Goal: Communication & Community: Answer question/provide support

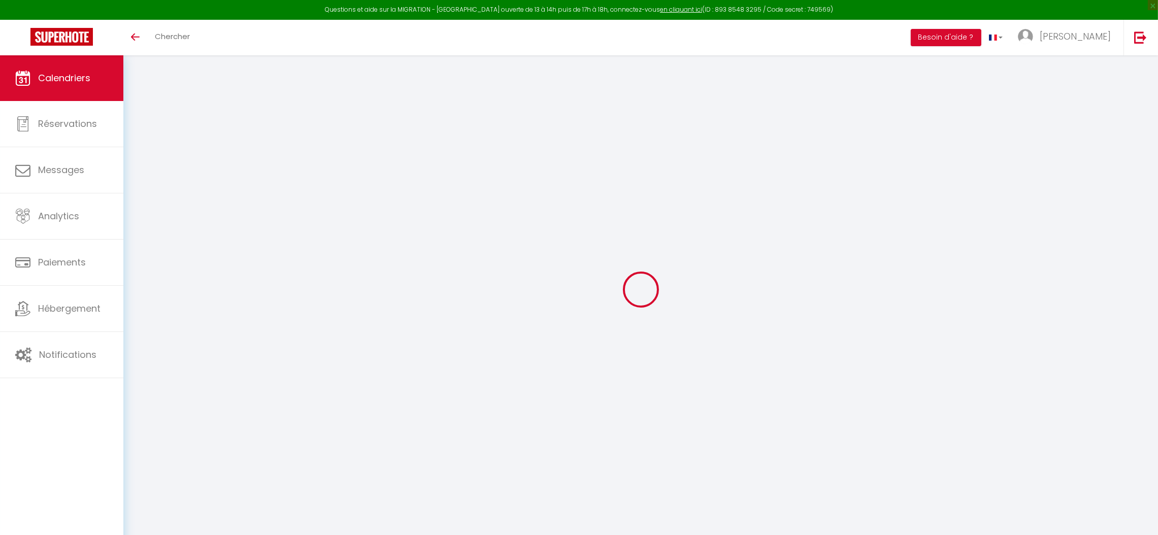
select select
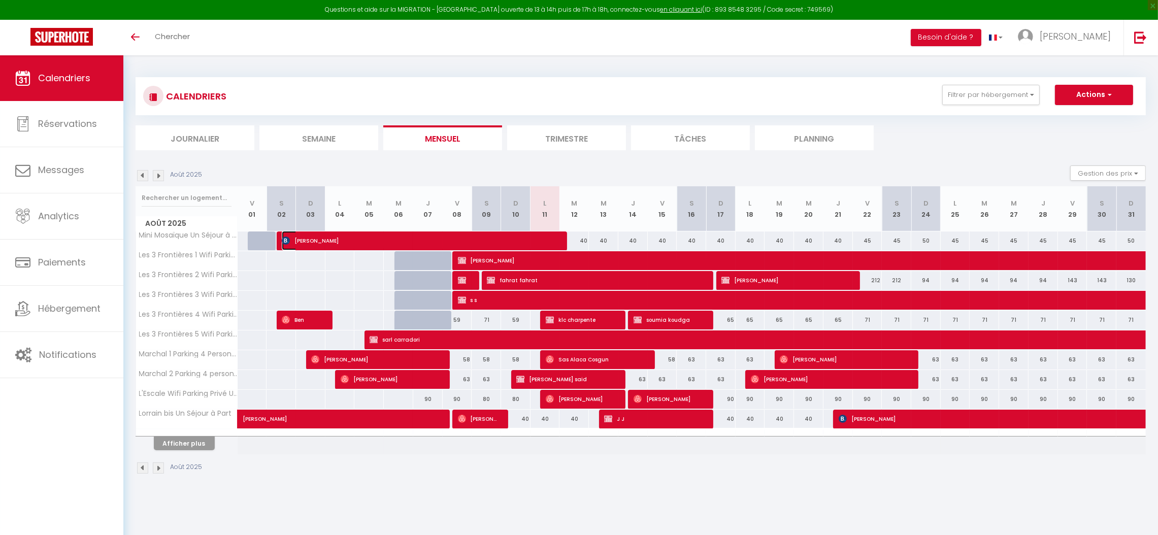
click at [306, 242] on span "[PERSON_NAME]" at bounding box center [419, 240] width 275 height 19
select select "OK"
select select "0"
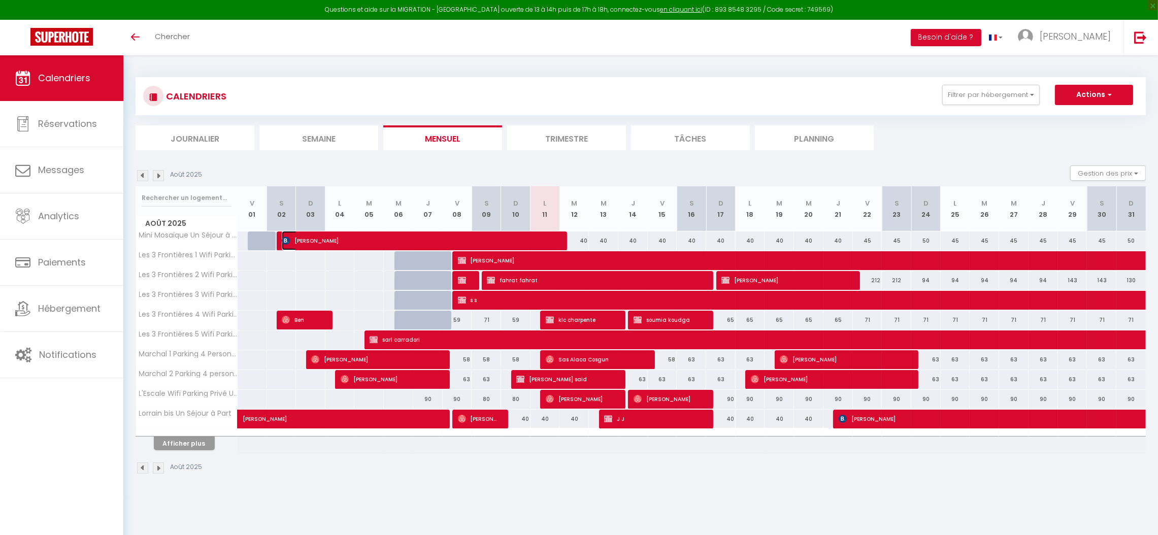
select select "1"
select select
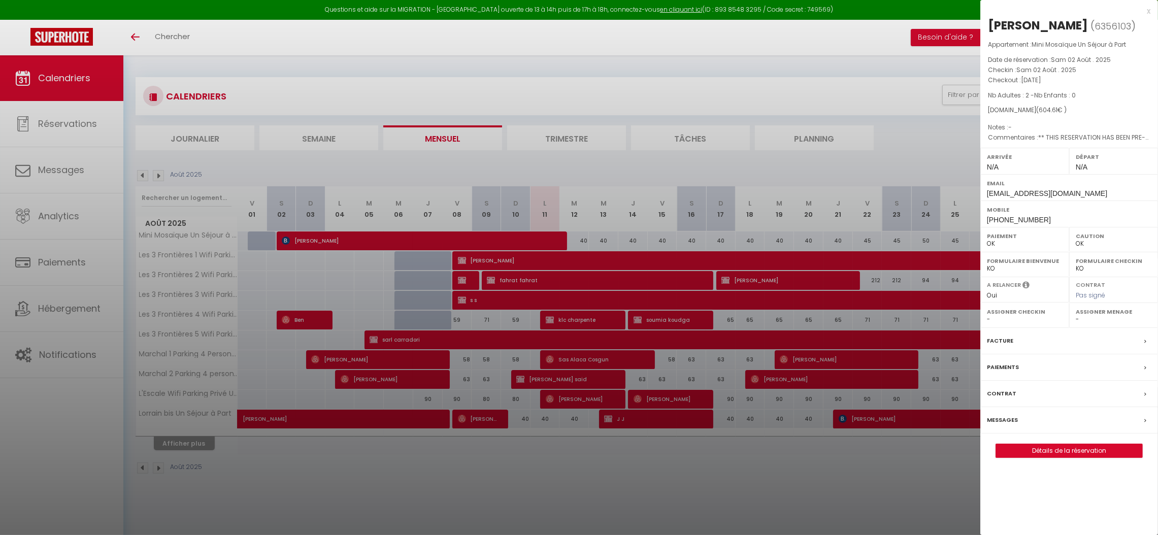
click at [1149, 12] on div "x" at bounding box center [1066, 11] width 170 height 12
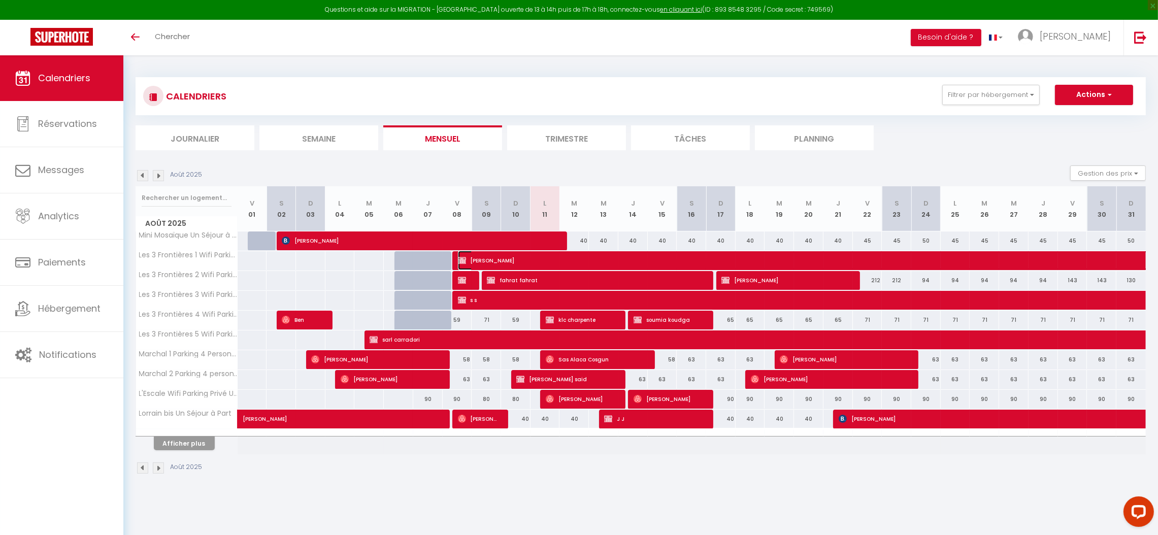
click at [478, 257] on span "[PERSON_NAME]" at bounding box center [1077, 260] width 1238 height 19
select select "KO"
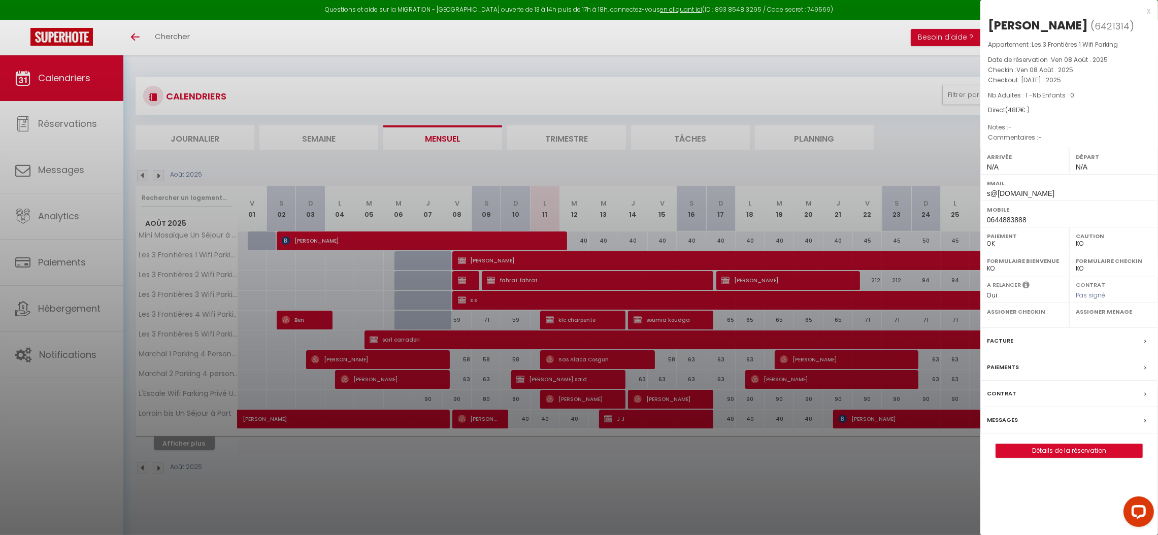
click at [1004, 418] on label "Messages" at bounding box center [1002, 420] width 31 height 11
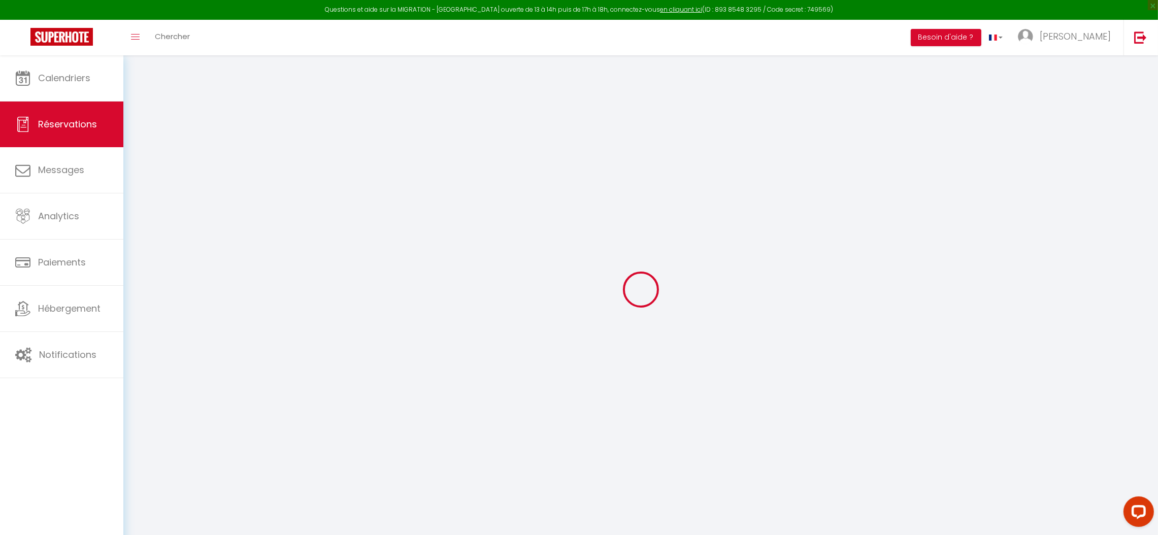
select select
checkbox input "false"
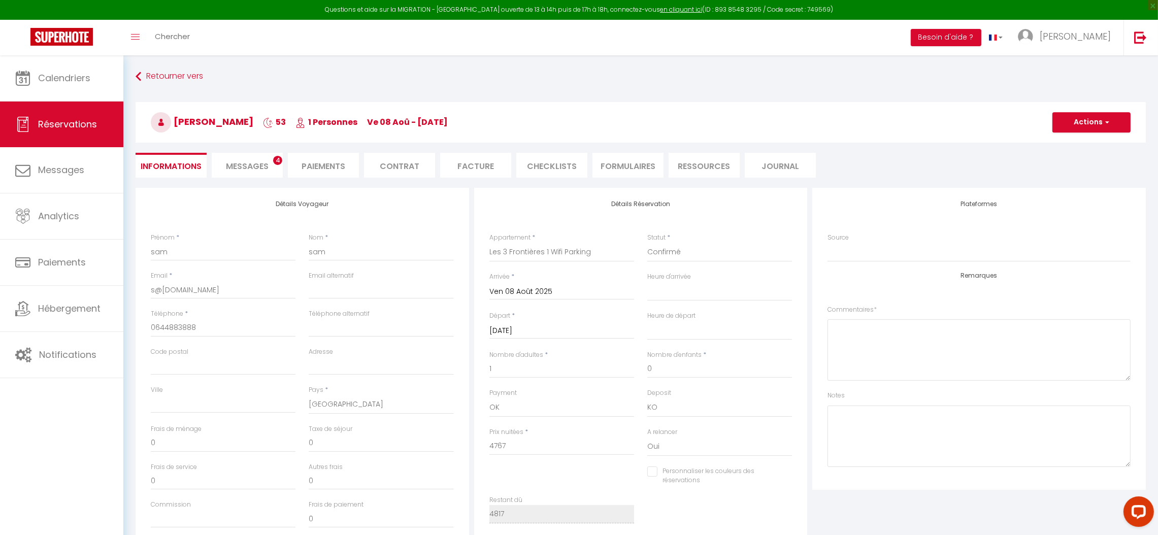
select select
checkbox input "false"
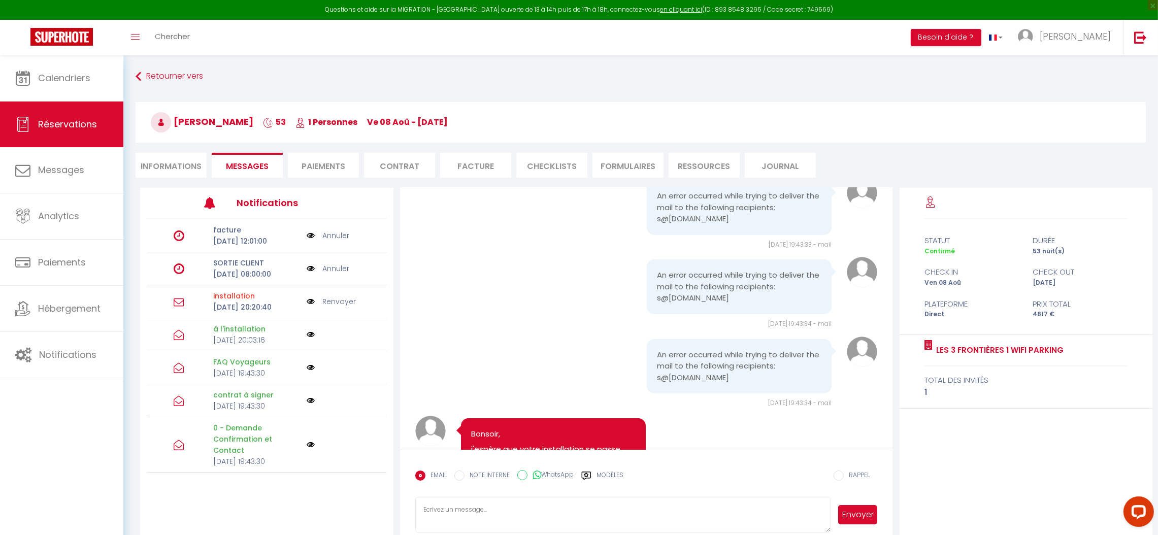
scroll to position [6169, 0]
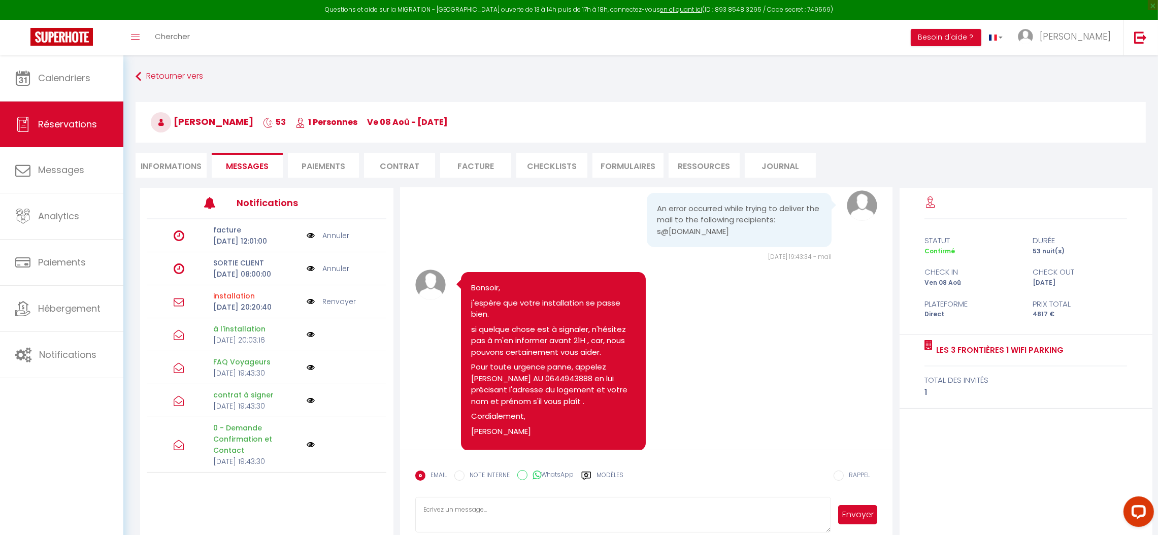
click at [601, 471] on label "Modèles" at bounding box center [610, 480] width 27 height 18
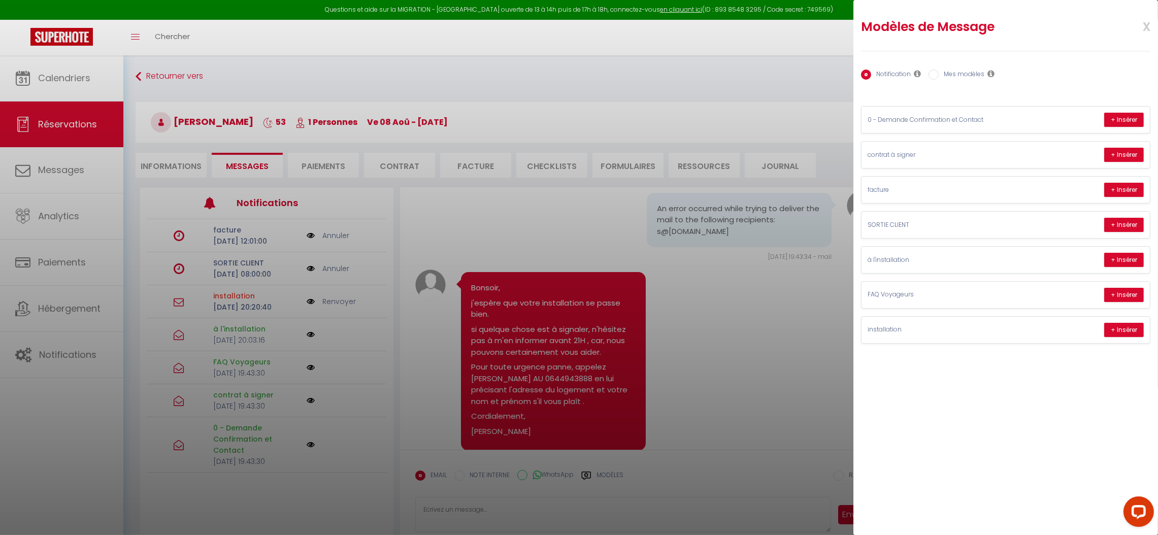
click at [1147, 26] on span "x" at bounding box center [1135, 26] width 32 height 24
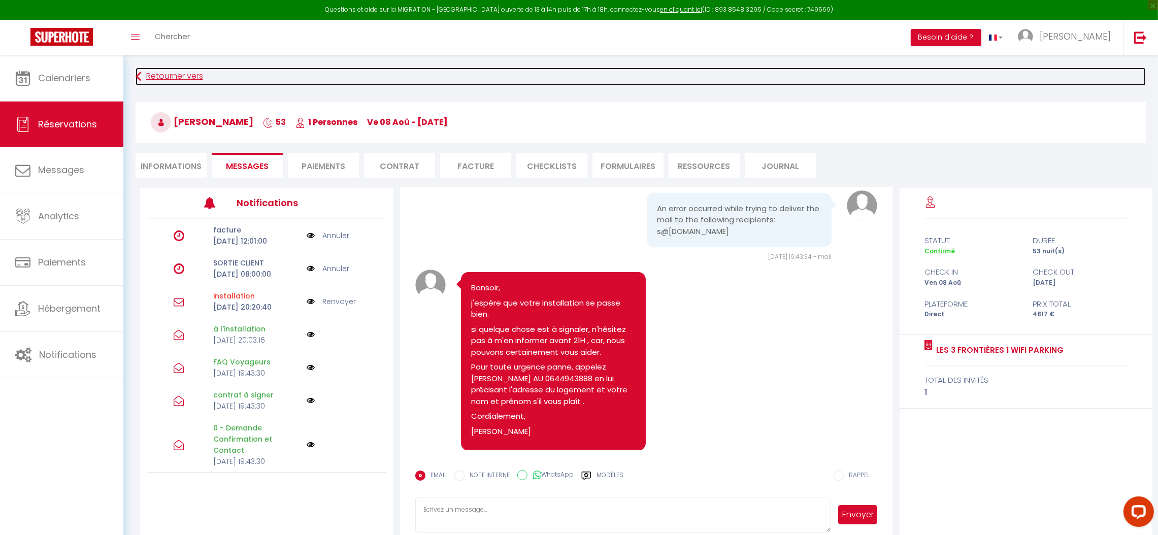
click at [138, 76] on icon at bounding box center [139, 77] width 6 height 18
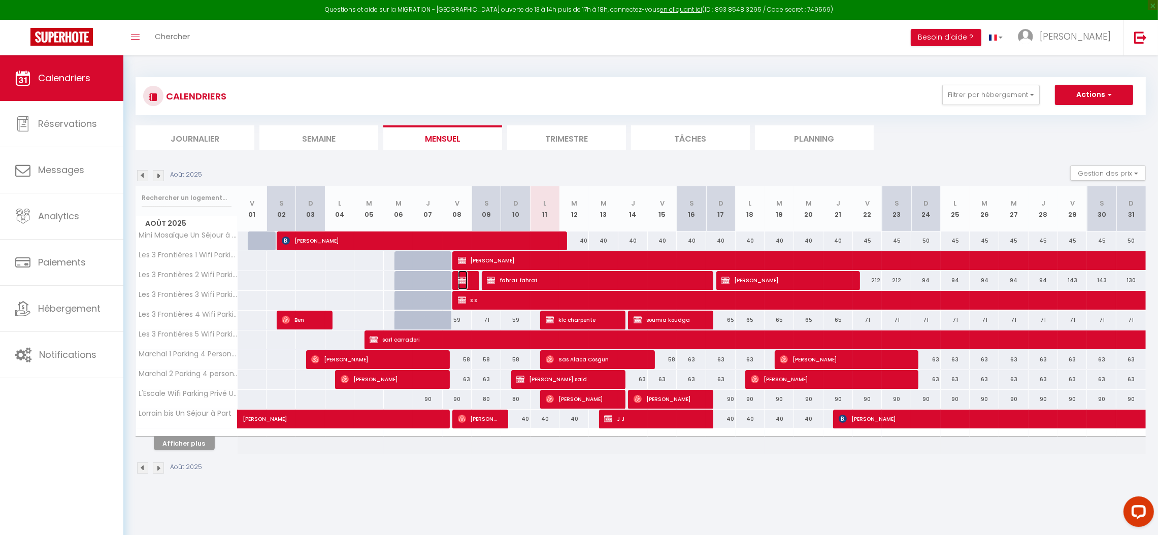
click at [462, 284] on img at bounding box center [462, 280] width 8 height 8
select select "OK"
select select "KO"
select select "0"
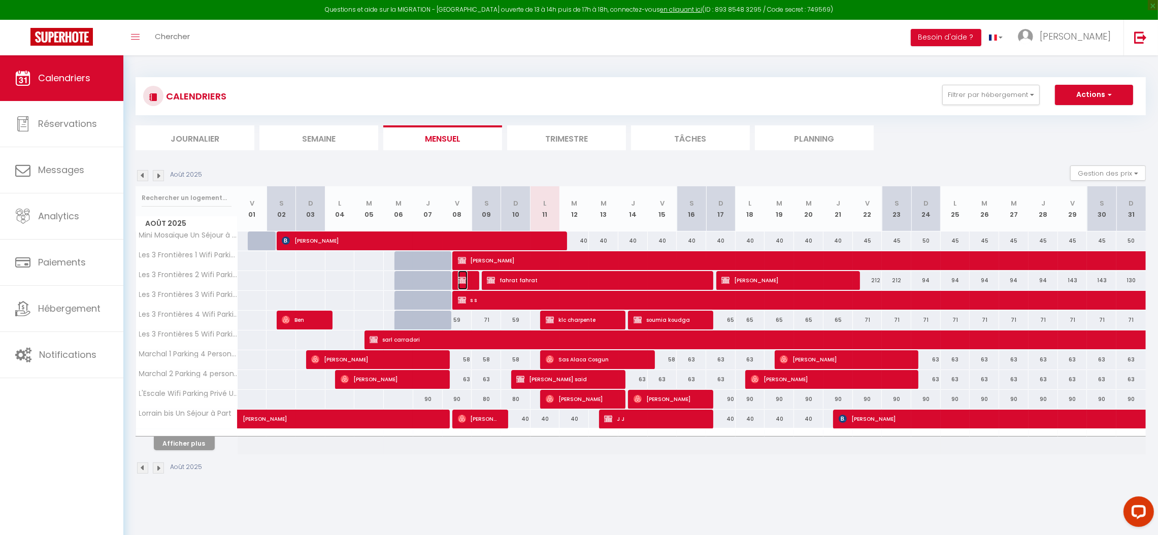
select select "1"
select select
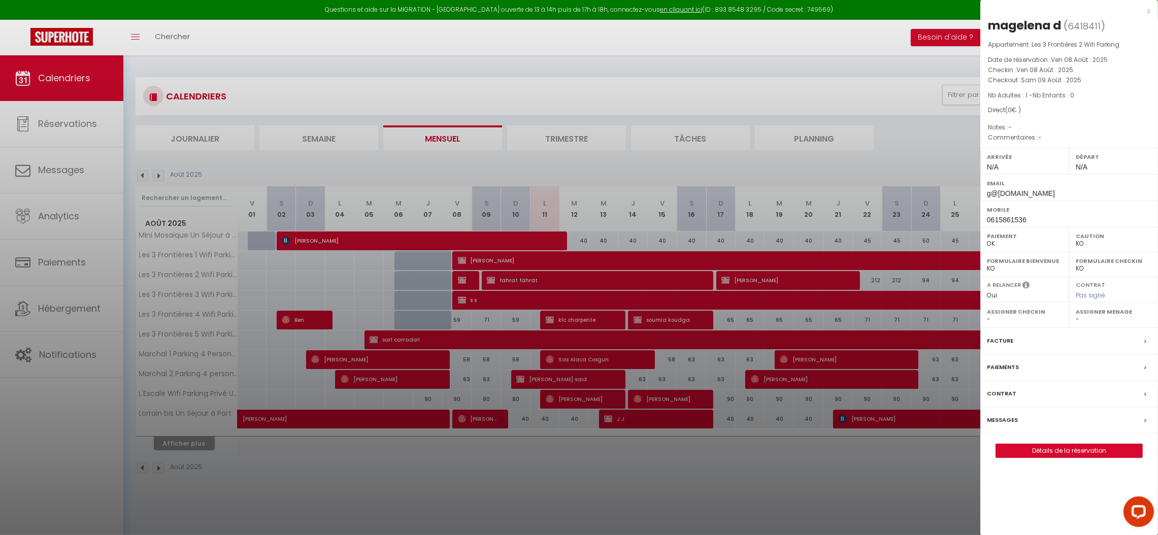
click at [1149, 15] on div "x" at bounding box center [1066, 11] width 170 height 12
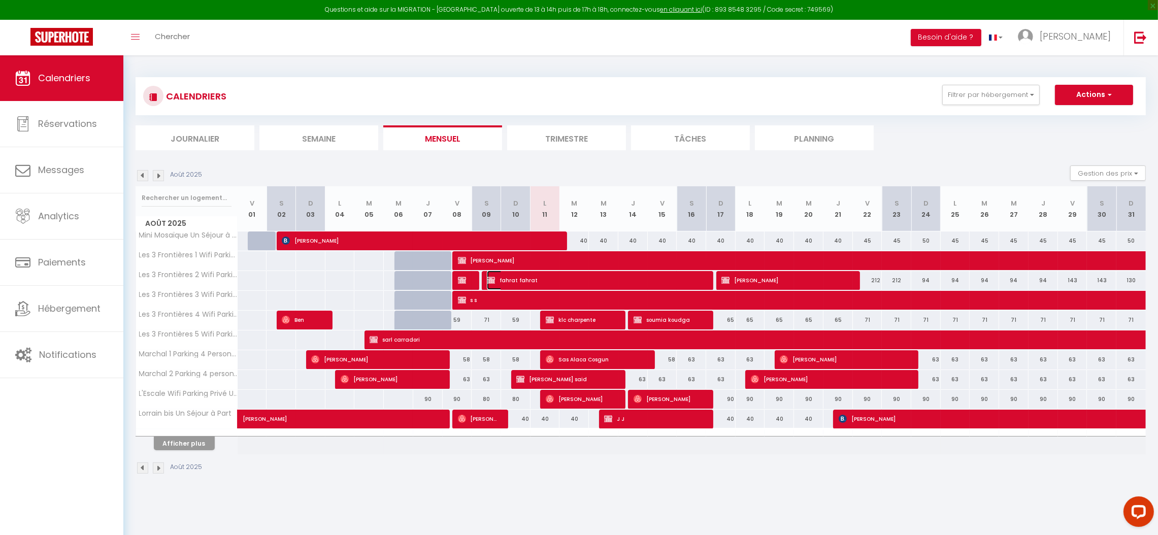
click at [525, 277] on span "fahrat fahrat" at bounding box center [595, 280] width 216 height 19
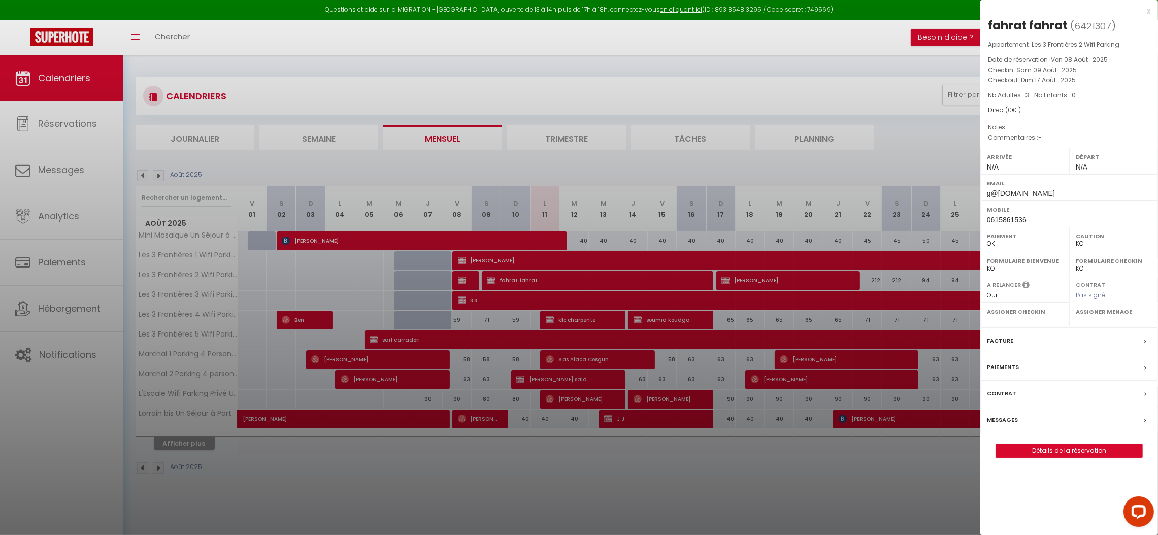
click at [1011, 422] on label "Messages" at bounding box center [1002, 420] width 31 height 11
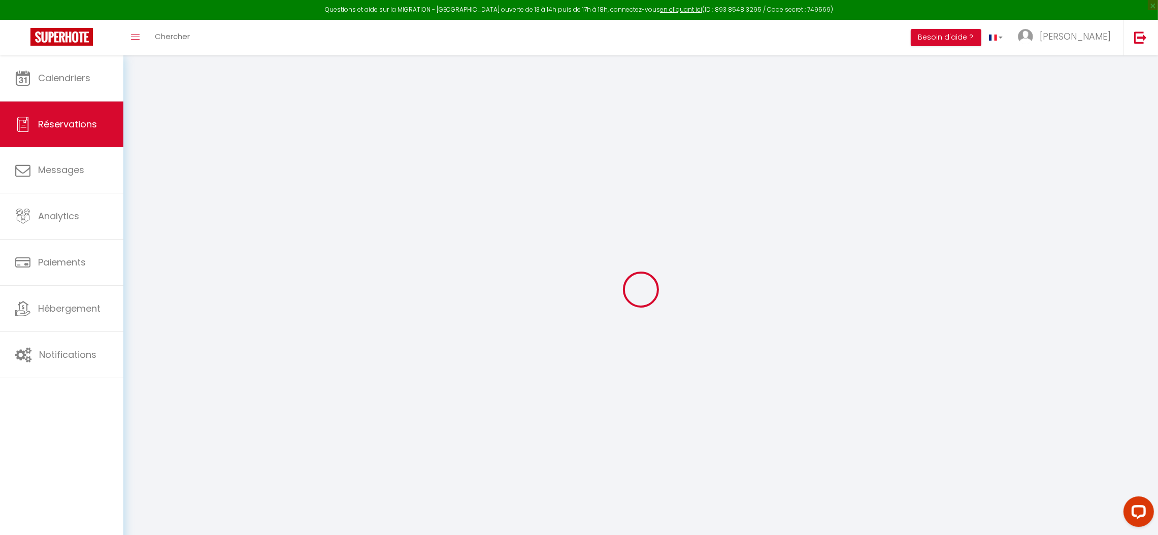
select select
checkbox input "false"
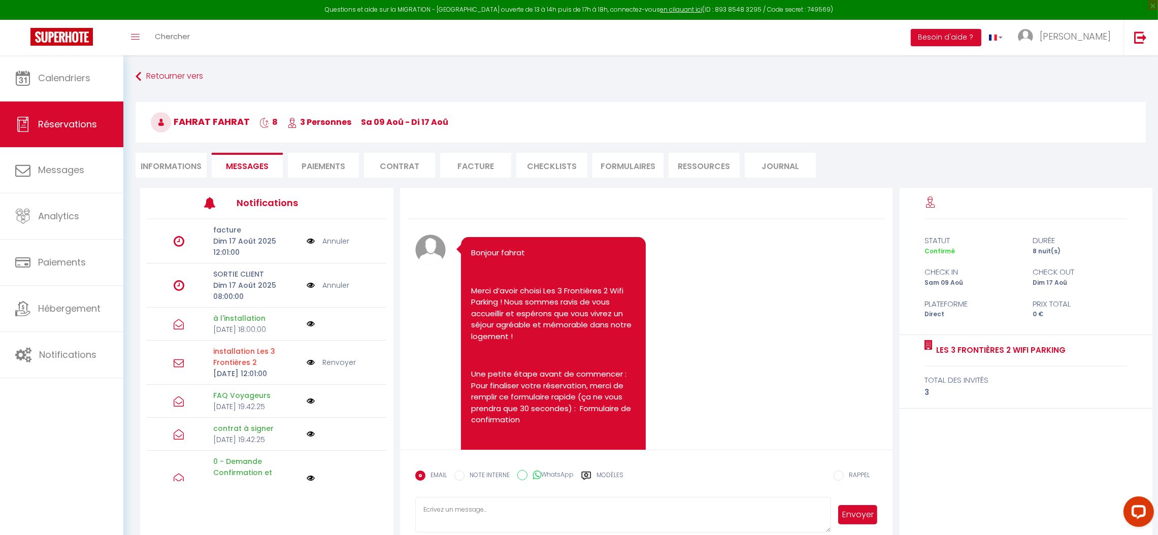
click at [609, 475] on label "Modèles" at bounding box center [610, 480] width 27 height 18
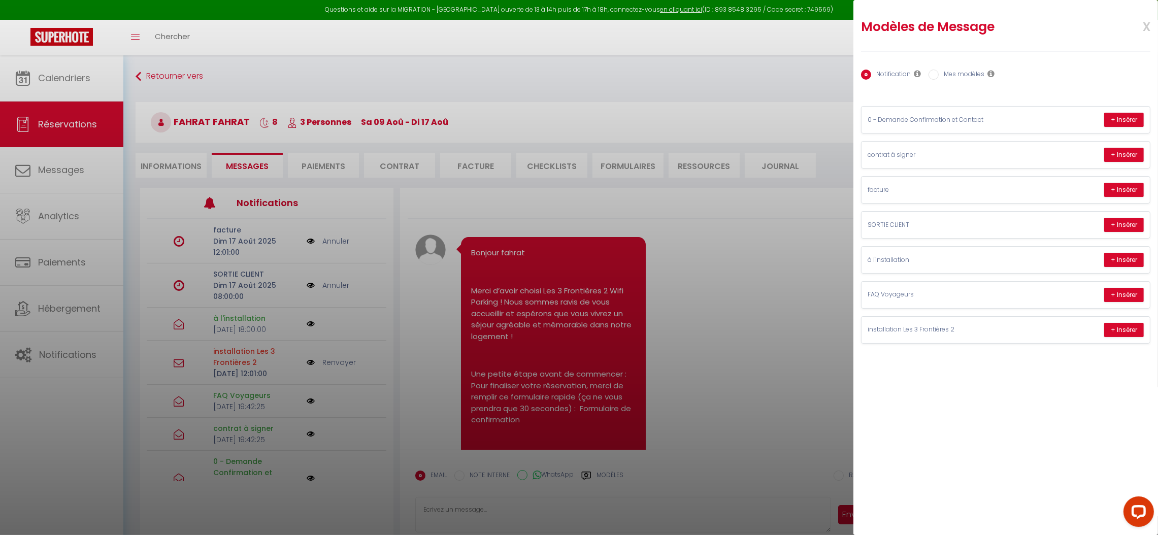
click at [1148, 24] on span "x" at bounding box center [1135, 26] width 32 height 24
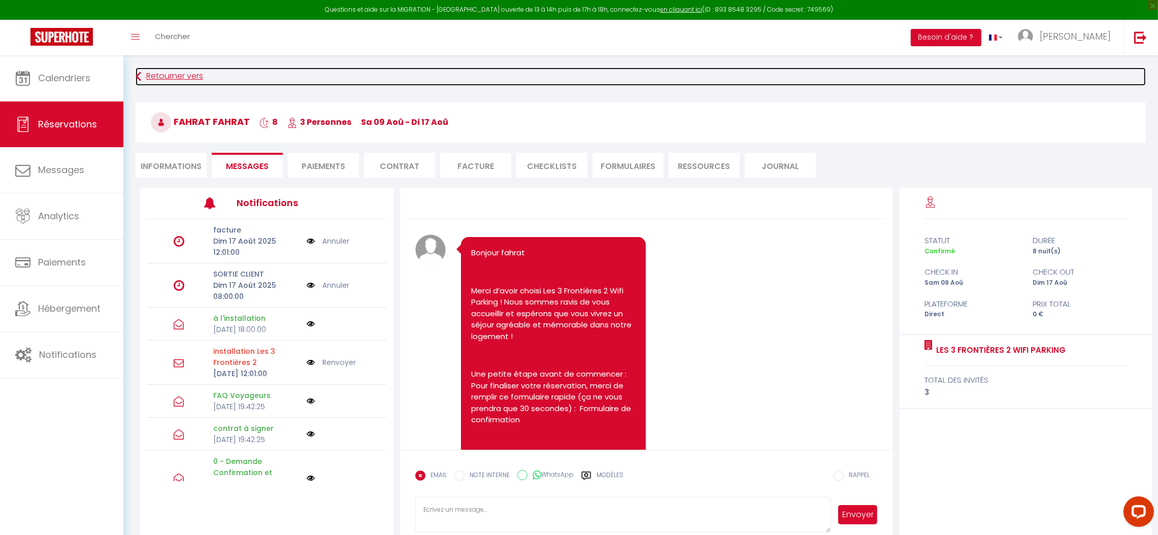
click at [139, 76] on icon at bounding box center [139, 77] width 6 height 18
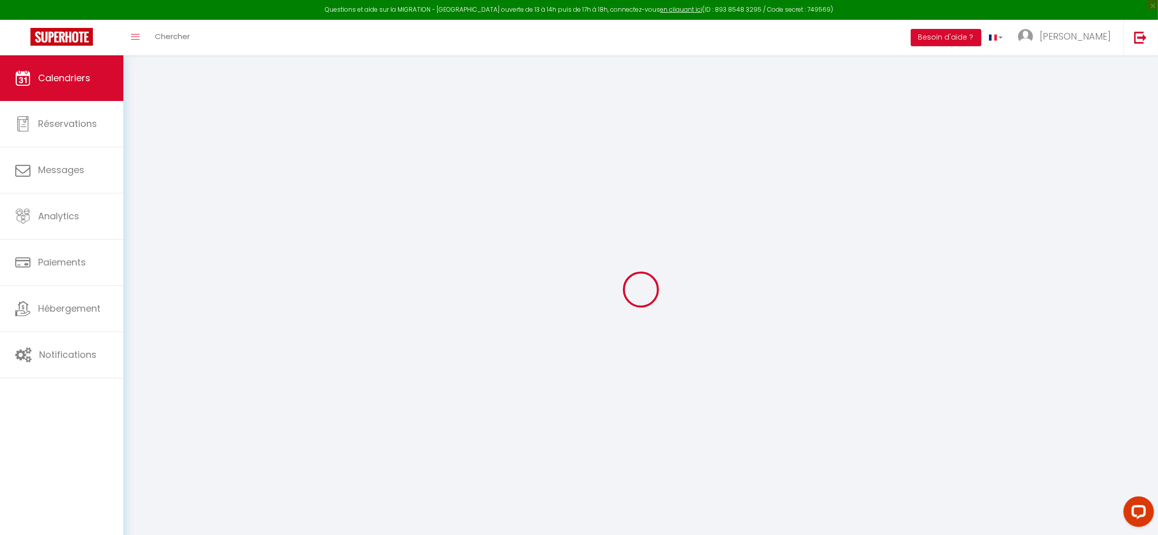
select select
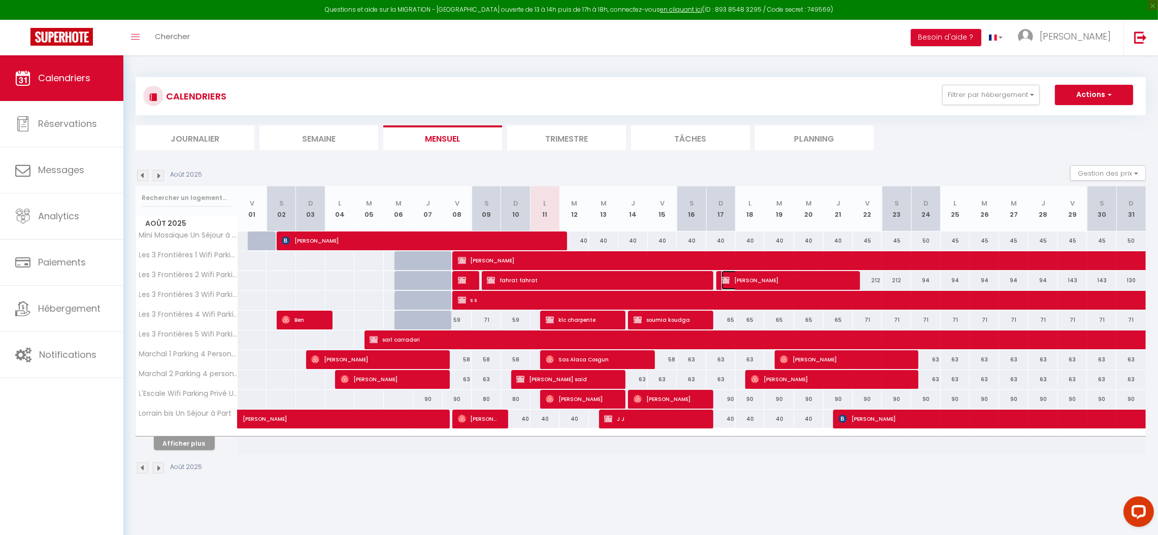
click at [752, 282] on span "[PERSON_NAME]" at bounding box center [785, 280] width 127 height 19
select select "OK"
select select "KO"
select select "0"
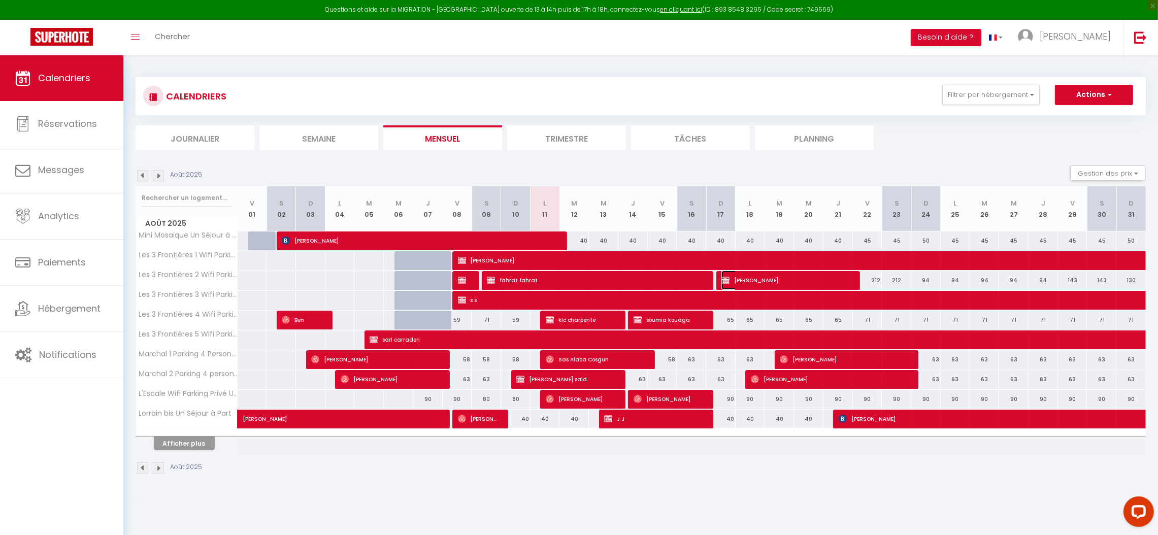
select select "1"
select select
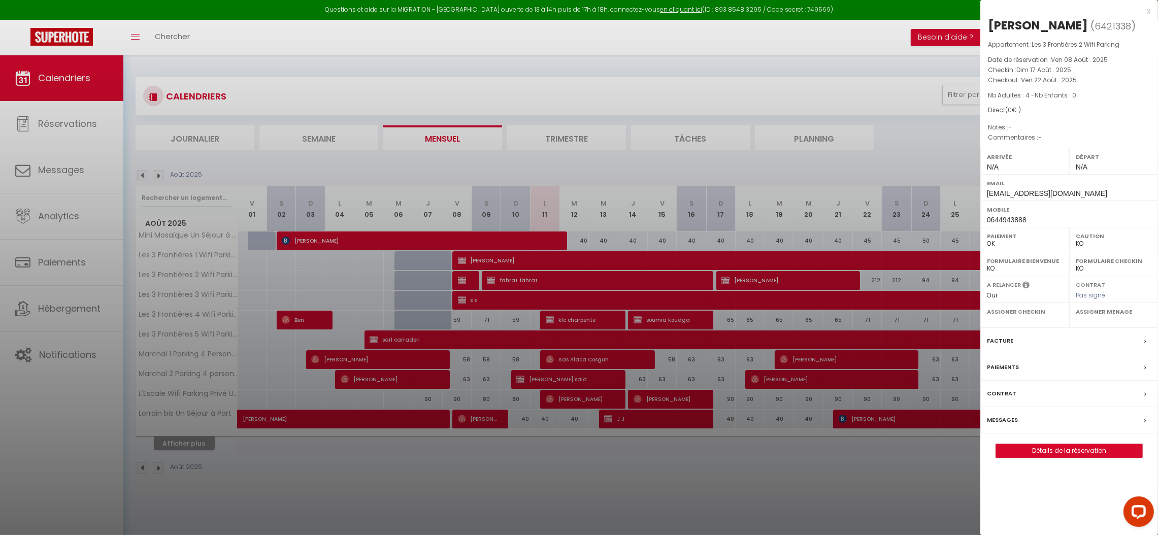
click at [1010, 419] on label "Messages" at bounding box center [1002, 420] width 31 height 11
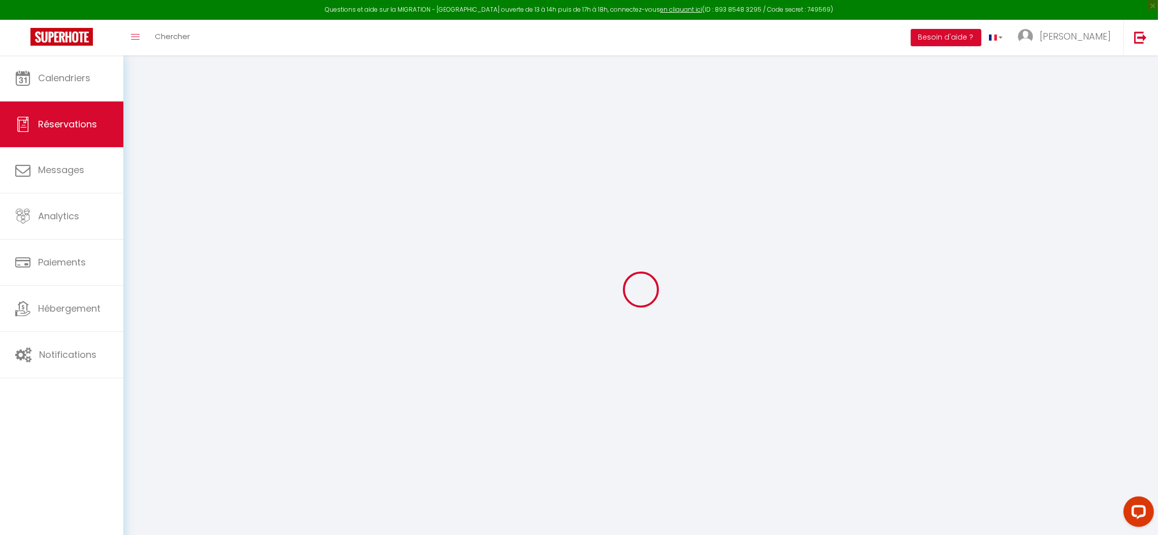
type input "[PERSON_NAME]"
type input "cisse"
type input "[EMAIL_ADDRESS][DOMAIN_NAME]"
type input "0644943888"
select select "FR"
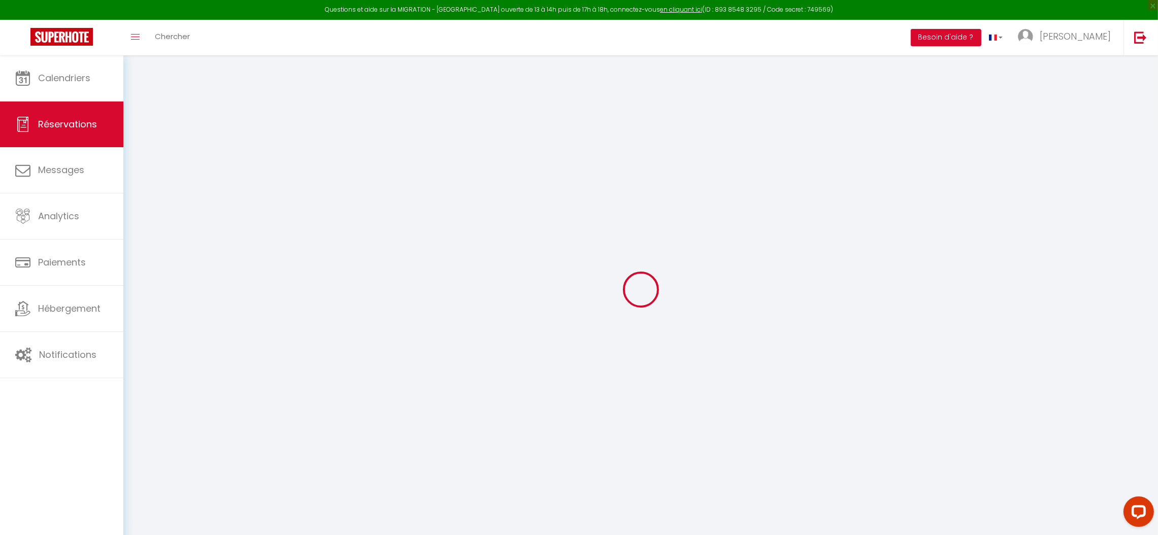
select select "75084"
select select "1"
type input "Dim 17 Août 2025"
select select
type input "Ven 22 Août 2025"
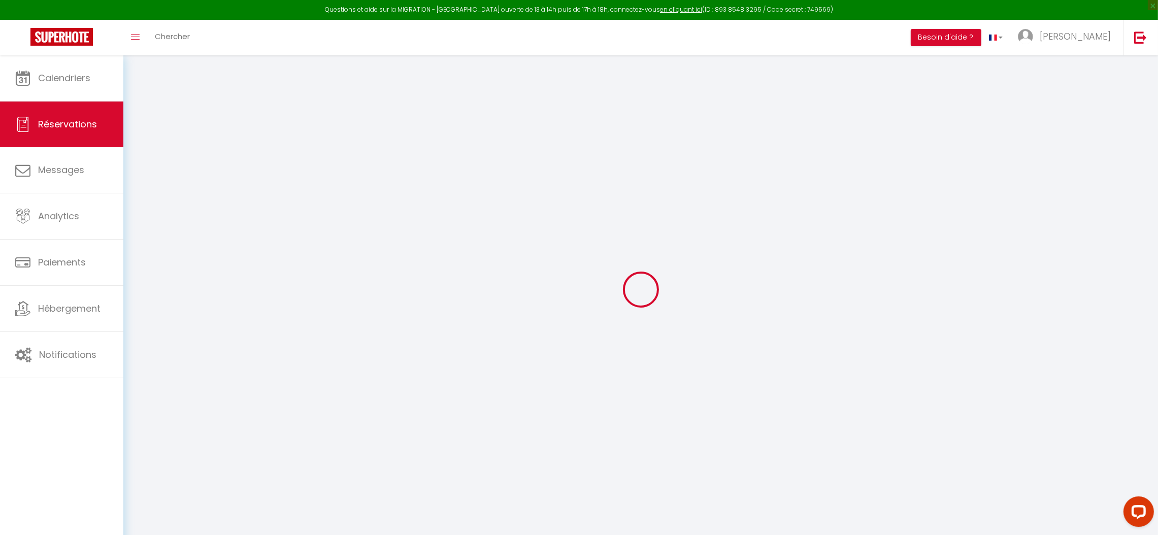
select select
type input "4"
select select "12"
select select
checkbox input "false"
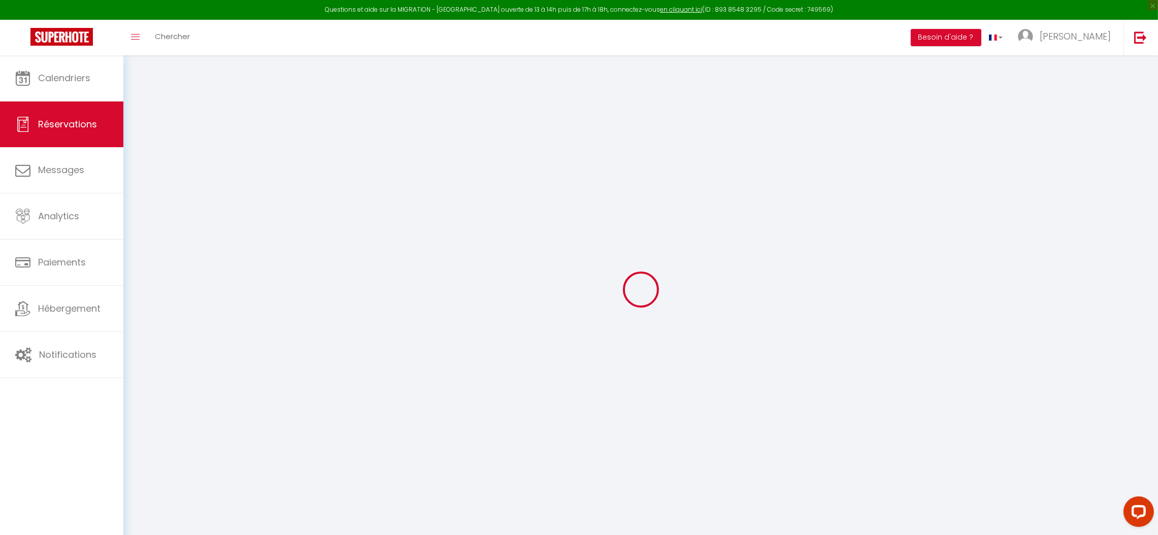
type input "0"
select select
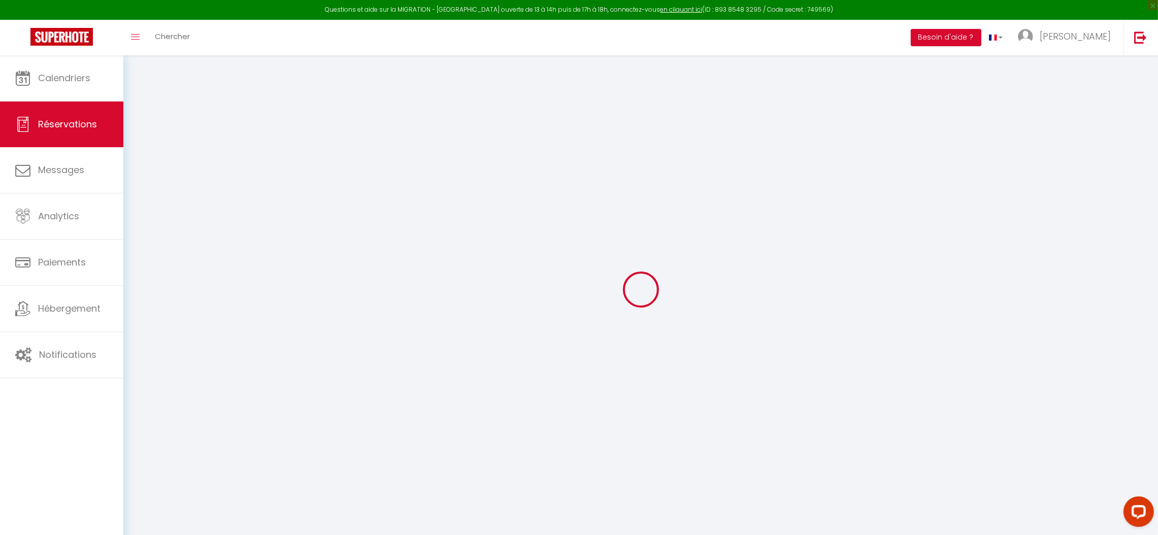
select select
select select "14"
checkbox input "false"
select select
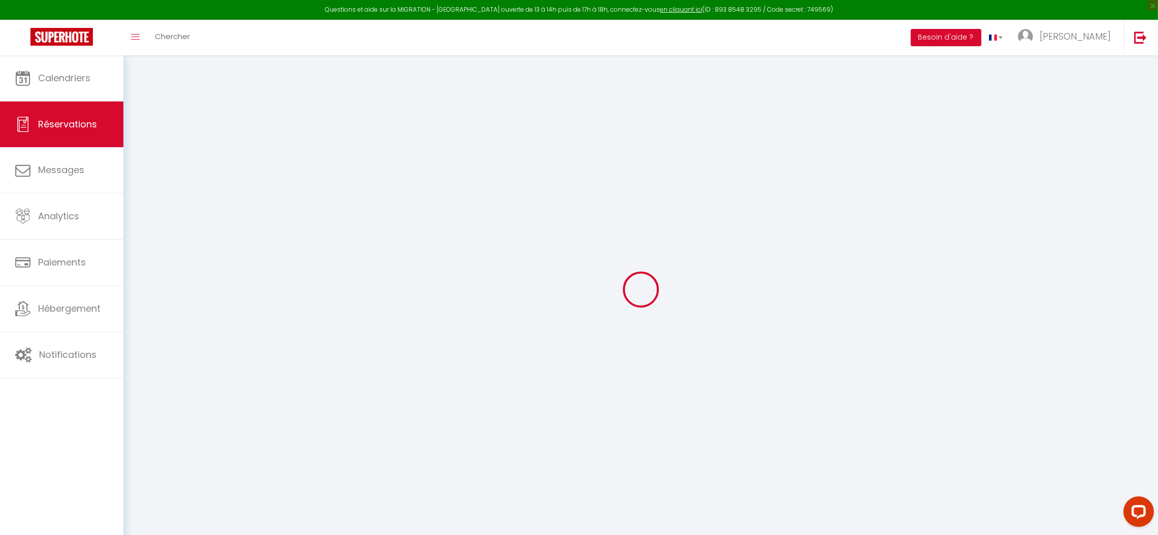
checkbox input "false"
select select
checkbox input "false"
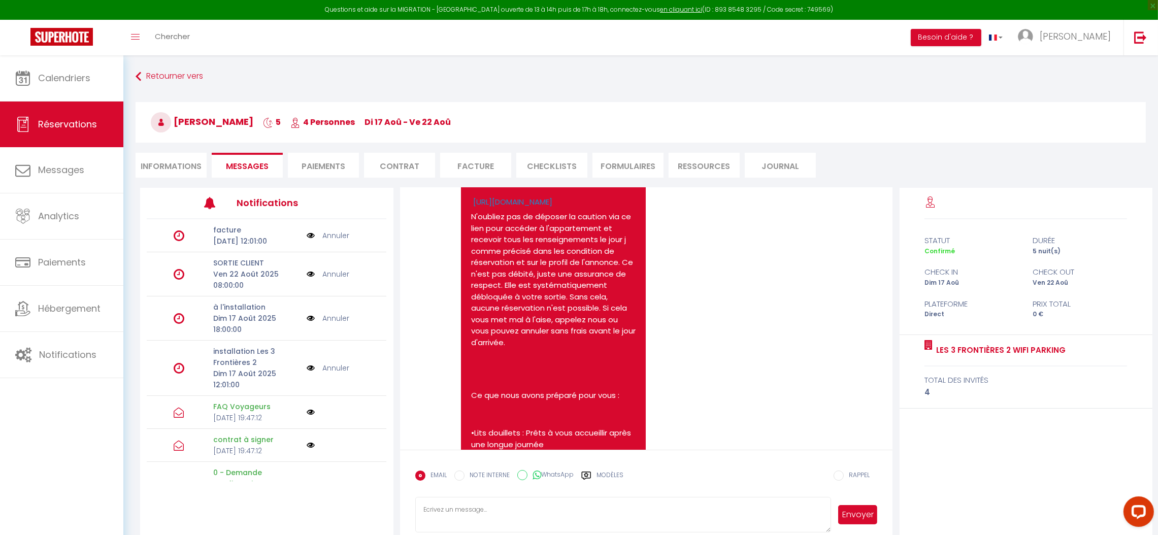
scroll to position [4674, 0]
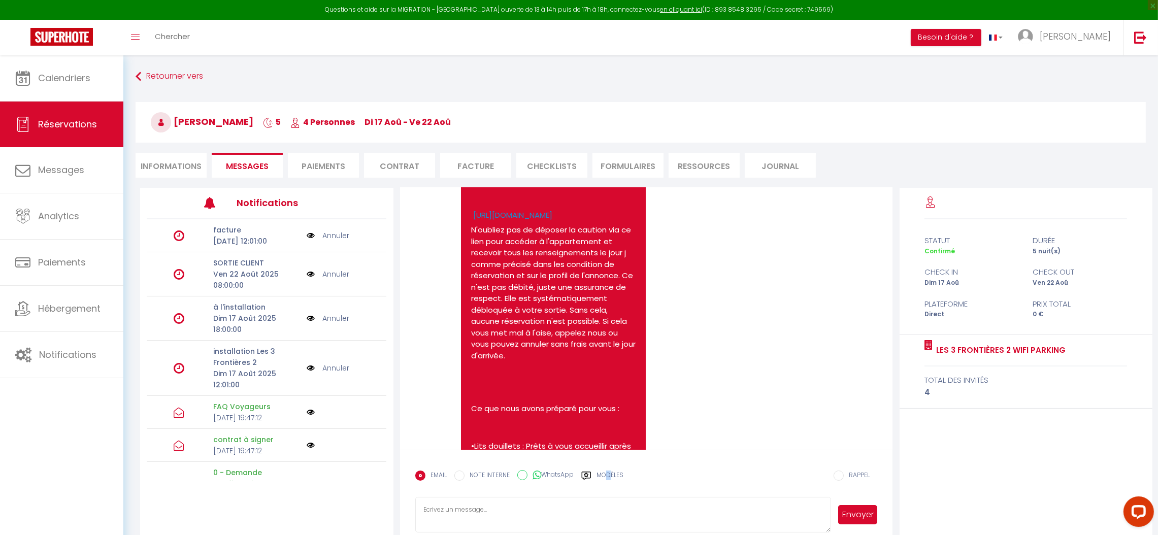
click at [610, 474] on label "Modèles" at bounding box center [610, 480] width 27 height 18
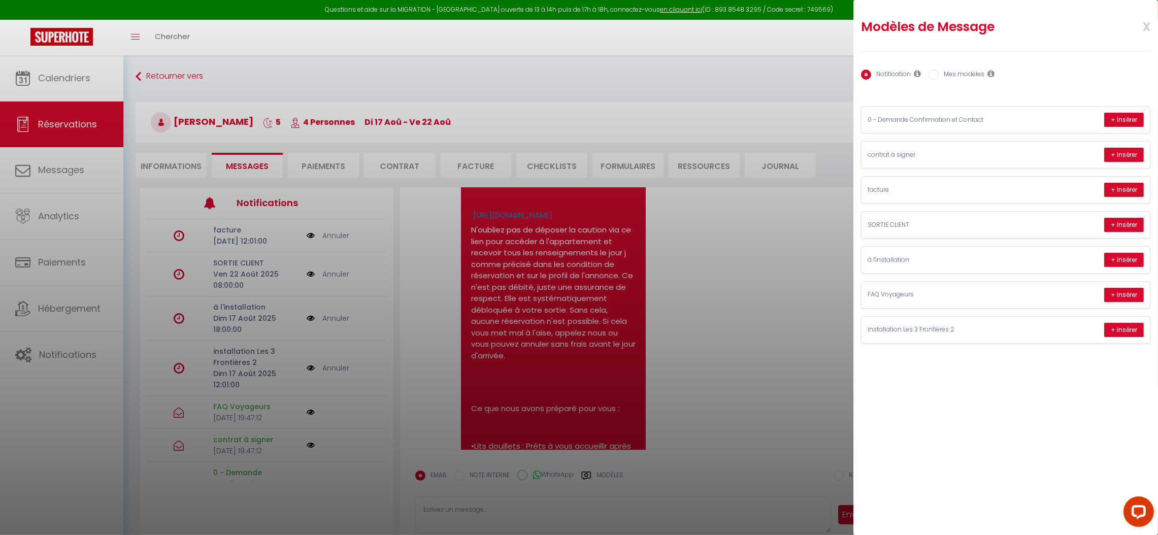
click at [140, 78] on div at bounding box center [579, 267] width 1158 height 535
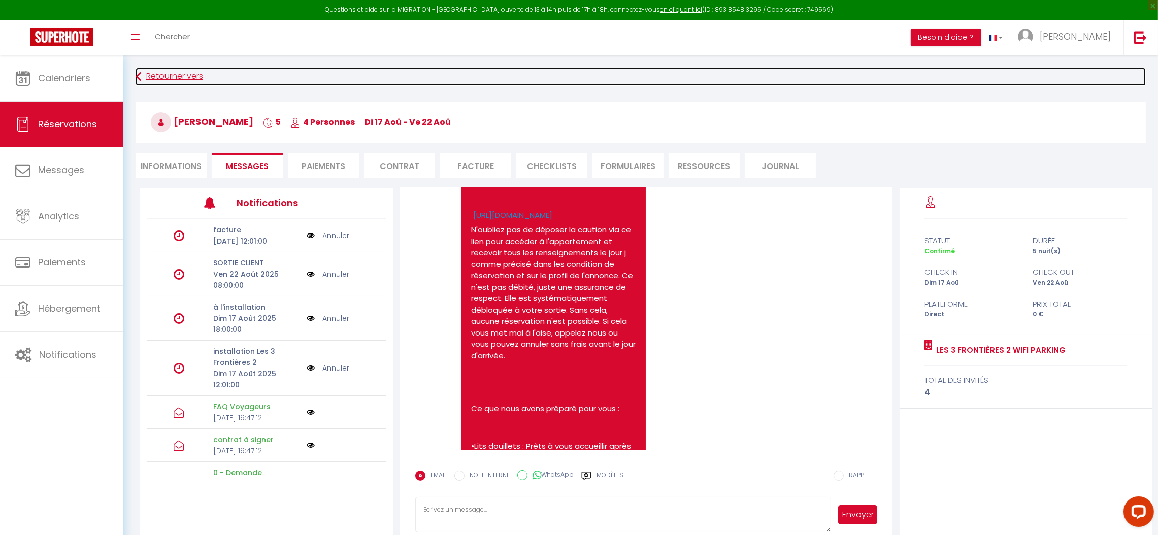
click at [138, 79] on icon at bounding box center [139, 77] width 6 height 18
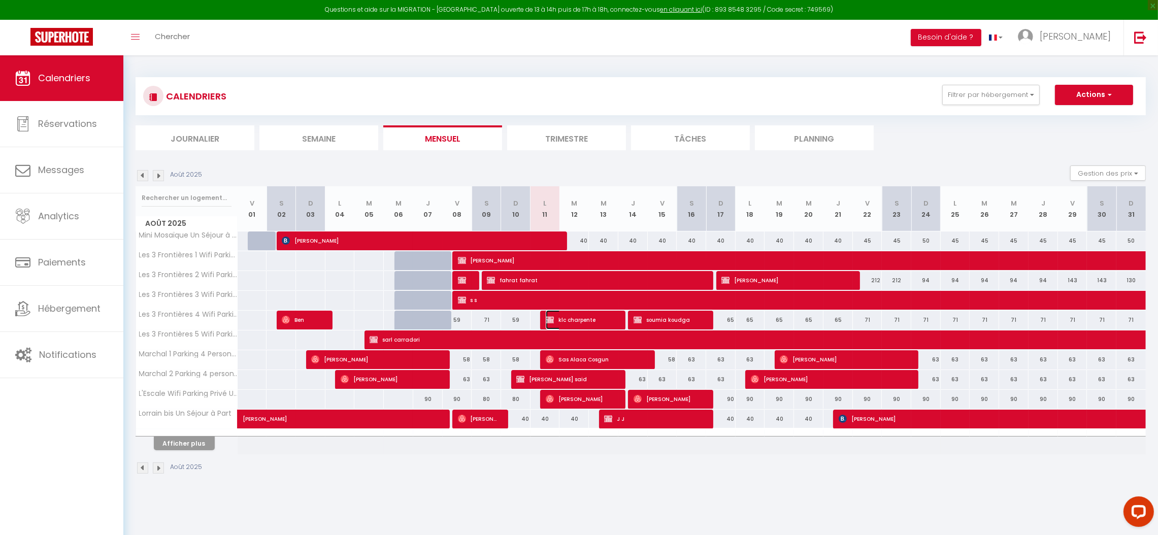
click at [568, 316] on span "klc charpente" at bounding box center [580, 319] width 69 height 19
select select "OK"
select select "KO"
select select "0"
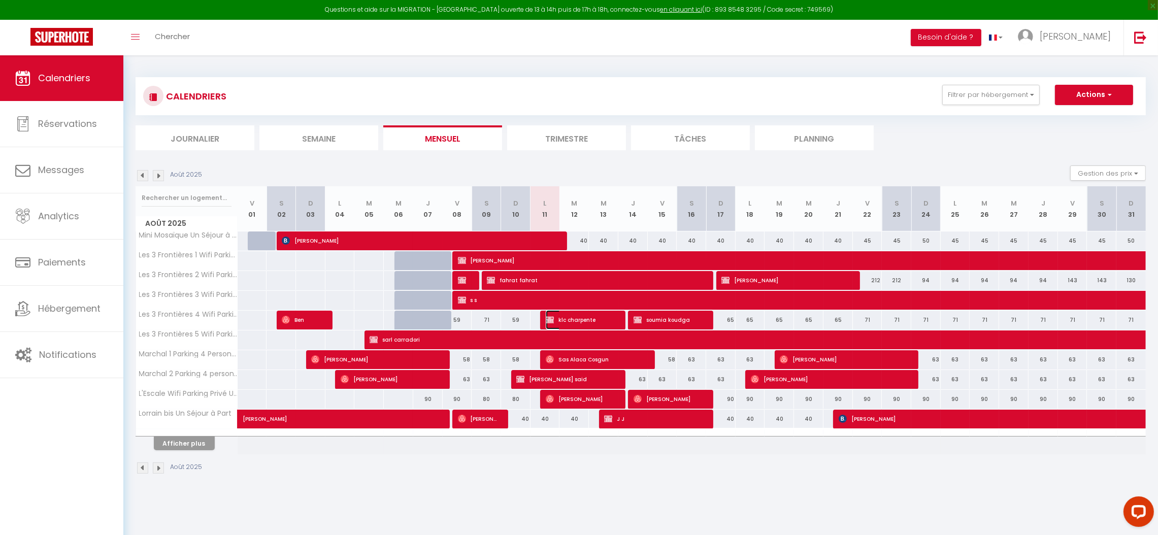
select select "1"
select select
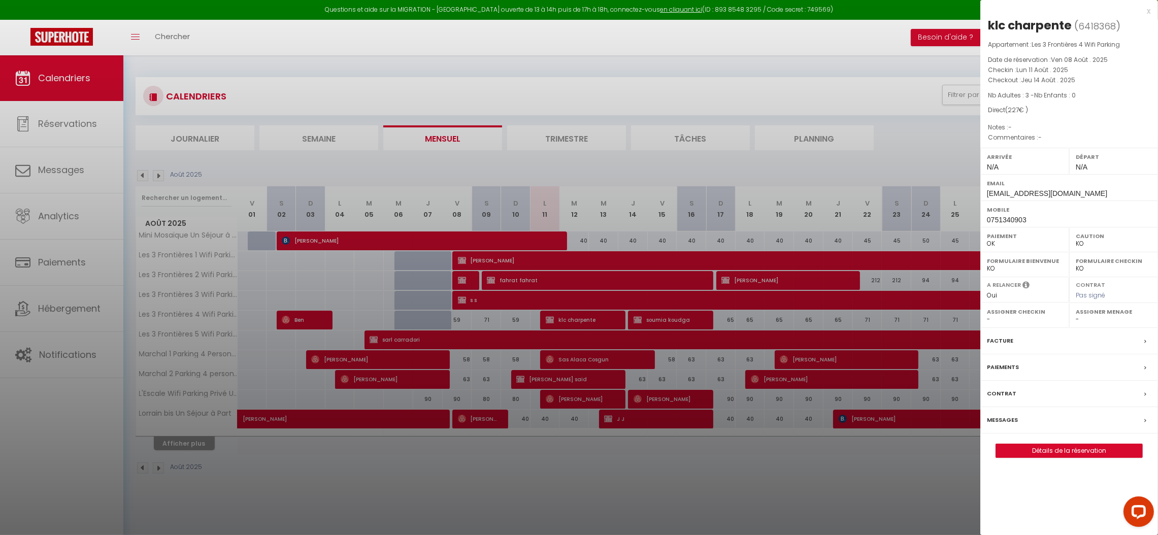
click at [1004, 416] on label "Messages" at bounding box center [1002, 420] width 31 height 11
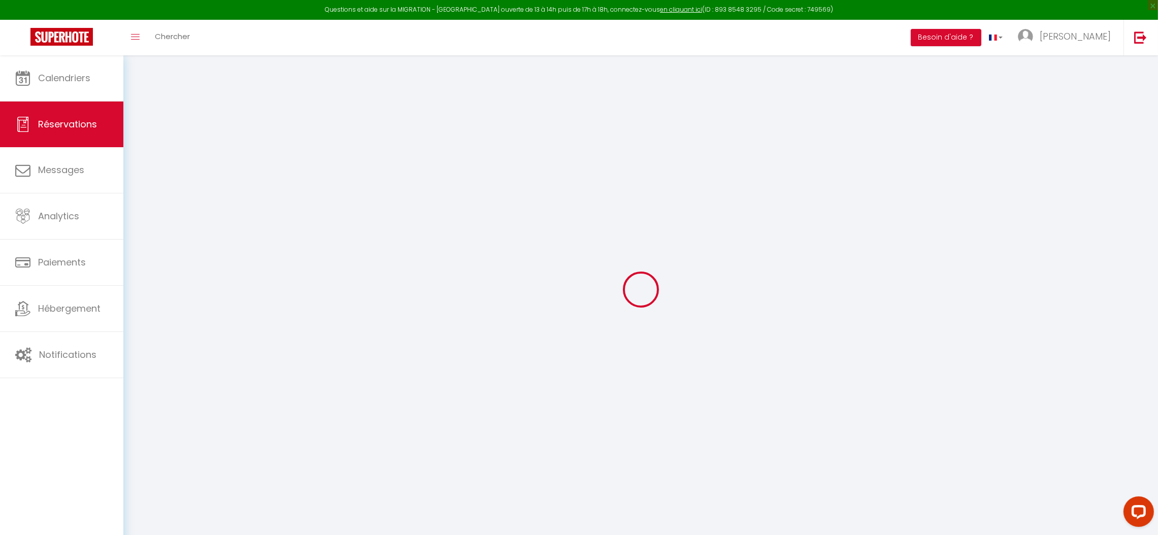
type input "klc"
type input "charpente"
type input "[EMAIL_ADDRESS][DOMAIN_NAME]"
type input "0751340903"
select select "FR"
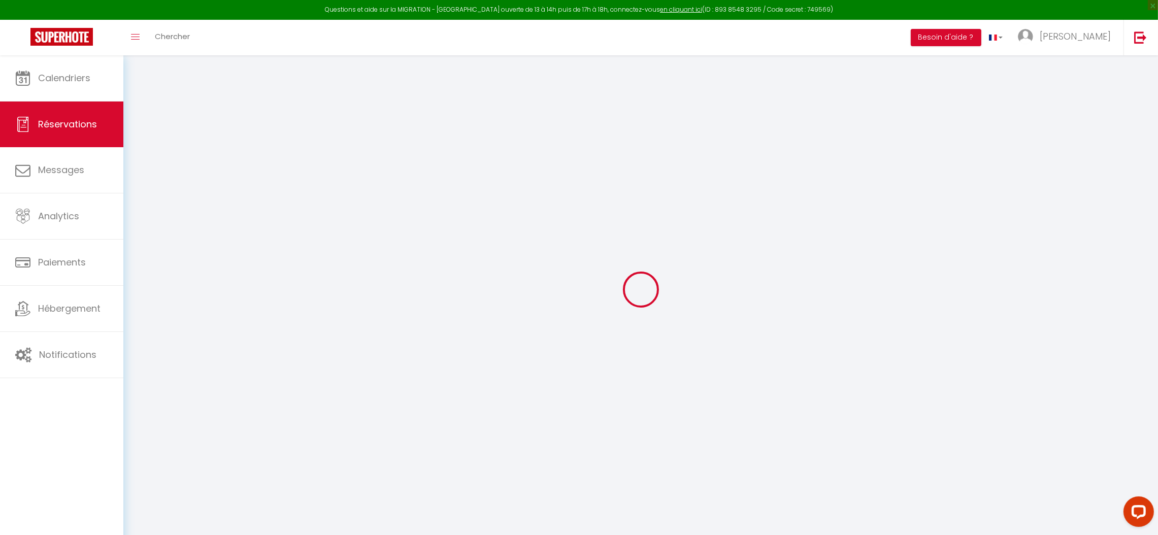
select select "75086"
select select "1"
type input "Lun 11 Août 2025"
select select
type input "[DEMOGRAPHIC_DATA][DATE]"
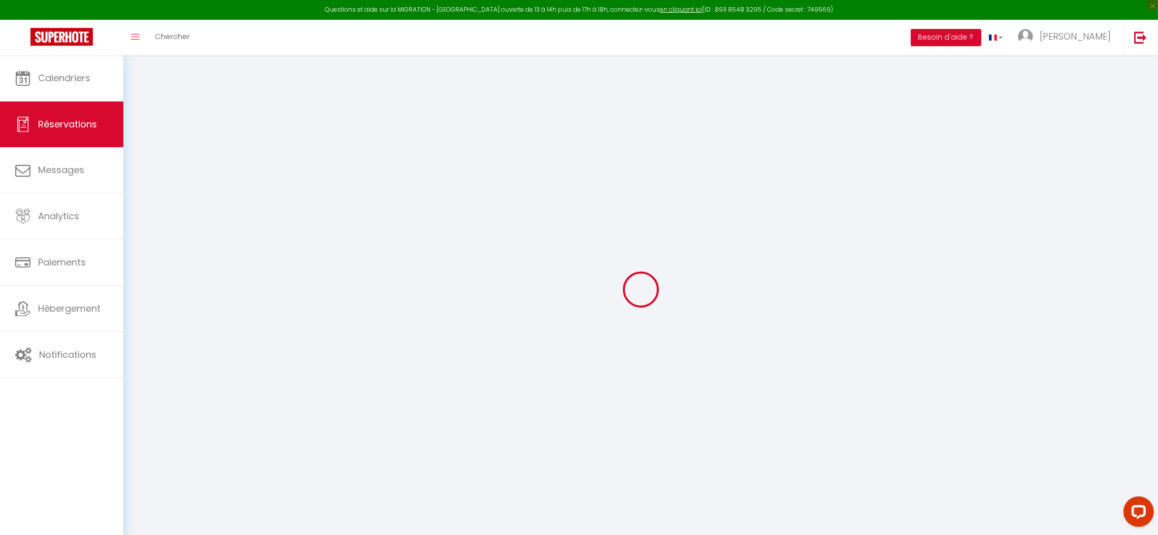
select select
type input "3"
select select "12"
select select "14"
type input "177"
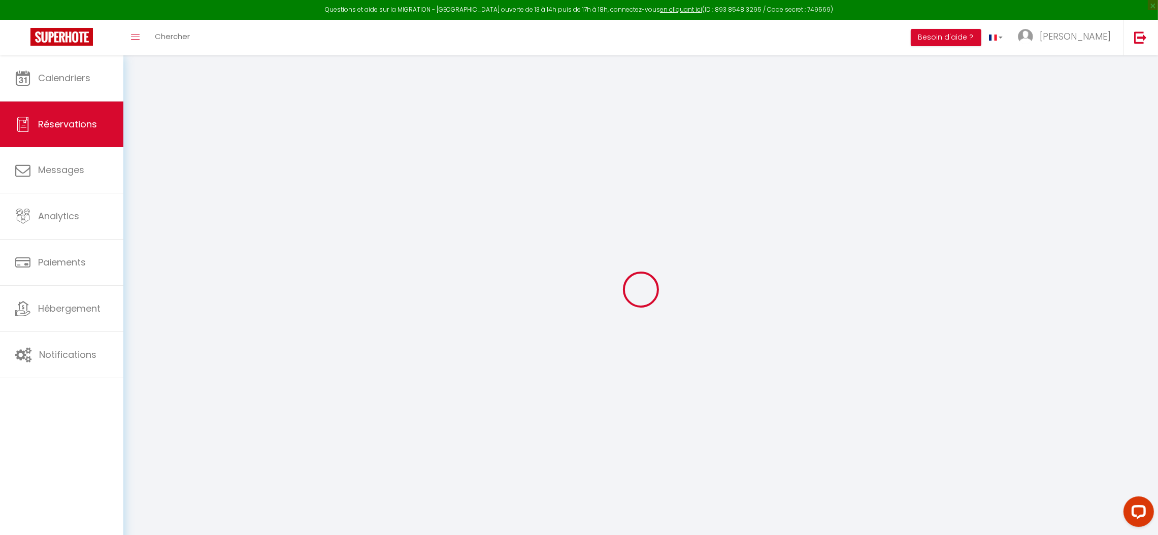
checkbox input "false"
type input "0"
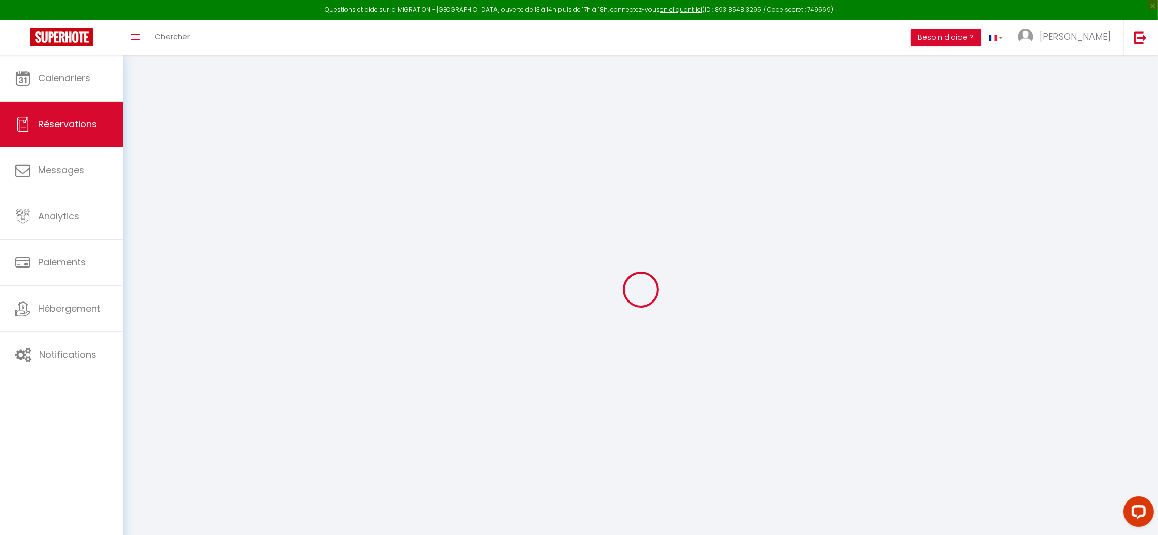
select select
checkbox input "false"
select select
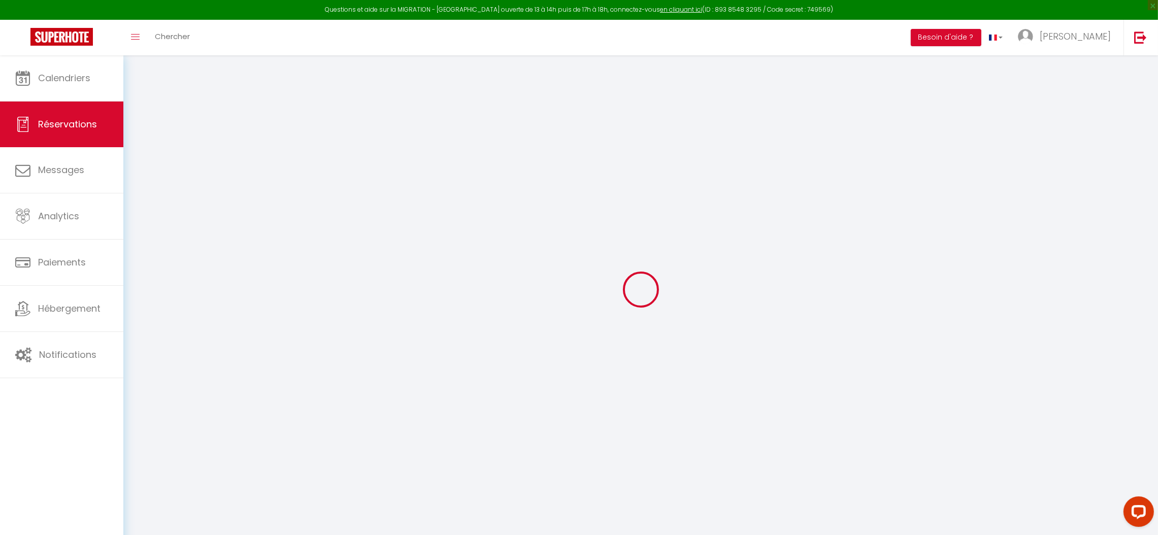
checkbox input "false"
select select
checkbox input "false"
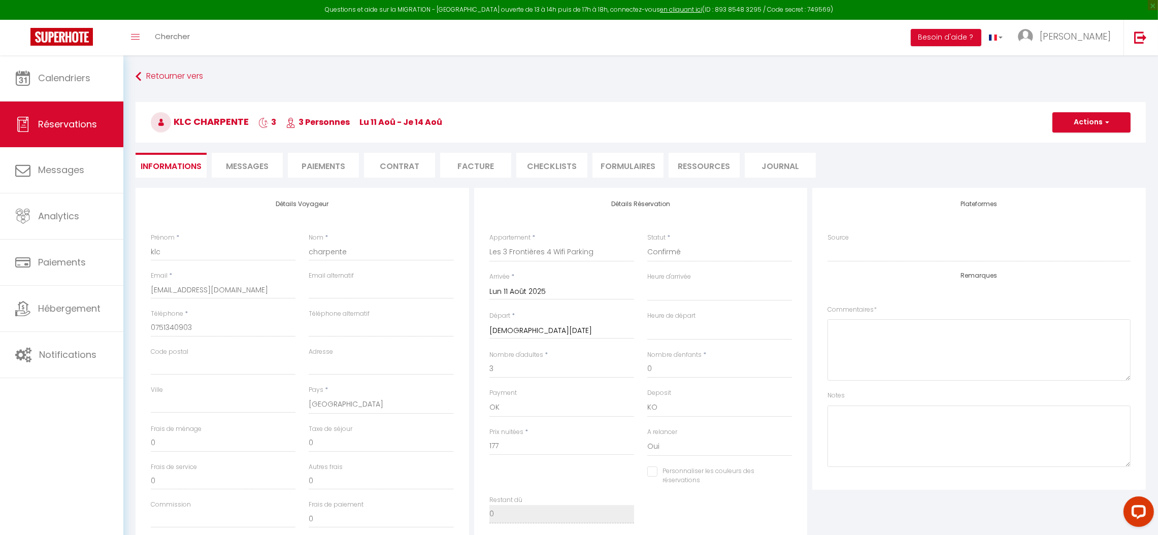
select select
checkbox input "false"
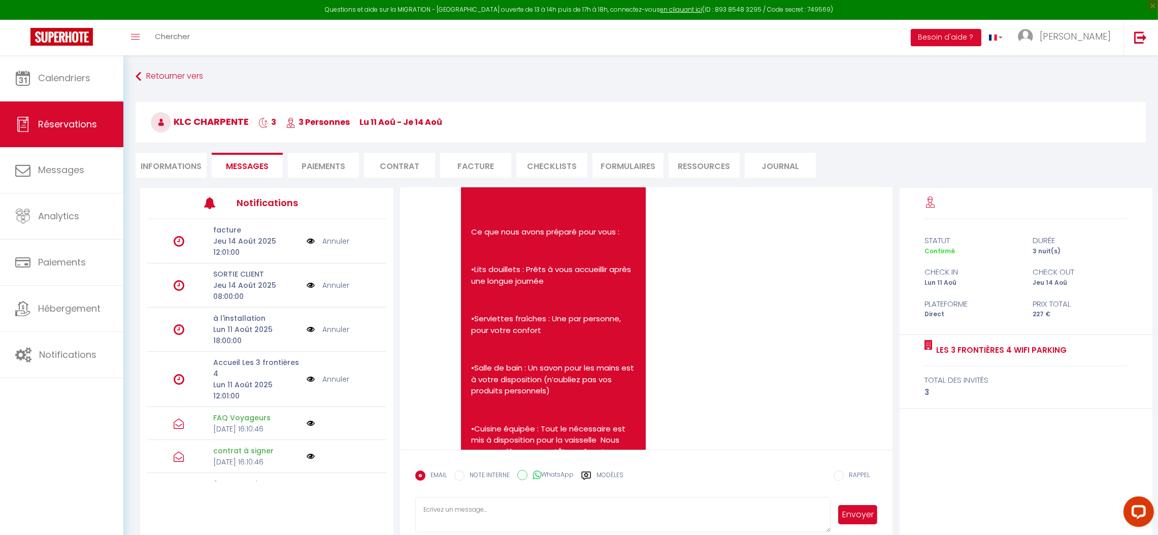
scroll to position [246, 0]
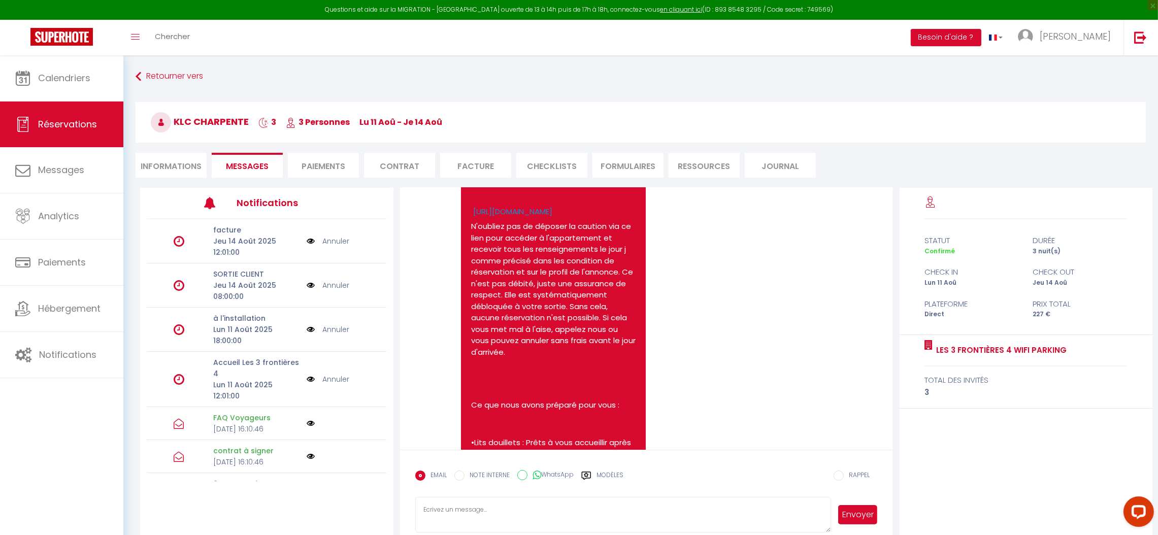
click at [605, 473] on label "Modèles" at bounding box center [610, 480] width 27 height 18
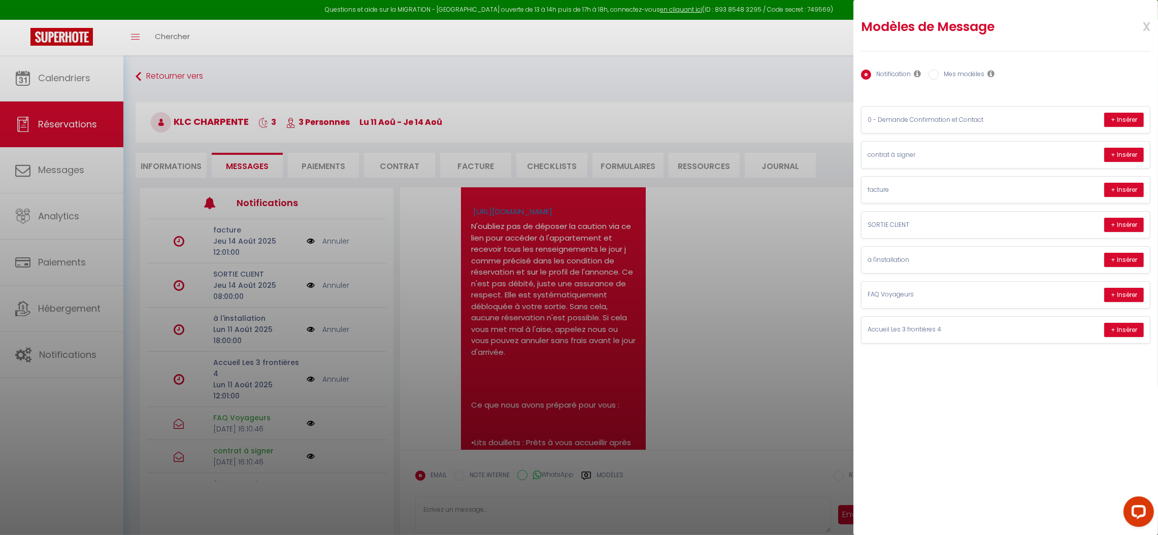
click at [137, 77] on div at bounding box center [579, 267] width 1158 height 535
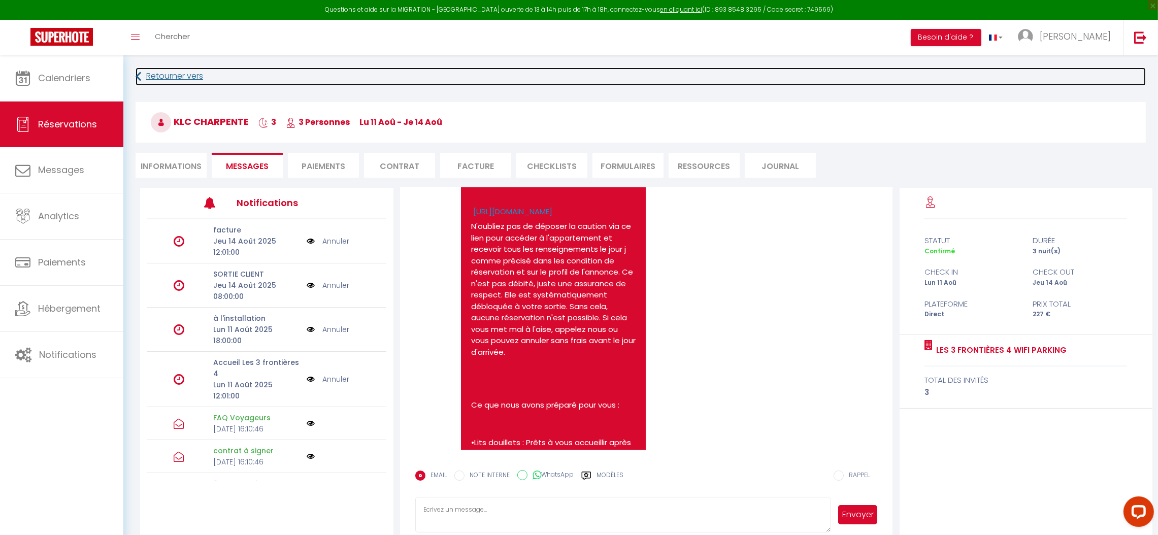
click at [136, 79] on icon at bounding box center [139, 77] width 6 height 18
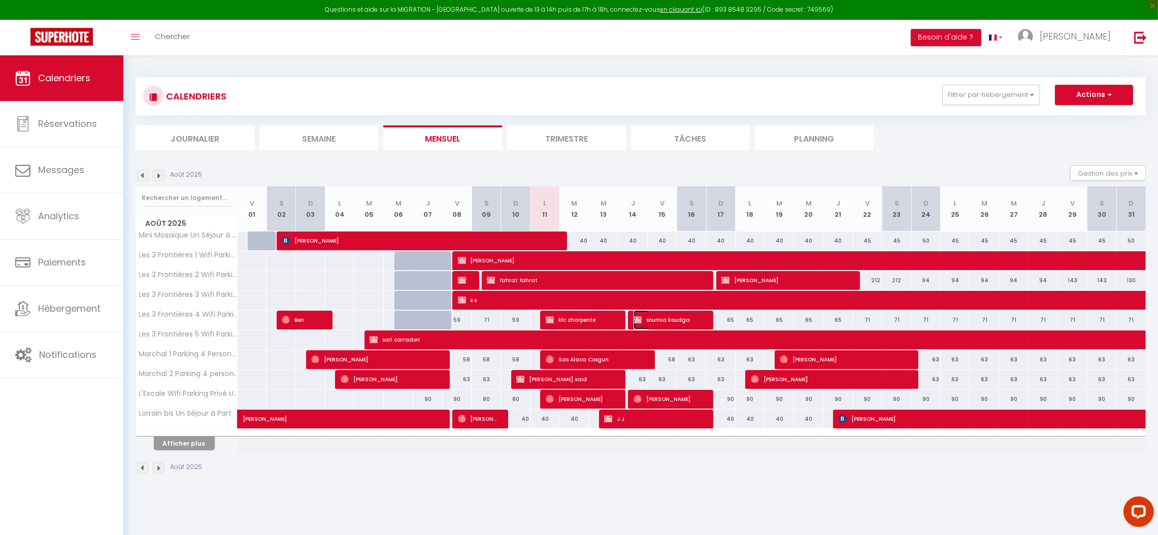
click at [662, 325] on span "soumia koudga" at bounding box center [668, 319] width 69 height 19
select select "OK"
select select "KO"
select select "0"
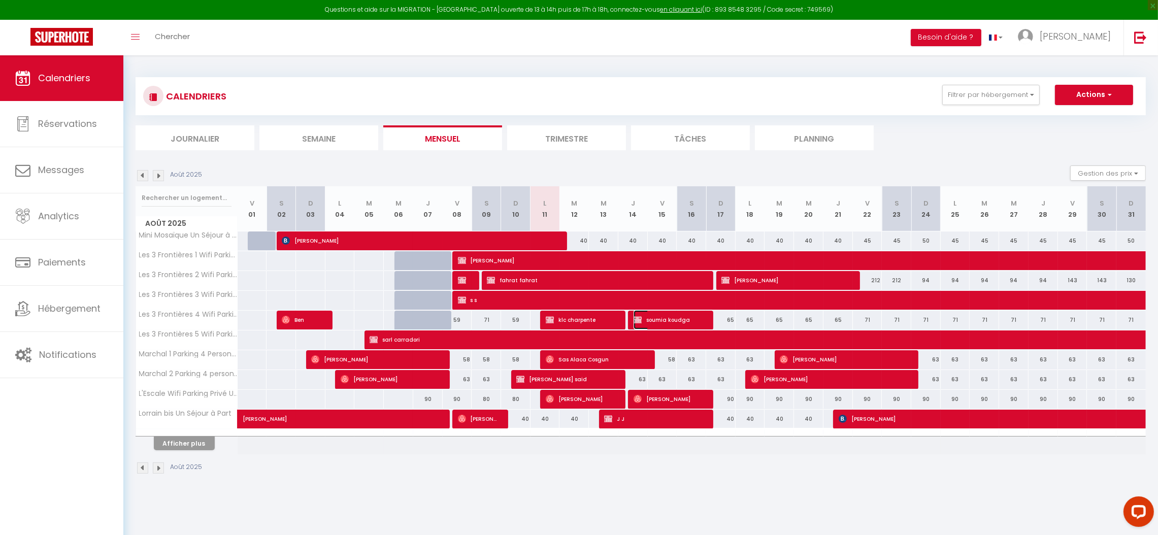
select select "1"
select select
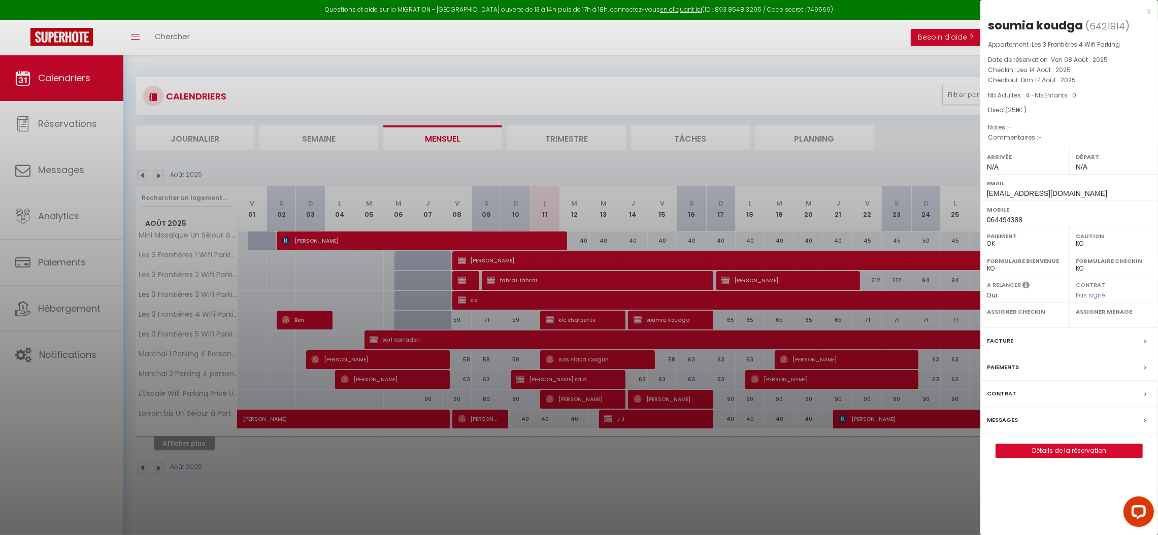
click at [1011, 419] on label "Messages" at bounding box center [1002, 420] width 31 height 11
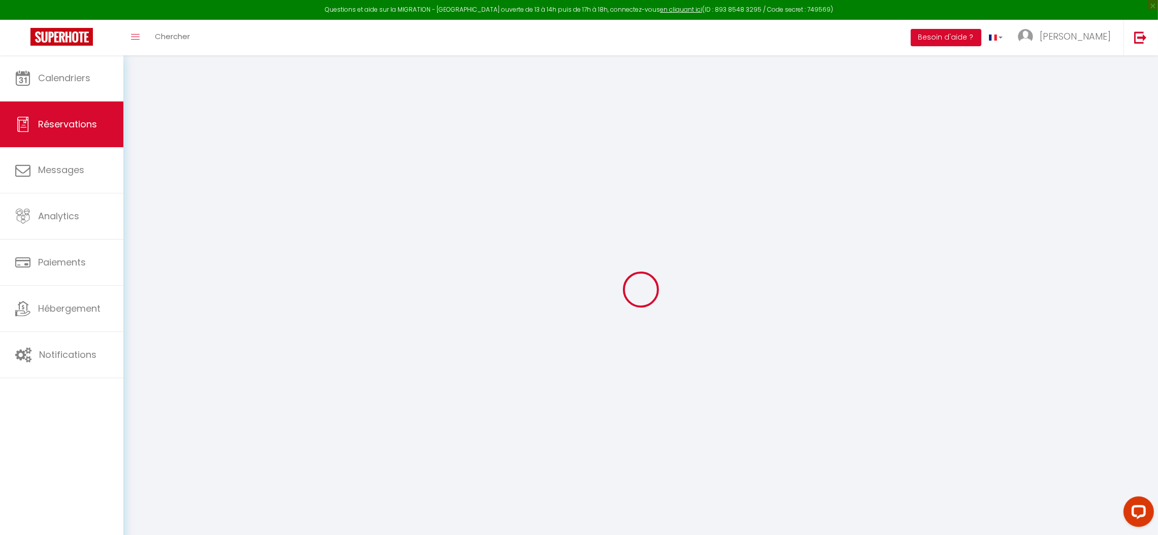
select select
checkbox input "false"
select select
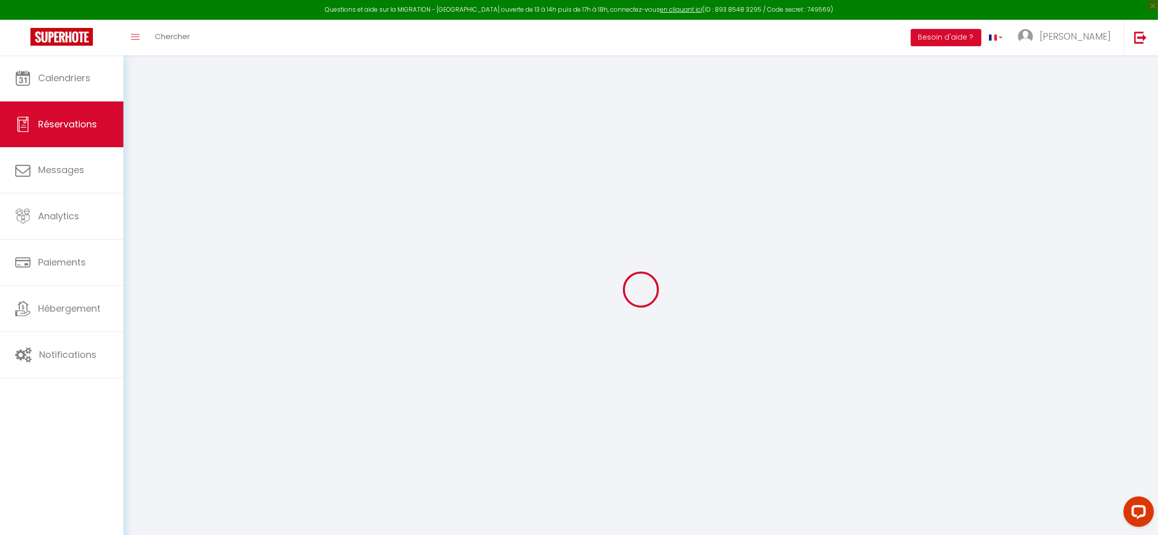
checkbox input "false"
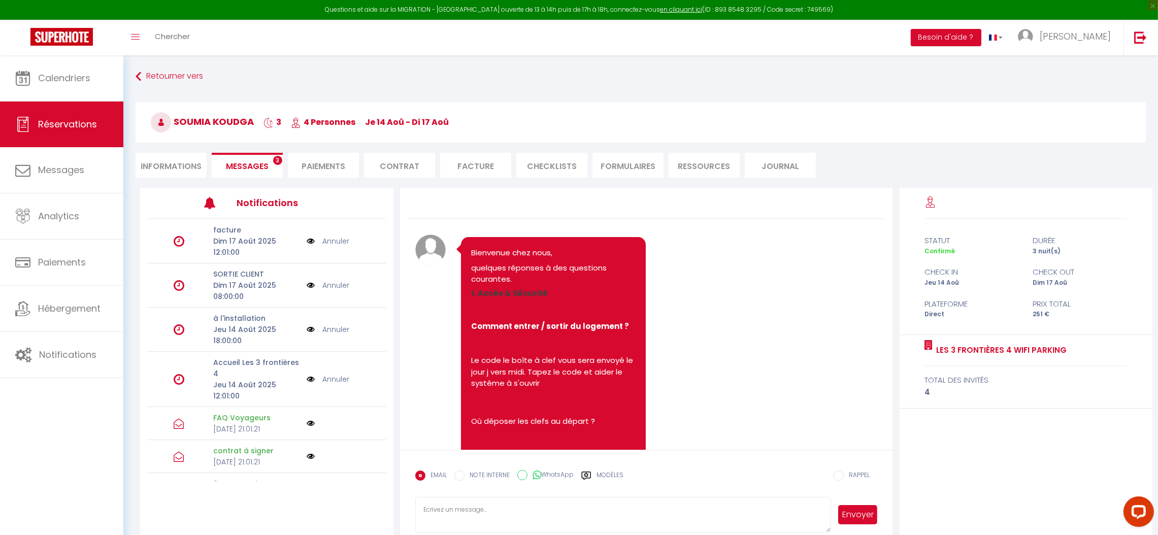
scroll to position [6198, 0]
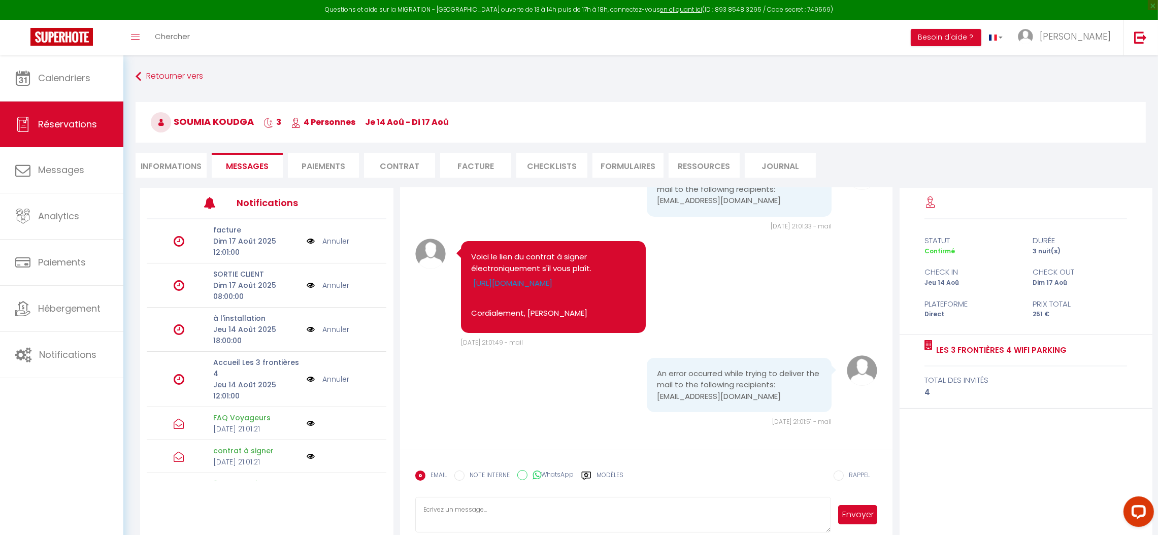
click at [613, 473] on label "Modèles" at bounding box center [610, 480] width 27 height 18
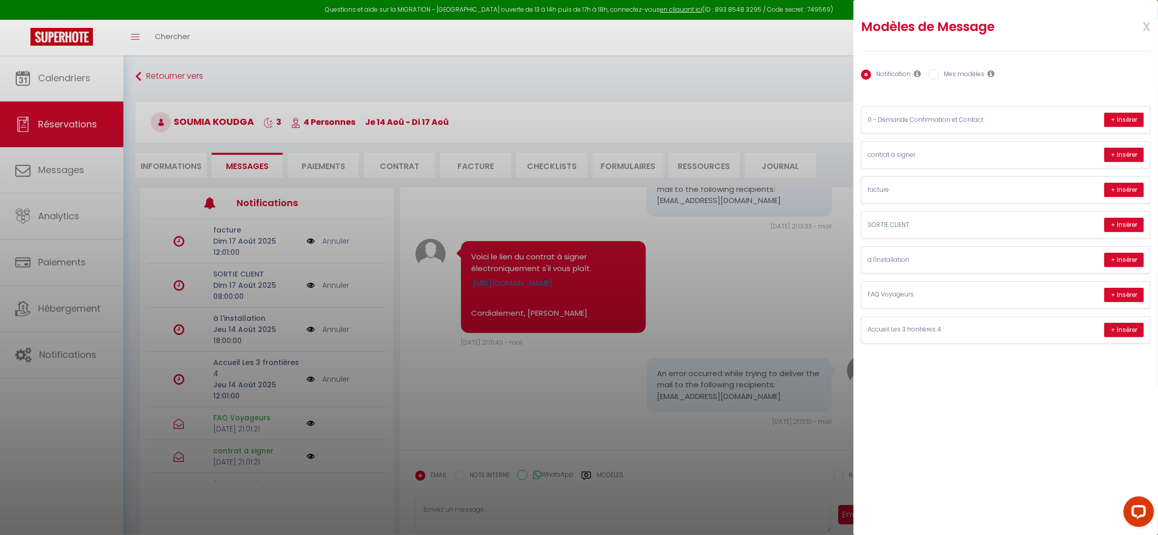
click at [1147, 29] on span "x" at bounding box center [1135, 26] width 32 height 24
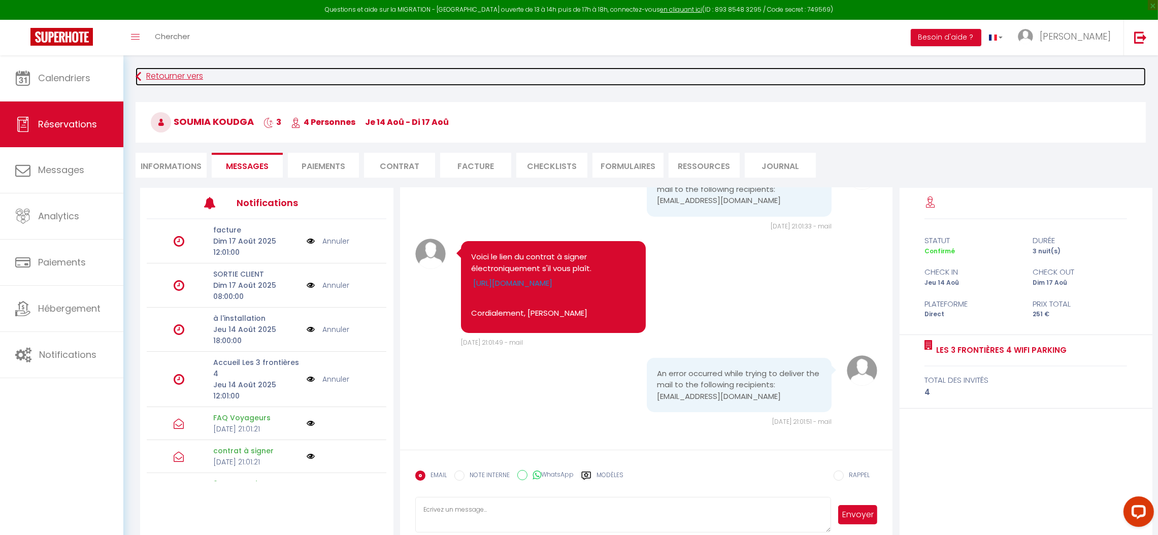
click at [139, 78] on icon at bounding box center [139, 77] width 6 height 18
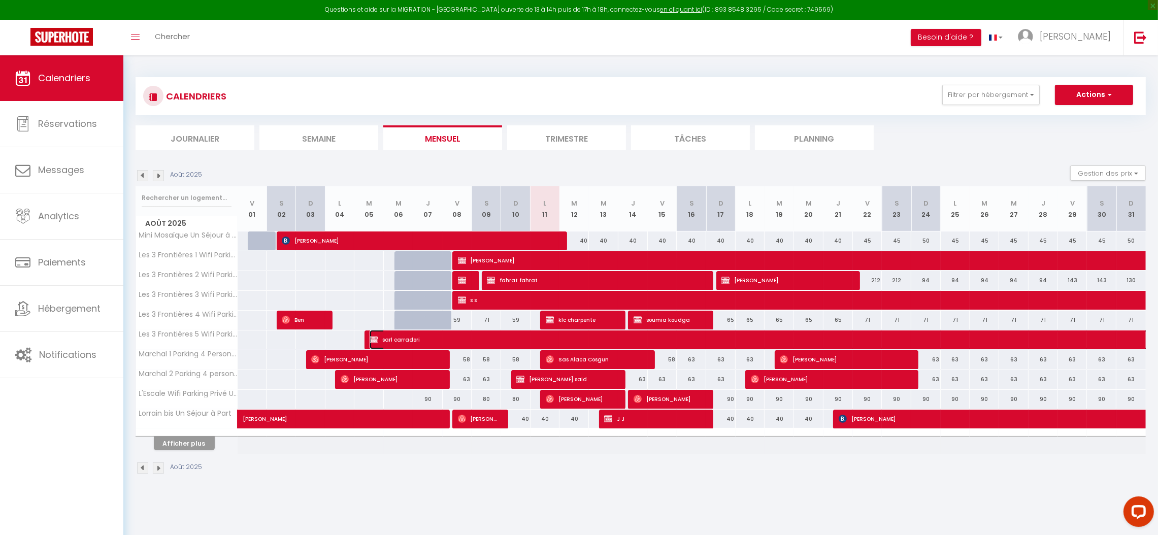
click at [386, 339] on span "sarl carradori" at bounding box center [930, 339] width 1121 height 19
select select "OK"
select select "KO"
select select "0"
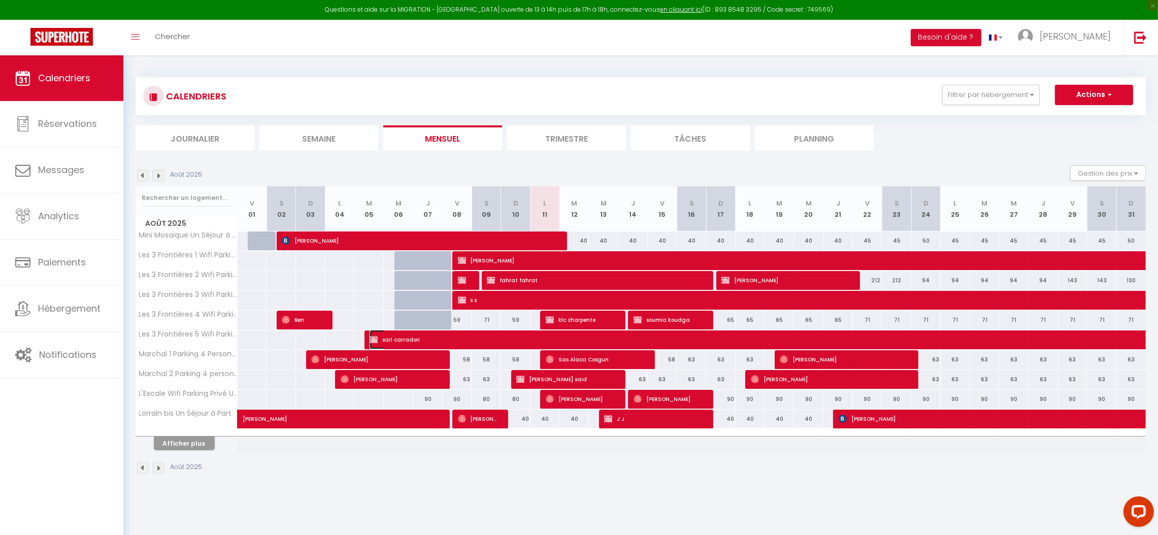
select select "1"
select select
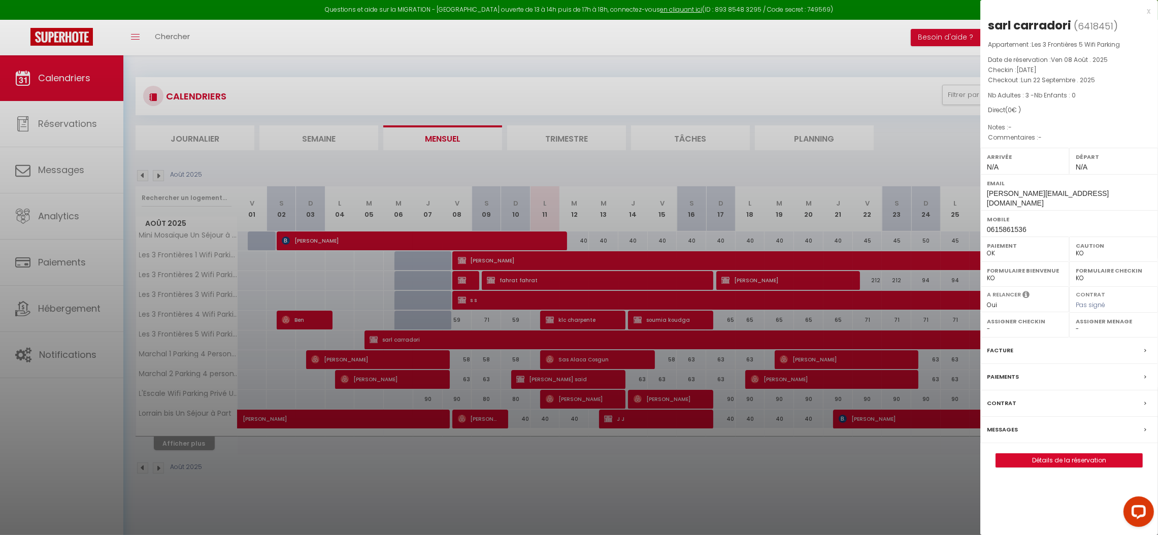
click at [1007, 425] on label "Messages" at bounding box center [1002, 430] width 31 height 11
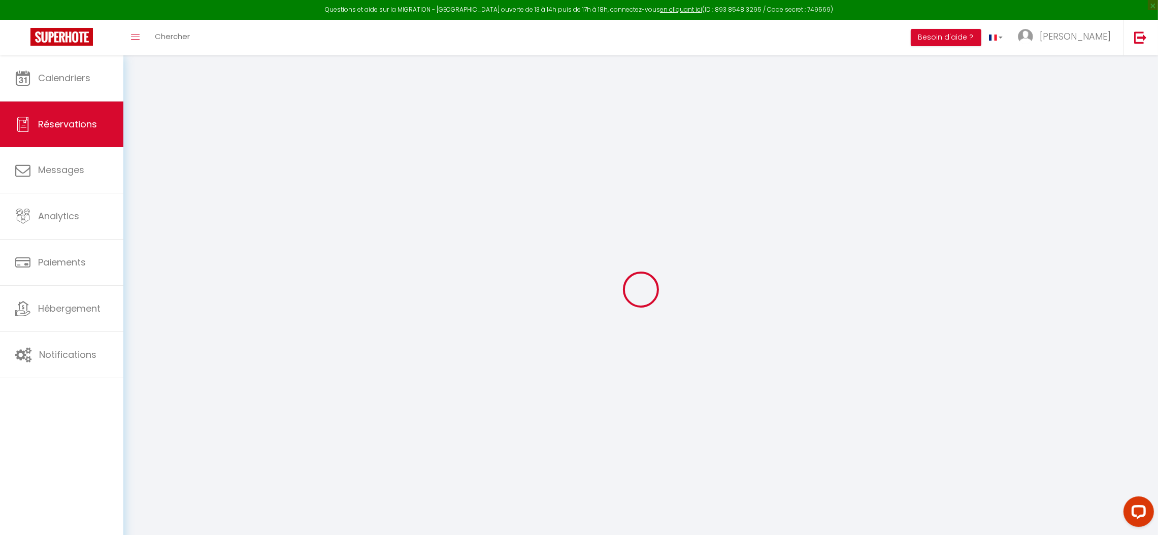
select select
checkbox input "false"
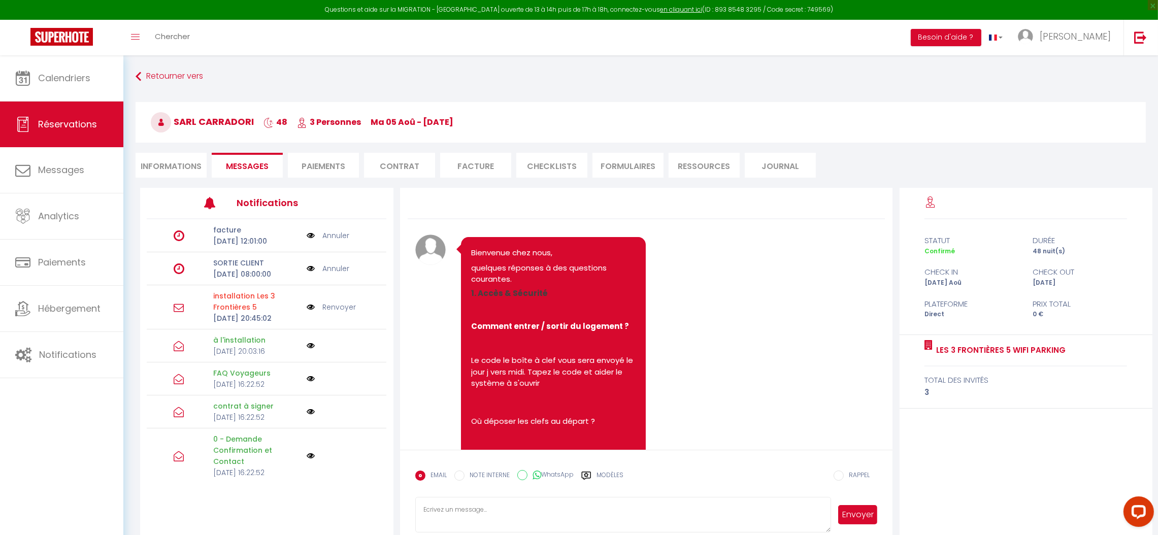
scroll to position [6163, 0]
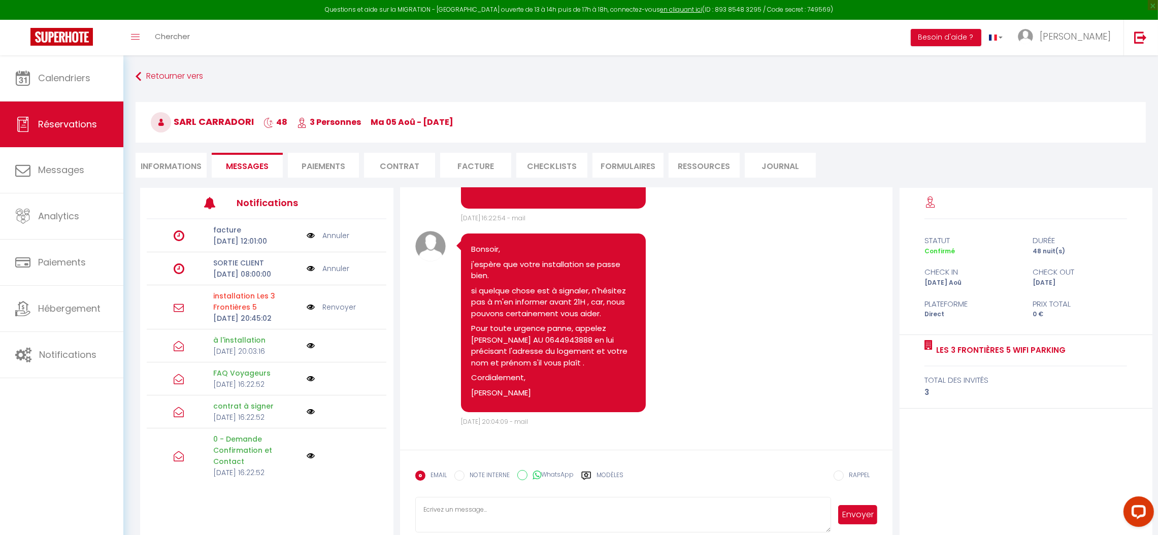
click at [613, 478] on label "Modèles" at bounding box center [610, 480] width 27 height 18
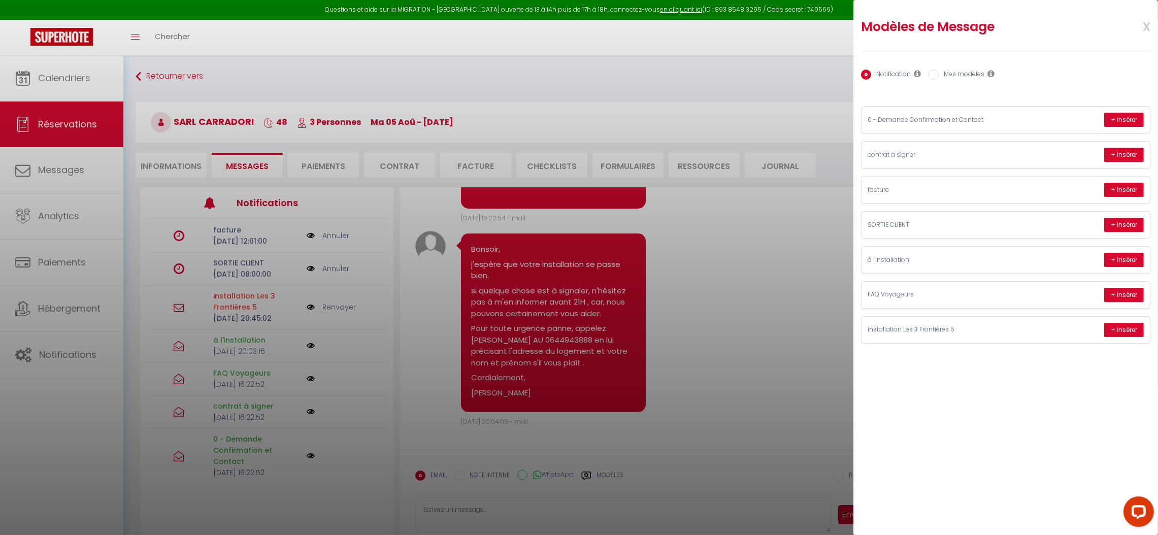
click at [1145, 26] on span "x" at bounding box center [1135, 26] width 32 height 24
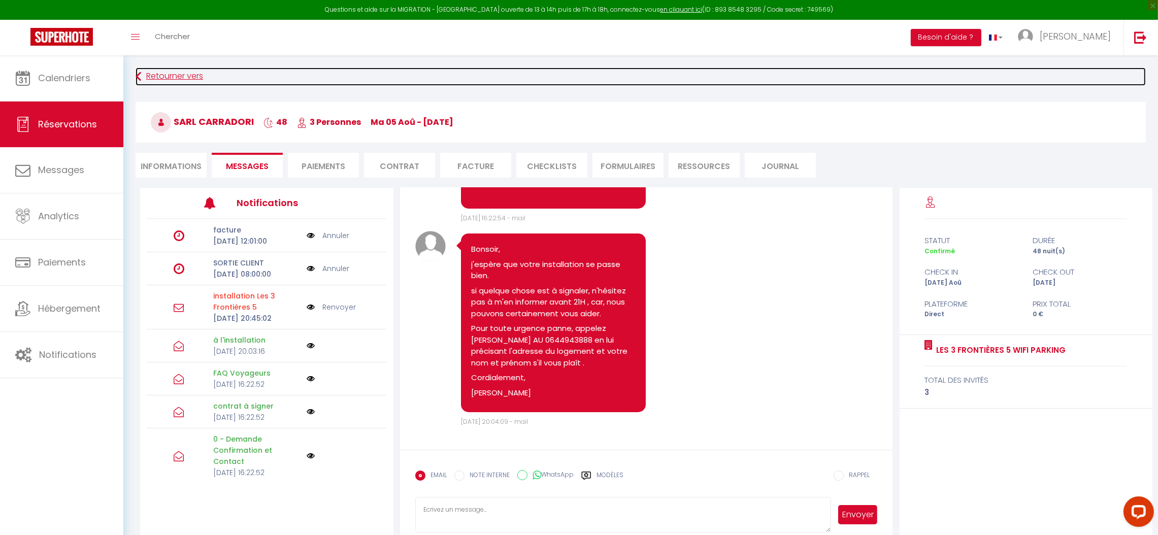
click at [180, 76] on link "Retourner vers" at bounding box center [641, 77] width 1011 height 18
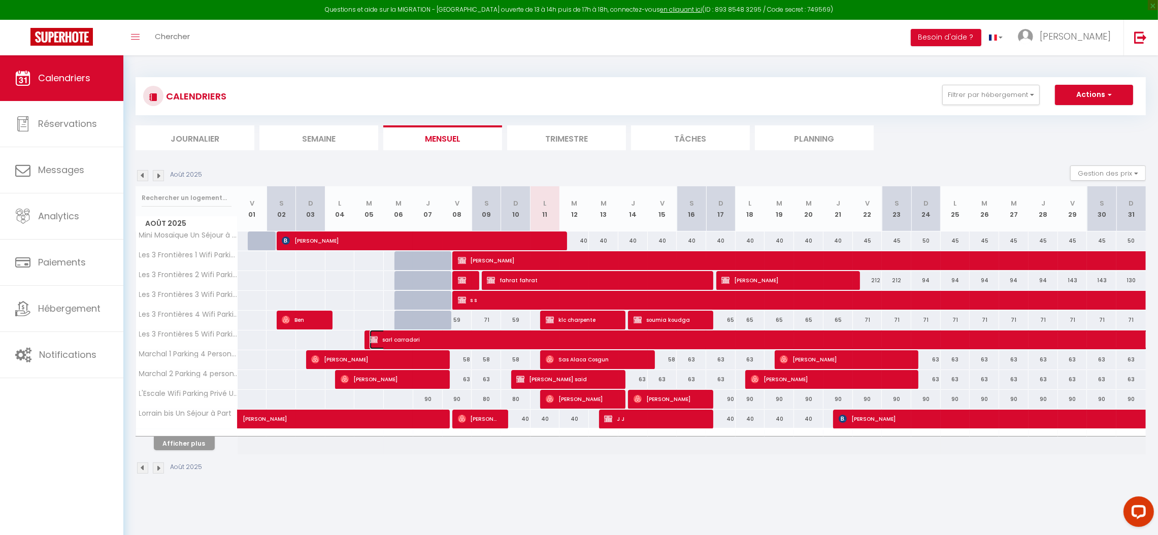
click at [389, 341] on span "sarl carradori" at bounding box center [930, 339] width 1121 height 19
select select "OK"
select select "KO"
select select "0"
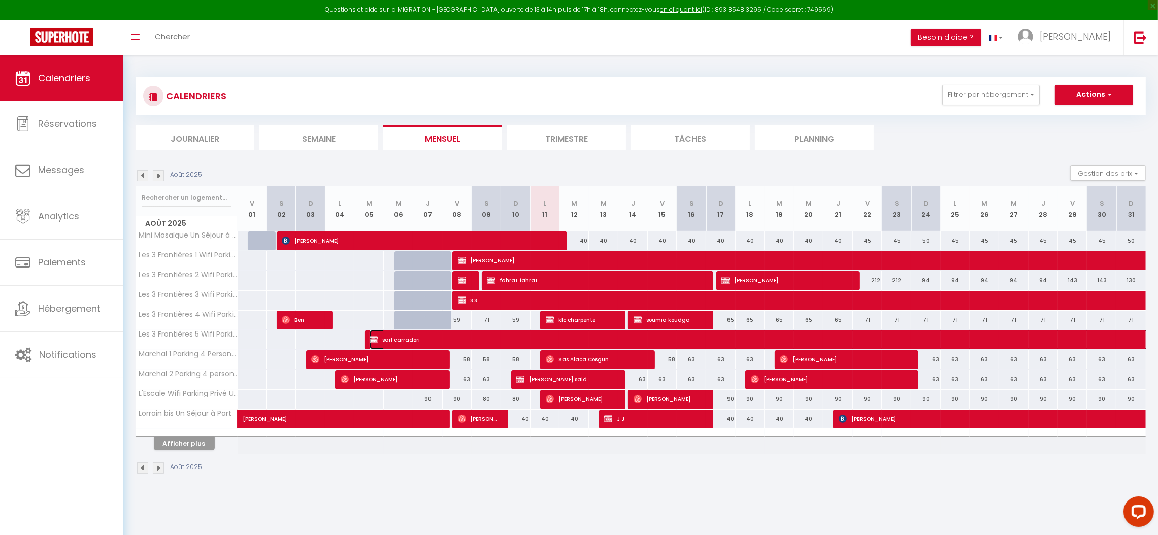
select select "1"
select select
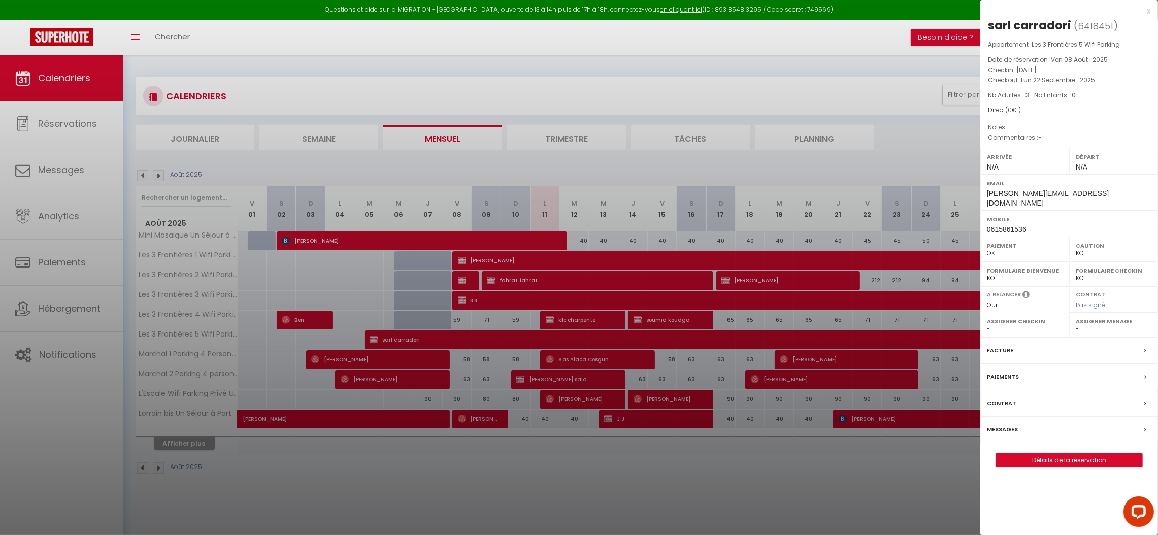
click at [991, 425] on label "Messages" at bounding box center [1002, 430] width 31 height 11
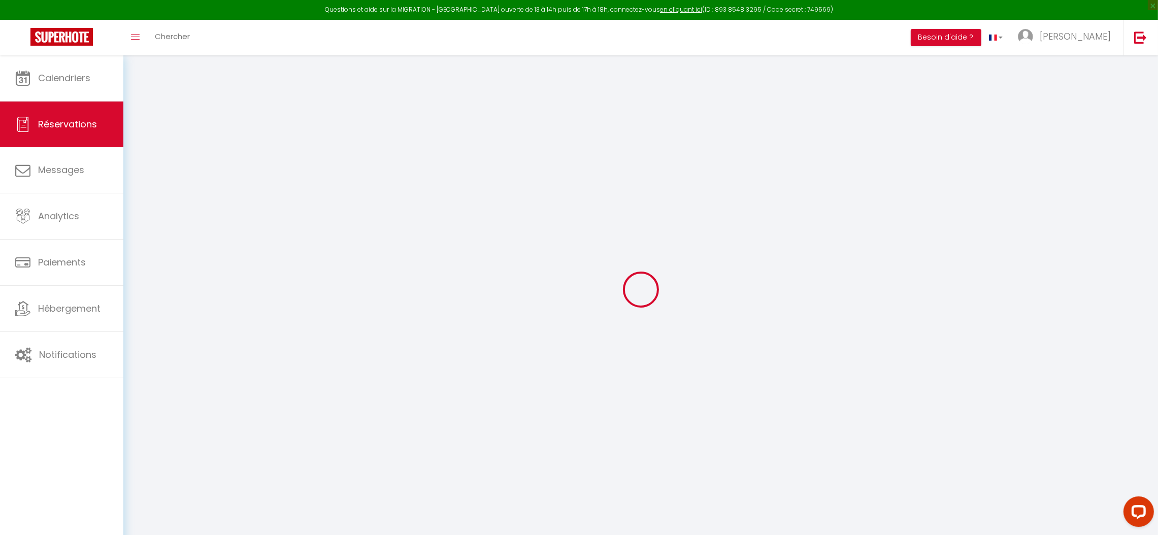
select select
checkbox input "false"
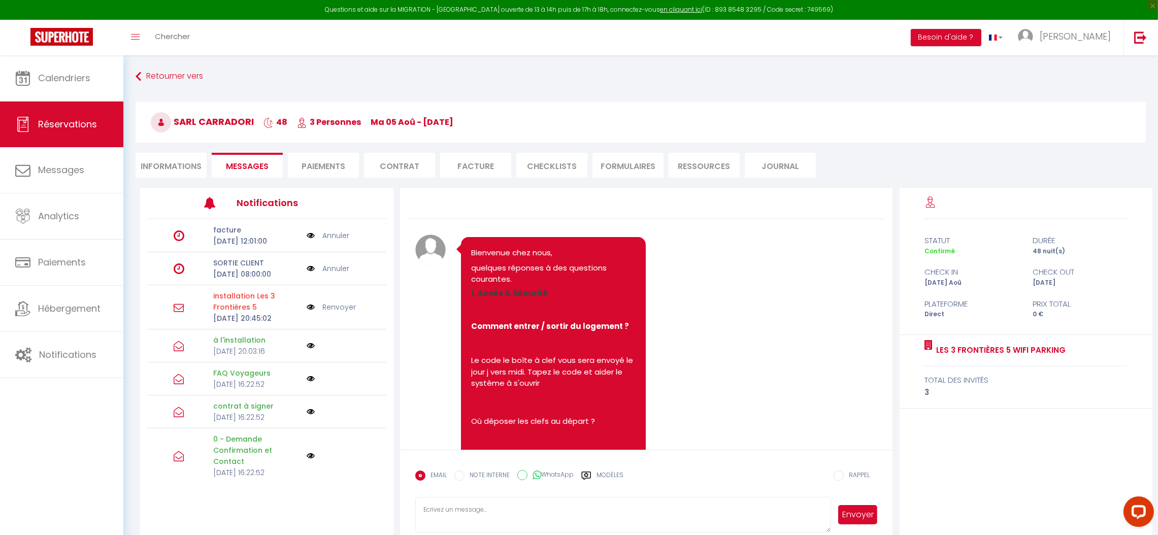
scroll to position [6163, 0]
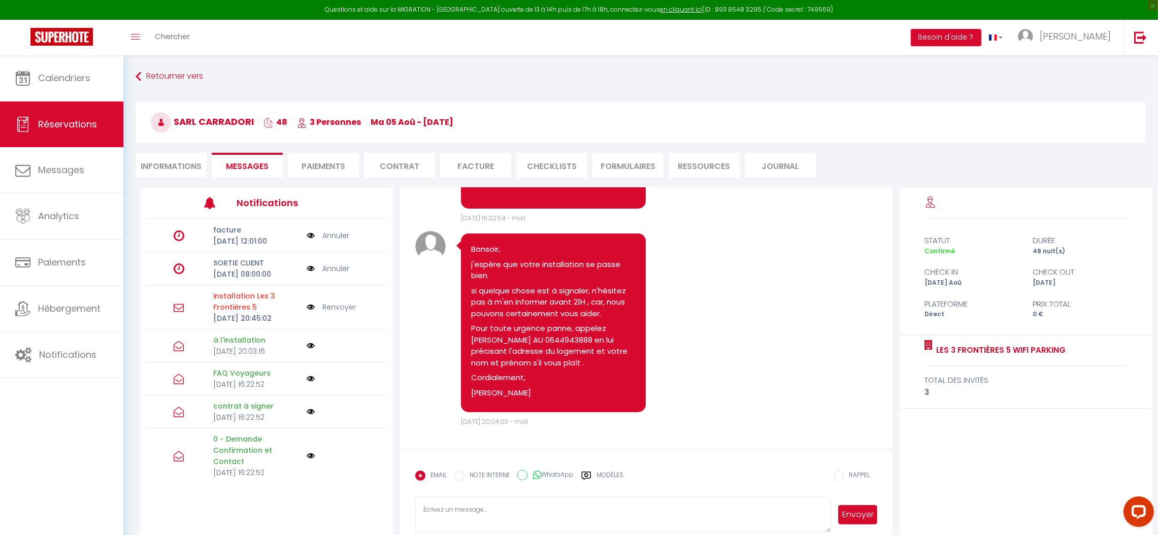
click at [607, 475] on label "Modèles" at bounding box center [610, 480] width 27 height 18
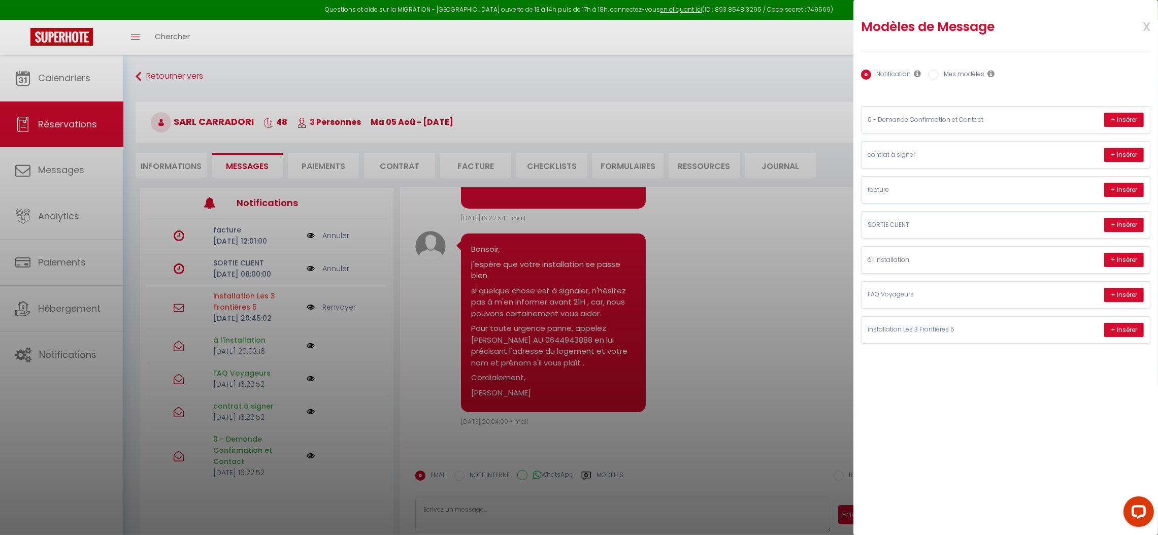
click at [1145, 26] on span "x" at bounding box center [1135, 26] width 32 height 24
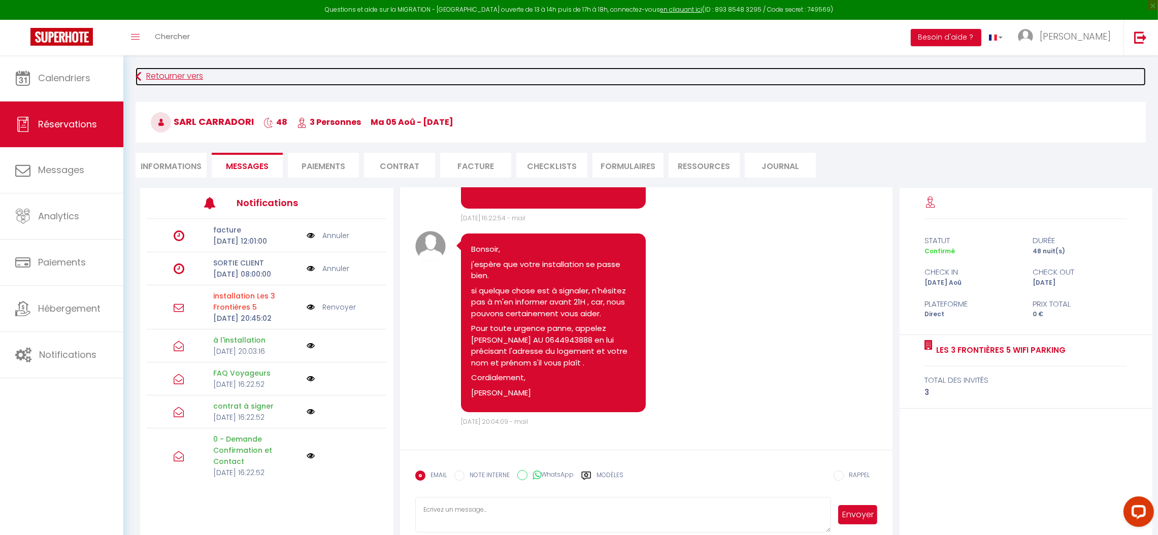
click at [158, 76] on link "Retourner vers" at bounding box center [641, 77] width 1011 height 18
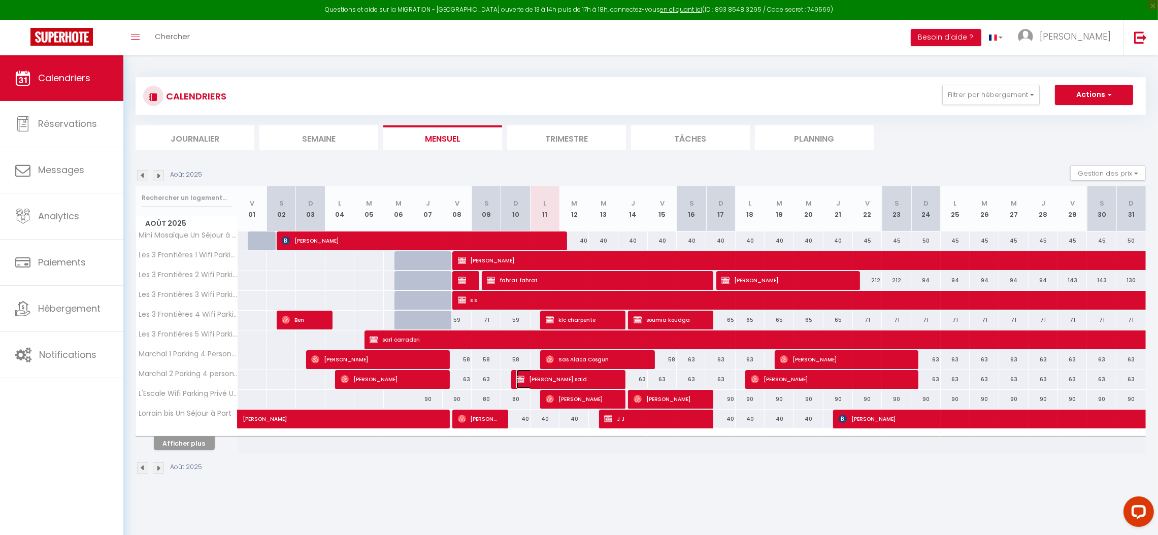
click at [546, 382] on span "[PERSON_NAME] said" at bounding box center [565, 379] width 98 height 19
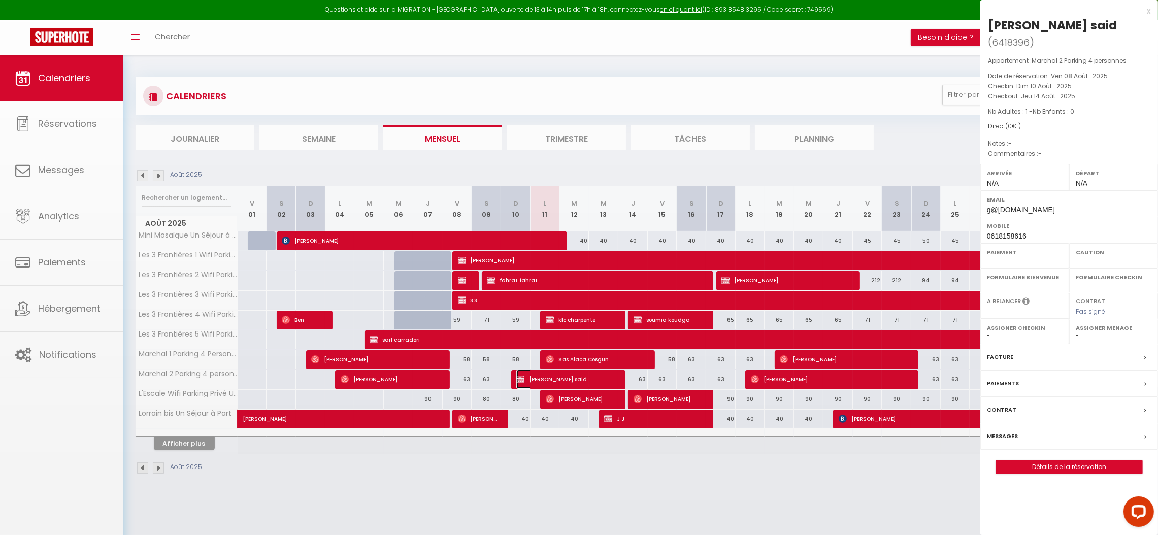
select select "OK"
select select "KO"
select select "0"
select select "1"
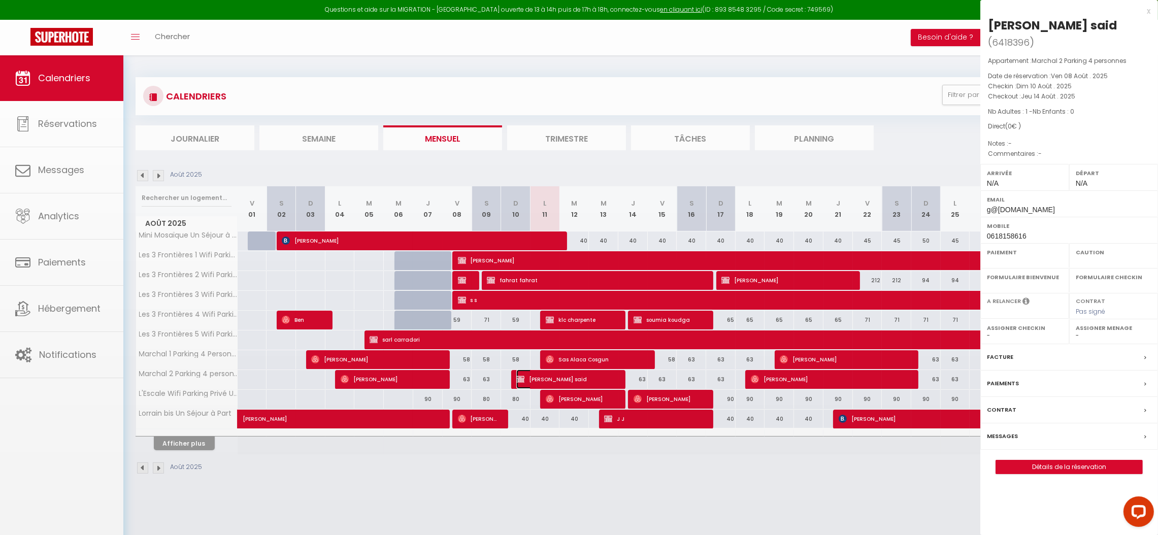
select select
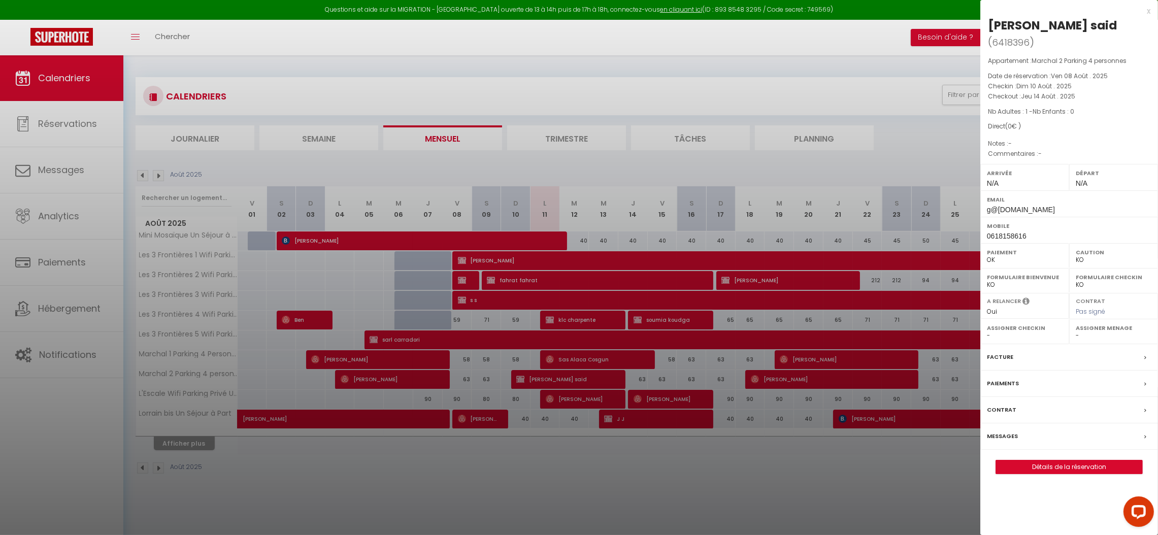
click at [1003, 431] on label "Messages" at bounding box center [1002, 436] width 31 height 11
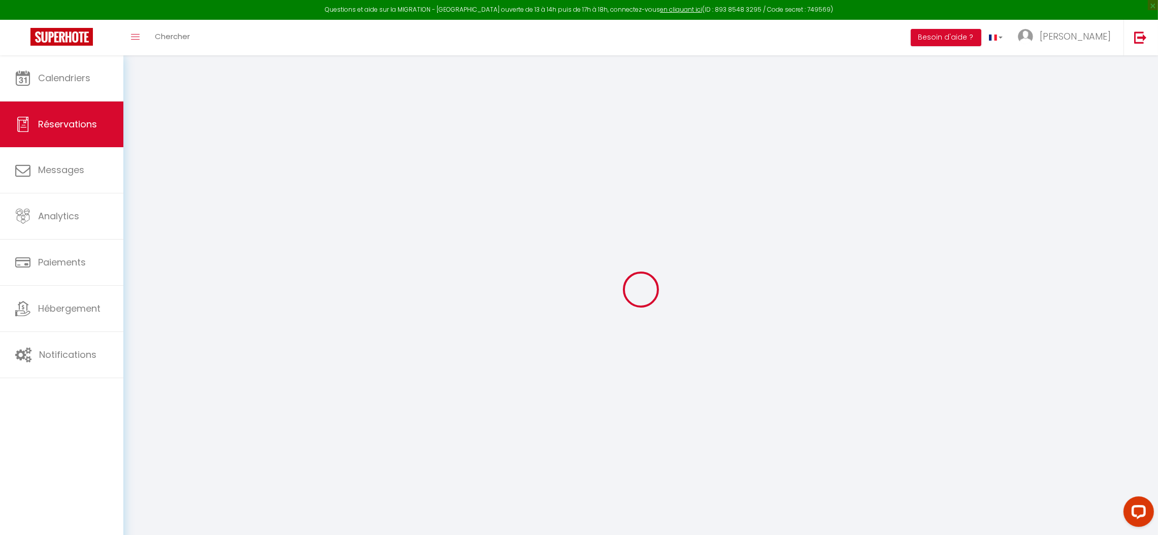
select select
checkbox input "false"
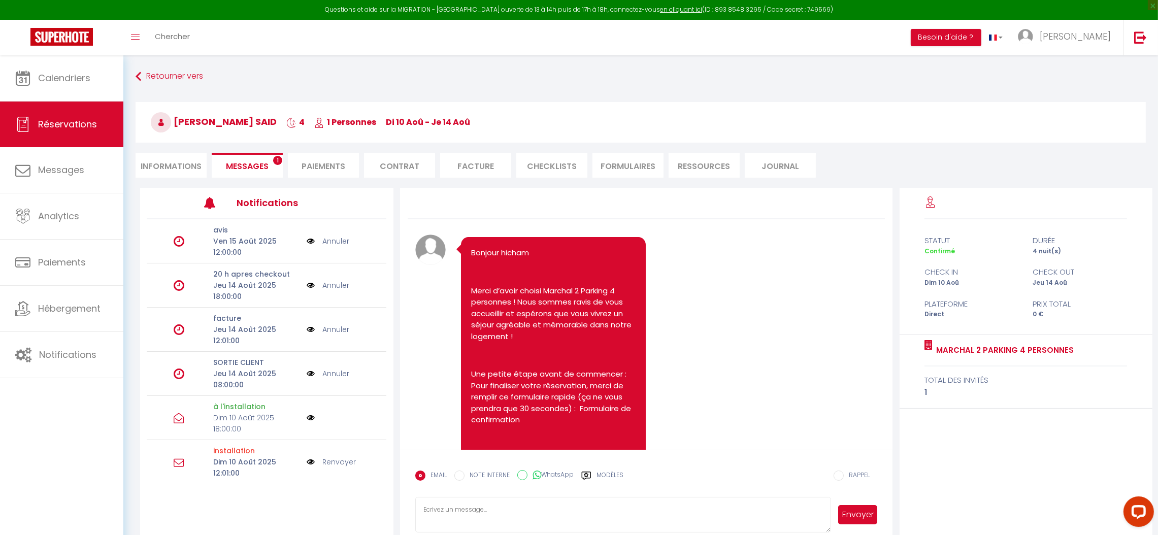
scroll to position [6480, 0]
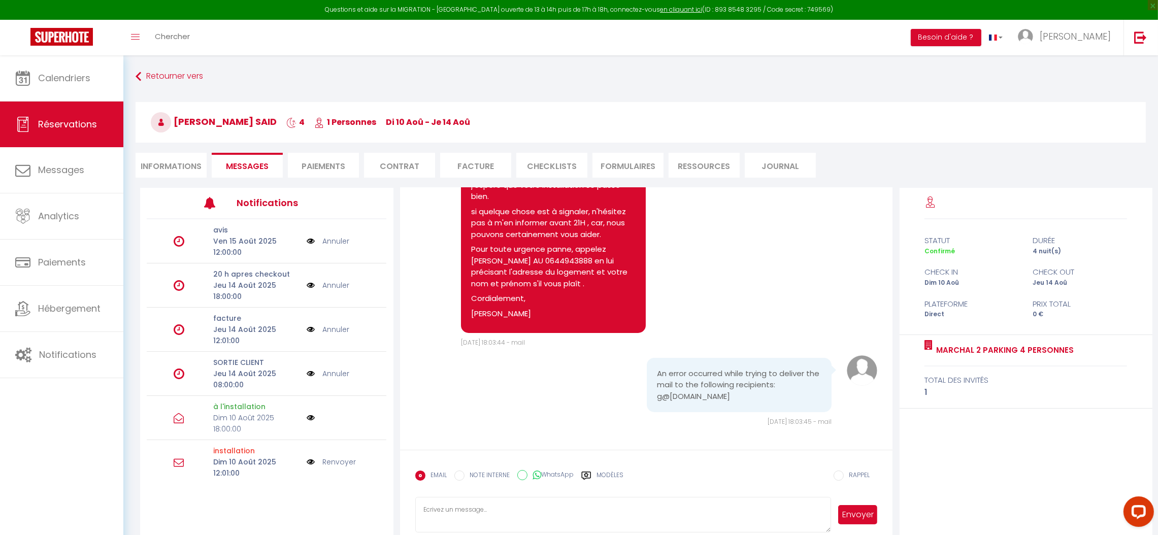
click at [616, 477] on label "Modèles" at bounding box center [610, 480] width 27 height 18
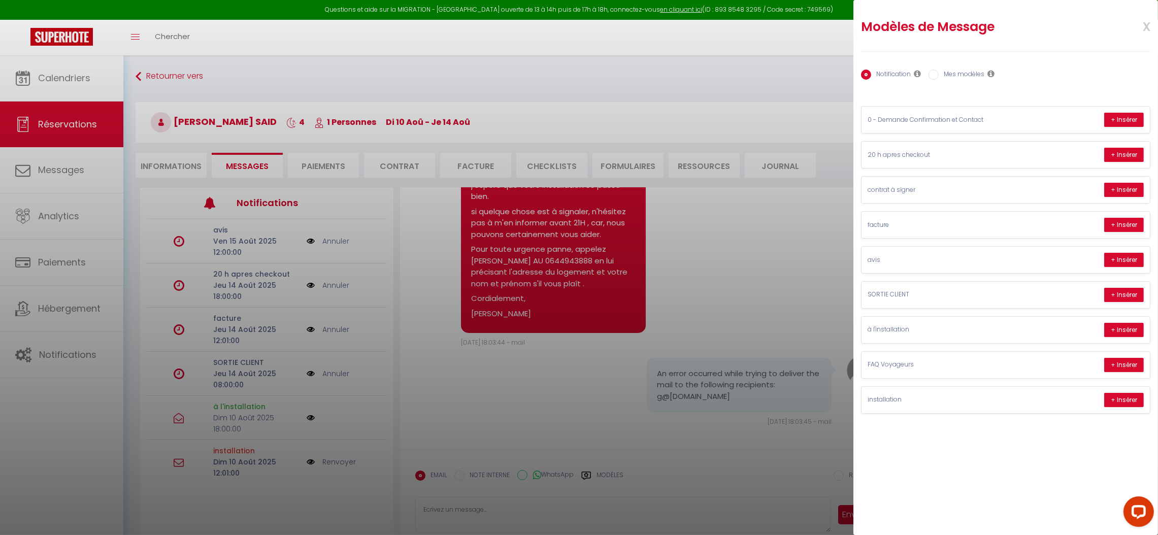
click at [1145, 27] on span "x" at bounding box center [1135, 26] width 32 height 24
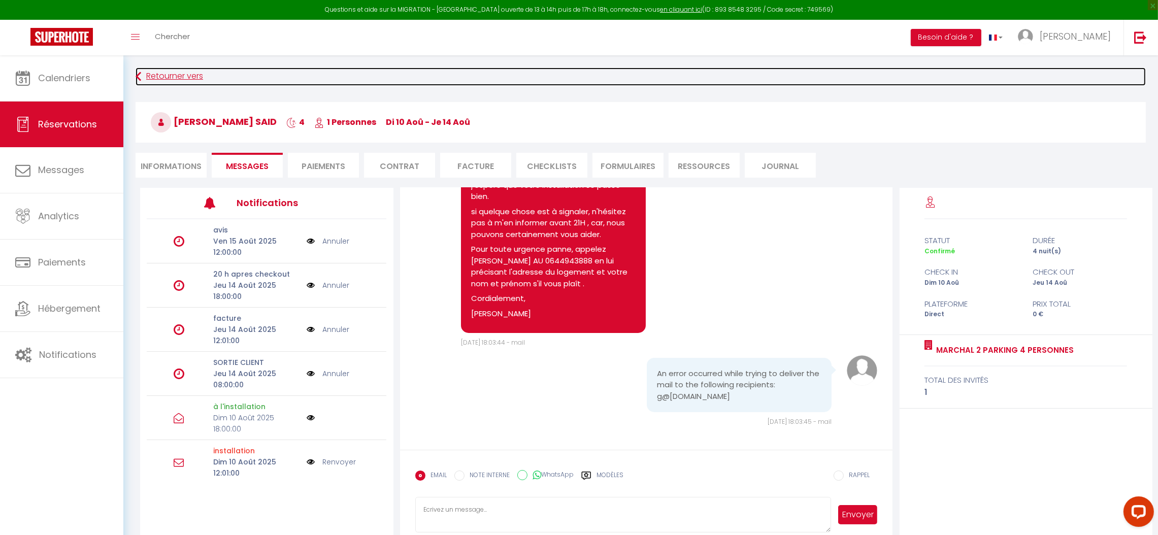
click at [169, 72] on link "Retourner vers" at bounding box center [641, 77] width 1011 height 18
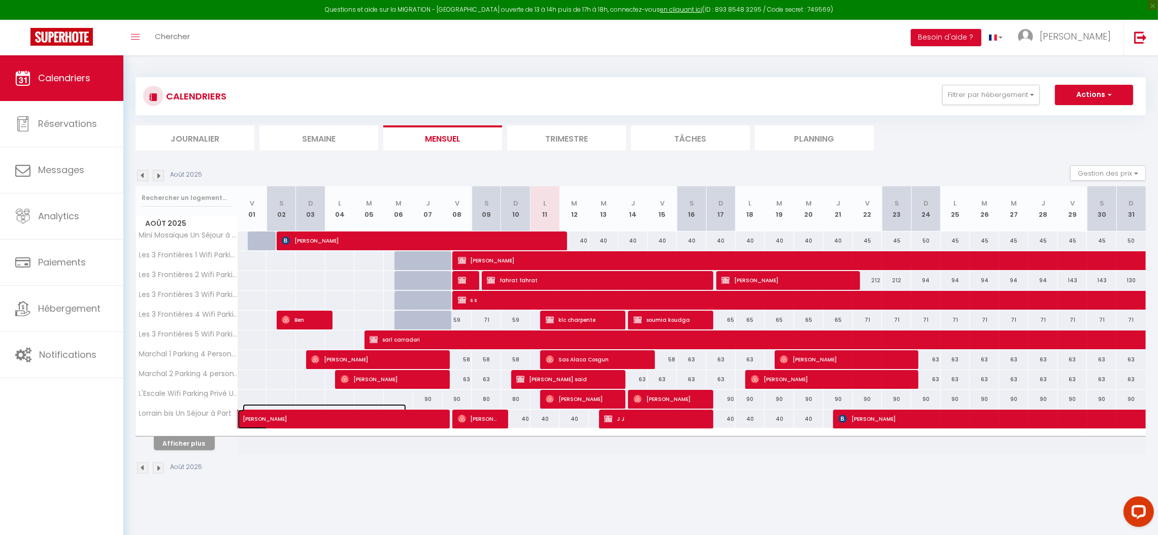
click at [308, 415] on span "[PERSON_NAME]" at bounding box center [325, 413] width 164 height 19
select select "OK"
select select "KO"
select select "0"
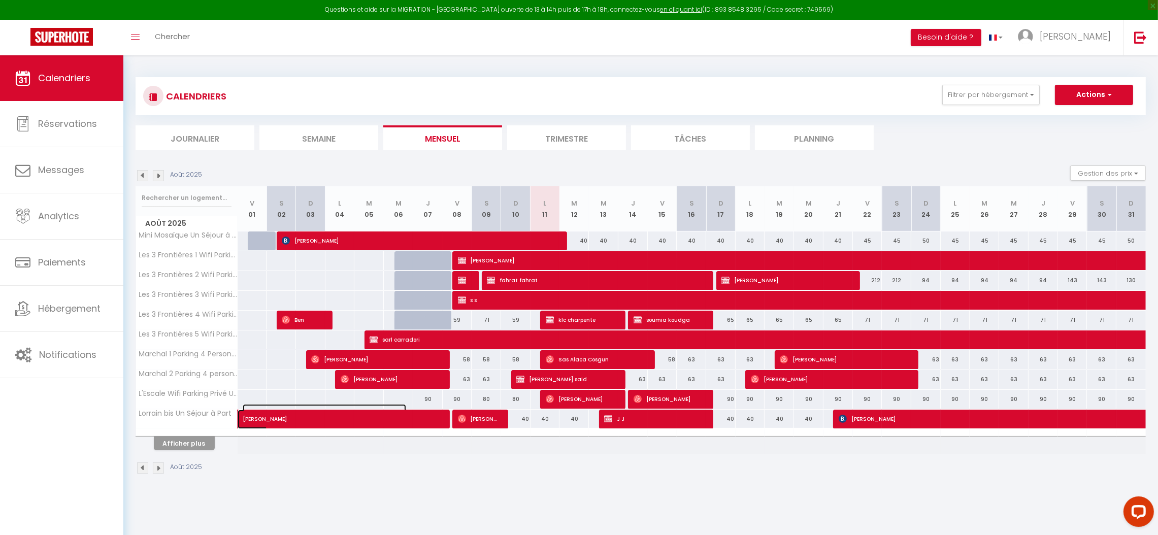
select select "1"
select select
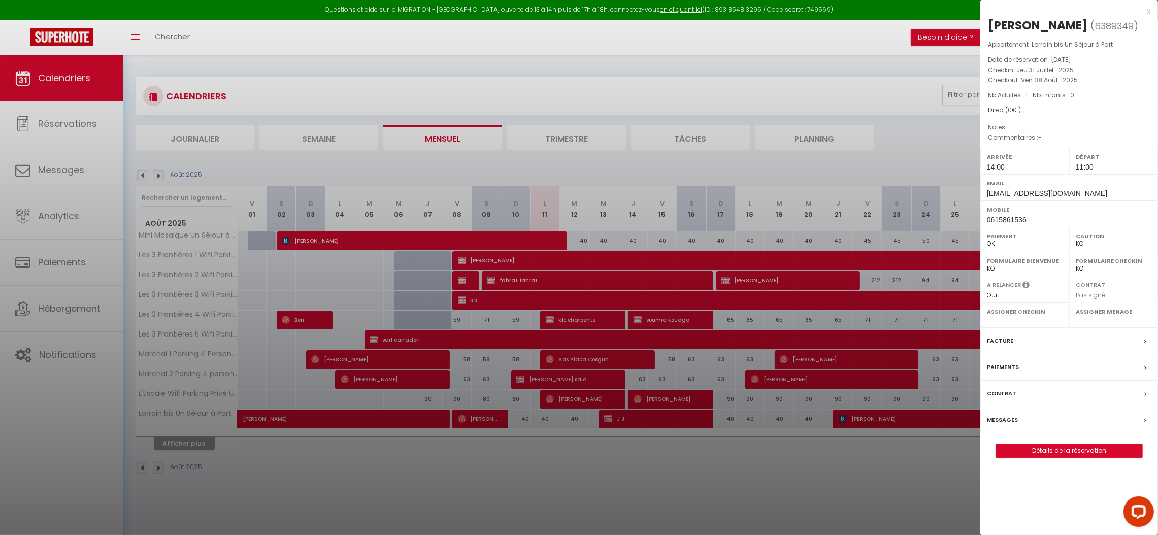
click at [1148, 12] on div "x" at bounding box center [1066, 11] width 170 height 12
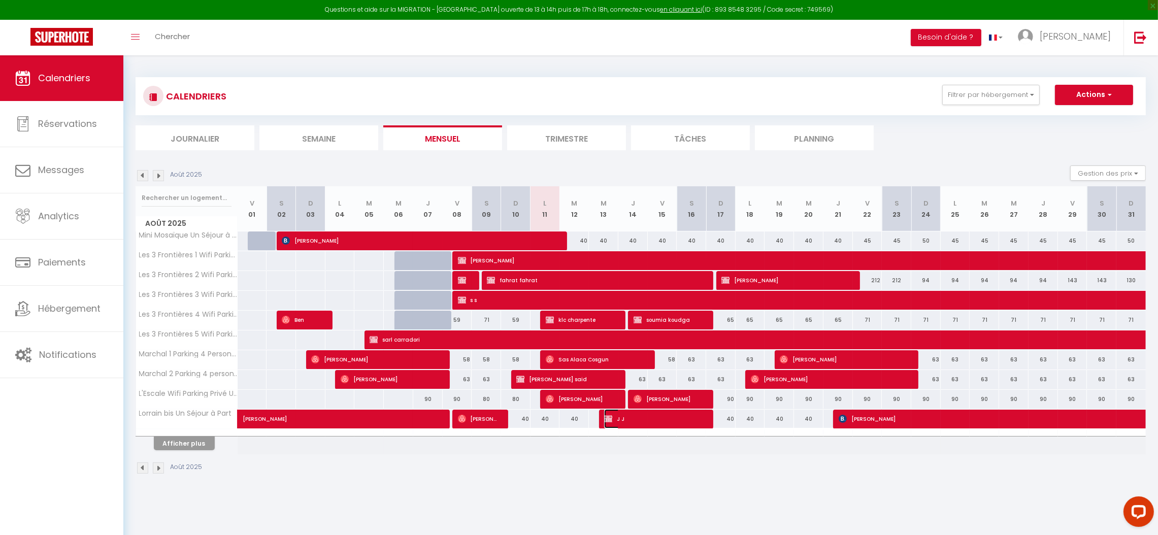
click at [638, 423] on span "J J" at bounding box center [653, 418] width 98 height 19
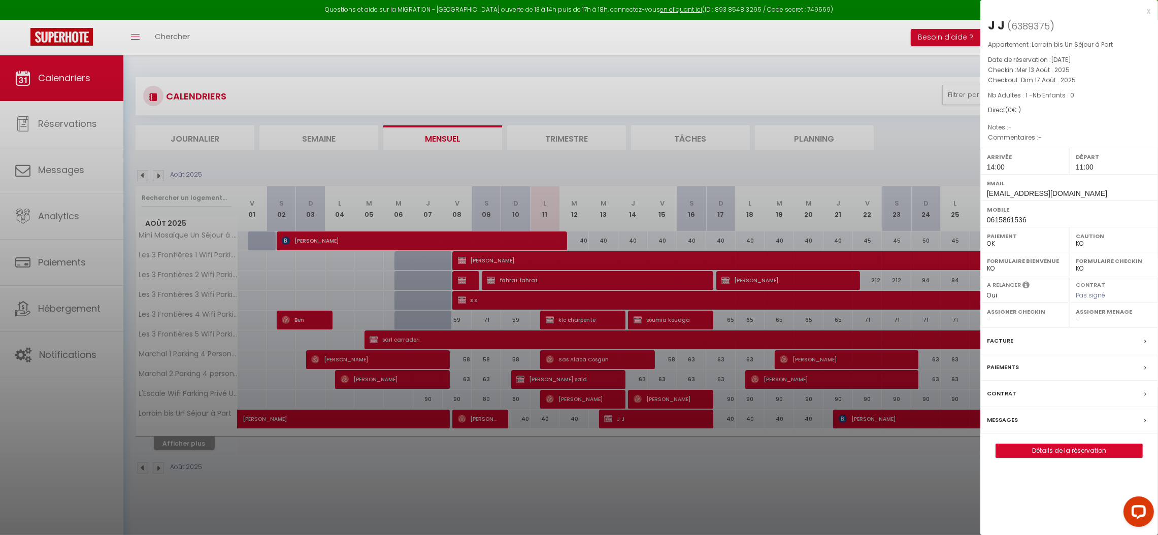
click at [1009, 420] on label "Messages" at bounding box center [1002, 420] width 31 height 11
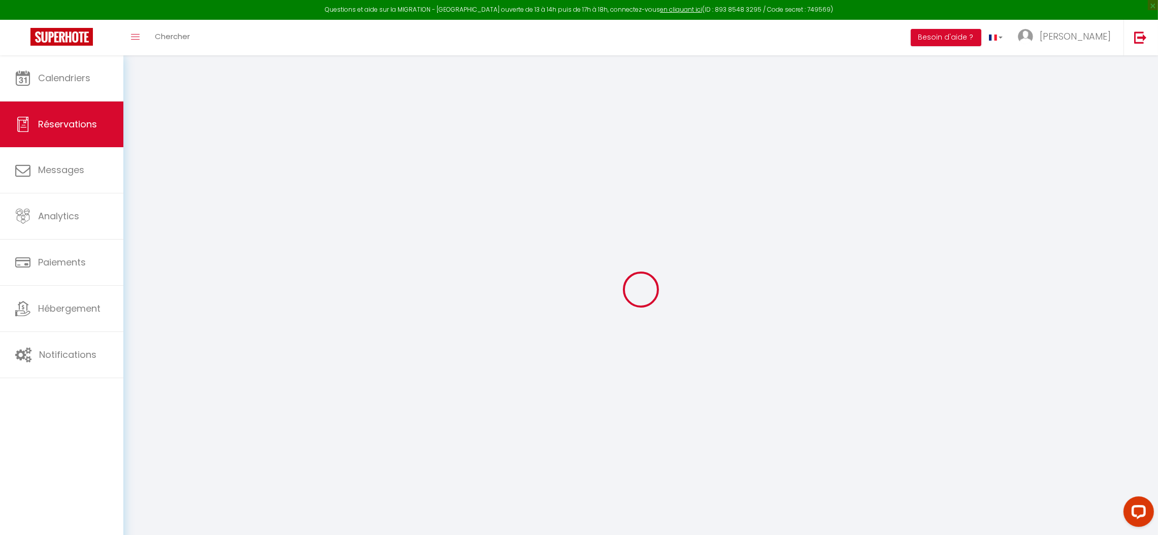
select select
checkbox input "false"
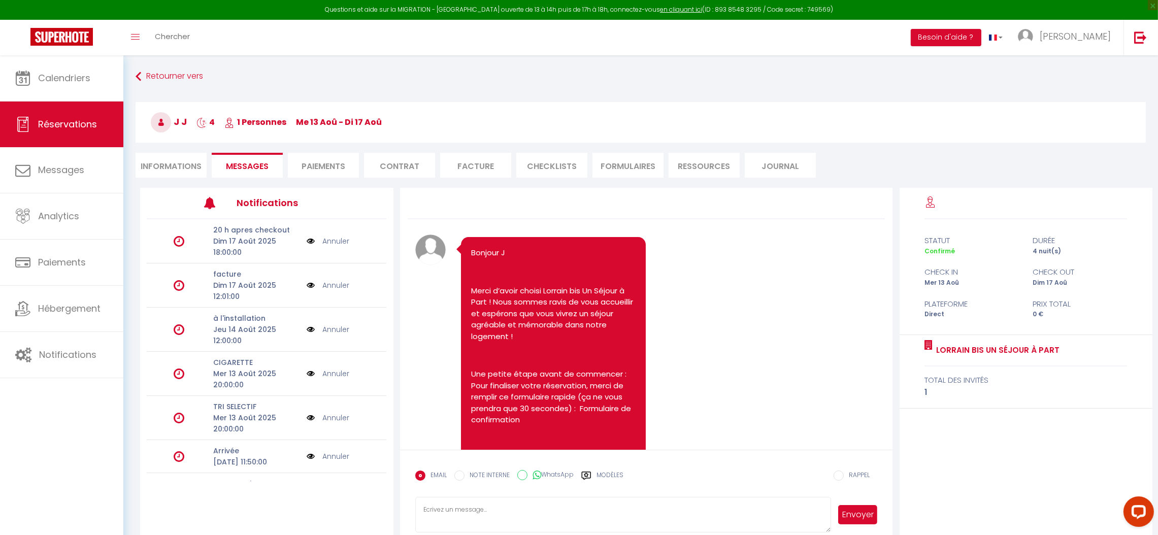
scroll to position [7350, 0]
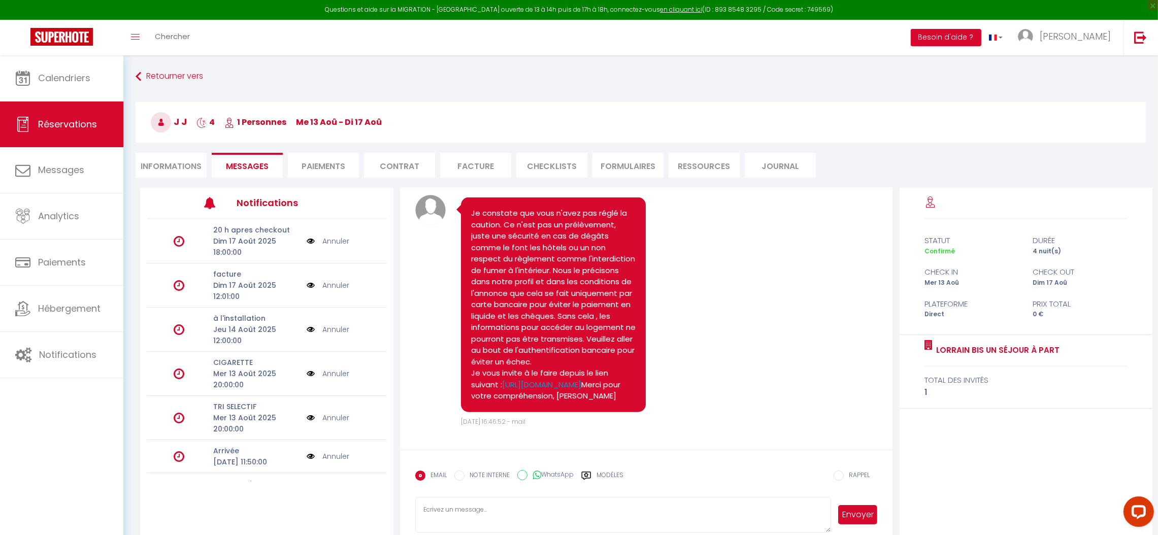
click at [608, 471] on label "Modèles" at bounding box center [610, 480] width 27 height 18
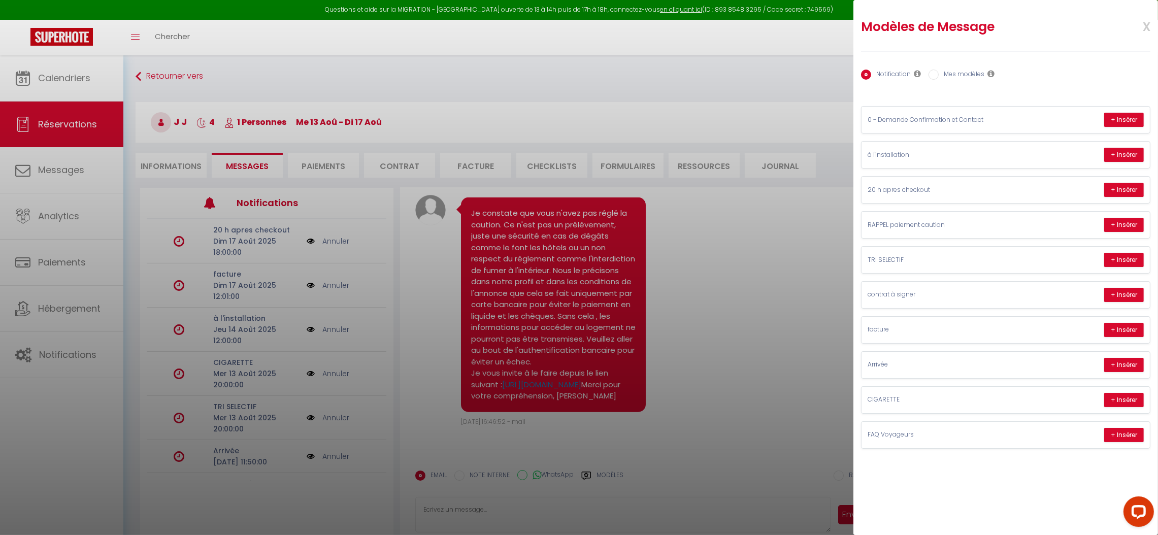
click at [1143, 26] on span "x" at bounding box center [1135, 26] width 32 height 24
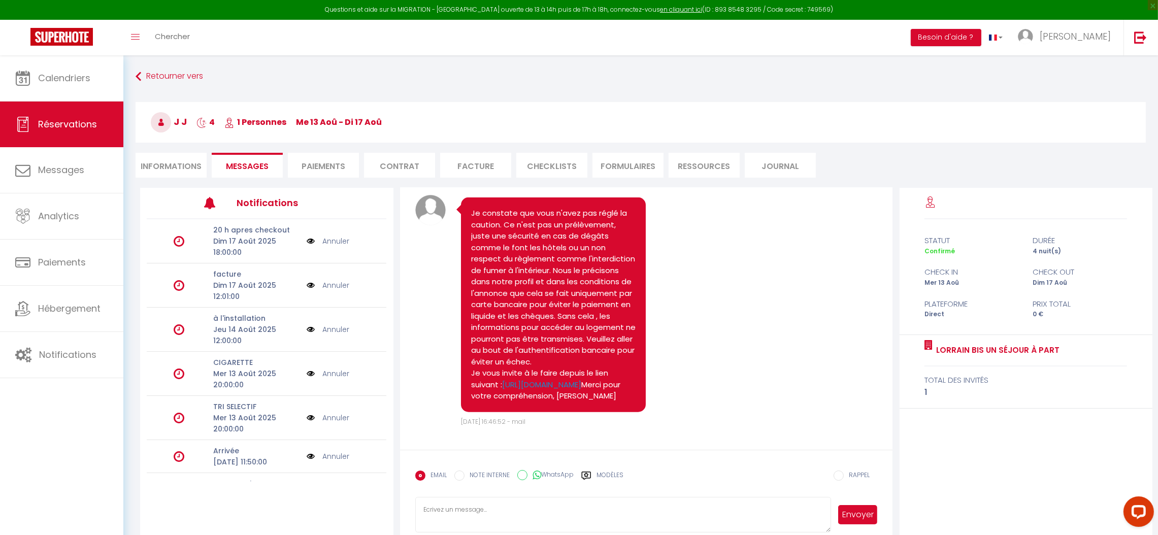
scroll to position [7350, 0]
click at [607, 476] on label "Modèles" at bounding box center [610, 480] width 27 height 18
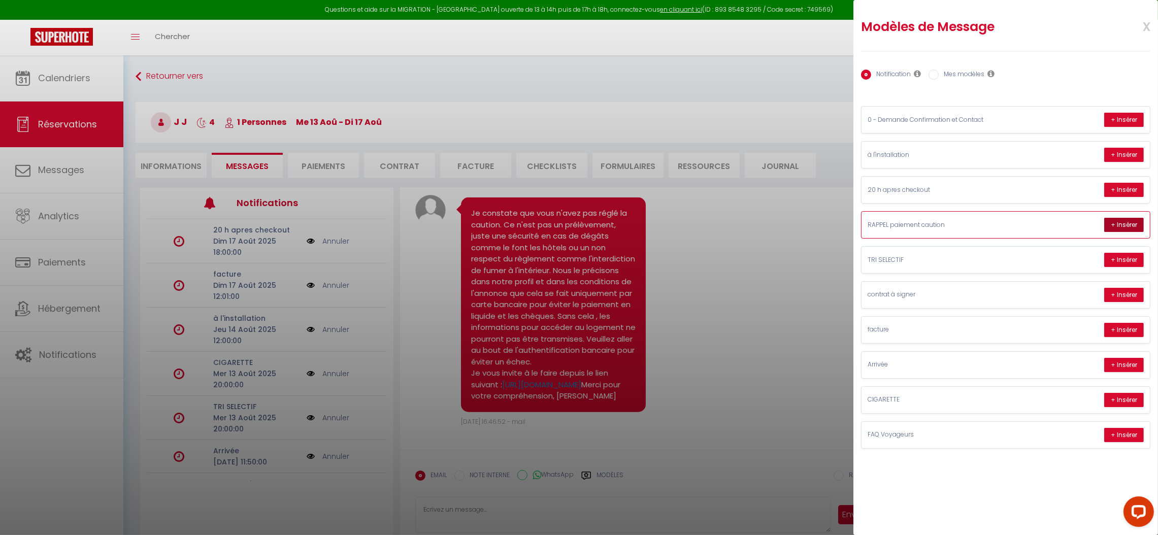
click at [1122, 224] on button "+ Insérer" at bounding box center [1124, 225] width 40 height 14
type textarea "Je constate que vous n'avez pas réglé la caution. Ce n'est pas un prélèvement, …"
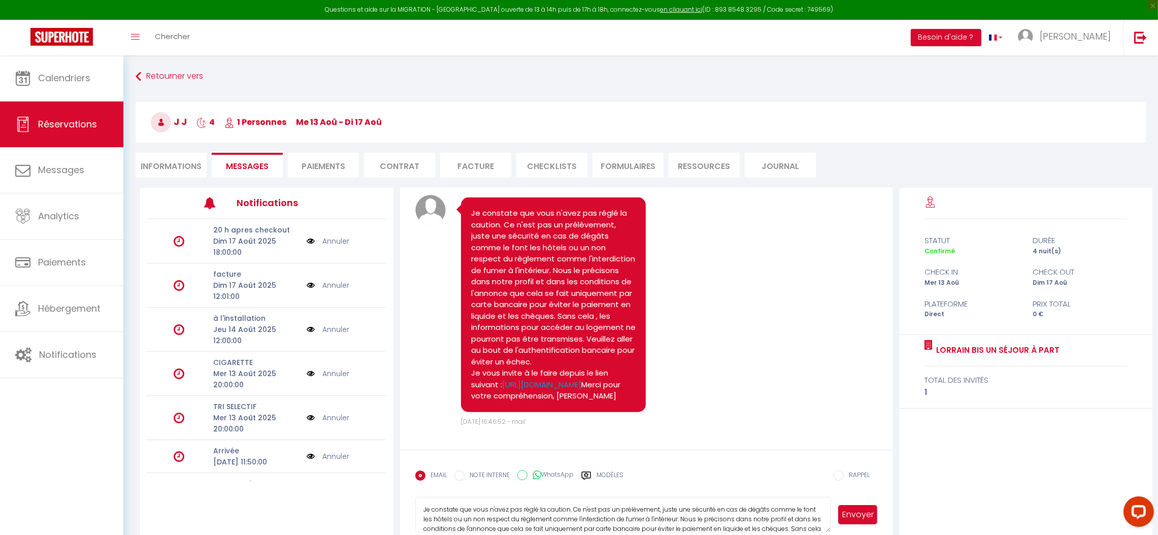
click at [869, 514] on button "Envoyer" at bounding box center [857, 514] width 39 height 19
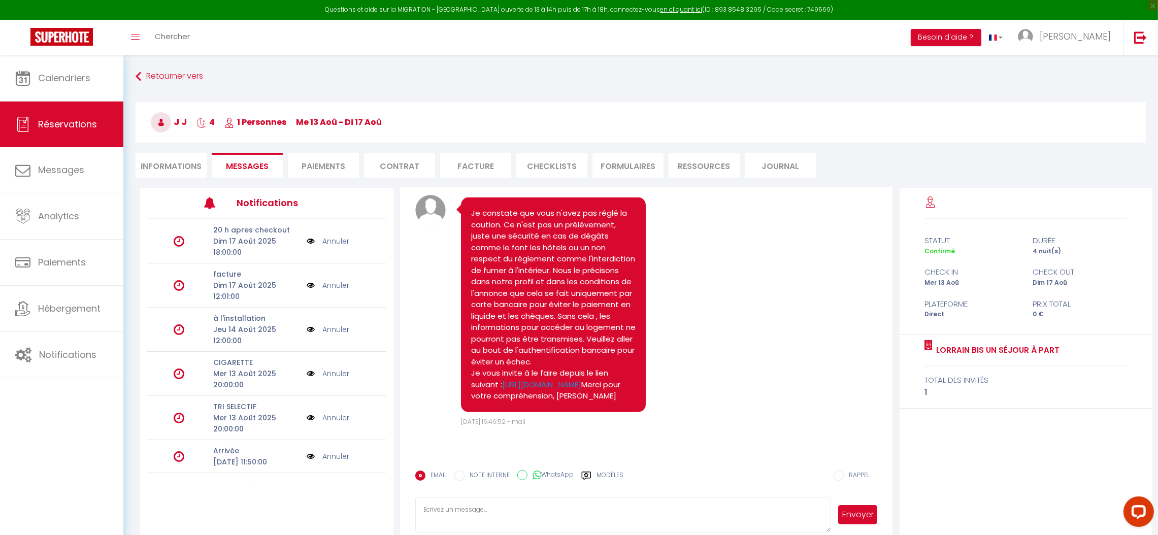
scroll to position [7350, 0]
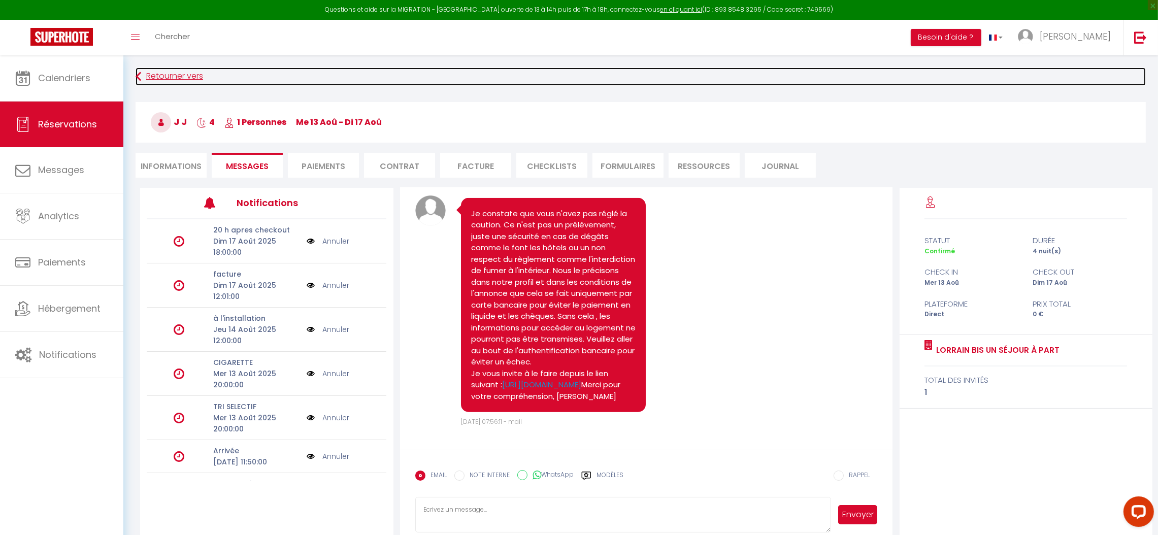
click at [139, 78] on icon at bounding box center [139, 77] width 6 height 18
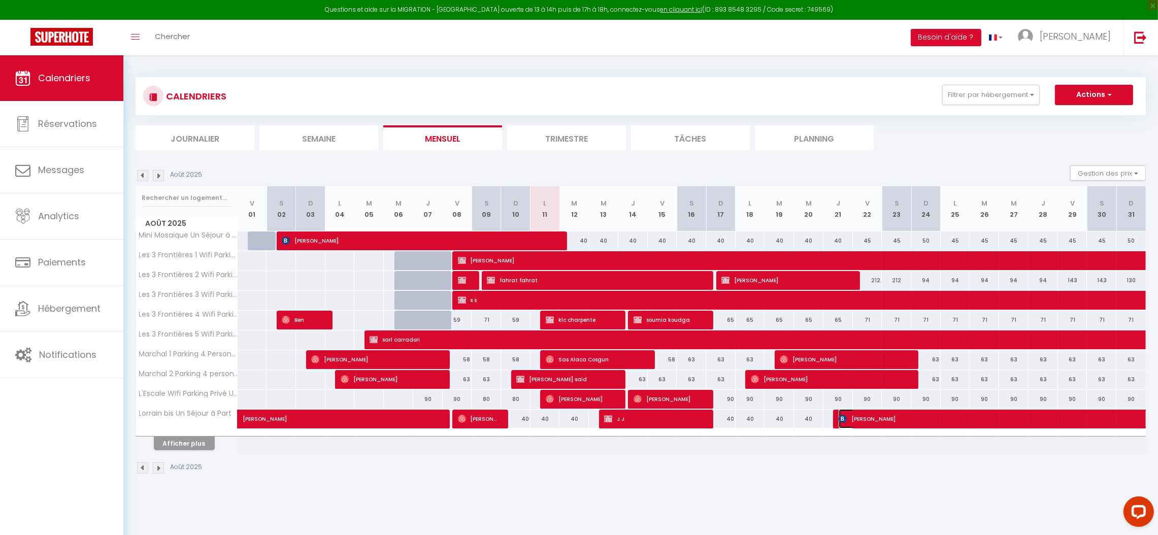
click at [899, 420] on span "[PERSON_NAME]" at bounding box center [1072, 418] width 467 height 19
select select "OK"
select select "KO"
select select "0"
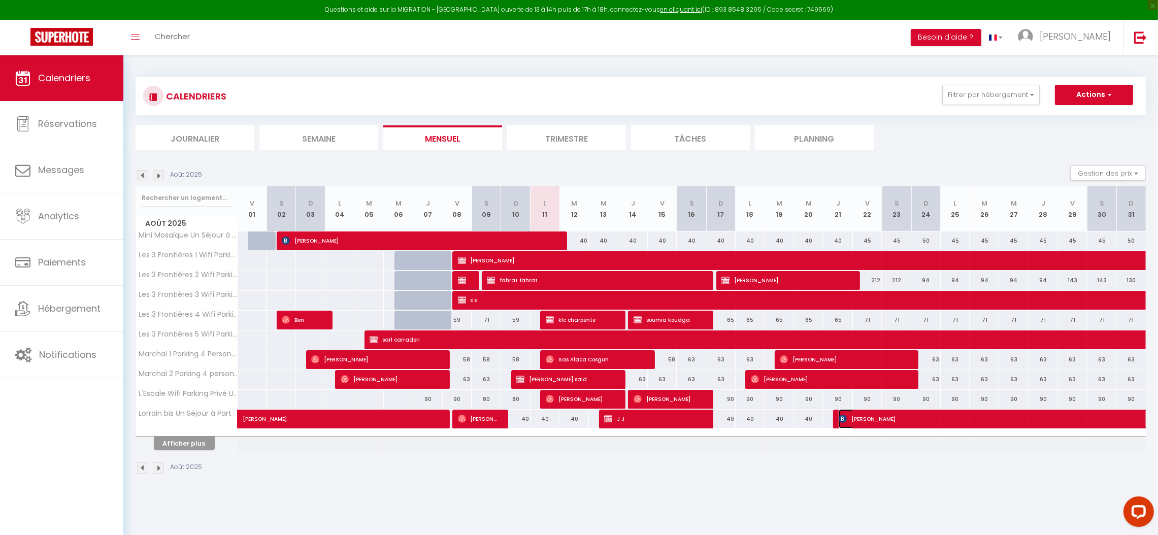
select select "1"
select select
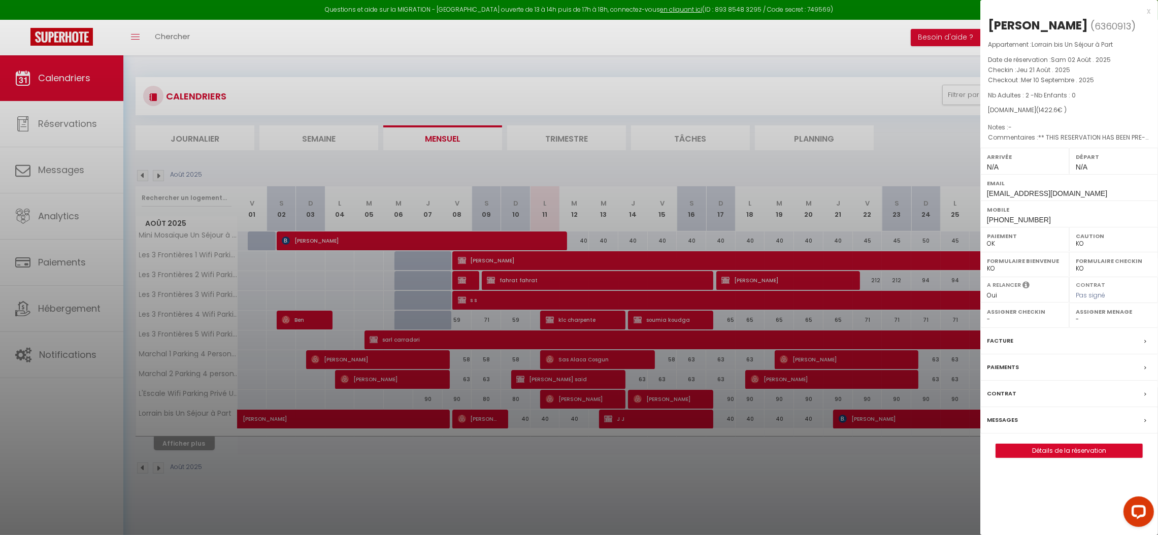
click at [999, 417] on label "Messages" at bounding box center [1002, 420] width 31 height 11
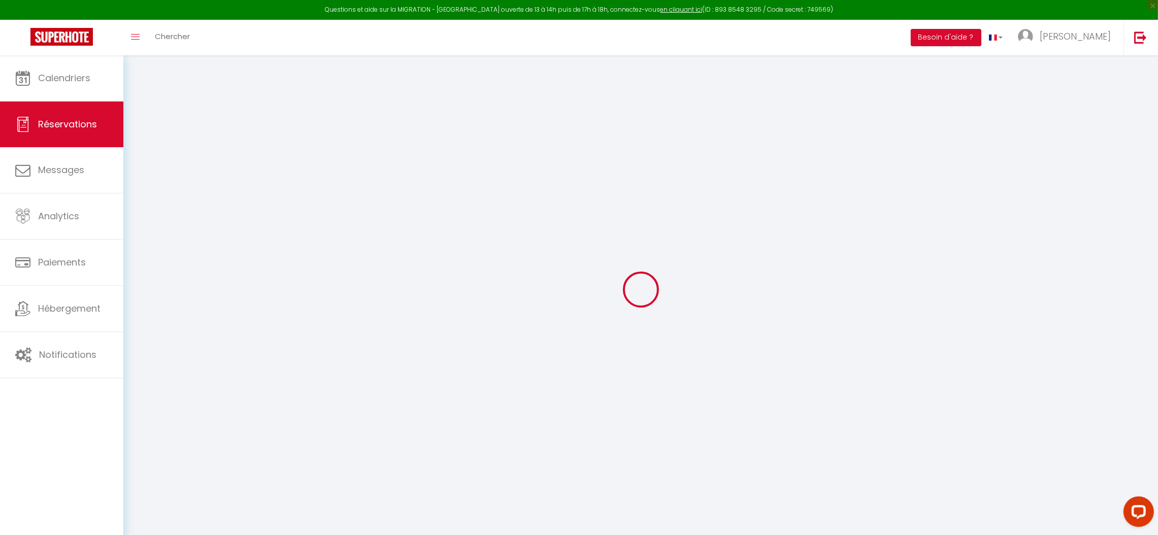
type input "[PERSON_NAME]"
type input "Spahi"
type input "[EMAIL_ADDRESS][DOMAIN_NAME]"
type input "[PHONE_NUMBER]"
type input "7001"
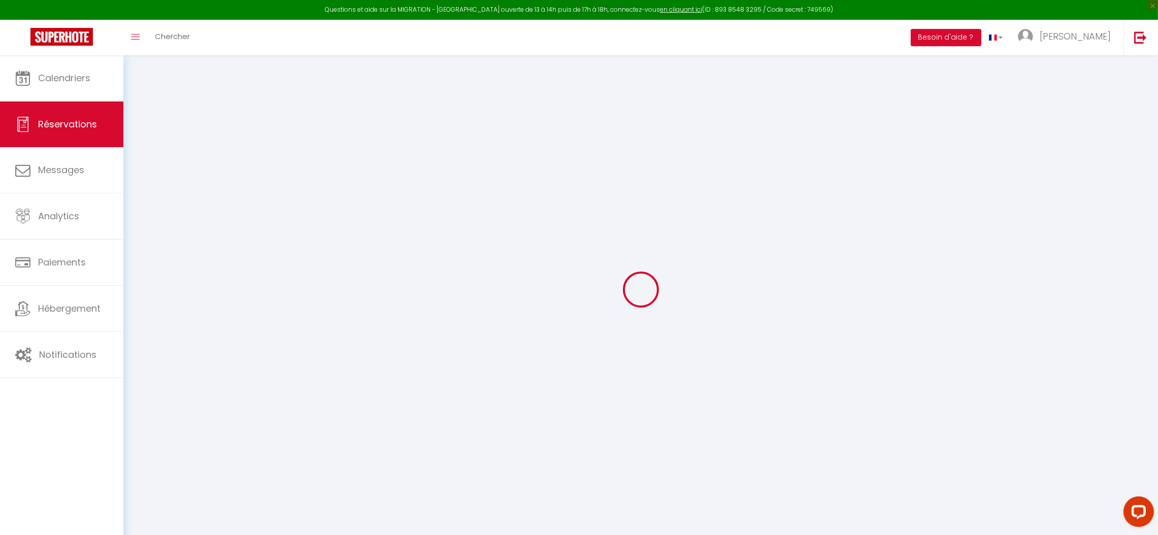
type input "Lagjia Nr 1 Rr.[PERSON_NAME] [GEOGRAPHIC_DATA] [GEOGRAPHIC_DATA]"
type input "[GEOGRAPHIC_DATA]"
select select "AL"
type input "35"
type input "230.85"
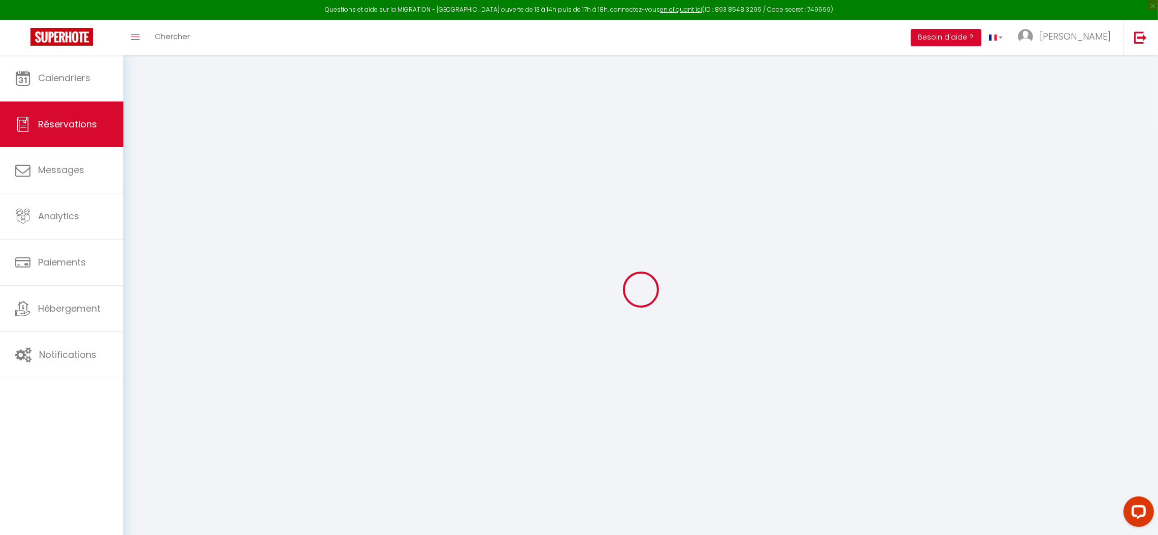
type input "19.92"
select select "58018"
select select "1"
select select
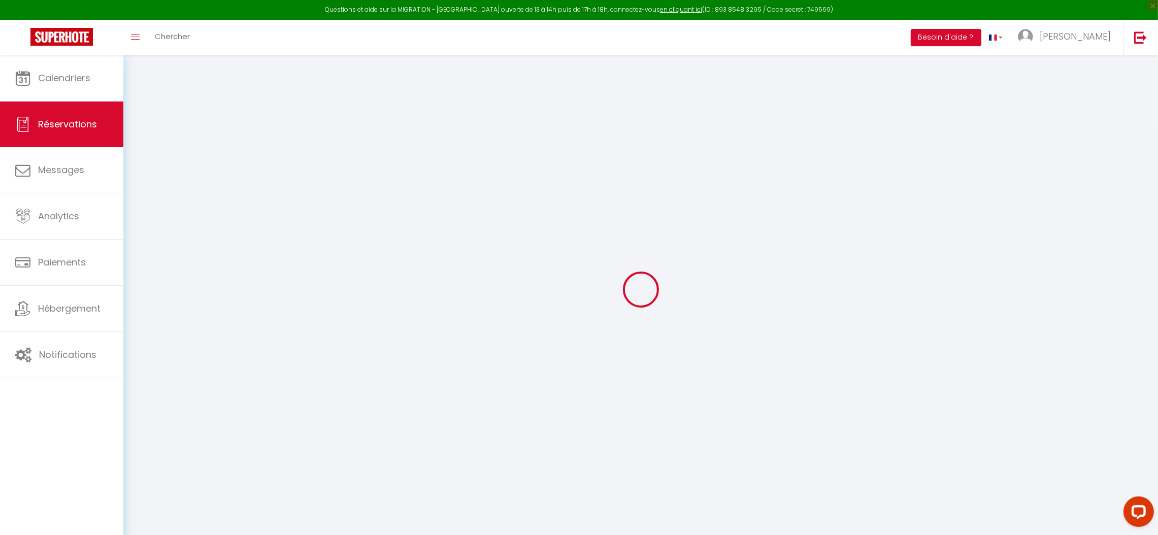
type input "2"
select select "12"
select select
type input "1292.95"
checkbox input "false"
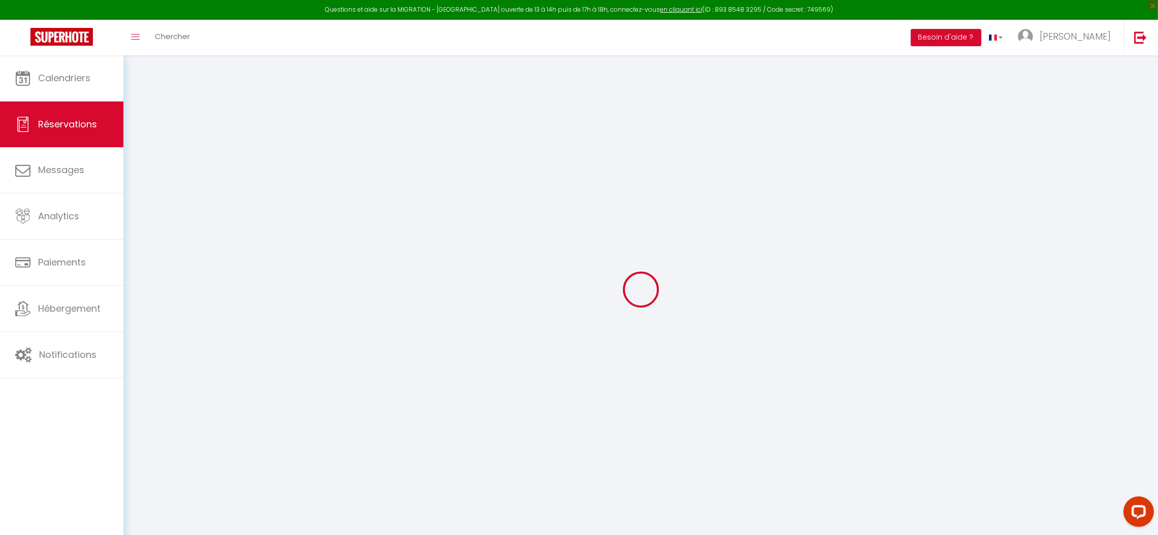
type input "0"
select select "2"
type input "0"
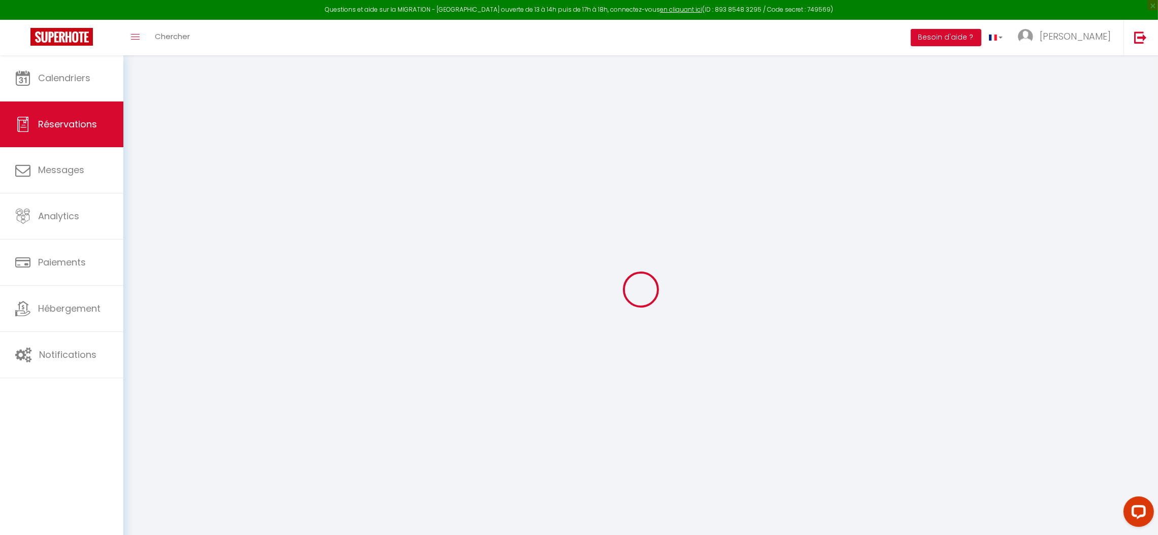
select select
select select "14"
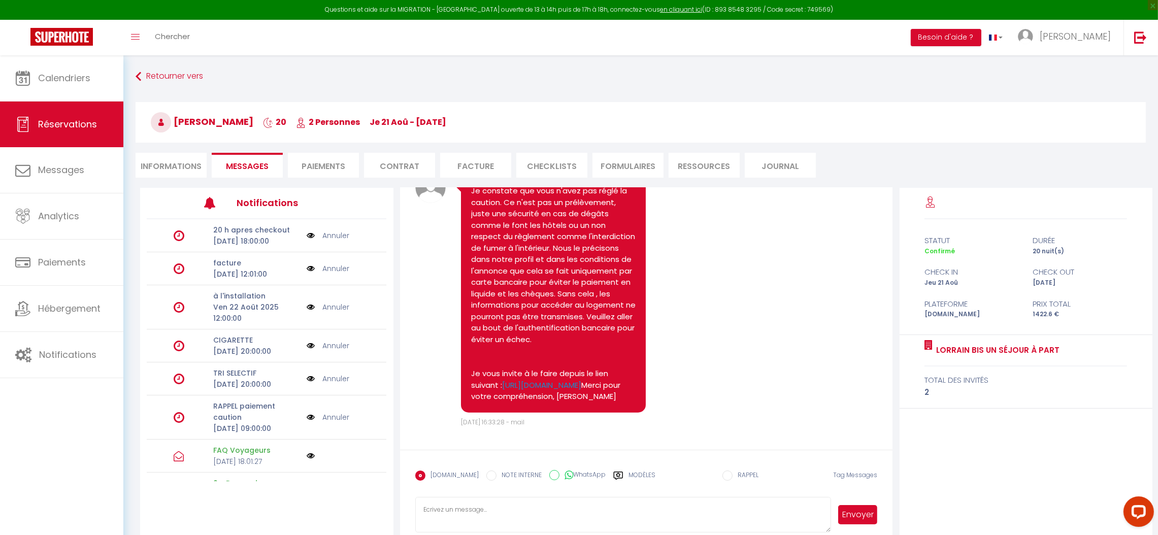
scroll to position [7287, 0]
click at [630, 474] on label "Modèles" at bounding box center [642, 480] width 27 height 18
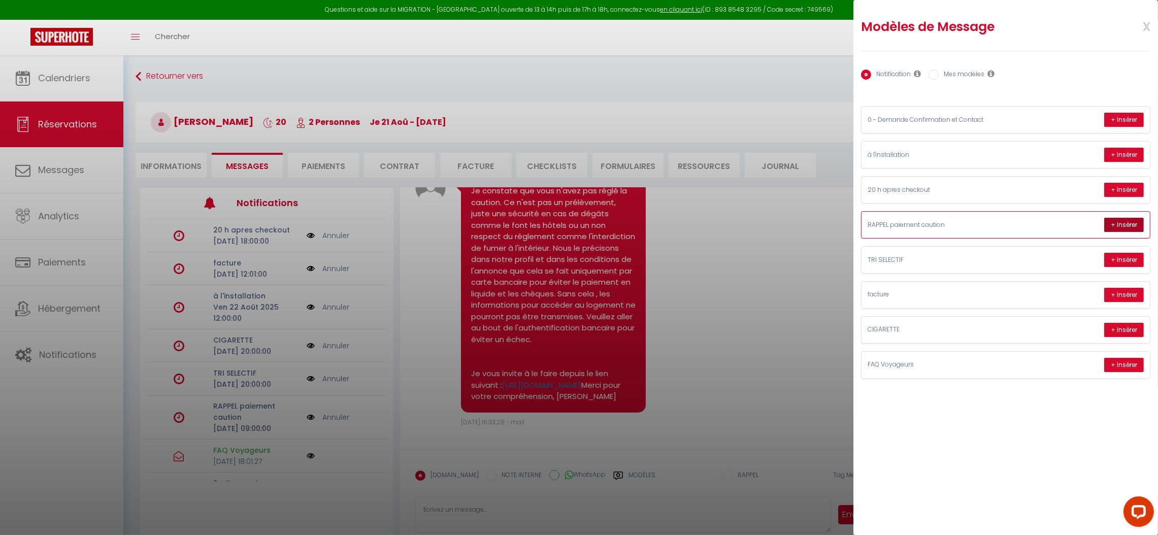
click at [1125, 224] on button "+ Insérer" at bounding box center [1124, 225] width 40 height 14
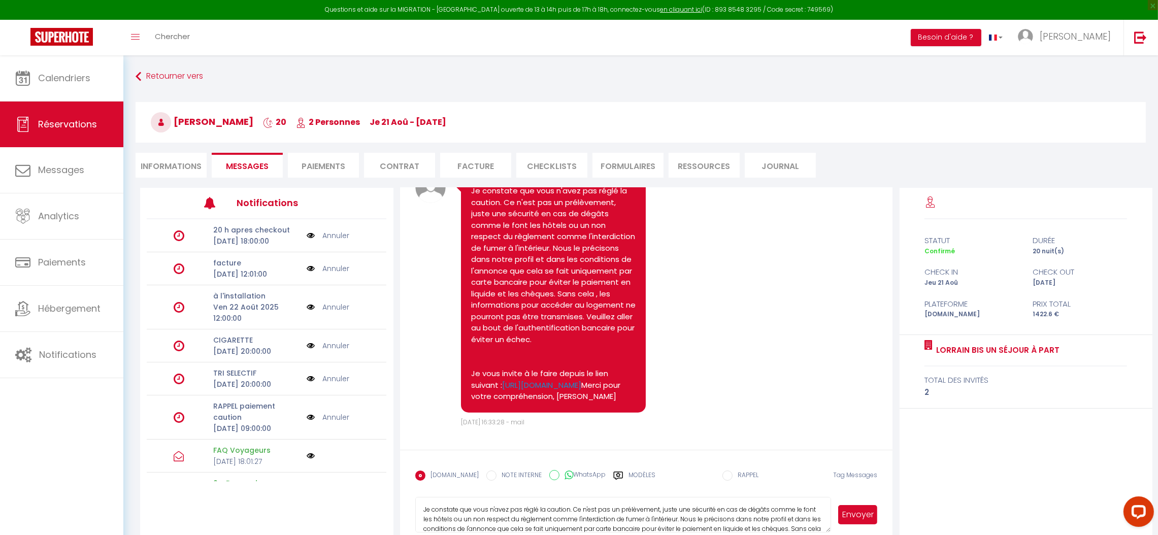
drag, startPoint x: 1126, startPoint y: 224, endPoint x: 824, endPoint y: 304, distance: 311.9
click at [824, 304] on div "Note Sms Je constate que vous n'avez pas réglé la caution. Ce n'est pas un prél…" at bounding box center [646, 300] width 463 height 254
click at [854, 520] on button "Envoyer" at bounding box center [857, 514] width 39 height 19
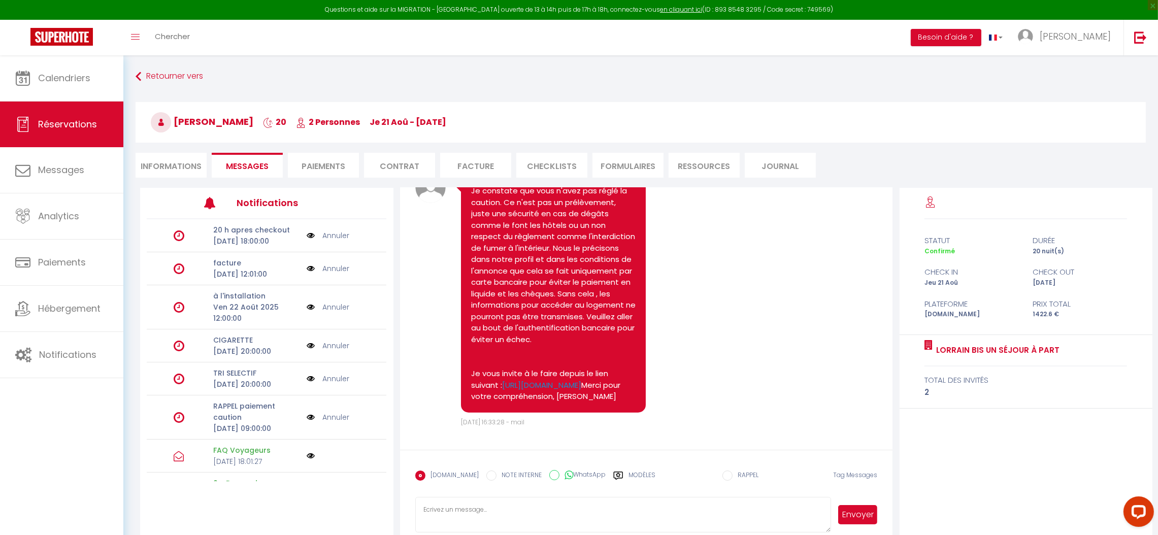
scroll to position [7439, 0]
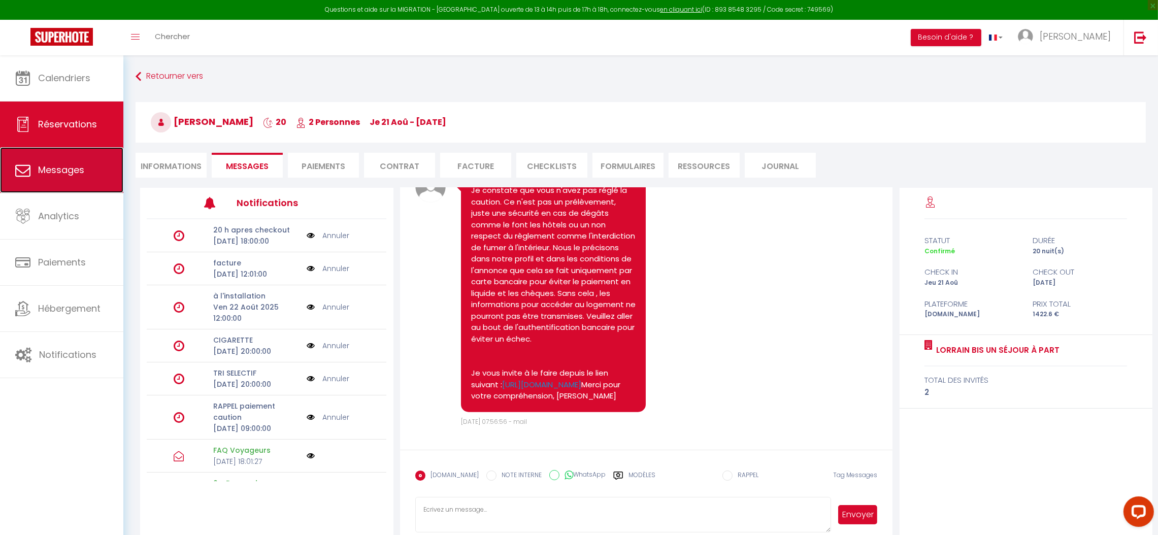
click at [51, 176] on span "Messages" at bounding box center [61, 170] width 46 height 13
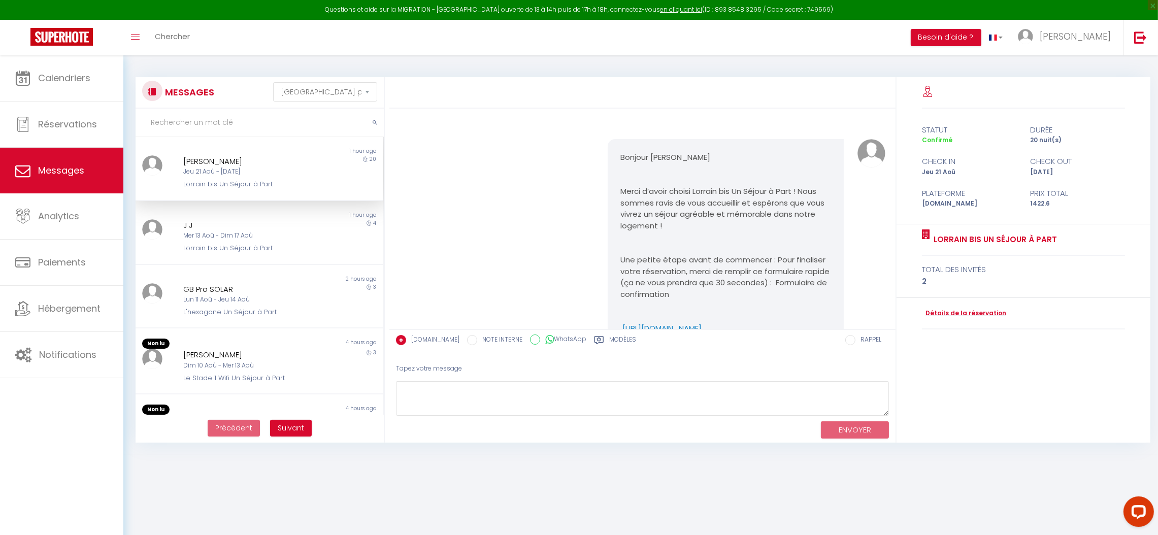
scroll to position [6711, 0]
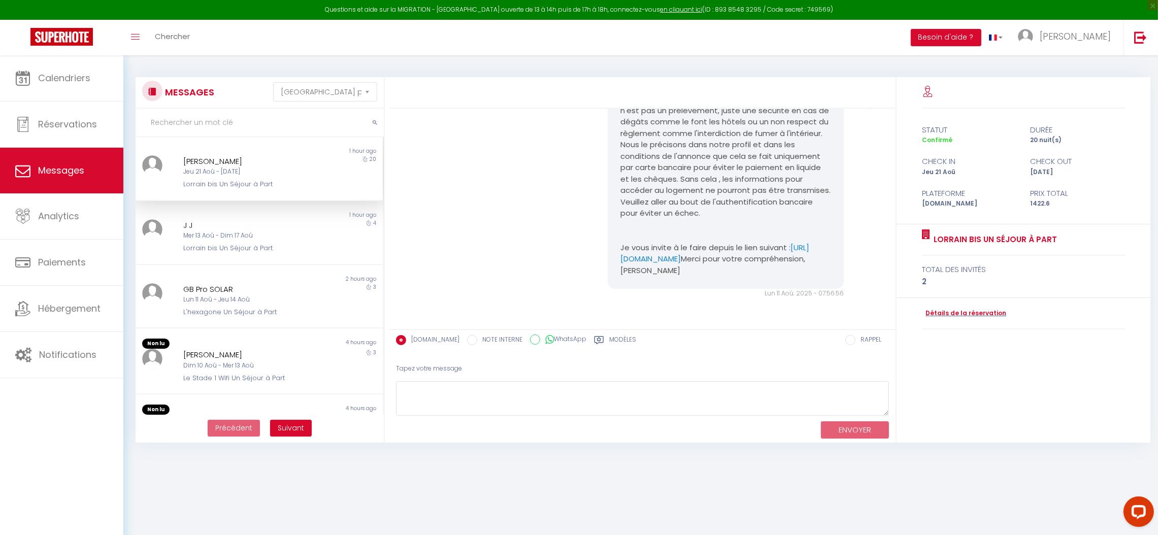
click at [264, 175] on div "Jeu 21 Aoû - [DATE]" at bounding box center [248, 172] width 131 height 10
click at [265, 175] on div "Jeu 21 Aoû - [DATE]" at bounding box center [248, 172] width 131 height 10
click at [279, 252] on div "Lorrain bis Un Séjour à Part" at bounding box center [248, 248] width 131 height 10
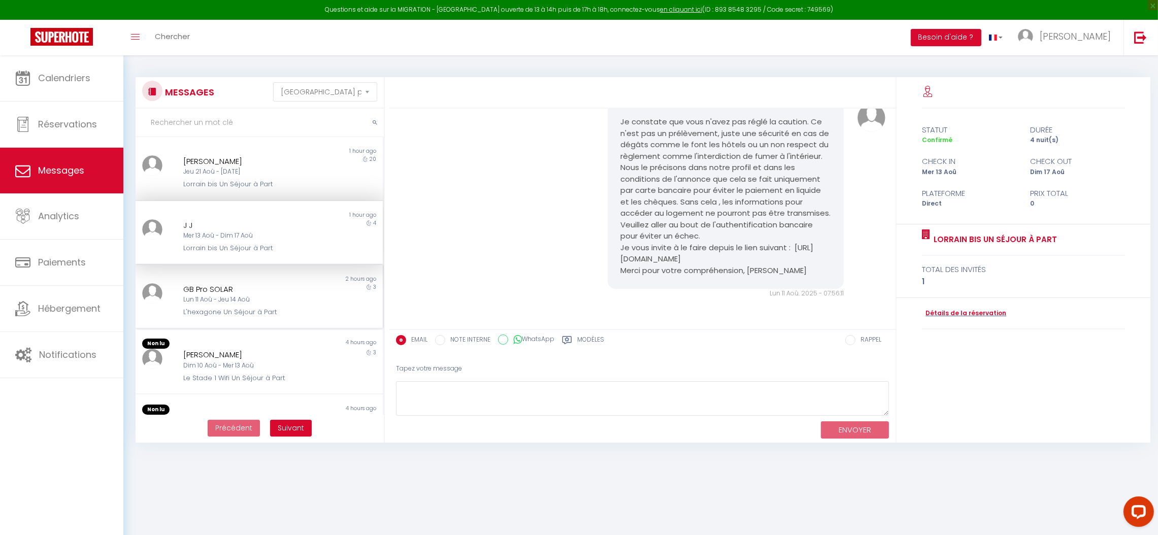
click at [277, 297] on div "Lun 11 Aoû - Jeu 14 Aoû" at bounding box center [248, 300] width 131 height 10
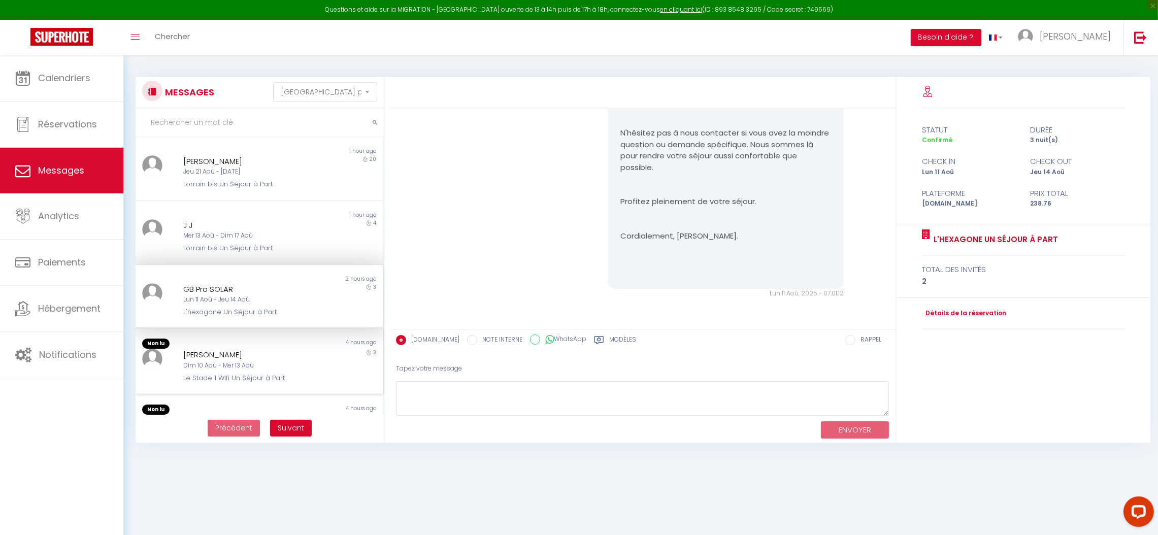
click at [298, 350] on div "[PERSON_NAME]" at bounding box center [248, 355] width 131 height 12
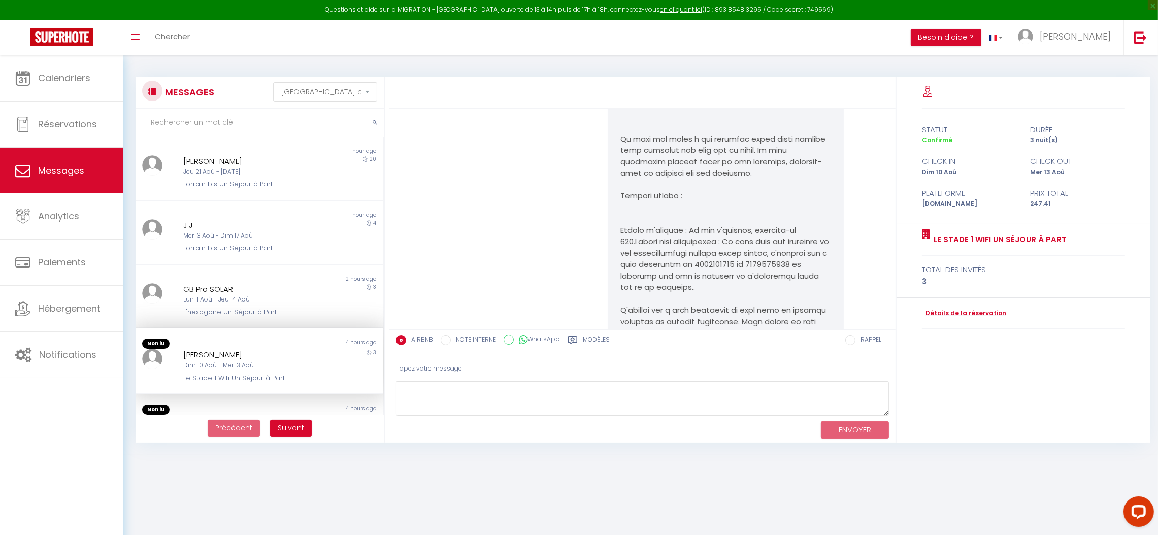
scroll to position [6426, 0]
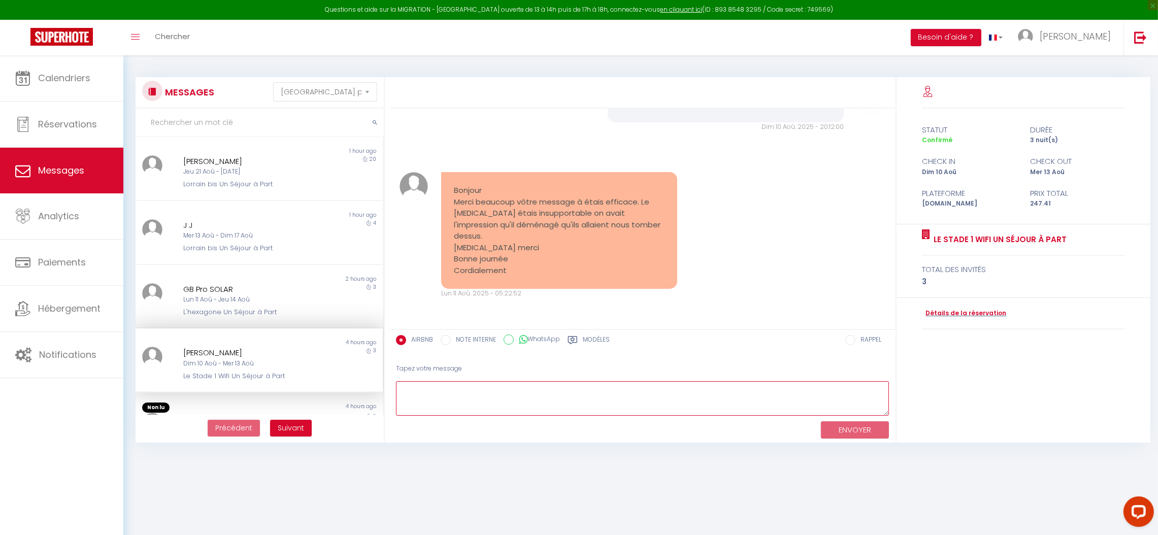
click at [459, 397] on textarea at bounding box center [642, 398] width 493 height 35
click at [855, 427] on button "ENVOYER" at bounding box center [855, 430] width 68 height 18
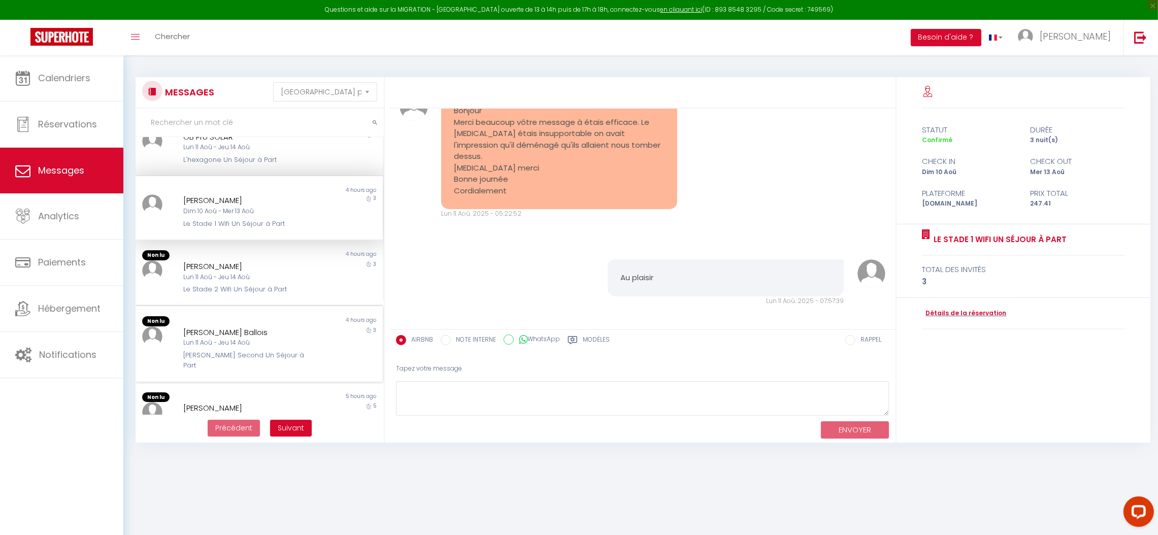
scroll to position [6513, 0]
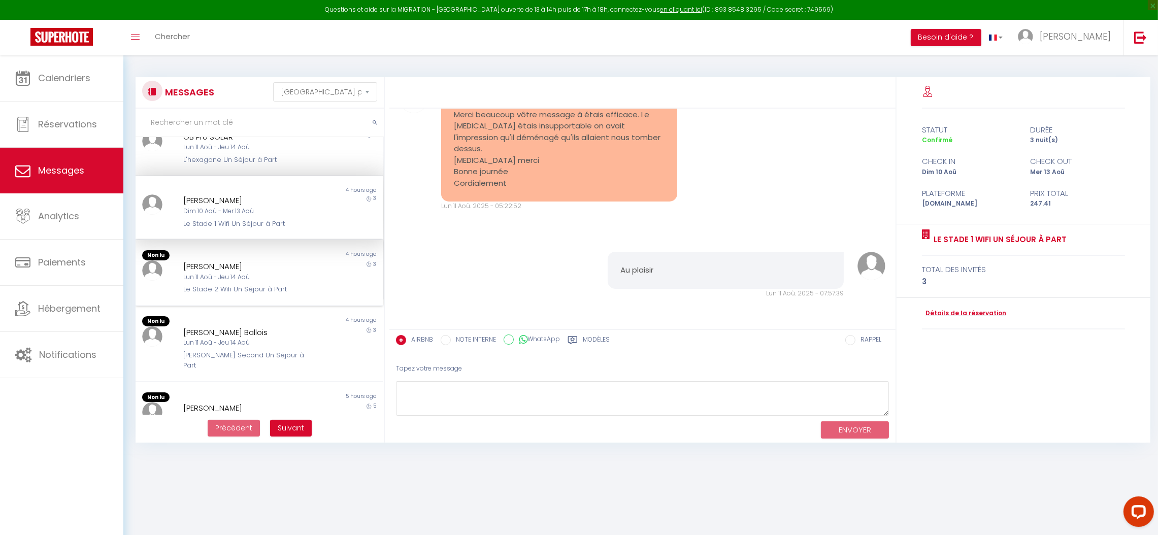
click at [264, 278] on div "Lun 11 Aoû - Jeu 14 Aoû" at bounding box center [248, 278] width 131 height 10
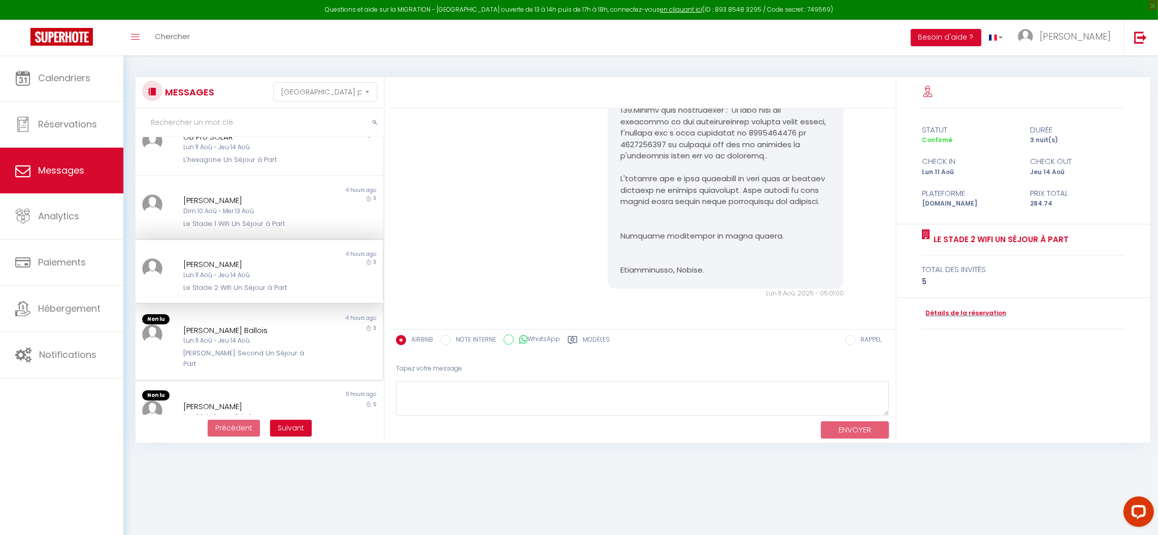
click at [285, 338] on div "Lun 11 Aoû - Jeu 14 Aoû" at bounding box center [248, 341] width 131 height 10
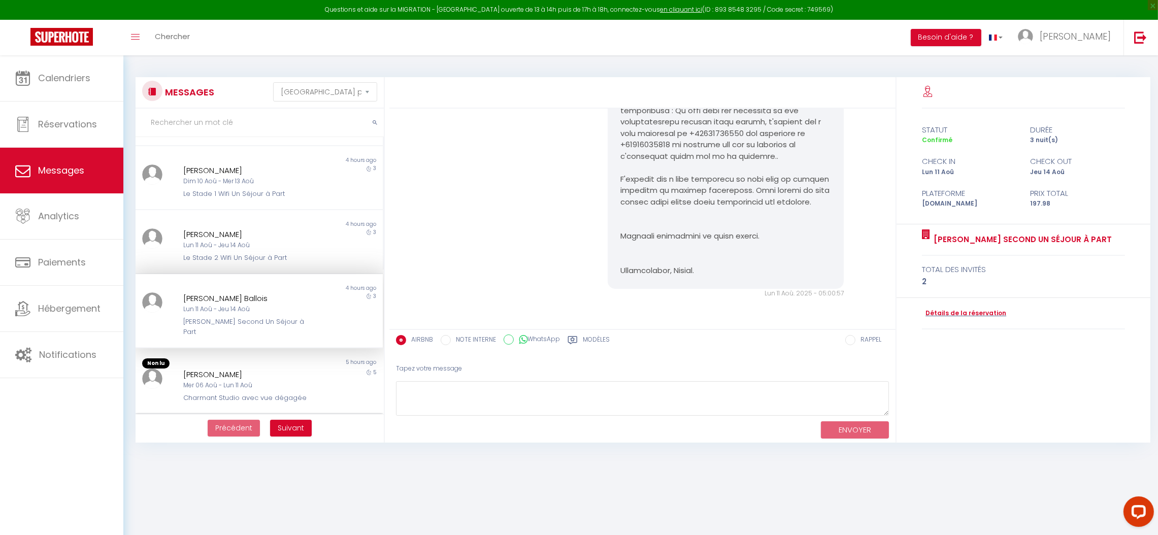
scroll to position [228, 0]
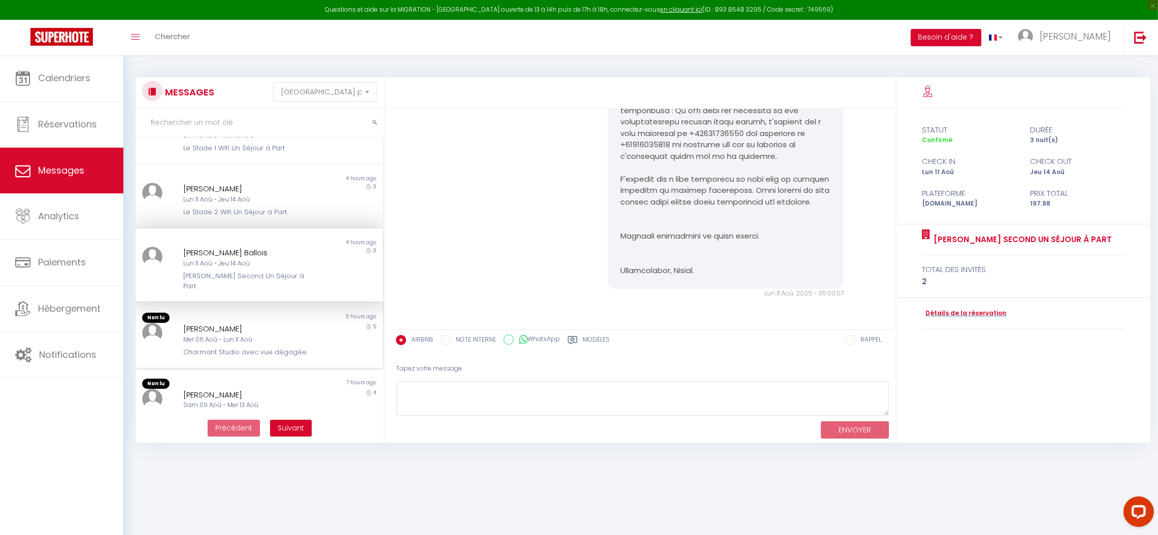
click at [287, 335] on div "Mer 06 Aoû - Lun 11 Aoû" at bounding box center [248, 340] width 131 height 10
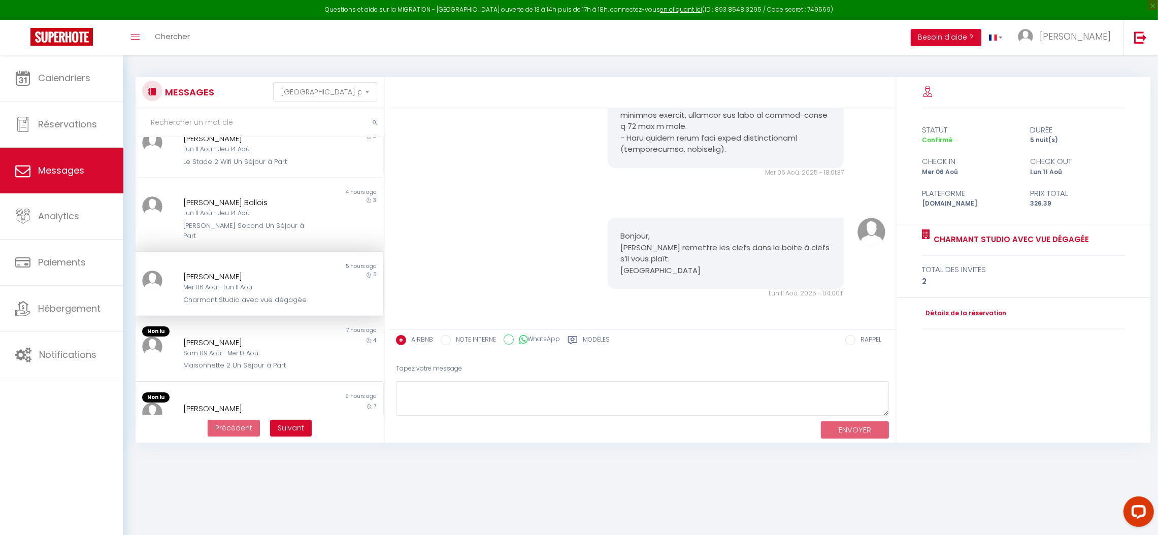
scroll to position [305, 0]
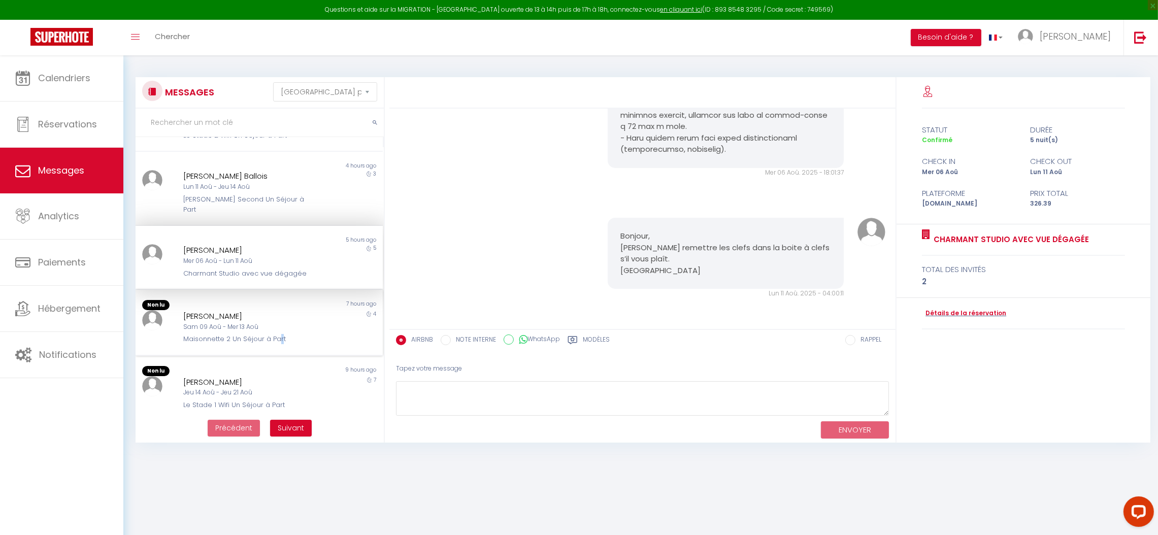
click at [278, 334] on div "Maisonnette 2 Un Séjour à Part" at bounding box center [248, 339] width 131 height 10
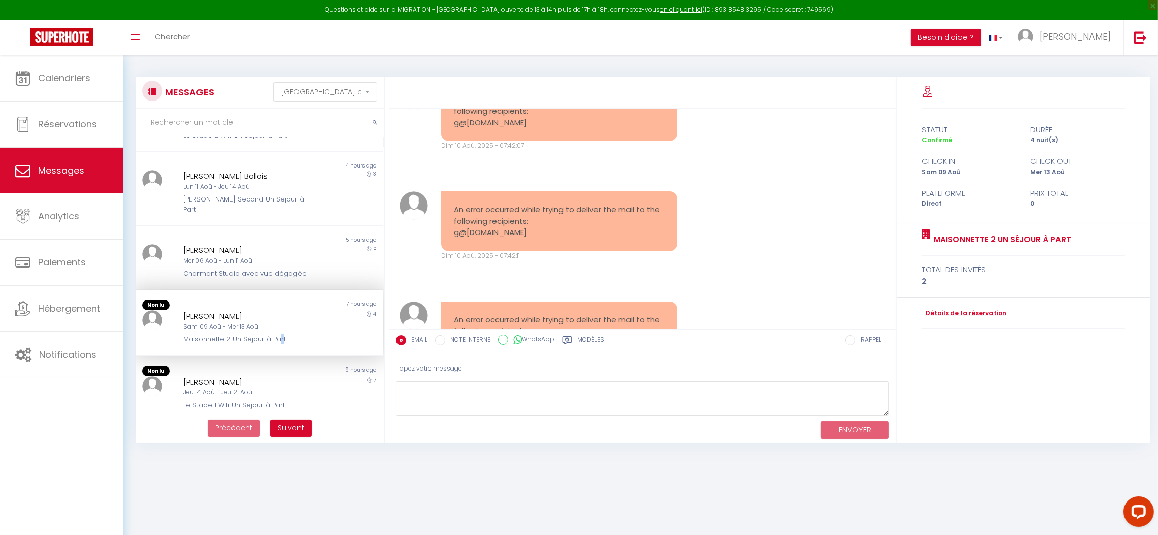
scroll to position [6833, 0]
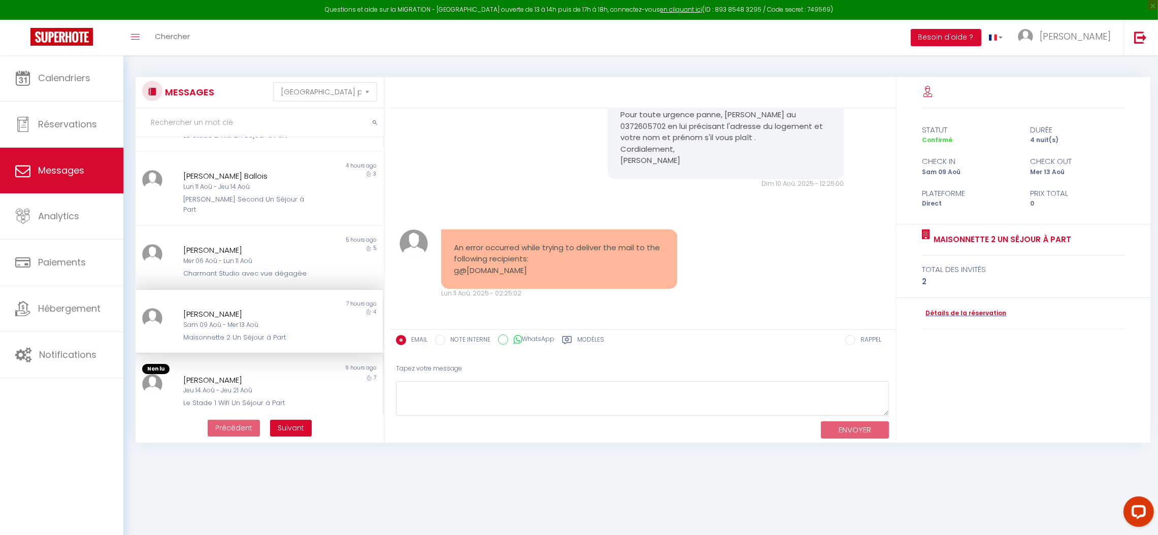
click at [276, 386] on div "Jeu 14 Aoû - Jeu 21 Aoû" at bounding box center [248, 391] width 131 height 10
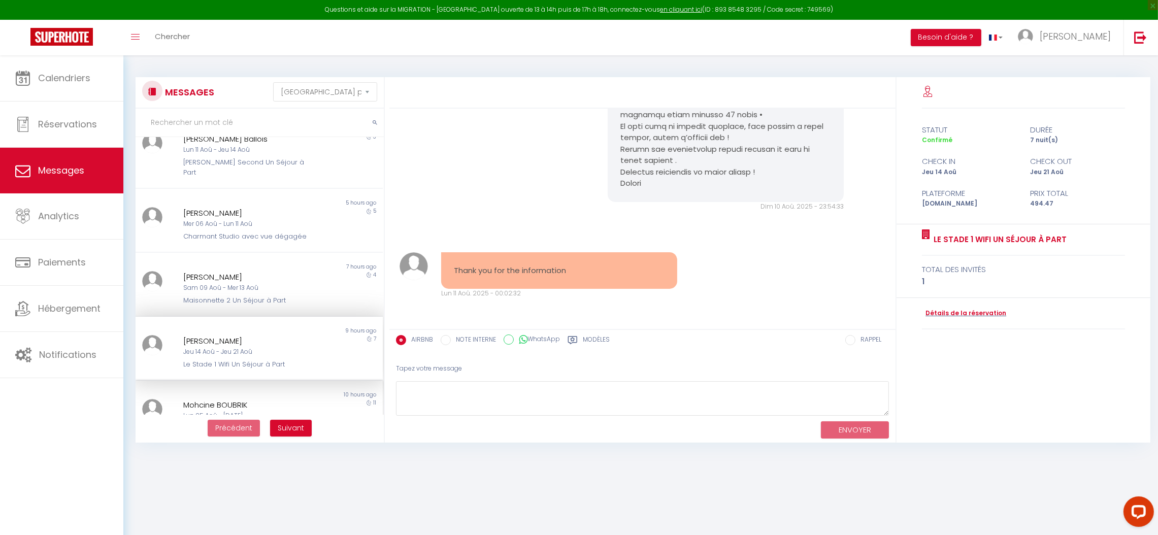
scroll to position [367, 0]
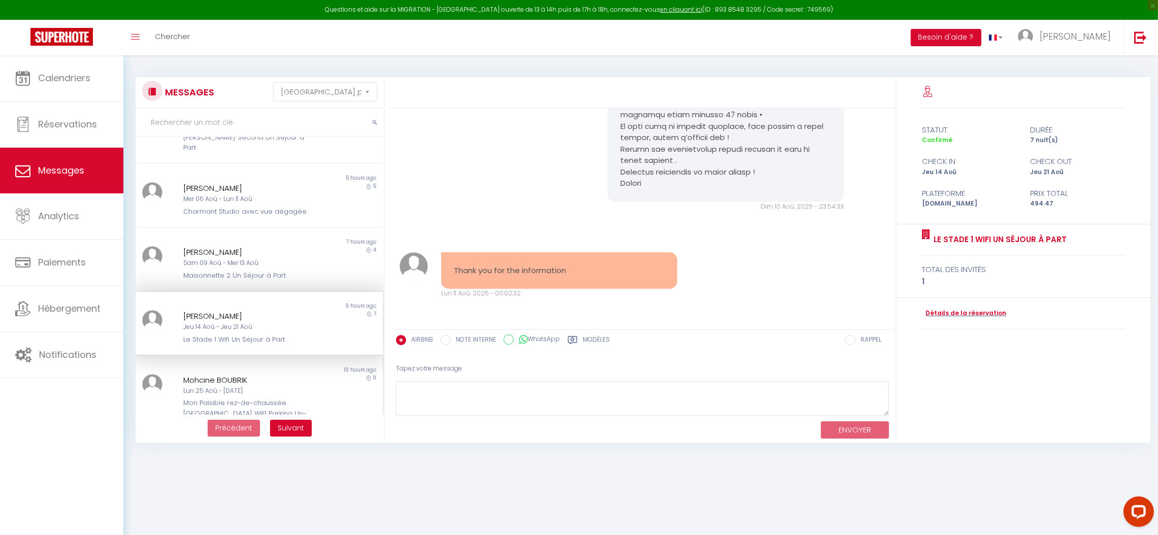
click at [289, 374] on div "Mohcine BOUBRIK" at bounding box center [248, 380] width 131 height 12
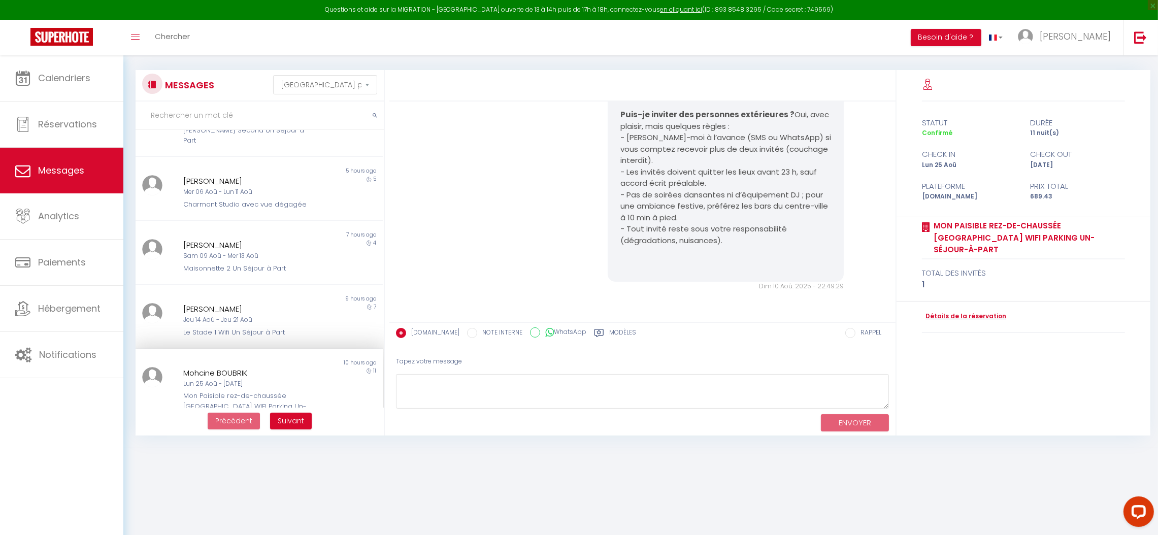
scroll to position [55, 0]
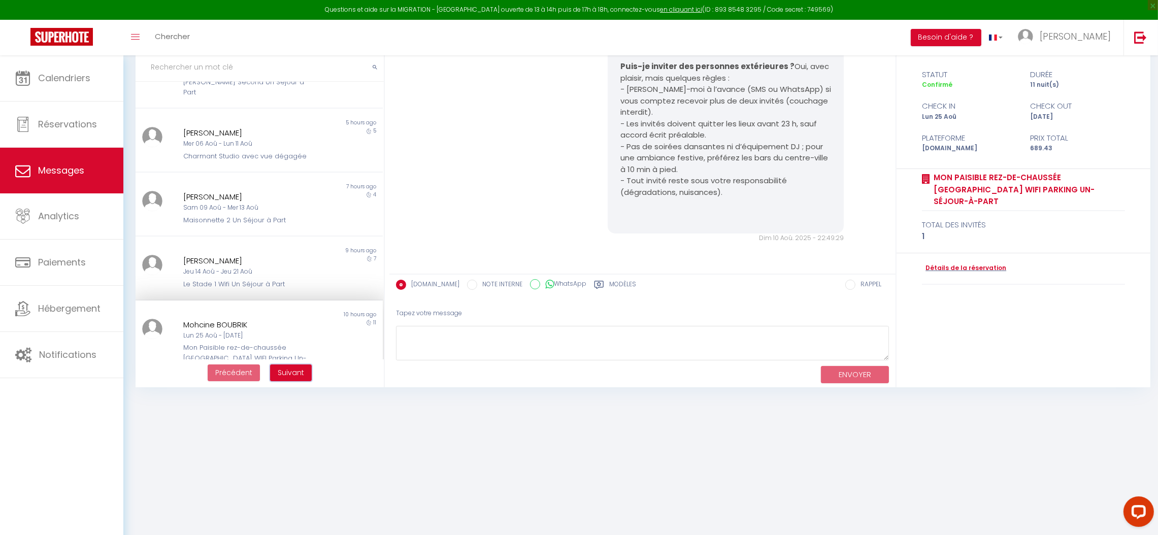
click at [285, 371] on span "Suivant" at bounding box center [291, 373] width 26 height 10
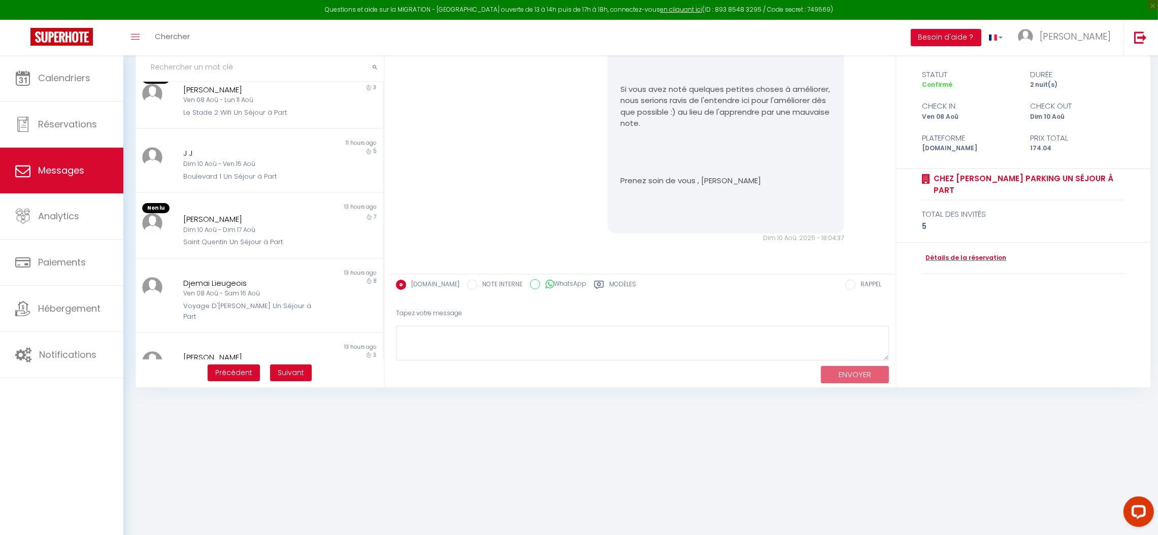
scroll to position [0, 0]
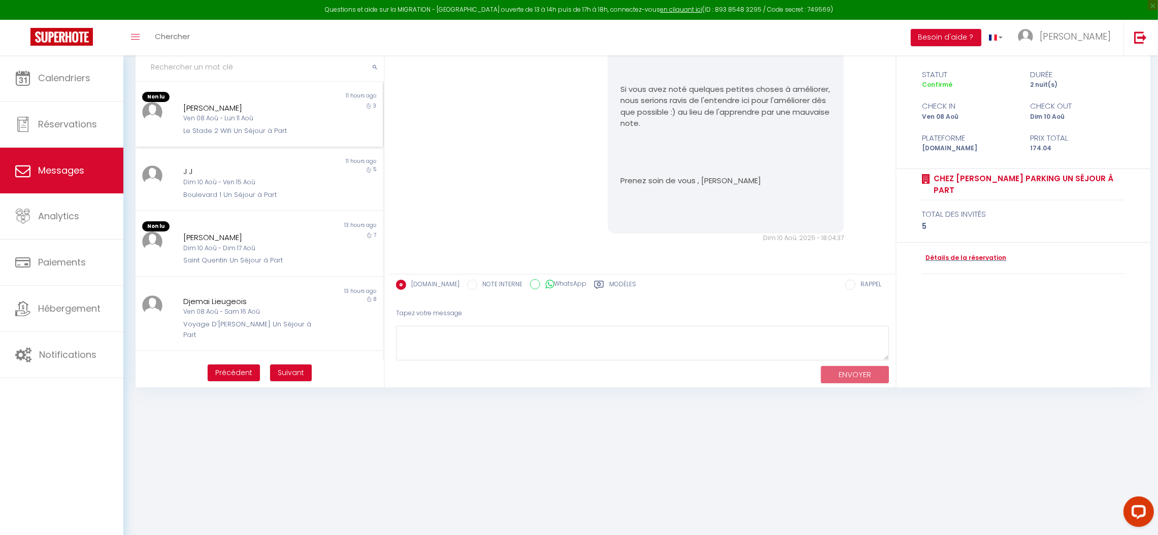
click at [297, 106] on div "[PERSON_NAME]" at bounding box center [248, 108] width 131 height 12
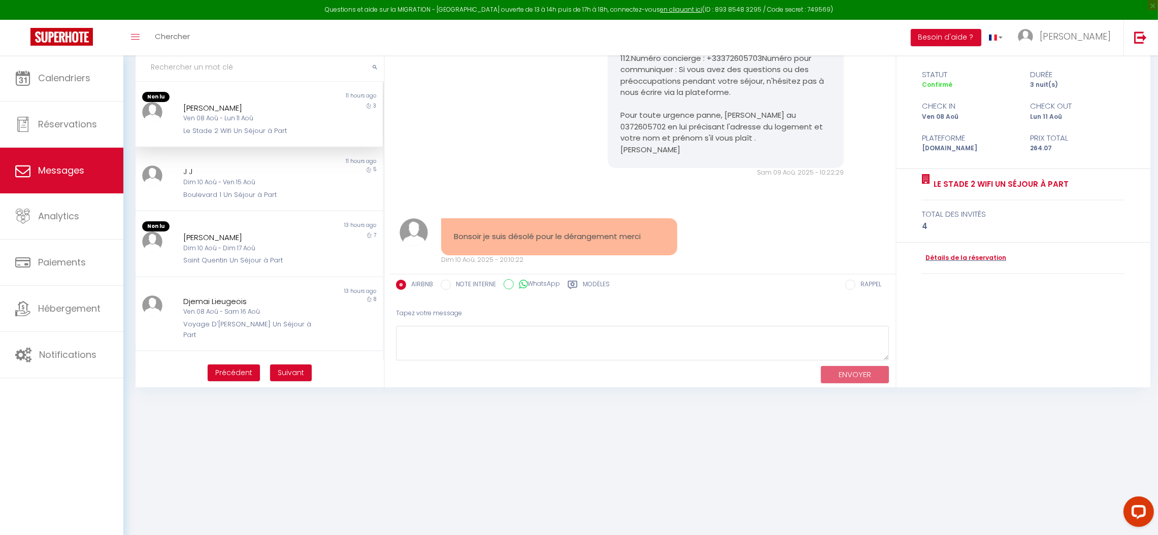
scroll to position [6673, 0]
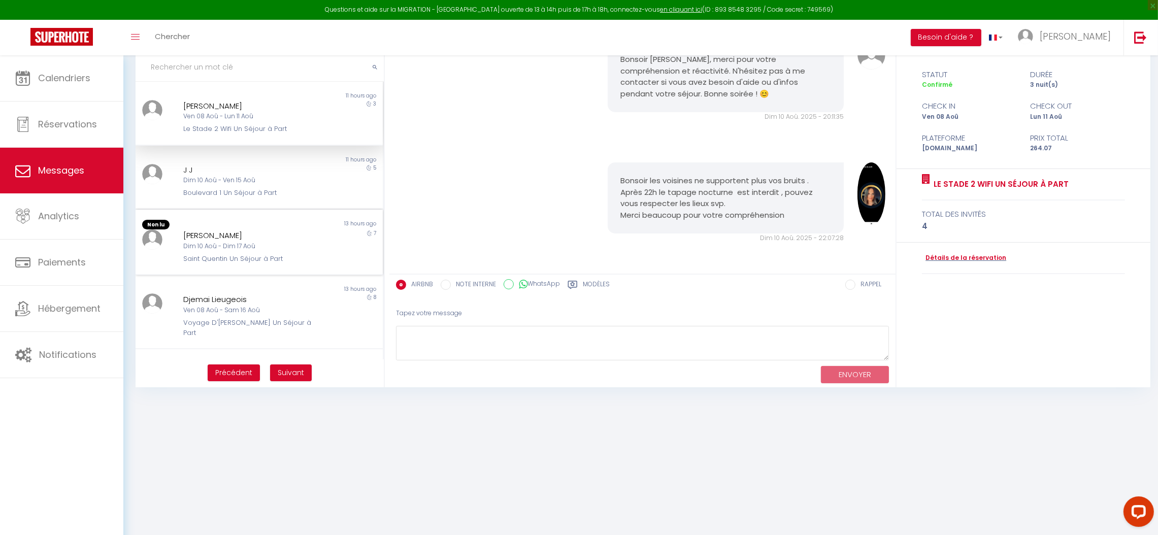
click at [250, 242] on div "Dim 10 Aoû - Dim 17 Aoû" at bounding box center [248, 247] width 131 height 10
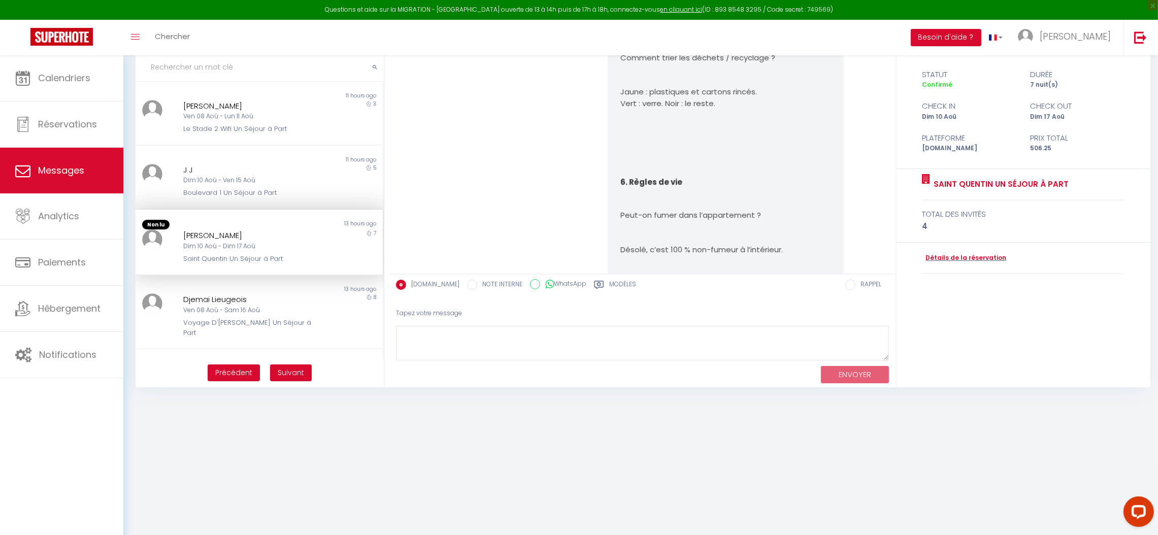
scroll to position [7514, 0]
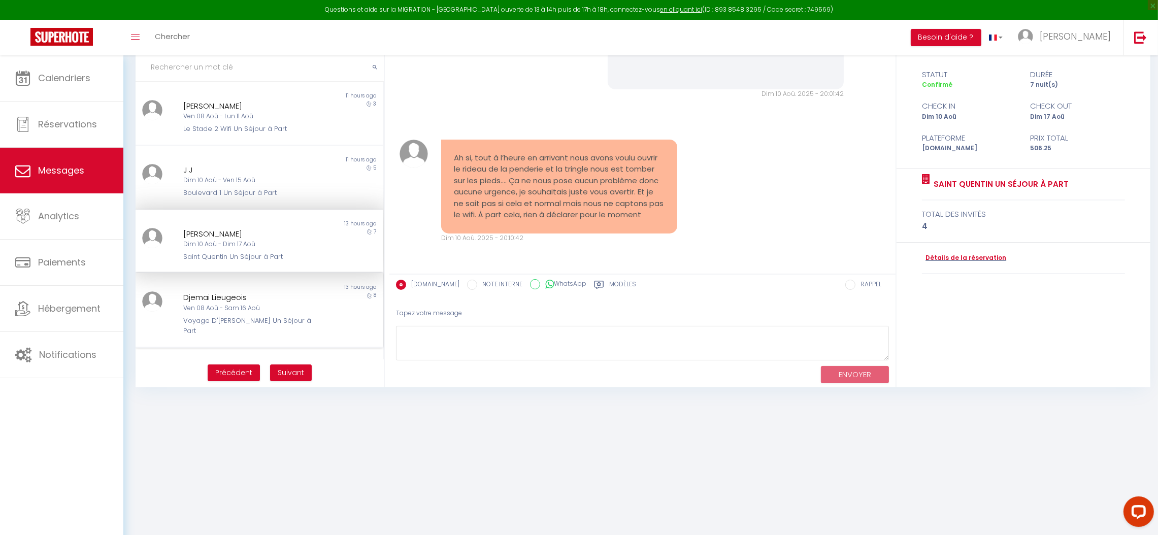
click at [245, 301] on div "Djemai Lieugeois" at bounding box center [248, 297] width 131 height 12
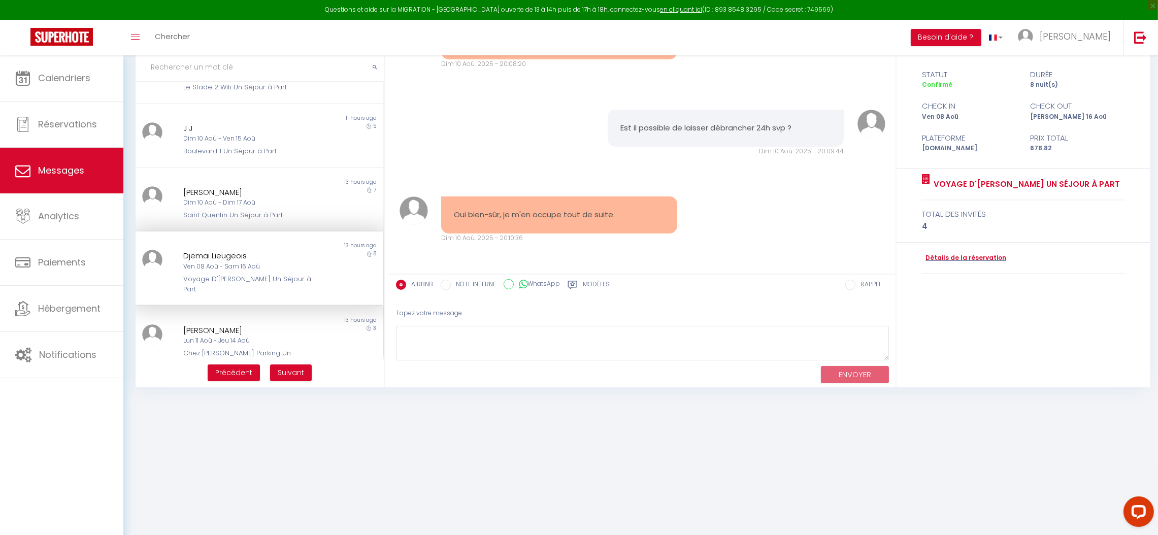
scroll to position [76, 0]
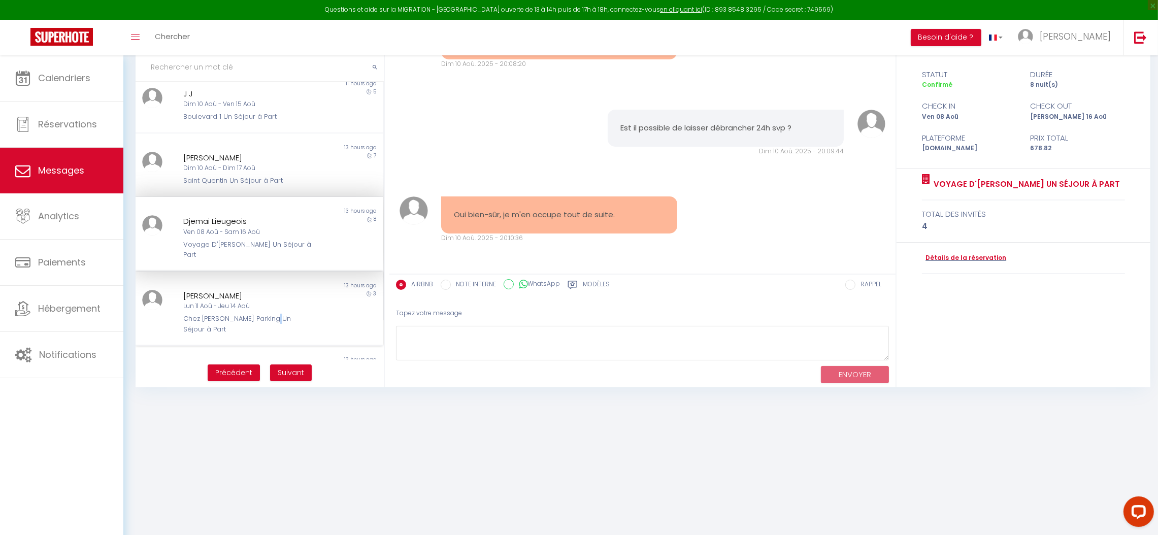
click at [273, 314] on div "Chez [PERSON_NAME] Parking Un Séjour à Part" at bounding box center [248, 324] width 131 height 21
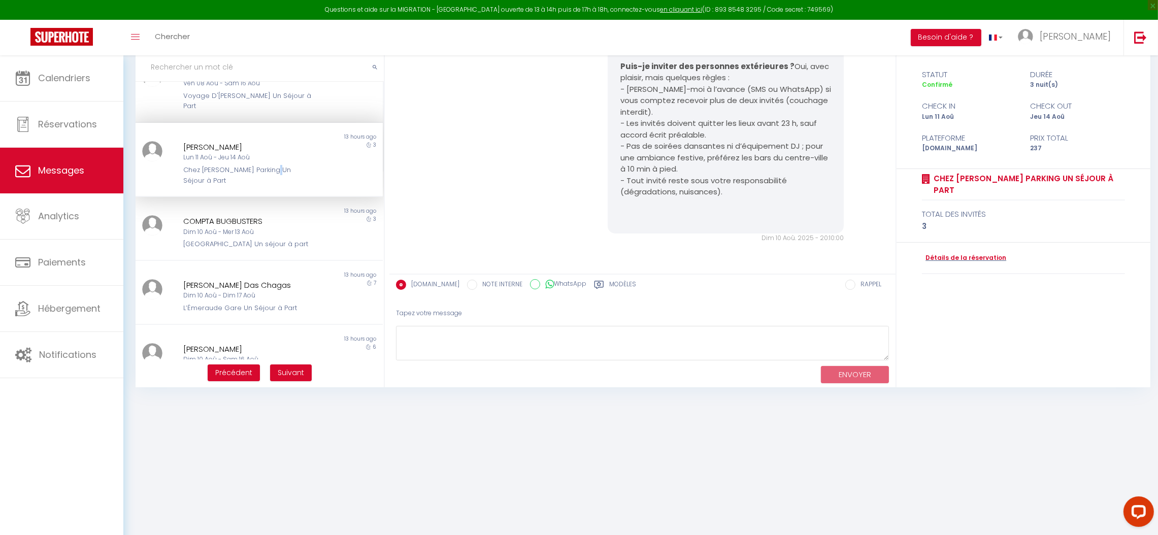
scroll to position [228, 0]
click at [272, 248] on div "Non lu 13 hours ago COMPTA BUGBUSTERS Dim 10 Aoû - Mer 13 Aoû Mon Spacieux [GEO…" at bounding box center [259, 226] width 247 height 64
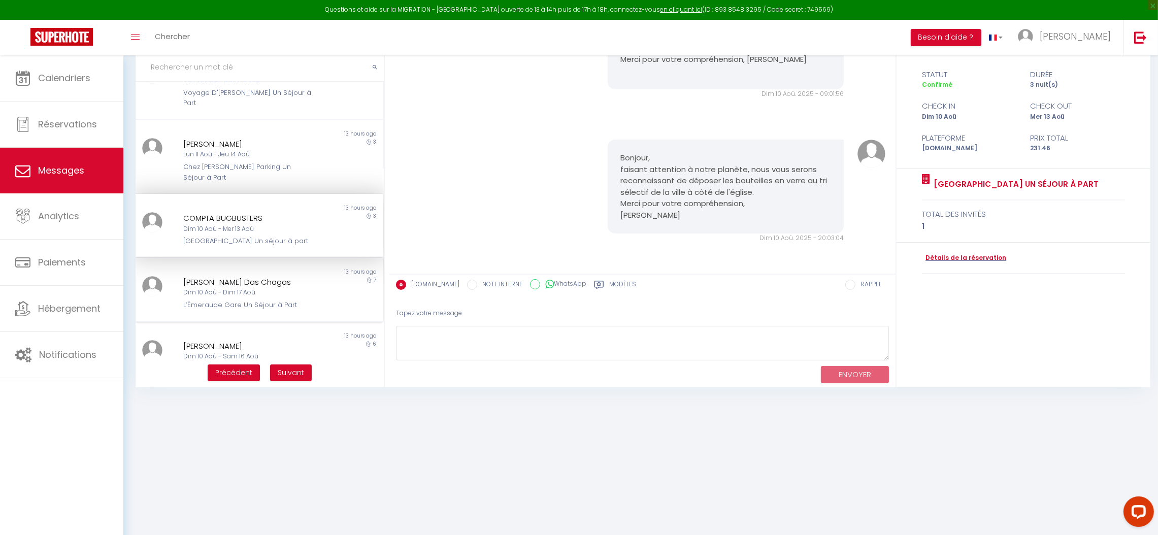
click at [269, 288] on div "Dim 10 Aoû - Dim 17 Aoû" at bounding box center [248, 293] width 131 height 10
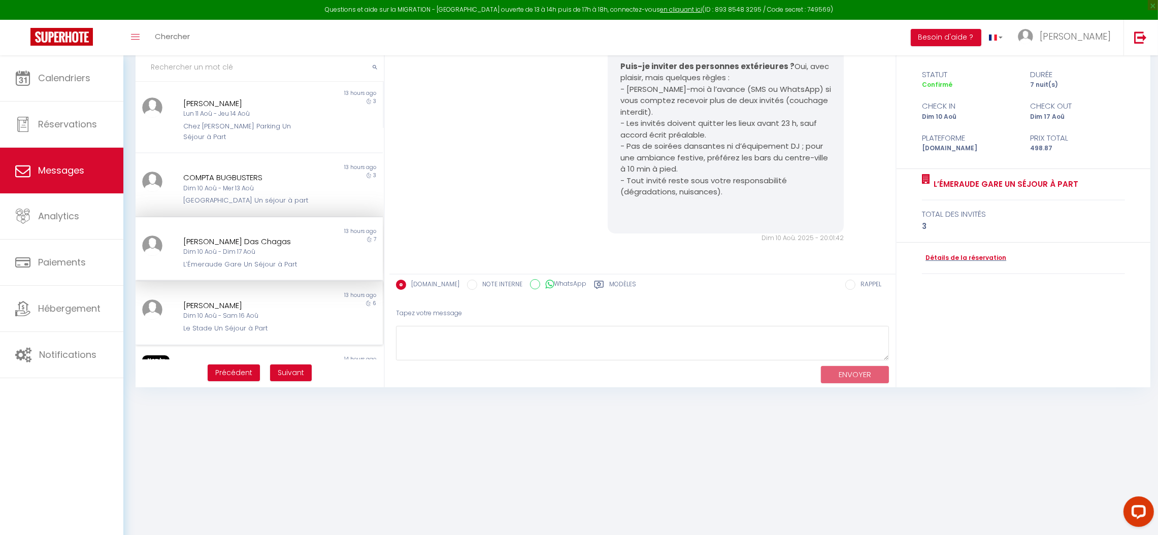
scroll to position [305, 0]
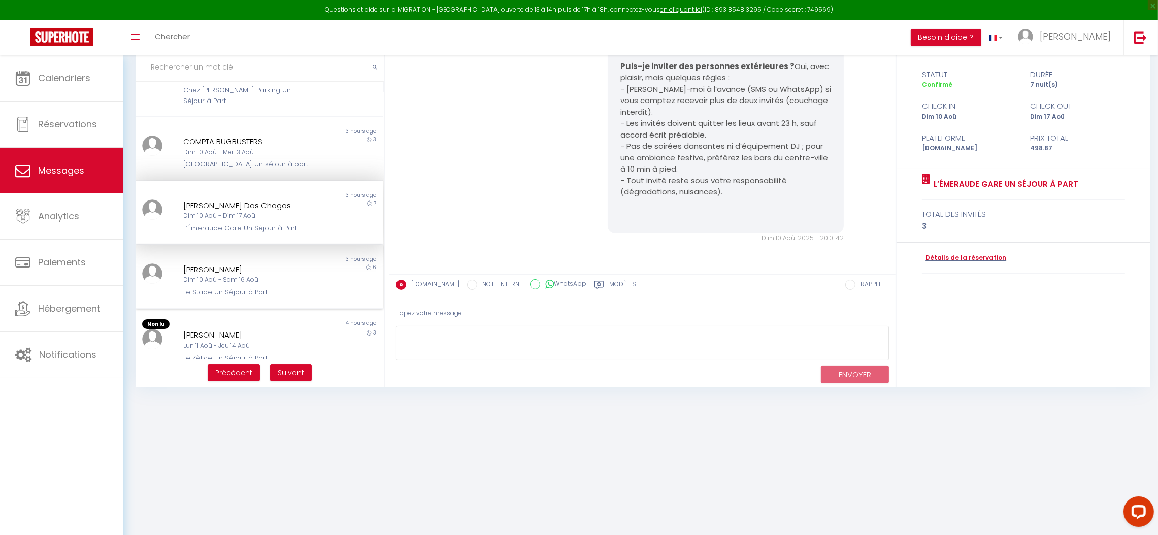
click at [277, 288] on div "Le Stade Un Séjour à Part" at bounding box center [248, 292] width 131 height 10
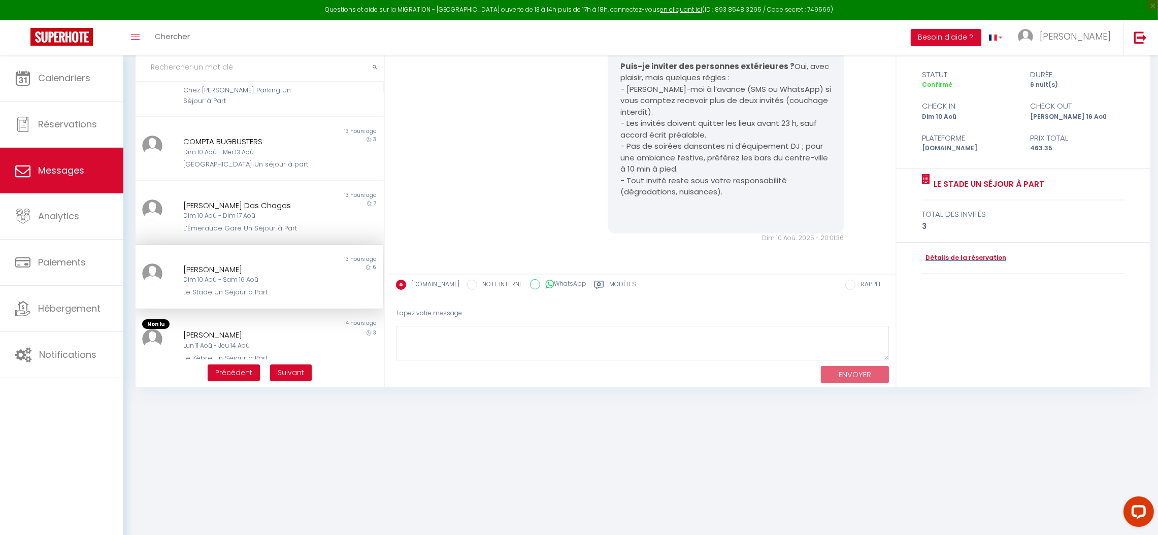
scroll to position [380, 0]
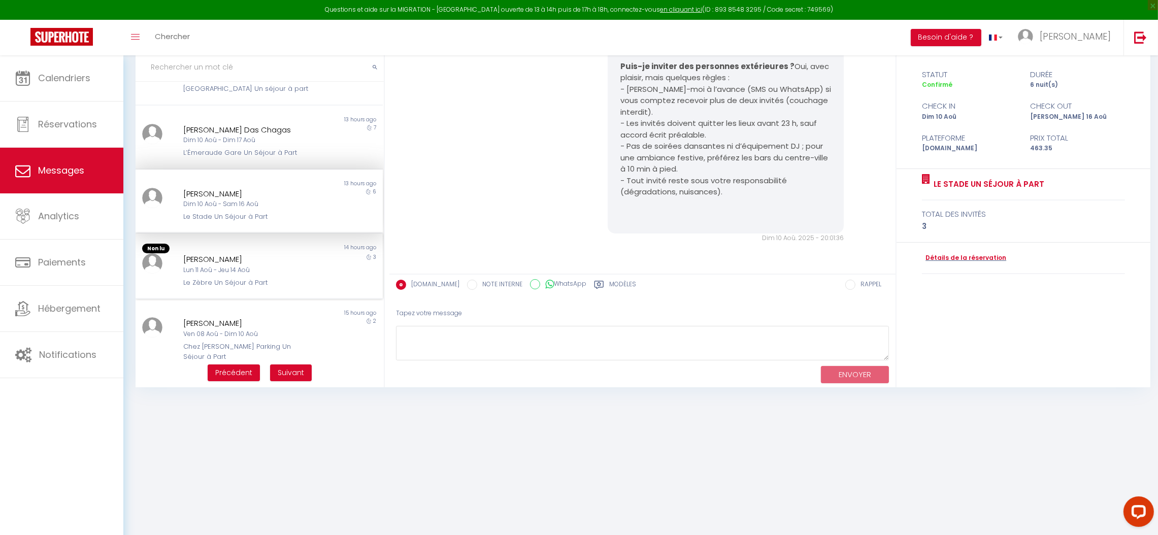
click at [278, 266] on div "Lun 11 Aoû - Jeu 14 Aoû" at bounding box center [248, 271] width 131 height 10
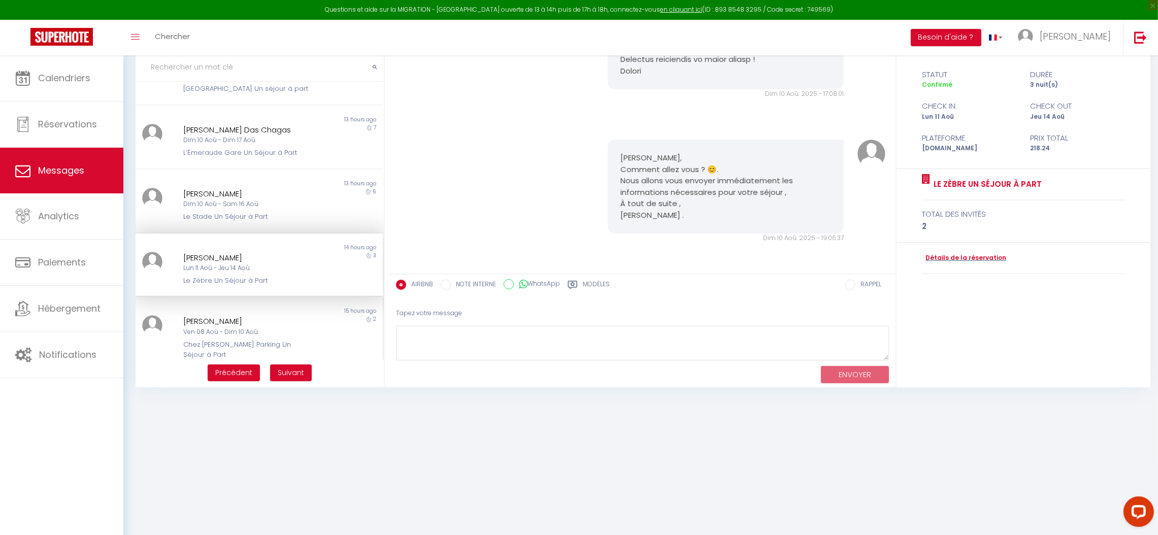
click at [256, 315] on div "[PERSON_NAME]" at bounding box center [248, 321] width 131 height 12
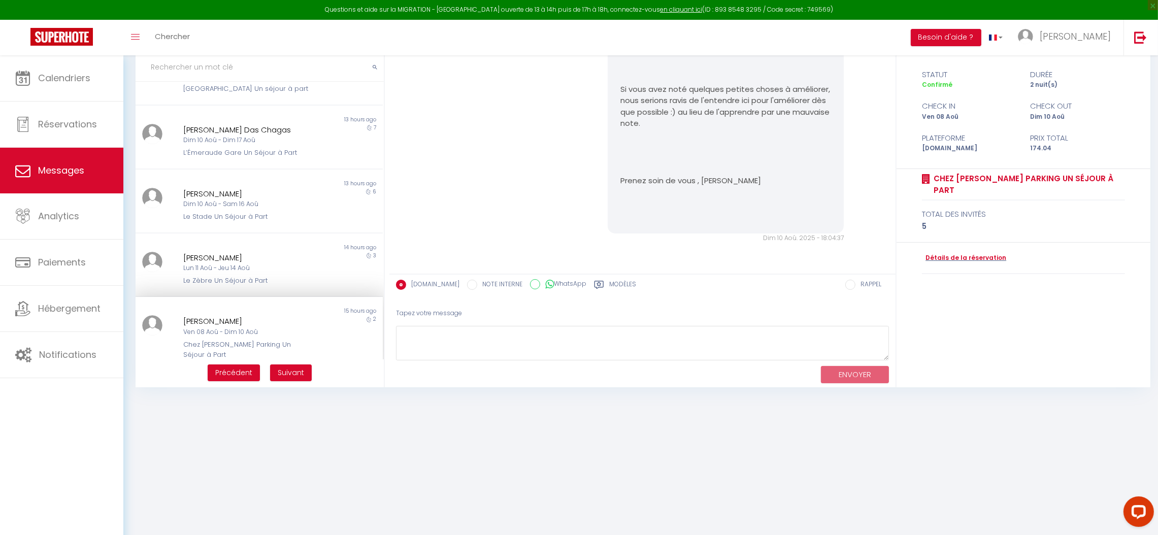
scroll to position [387, 0]
click at [303, 320] on div "Ven 08 Aoû - Dim 10 Aoû" at bounding box center [248, 325] width 131 height 10
click at [303, 372] on button "Suivant" at bounding box center [291, 373] width 42 height 17
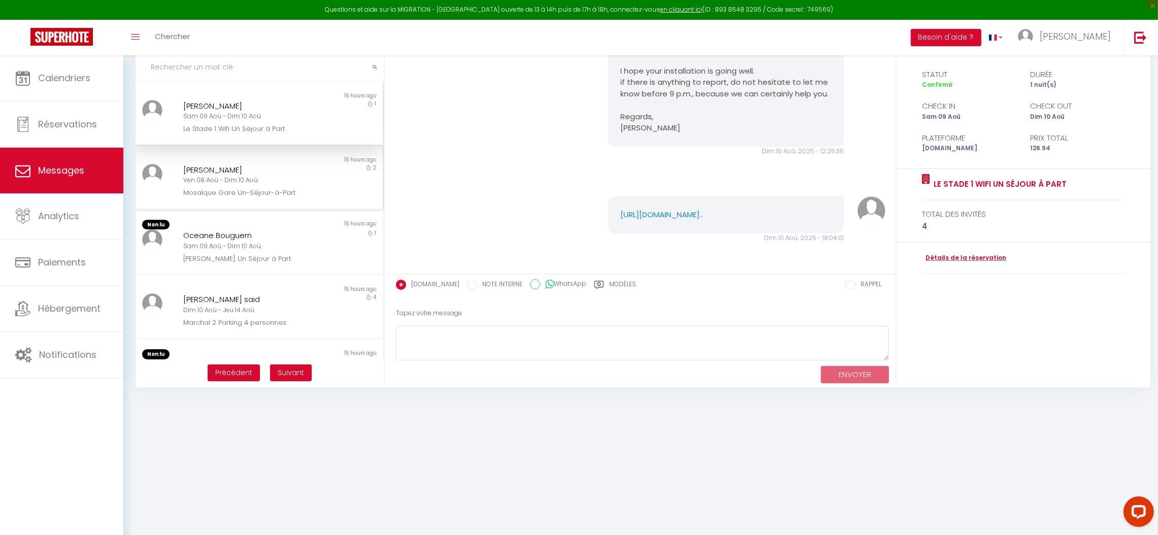
click at [224, 169] on div "[PERSON_NAME]" at bounding box center [248, 170] width 131 height 12
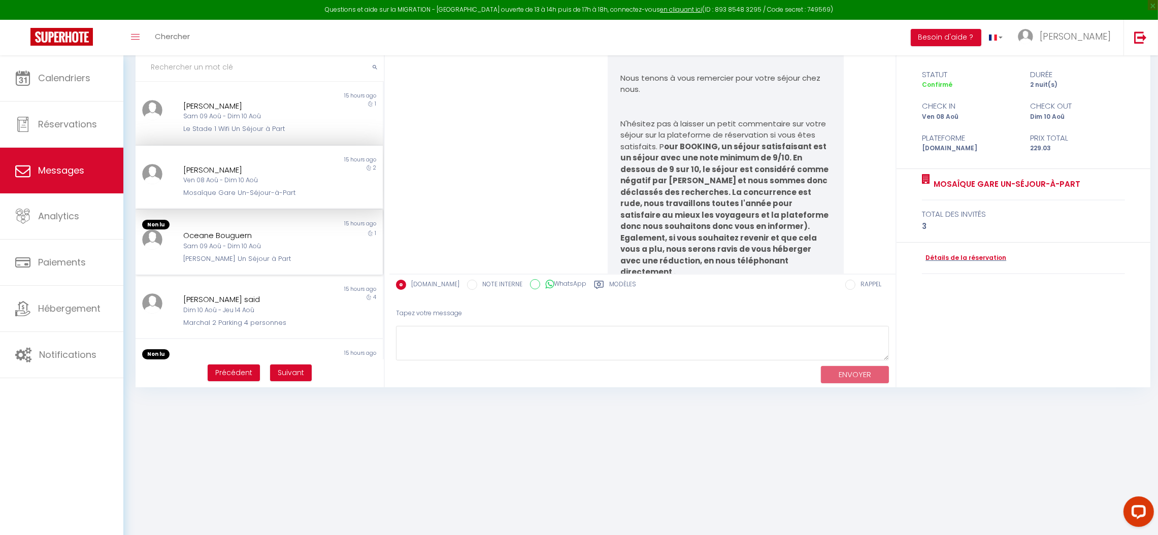
scroll to position [9927, 0]
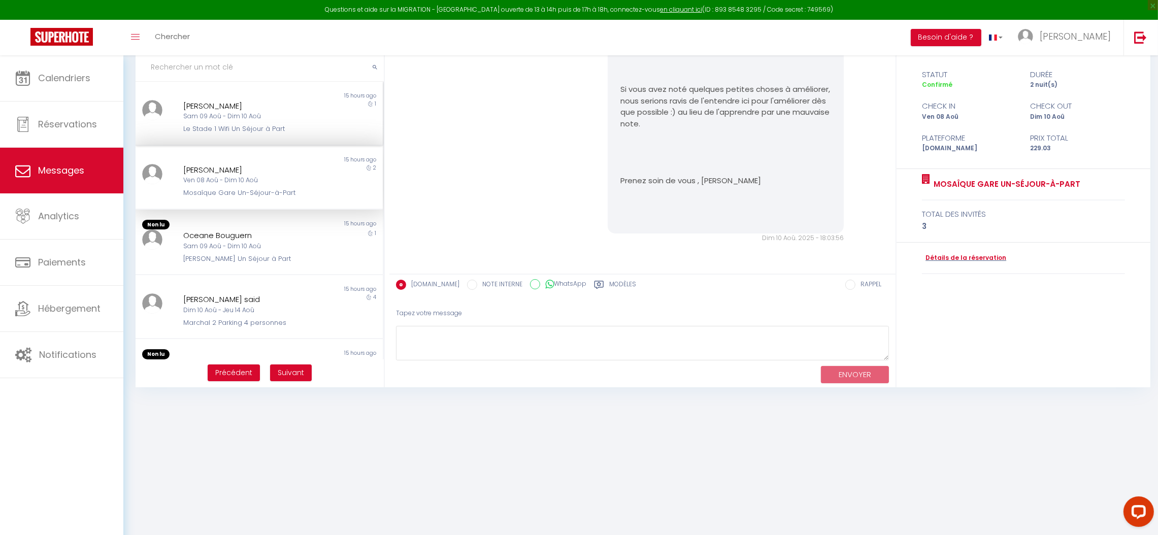
click at [231, 114] on div "Sam 09 Aoû - Dim 10 Aoû" at bounding box center [248, 117] width 131 height 10
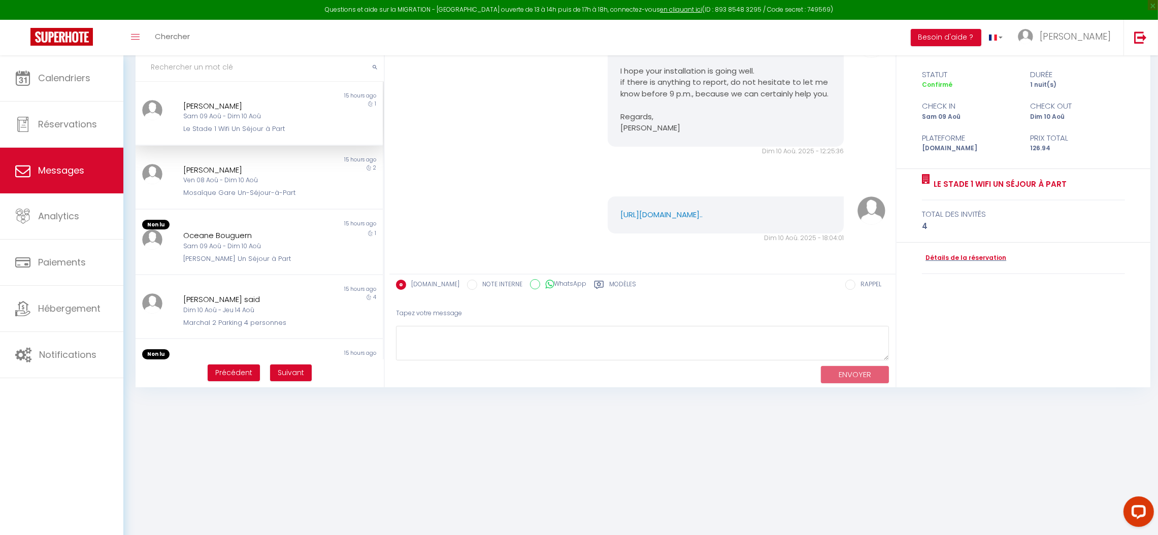
scroll to position [5711, 0]
click at [241, 169] on div "[PERSON_NAME]" at bounding box center [248, 170] width 131 height 12
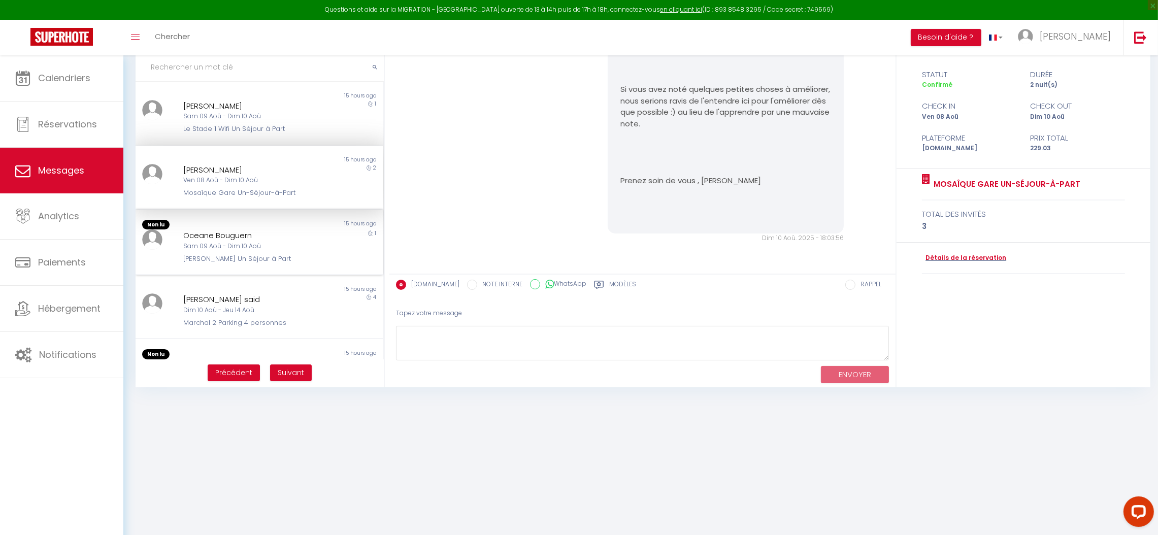
click at [257, 254] on div "[PERSON_NAME] Un Séjour à Part" at bounding box center [248, 259] width 131 height 10
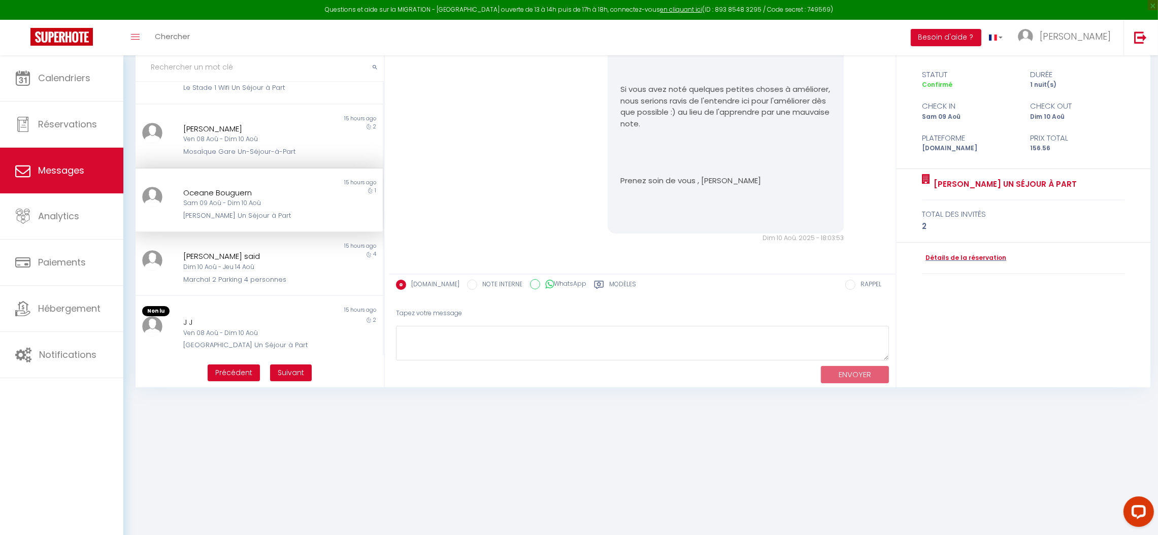
scroll to position [76, 0]
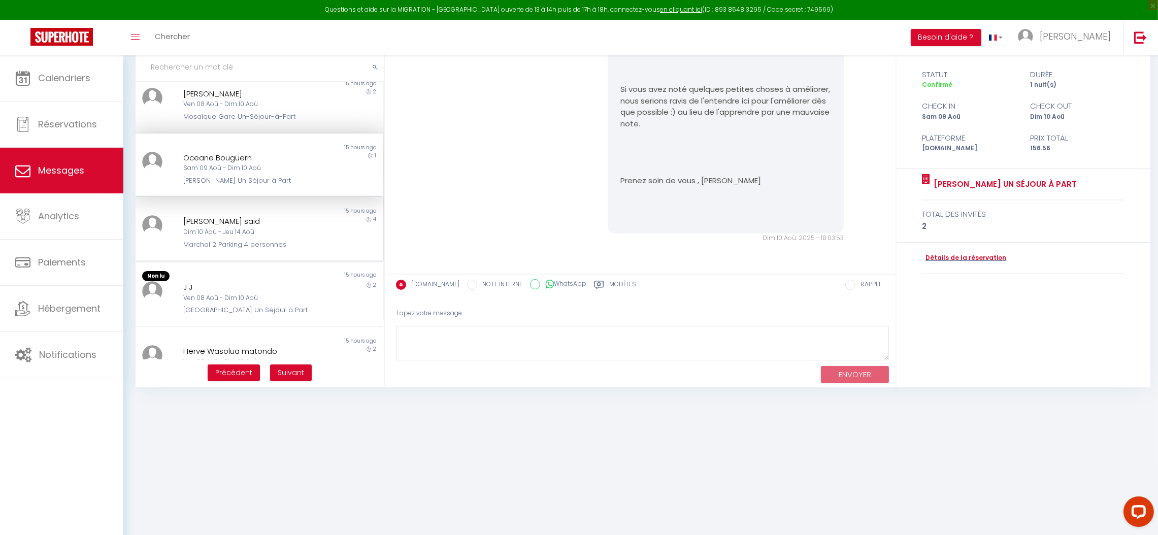
click at [259, 240] on div "Marchal 2 Parking 4 personnes" at bounding box center [248, 245] width 131 height 10
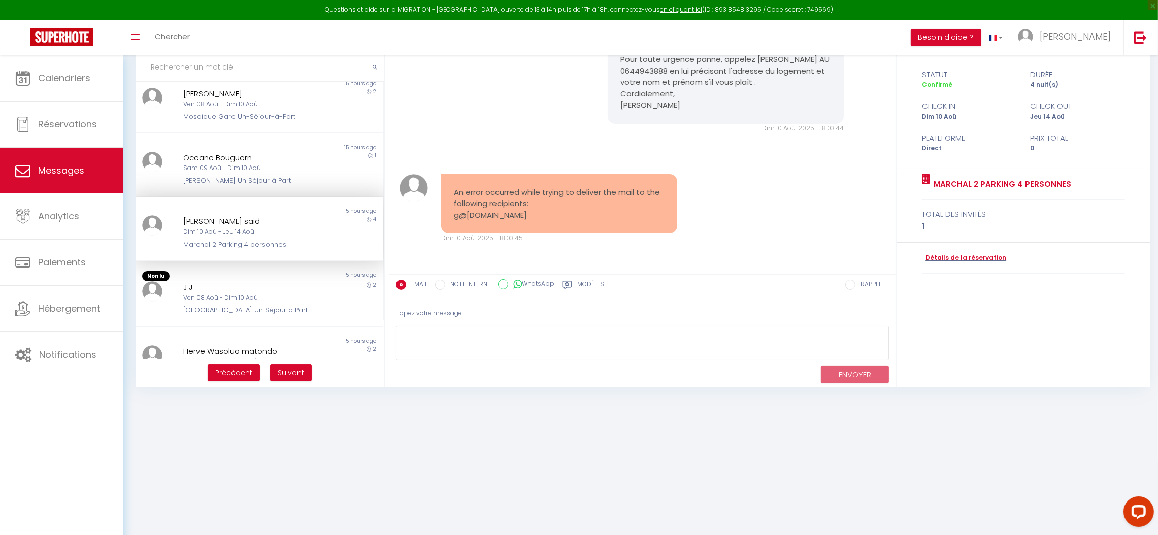
scroll to position [5763, 0]
click at [271, 294] on div "Ven 08 Aoû - Dim 10 Aoû" at bounding box center [248, 299] width 131 height 10
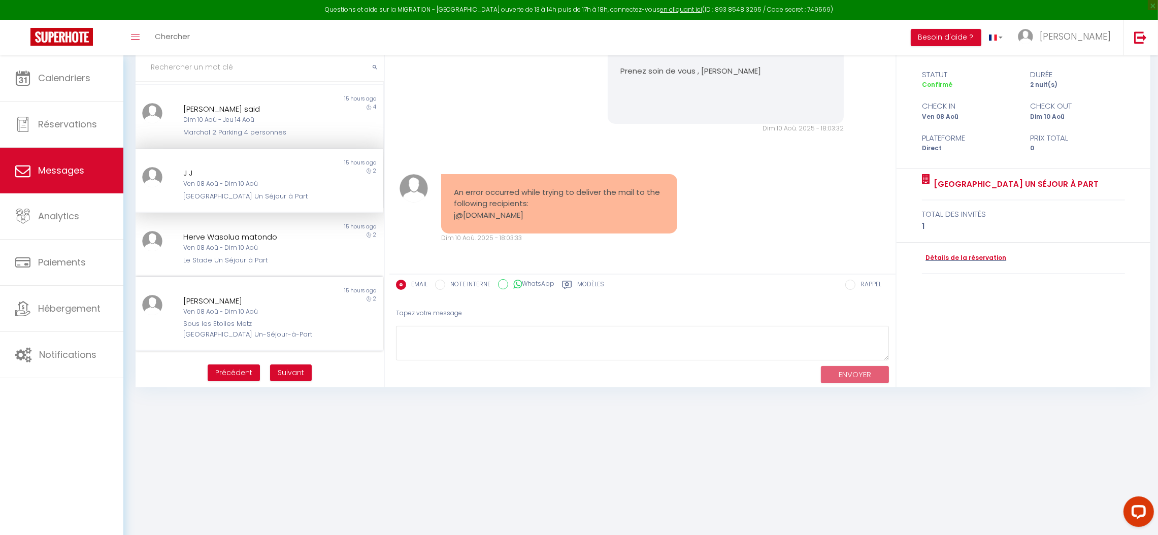
scroll to position [228, 0]
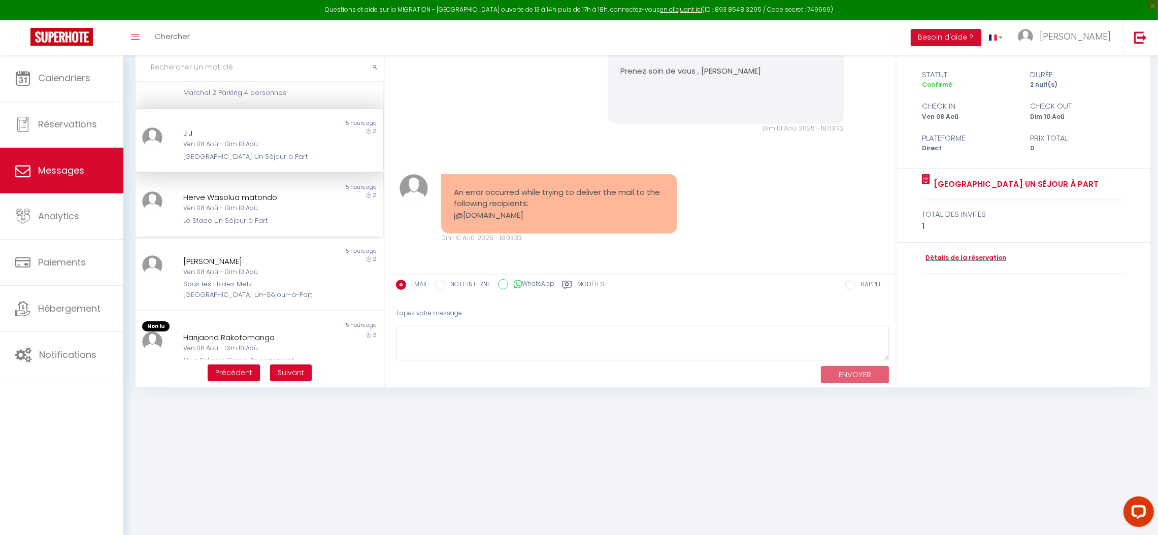
click at [268, 221] on div "Le Stade Un Séjour à Part" at bounding box center [248, 221] width 131 height 10
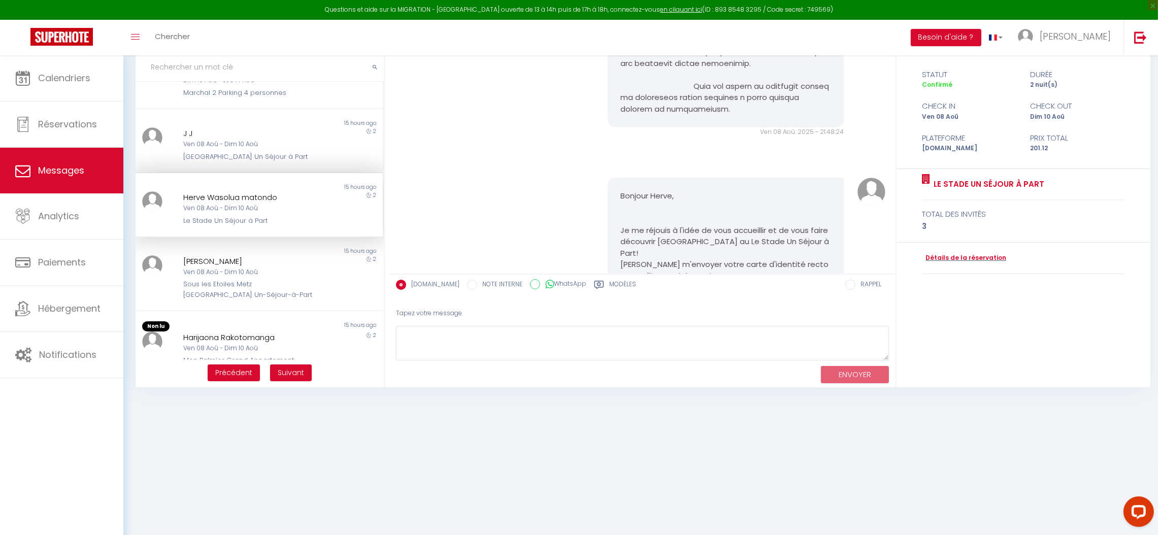
scroll to position [10410, 0]
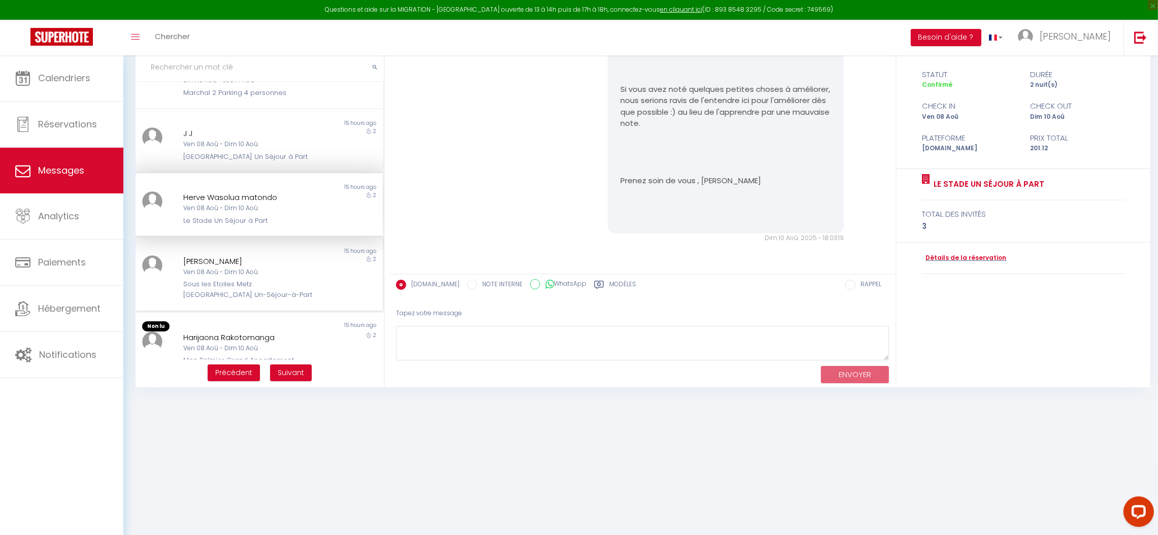
click at [269, 259] on div "[PERSON_NAME]" at bounding box center [248, 261] width 131 height 12
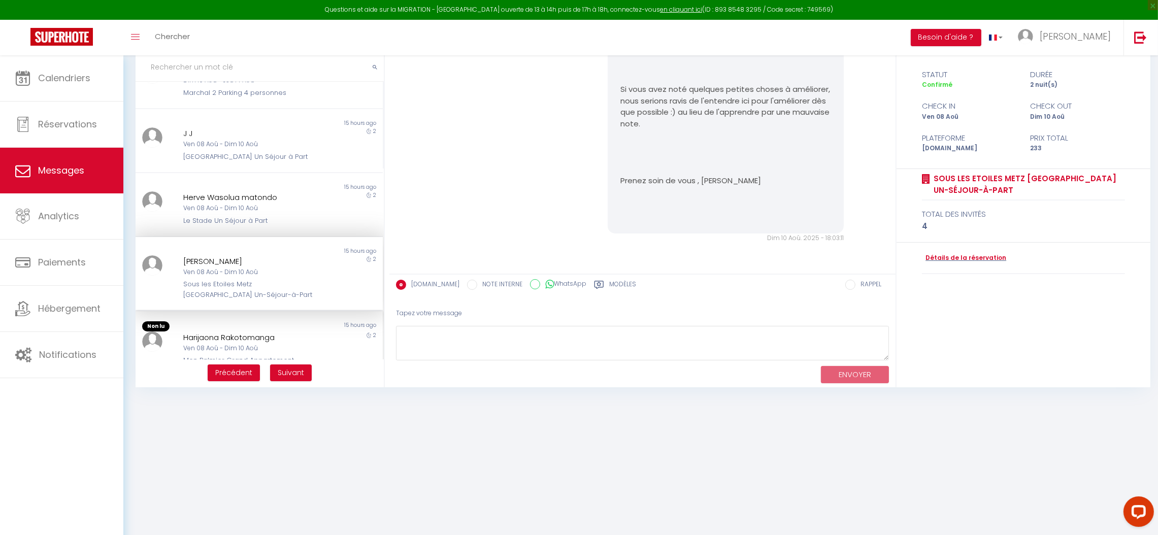
click at [231, 332] on div "Harijaona Rakotomanga" at bounding box center [248, 338] width 131 height 12
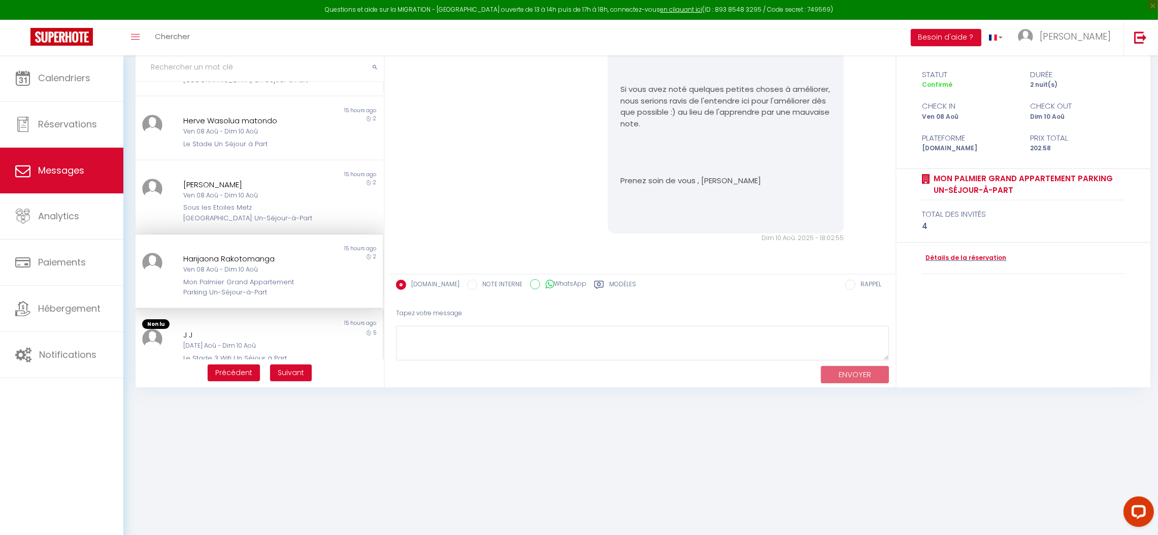
scroll to position [379, 0]
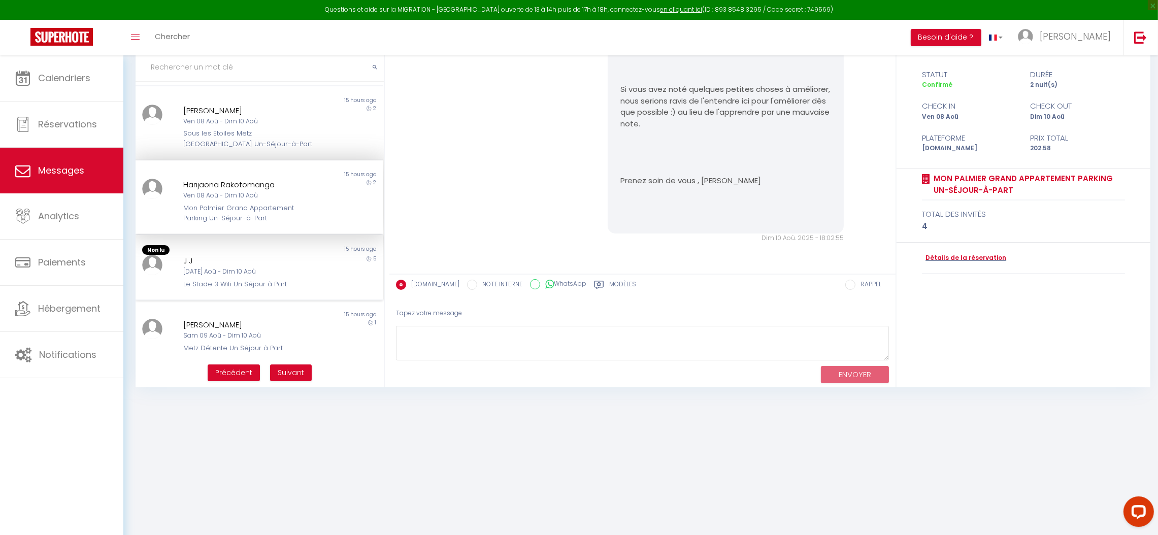
click at [238, 280] on div "Le Stade 3 Wifi Un Séjour à Part" at bounding box center [248, 284] width 131 height 10
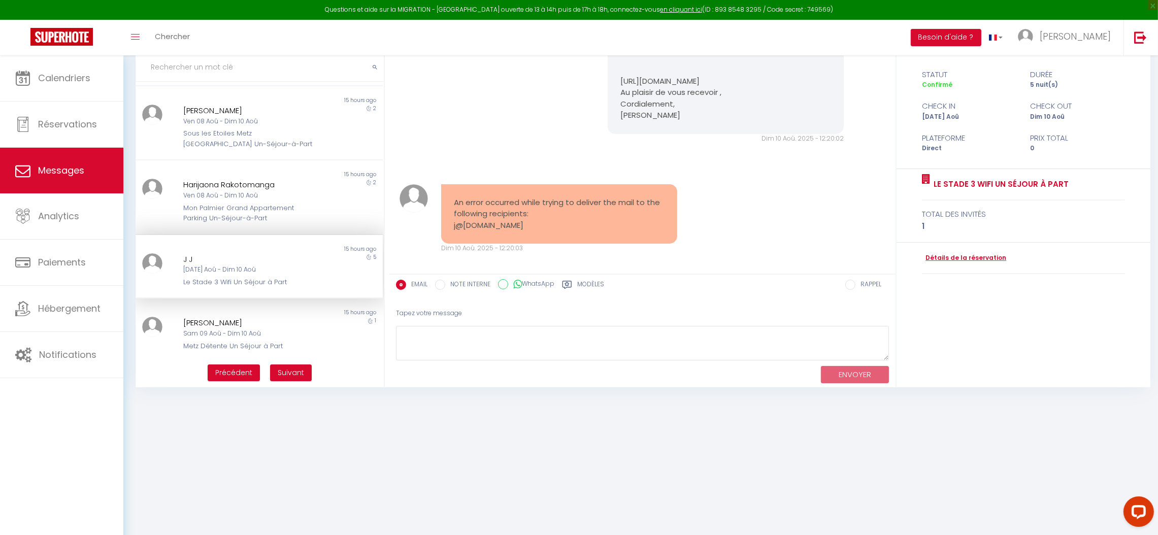
scroll to position [7841, 0]
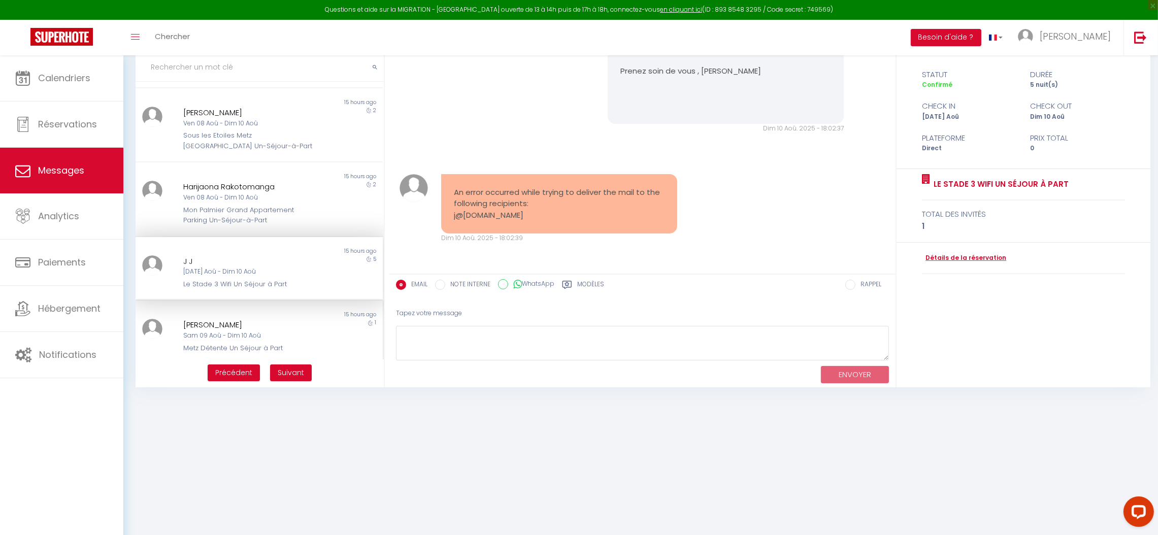
click at [223, 322] on div "[PERSON_NAME]" at bounding box center [248, 325] width 131 height 12
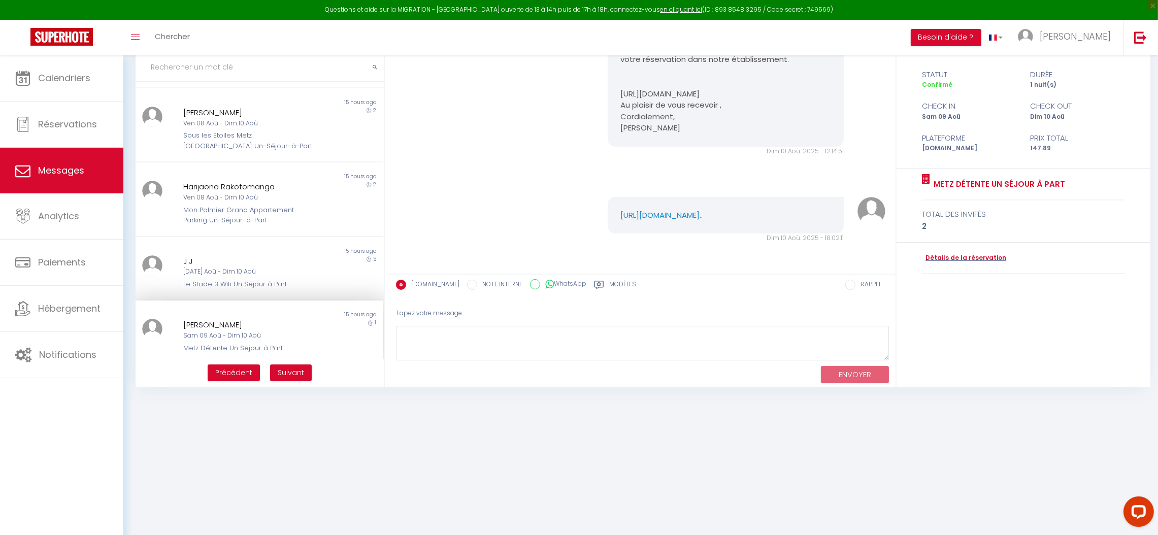
scroll to position [7165, 0]
click at [291, 368] on span "Suivant" at bounding box center [291, 373] width 26 height 10
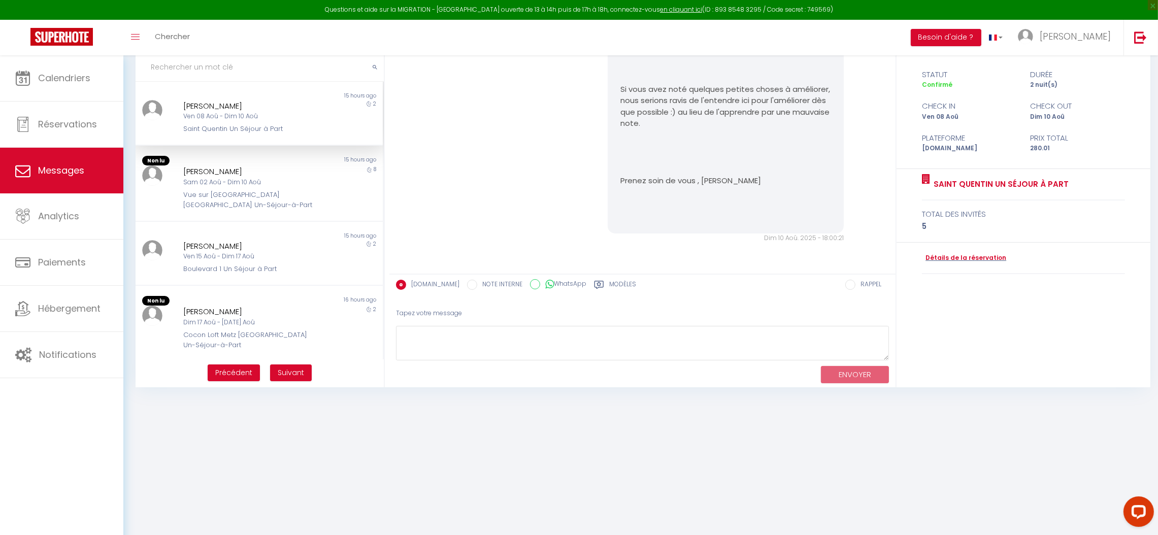
click at [248, 97] on div "Non lu" at bounding box center [197, 96] width 123 height 8
click at [260, 172] on div "[PERSON_NAME]" at bounding box center [248, 172] width 131 height 12
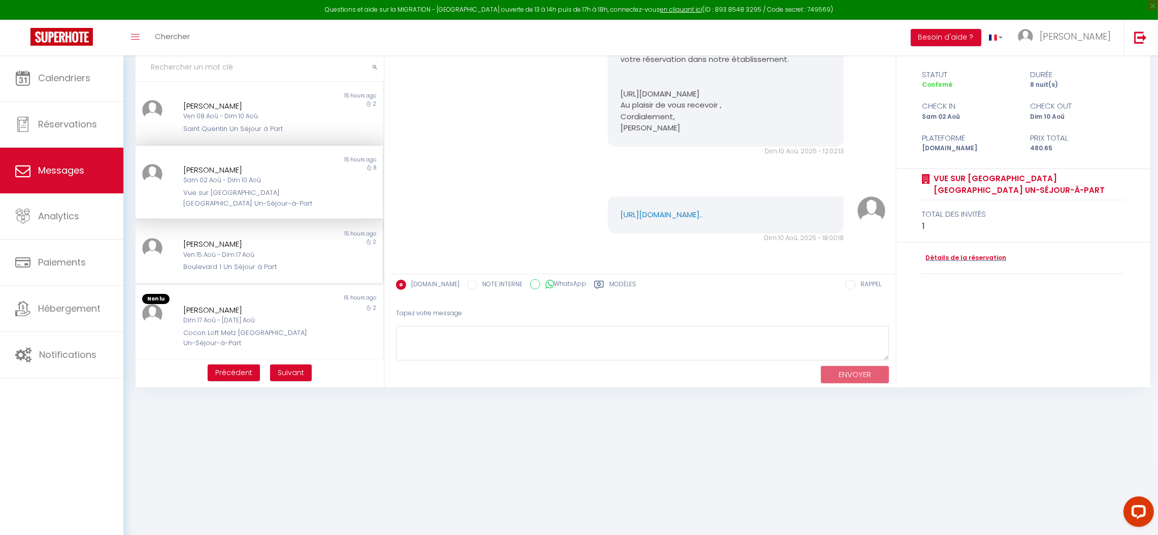
click at [208, 256] on div "Ven 15 Aoû - Dim 17 Aoû" at bounding box center [248, 255] width 131 height 10
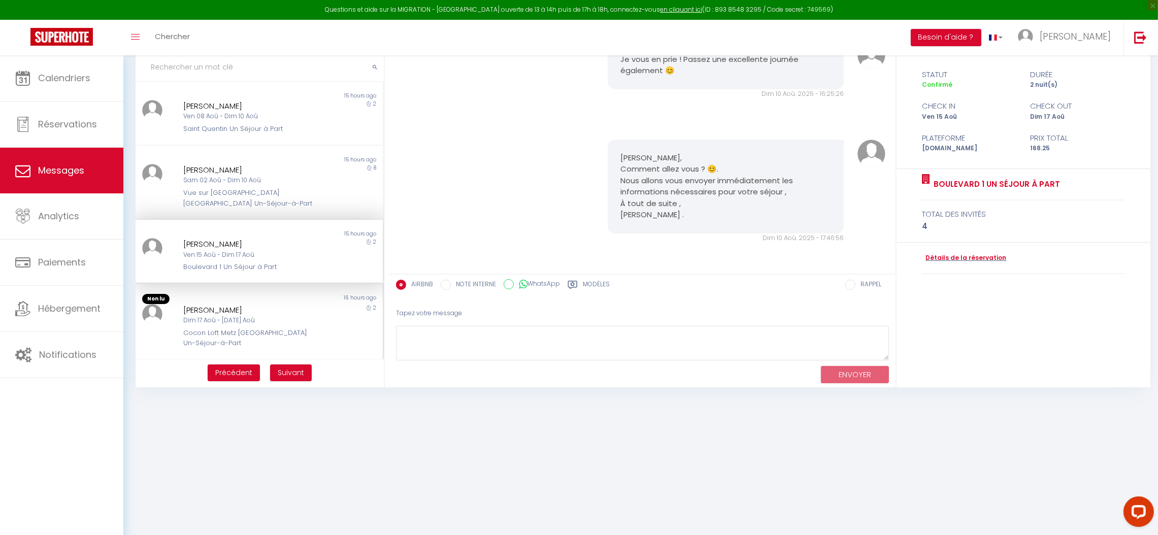
click at [253, 313] on div "[PERSON_NAME]" at bounding box center [248, 310] width 131 height 12
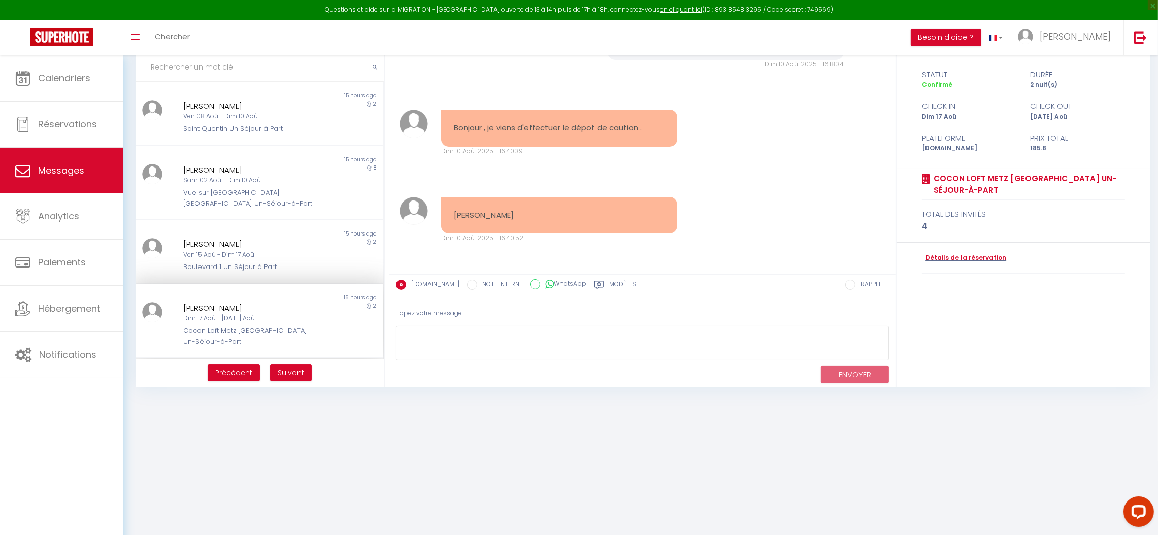
scroll to position [5308, 0]
click at [516, 346] on textarea at bounding box center [642, 343] width 493 height 35
click at [855, 373] on button "ENVOYER" at bounding box center [855, 375] width 68 height 18
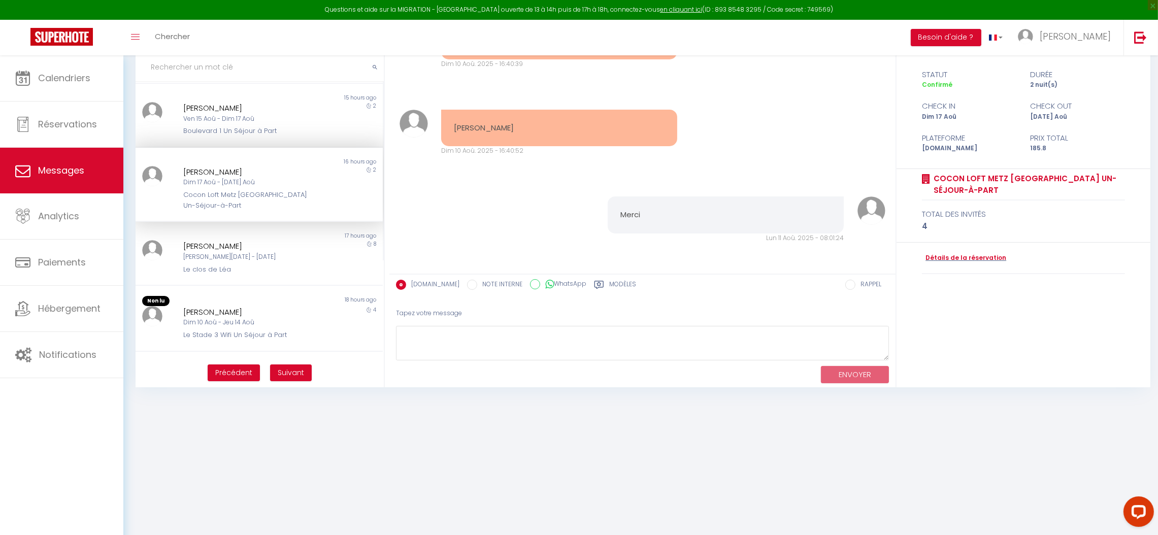
scroll to position [152, 0]
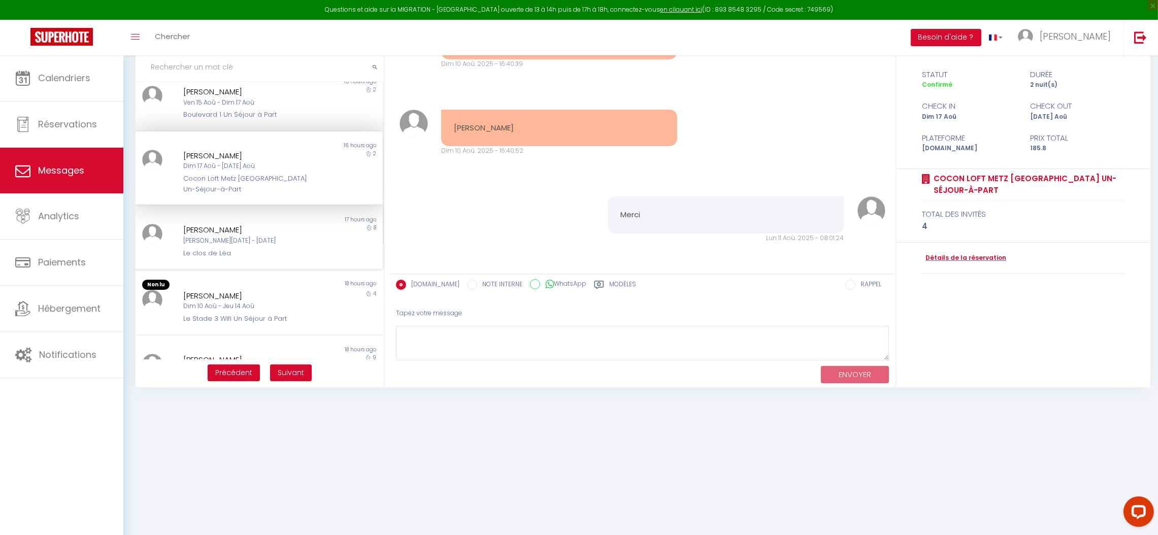
click at [294, 256] on div "Le clos de Léa" at bounding box center [248, 253] width 131 height 10
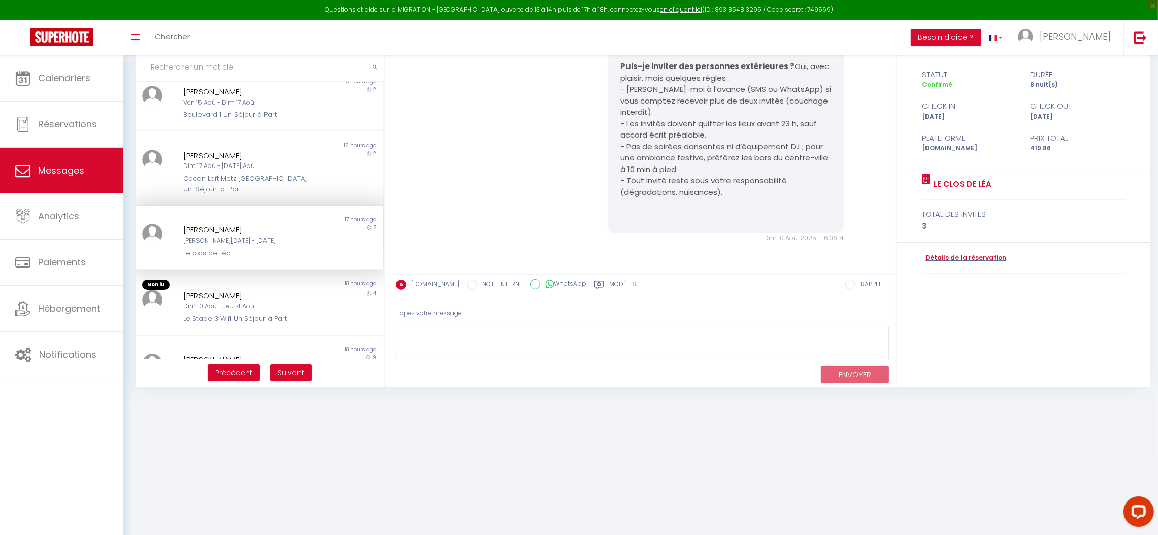
scroll to position [4967, 0]
click at [242, 295] on div "[PERSON_NAME]" at bounding box center [248, 296] width 131 height 12
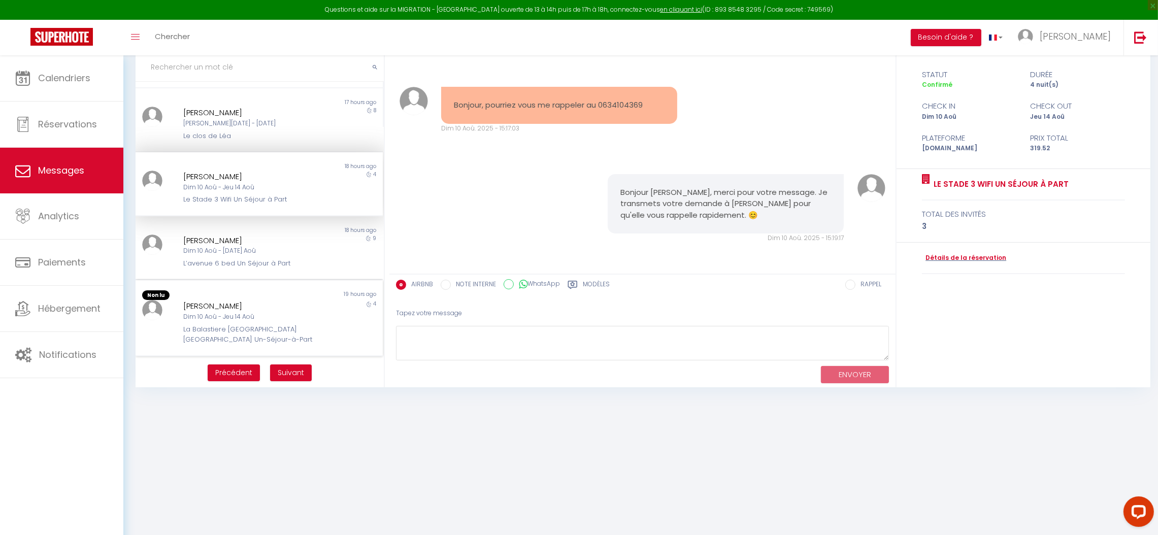
scroll to position [305, 0]
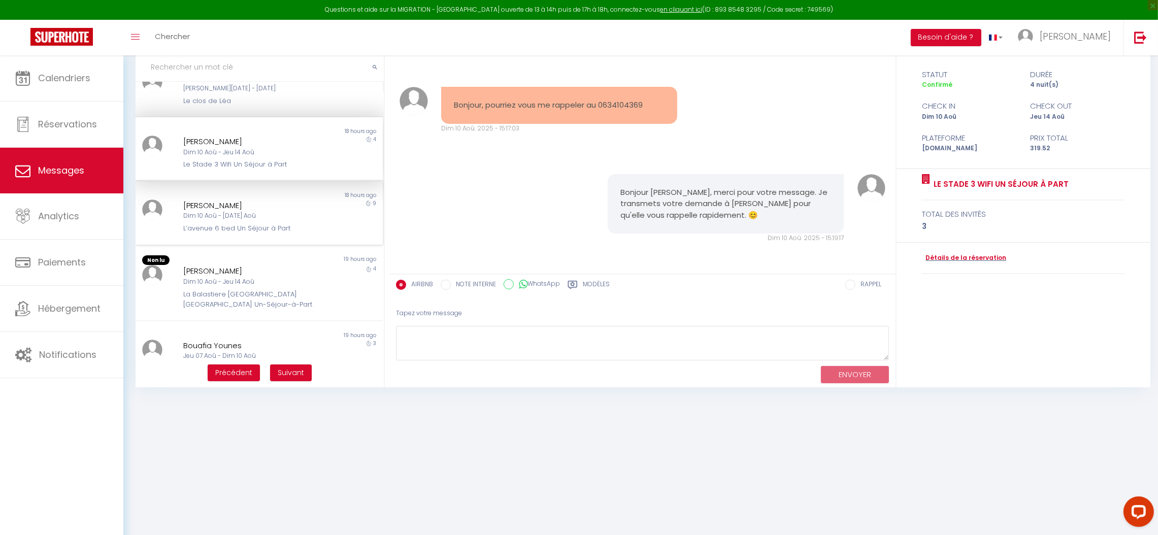
click at [257, 211] on div "Dim 10 Aoû - [DATE] Aoû" at bounding box center [248, 216] width 131 height 10
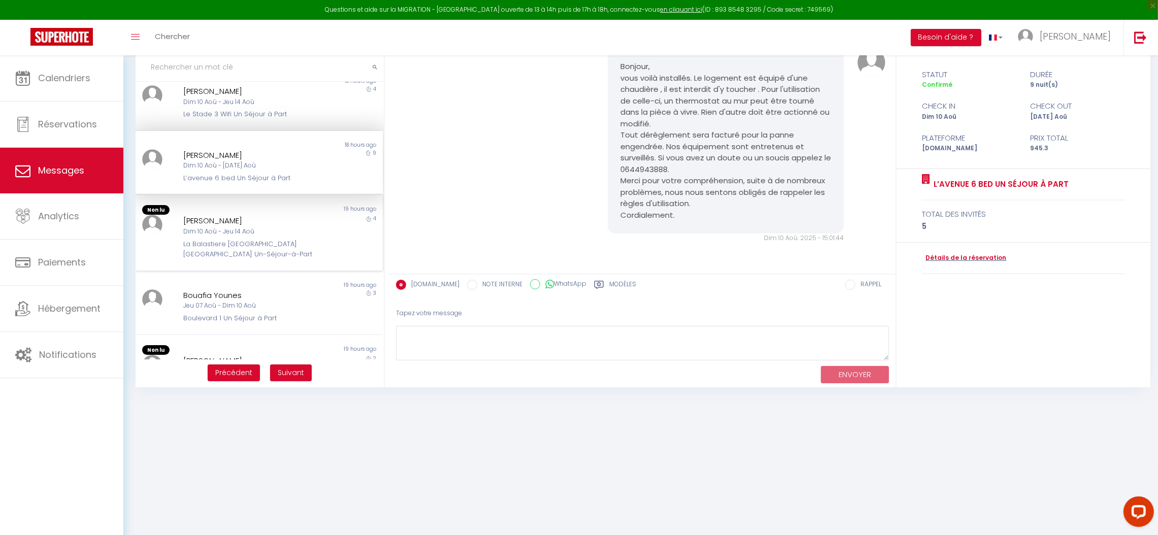
scroll to position [380, 0]
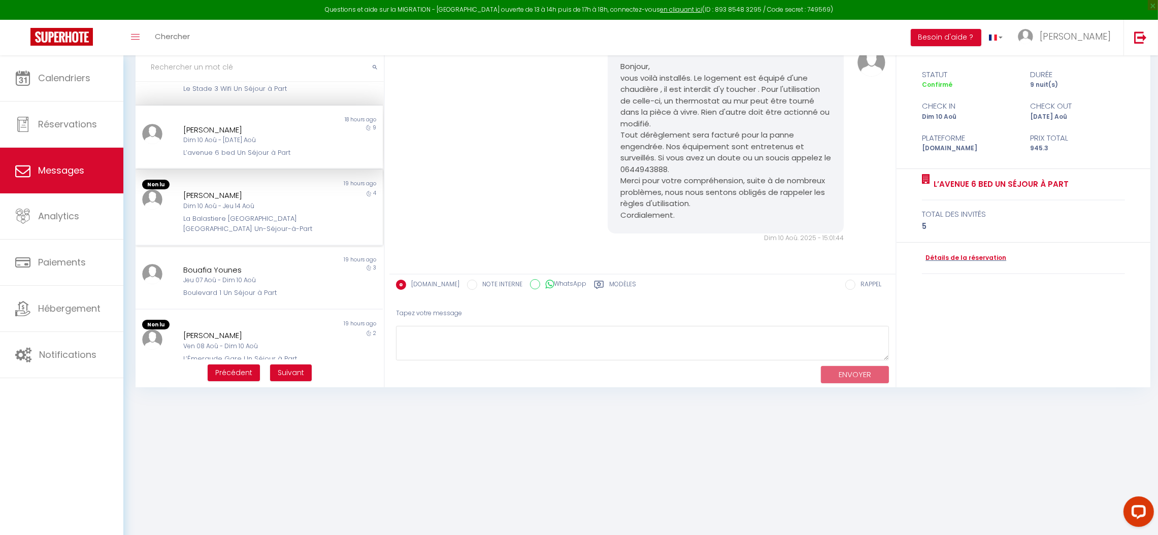
click at [245, 202] on div "Dim 10 Aoû - Jeu 14 Aoû" at bounding box center [248, 207] width 131 height 10
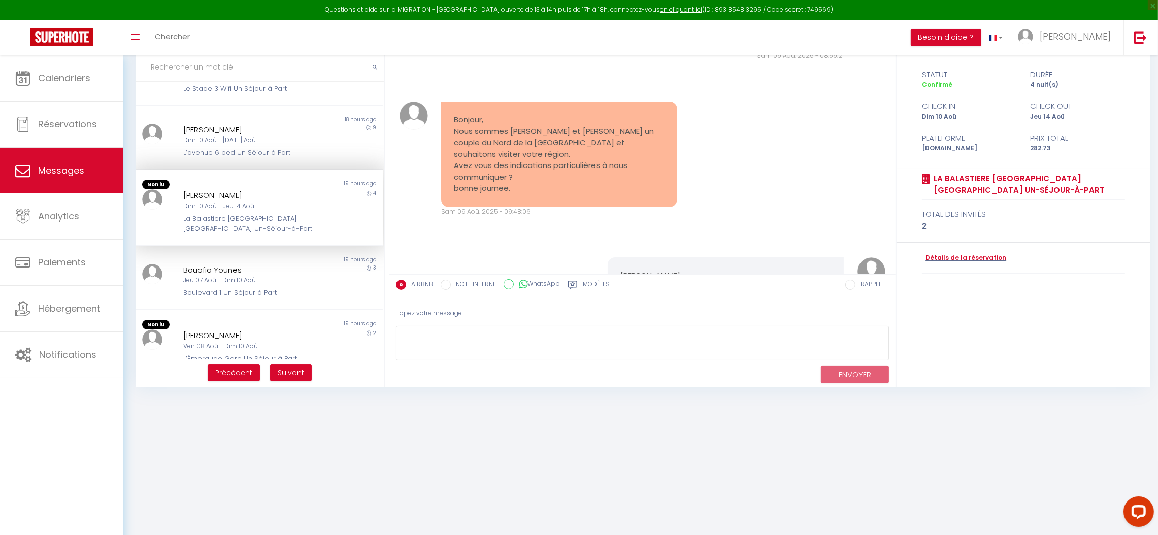
scroll to position [7714, 0]
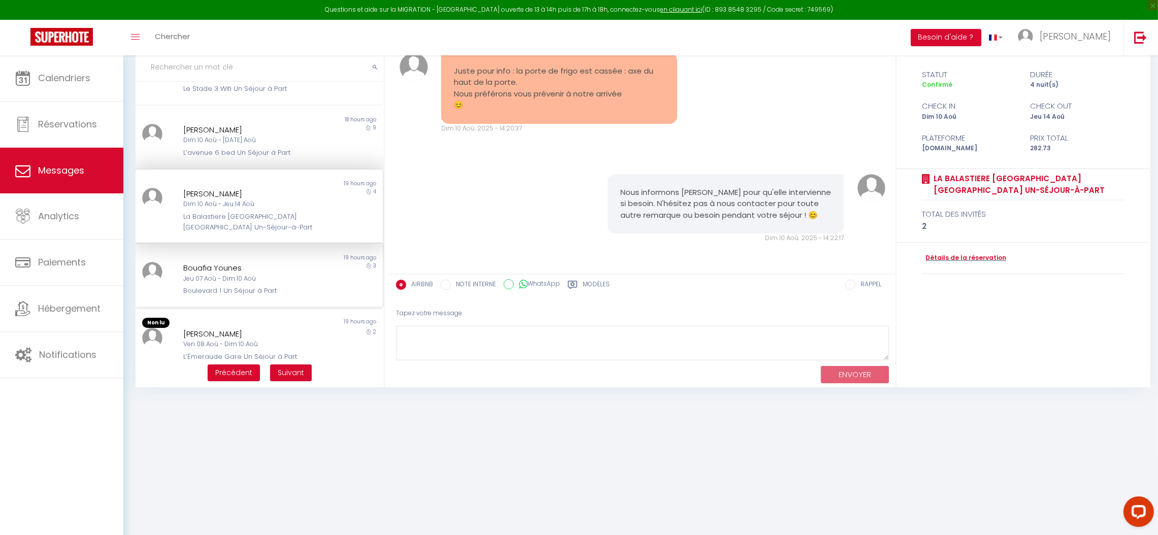
click at [266, 278] on div "Jeu 07 Aoû - Dim 10 Aoû" at bounding box center [248, 279] width 131 height 10
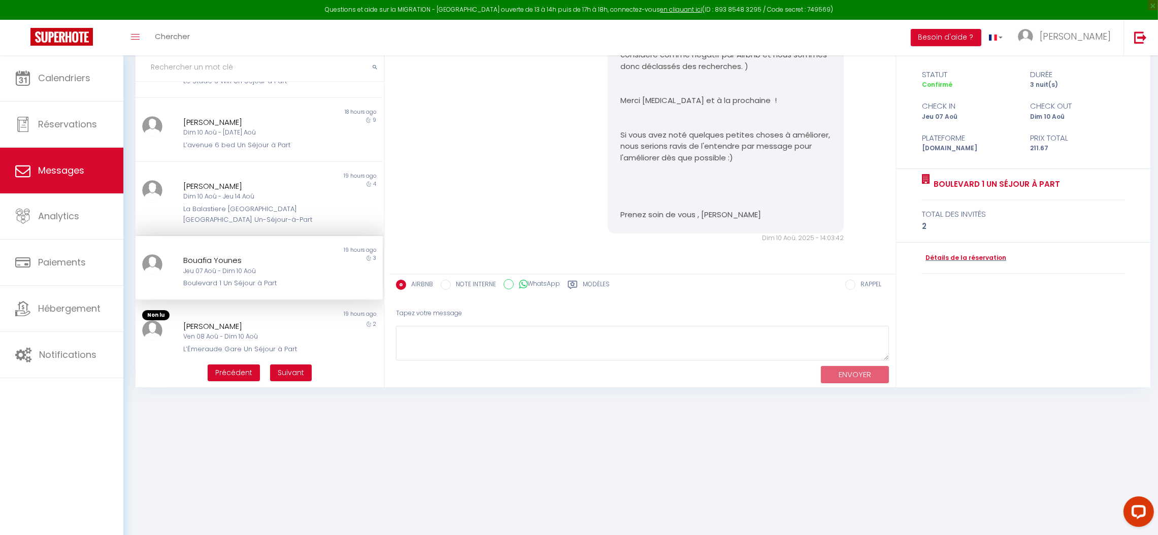
scroll to position [389, 0]
click at [240, 337] on div "[PERSON_NAME] 08 Aoû - Dim 10 Aoû L’Émeraude Gare Un Séjour à Part" at bounding box center [249, 336] width 144 height 35
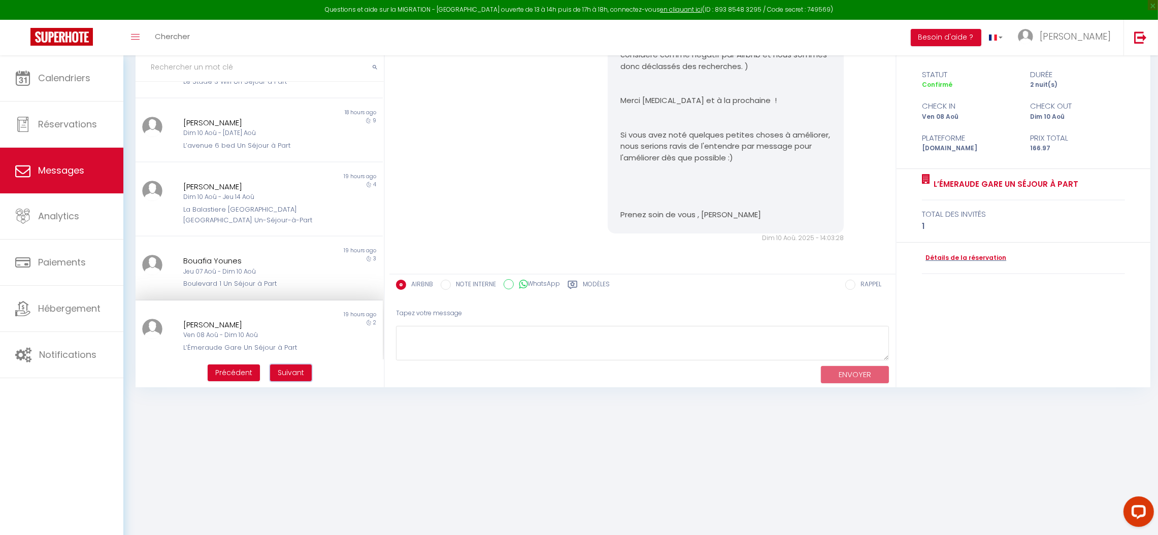
click at [298, 374] on span "Suivant" at bounding box center [291, 373] width 26 height 10
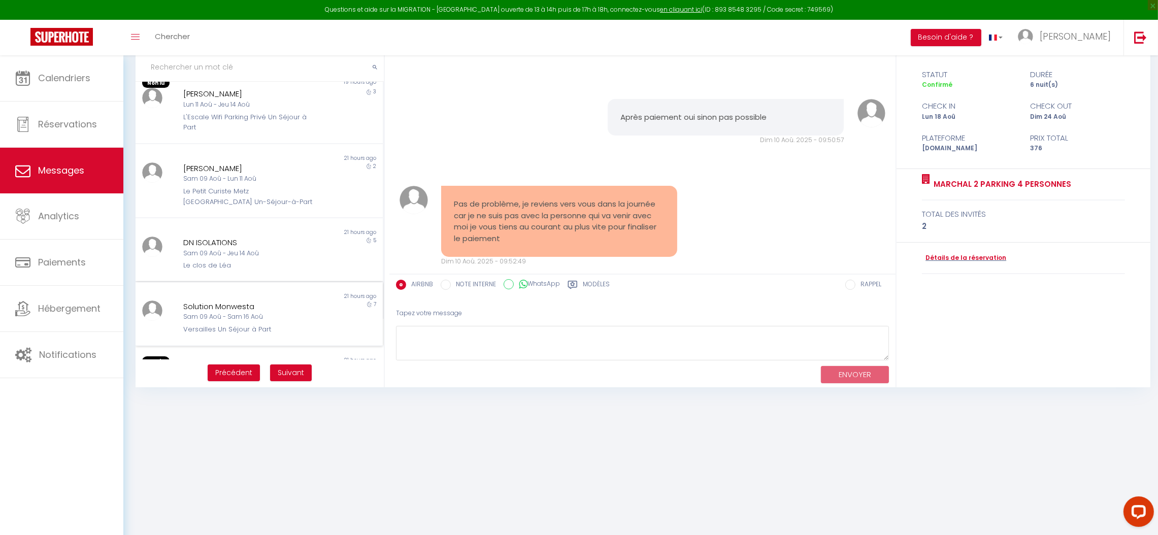
scroll to position [0, 0]
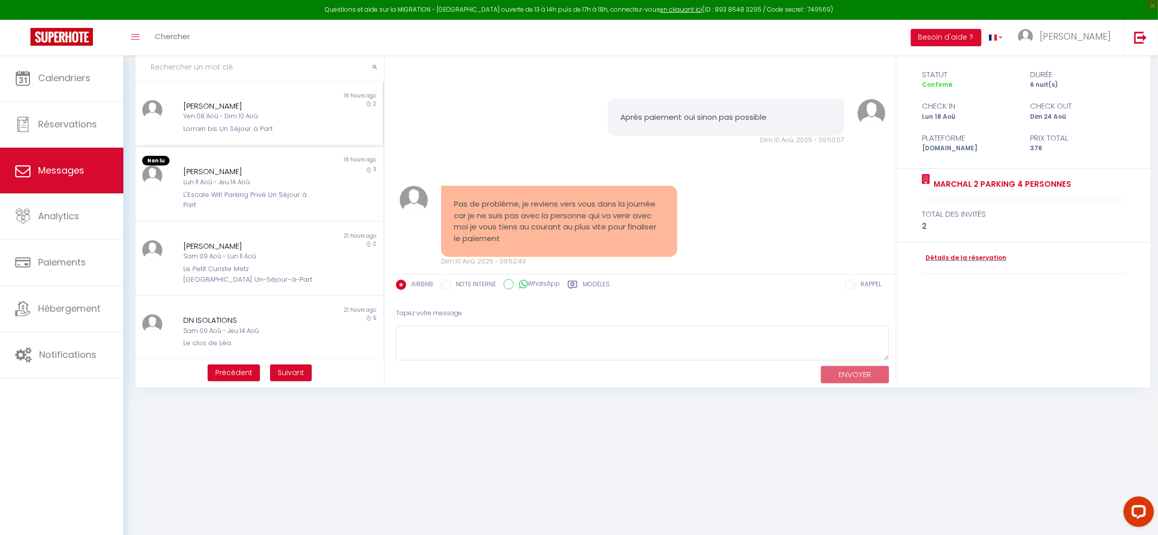
click at [227, 105] on div "[PERSON_NAME]" at bounding box center [248, 106] width 131 height 12
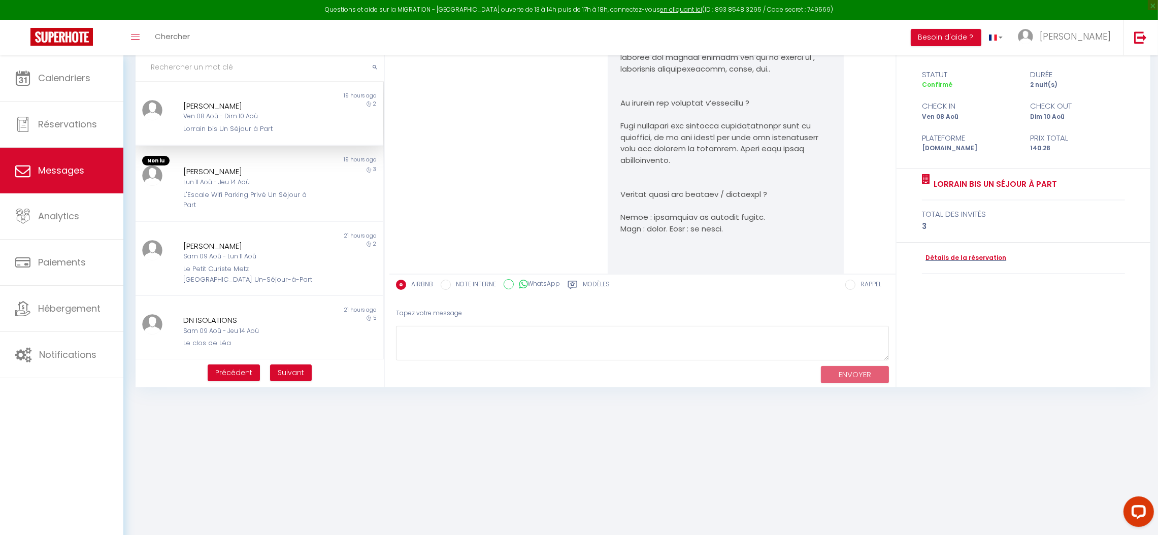
scroll to position [7254, 0]
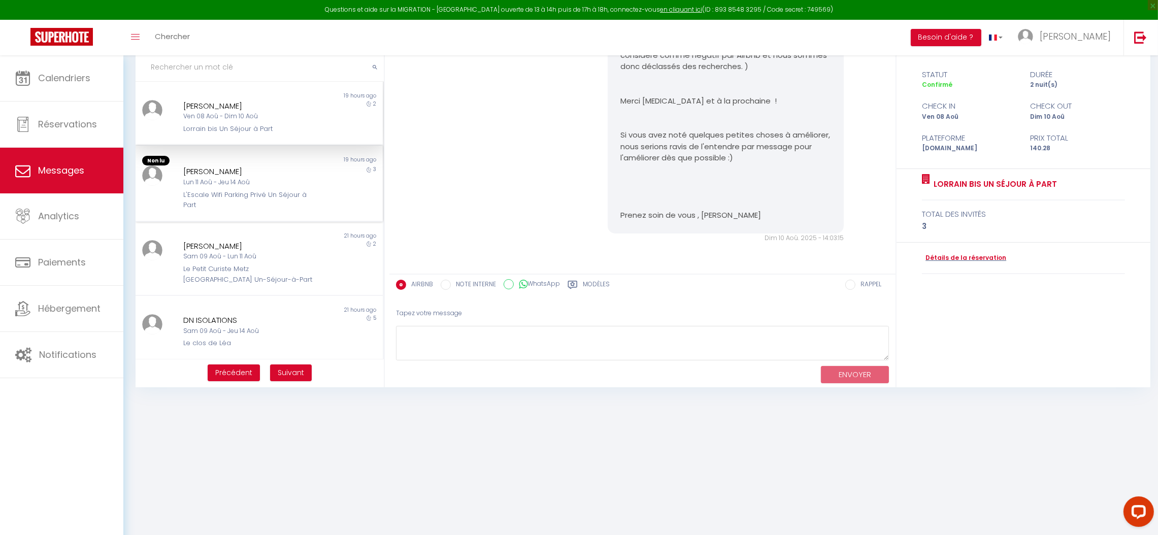
click at [252, 198] on div "L'Escale Wifi Parking Privé Un Séjour à Part" at bounding box center [248, 200] width 131 height 21
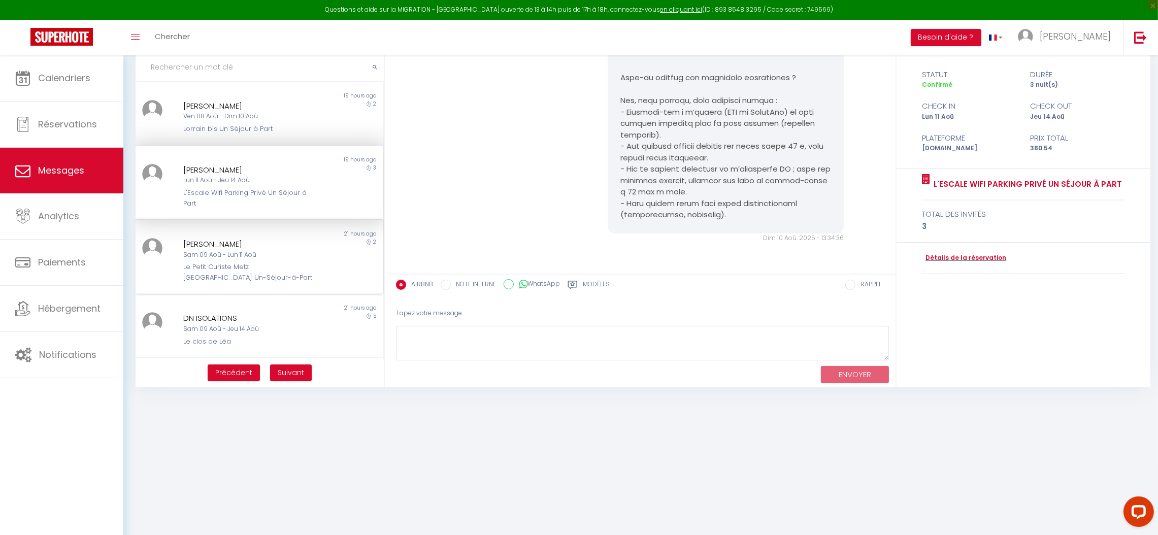
click at [265, 240] on div "[PERSON_NAME]" at bounding box center [248, 244] width 131 height 12
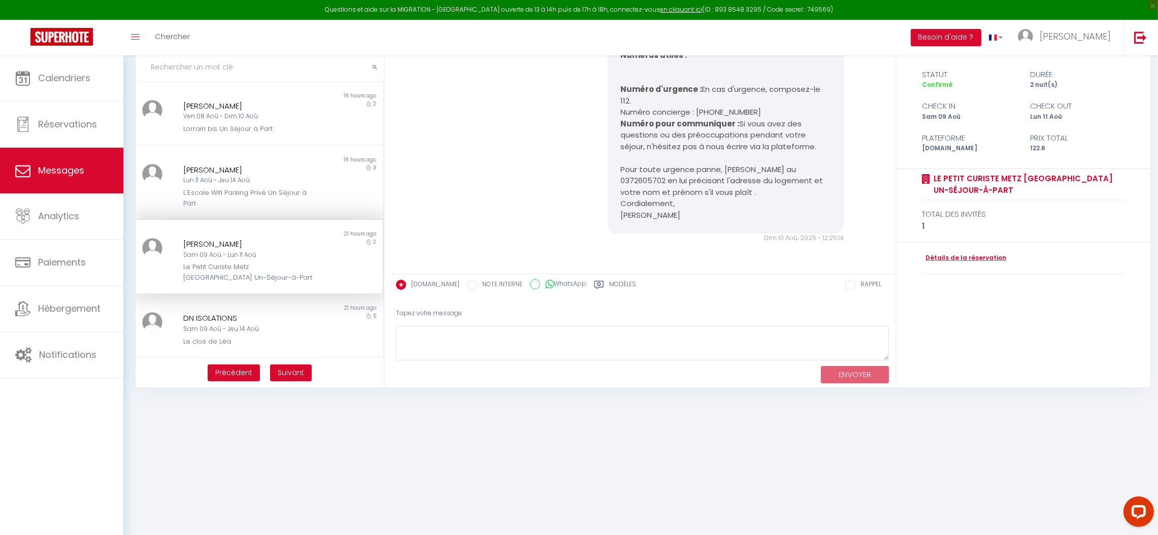
scroll to position [76, 0]
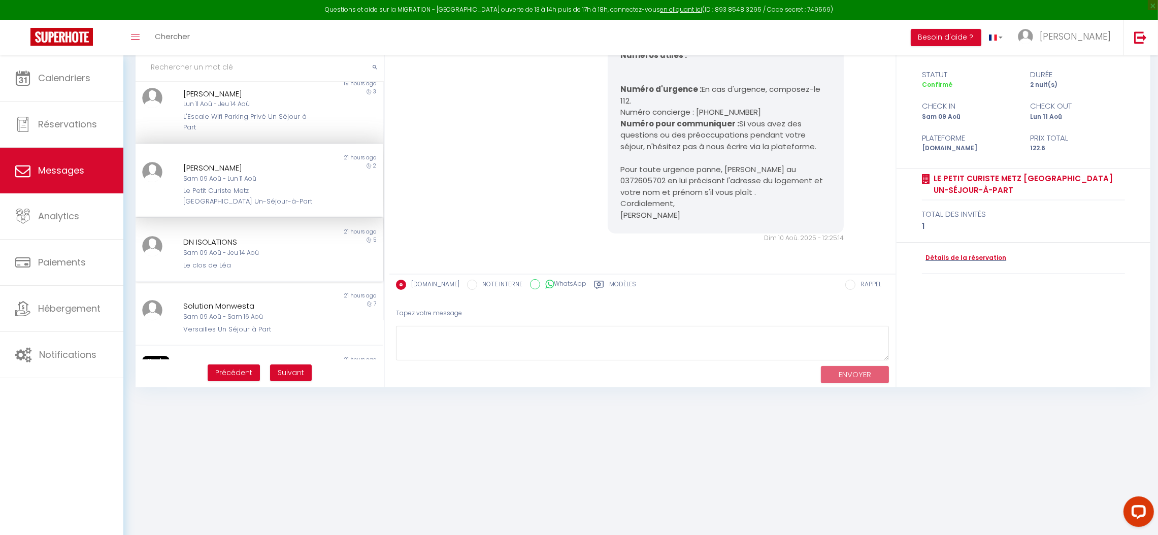
click at [263, 248] on div "Sam 09 Aoû - Jeu 14 Aoû" at bounding box center [248, 253] width 131 height 10
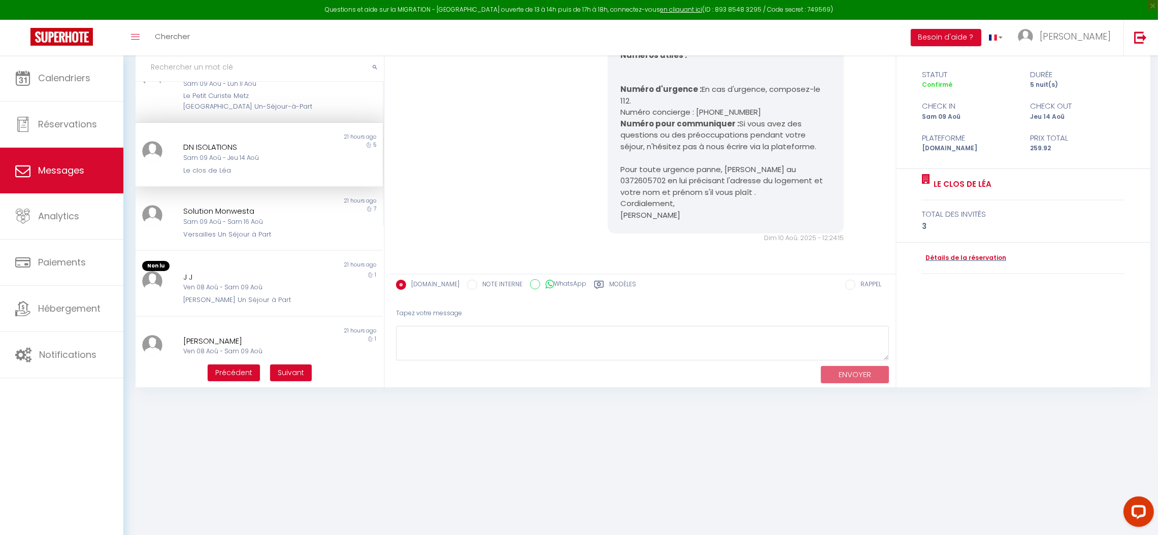
scroll to position [228, 0]
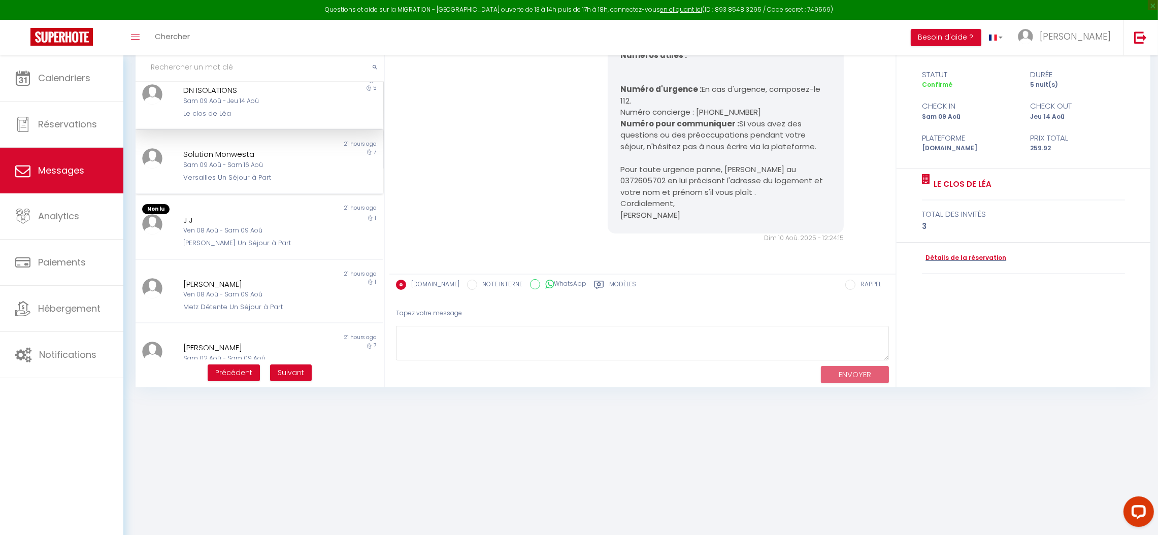
click at [255, 176] on div "Versailles Un Séjour à Part" at bounding box center [248, 178] width 131 height 10
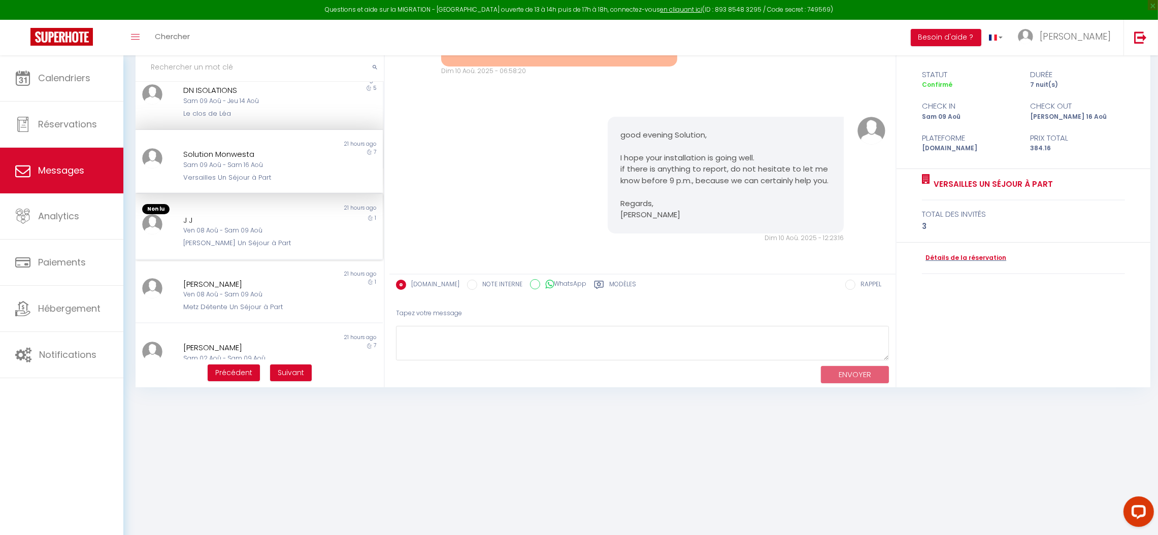
click at [251, 243] on div "[PERSON_NAME] Un Séjour à Part" at bounding box center [248, 243] width 131 height 10
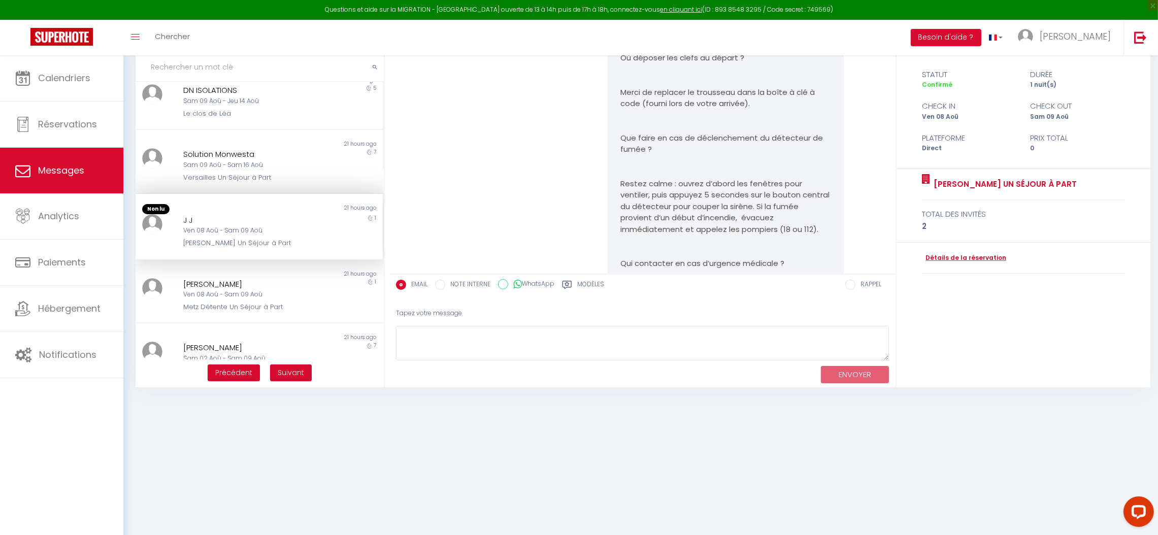
scroll to position [14398, 0]
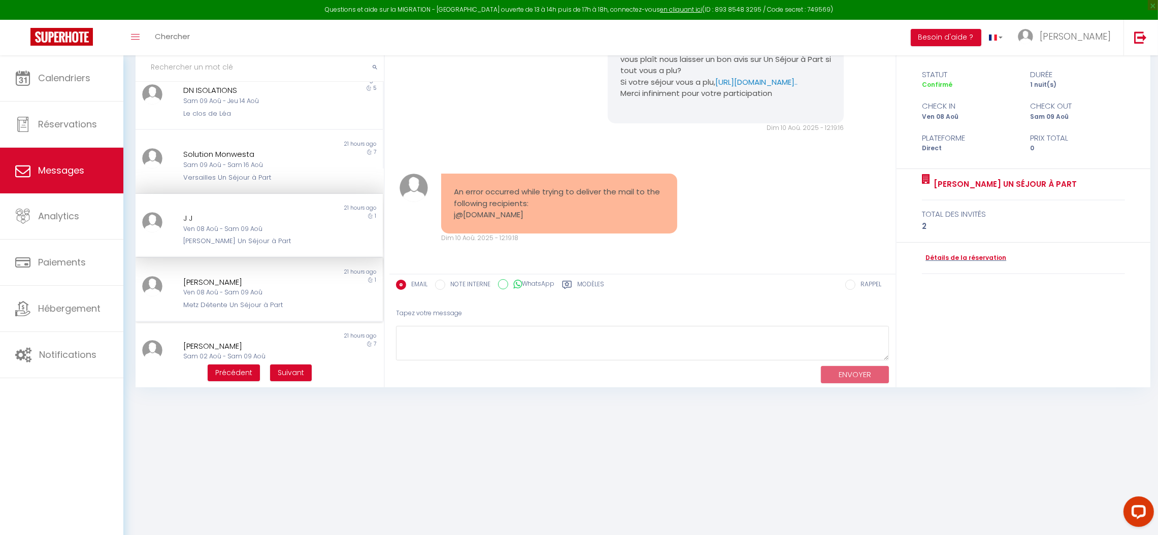
click at [251, 288] on div "Ven 08 Aoû - Sam 09 Aoû" at bounding box center [248, 293] width 131 height 10
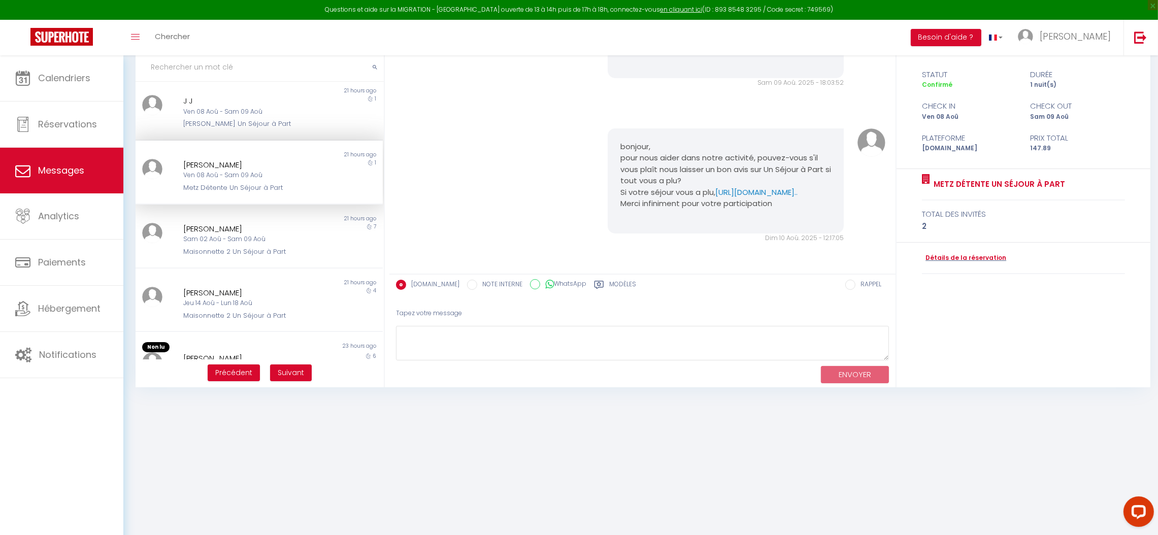
scroll to position [379, 0]
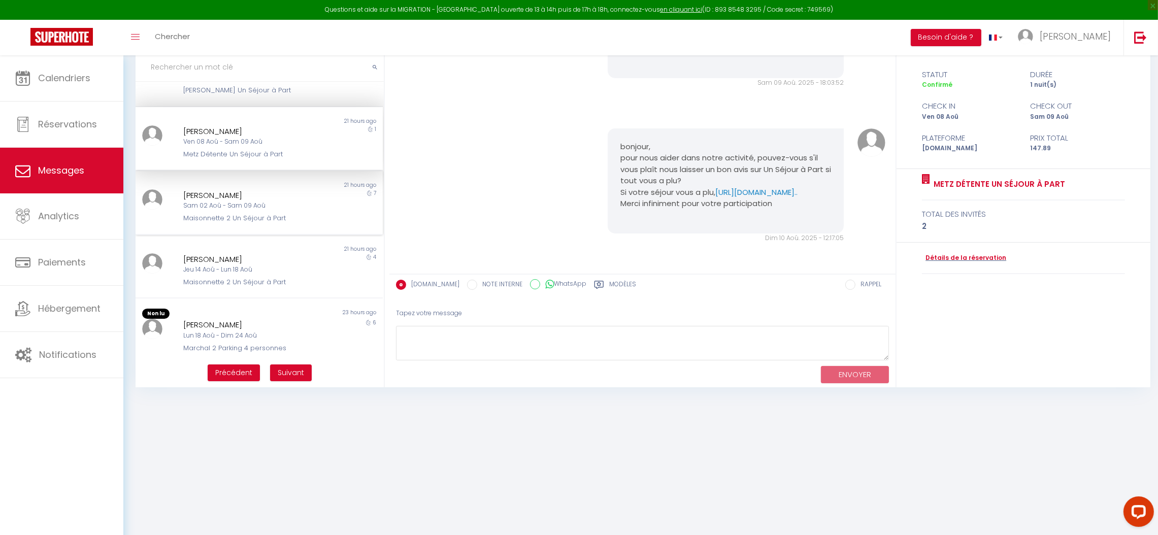
click at [237, 216] on div "Maisonnette 2 Un Séjour à Part" at bounding box center [248, 218] width 131 height 10
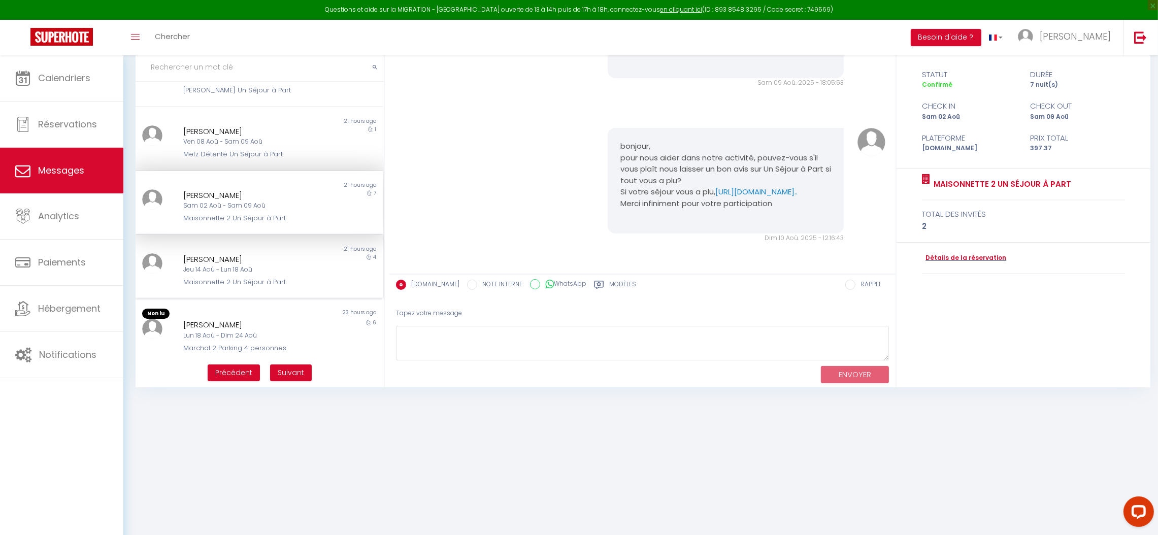
click at [273, 255] on div "[PERSON_NAME]" at bounding box center [248, 259] width 131 height 12
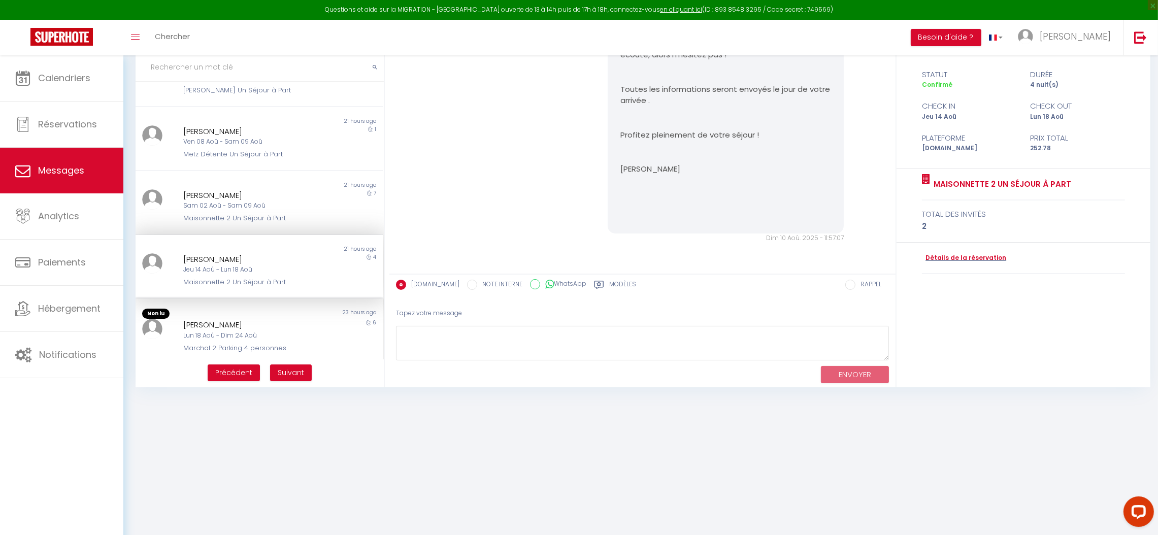
click at [257, 325] on div "[PERSON_NAME]" at bounding box center [248, 325] width 131 height 12
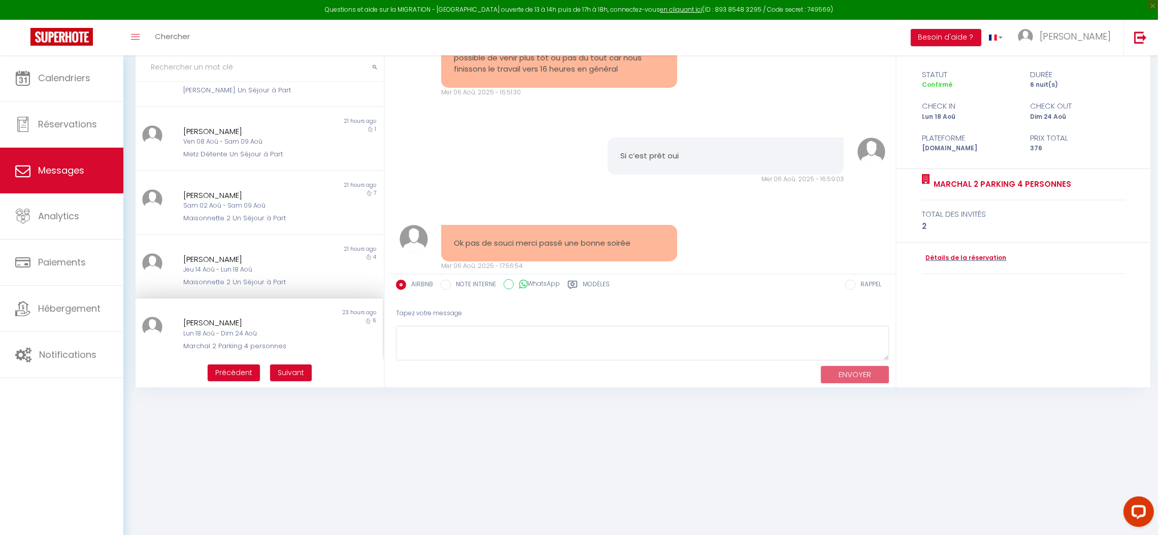
scroll to position [2752, 0]
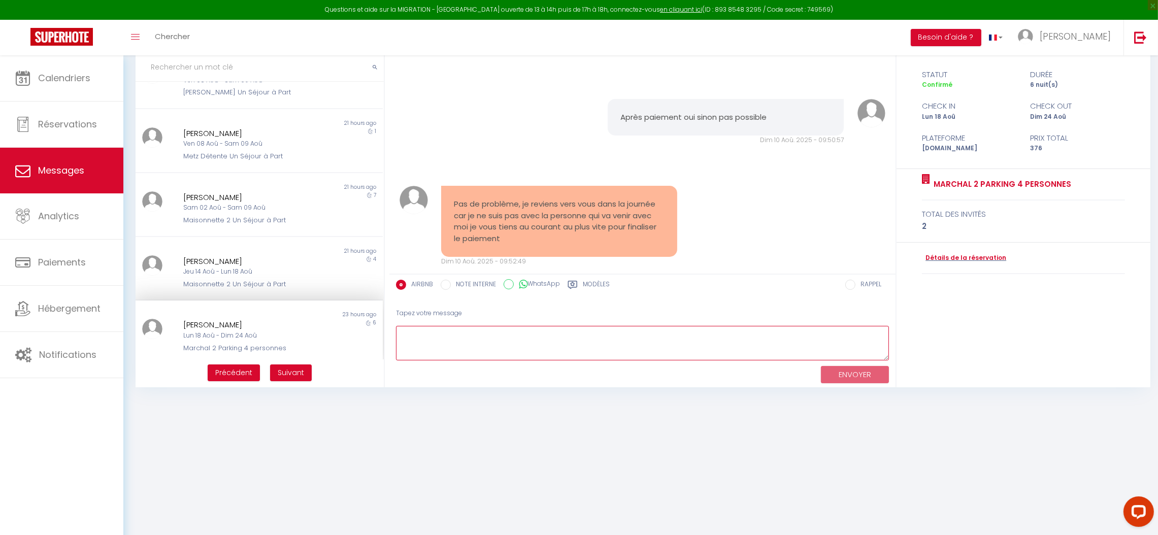
click at [483, 348] on textarea at bounding box center [642, 343] width 493 height 35
click at [294, 369] on span "Suivant" at bounding box center [291, 373] width 26 height 10
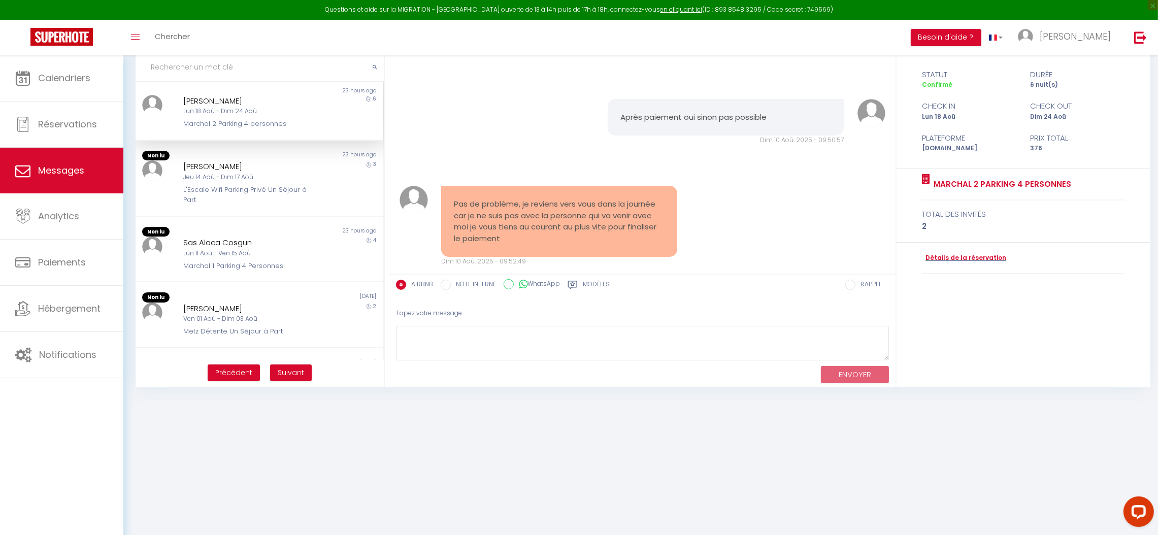
scroll to position [0, 0]
click at [240, 185] on div "Jeu 14 Aoû - Dim 17 Aoû" at bounding box center [248, 183] width 131 height 10
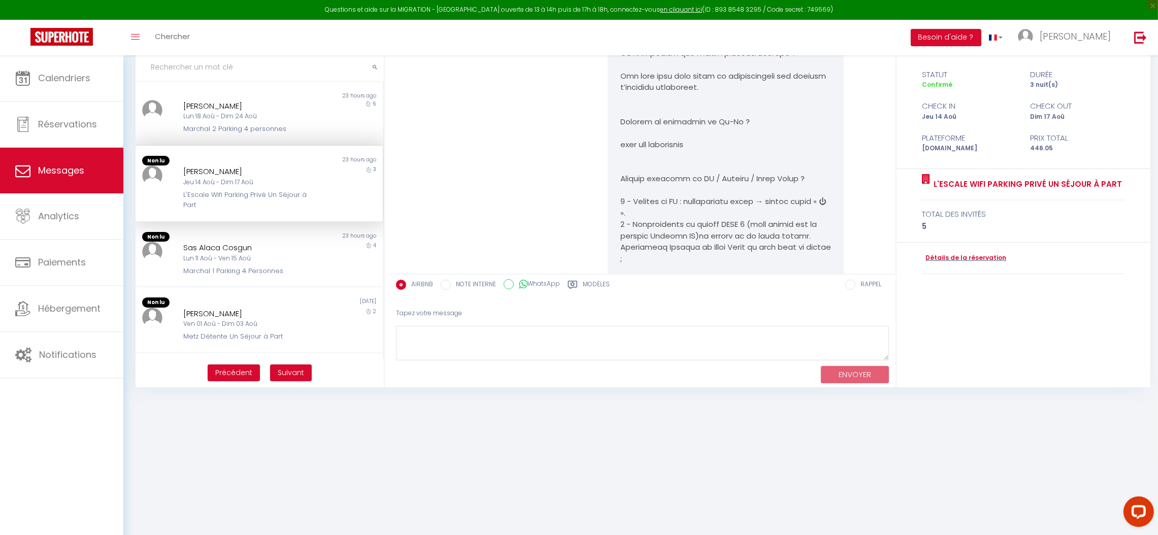
scroll to position [4041, 0]
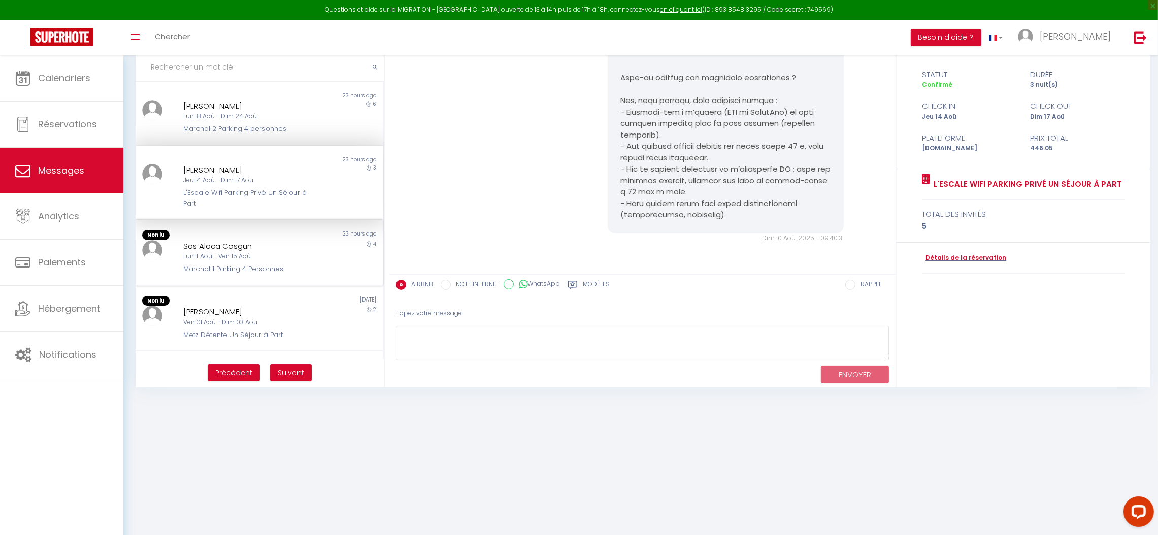
click at [244, 273] on div "Marchal 1 Parking 4 Personnes" at bounding box center [248, 269] width 131 height 10
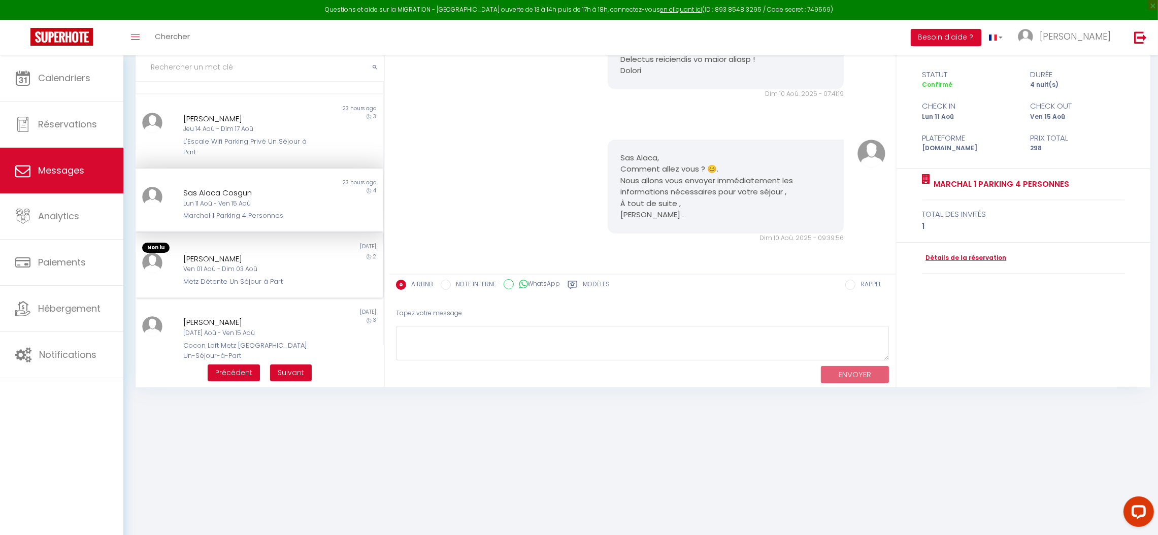
scroll to position [76, 0]
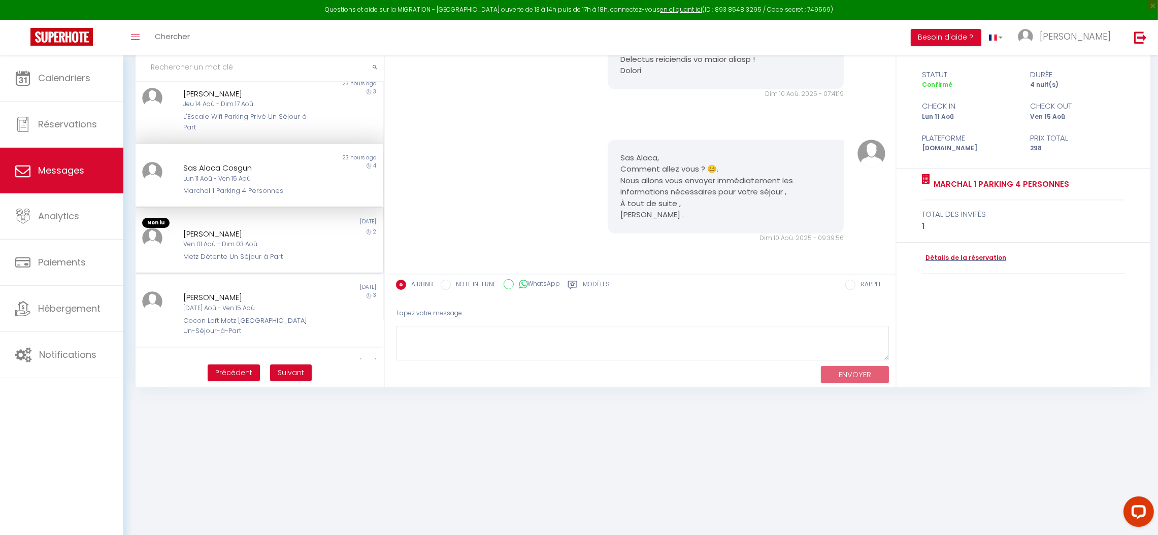
click at [242, 245] on div "Ven 01 Aoû - Dim 03 Aoû" at bounding box center [248, 245] width 131 height 10
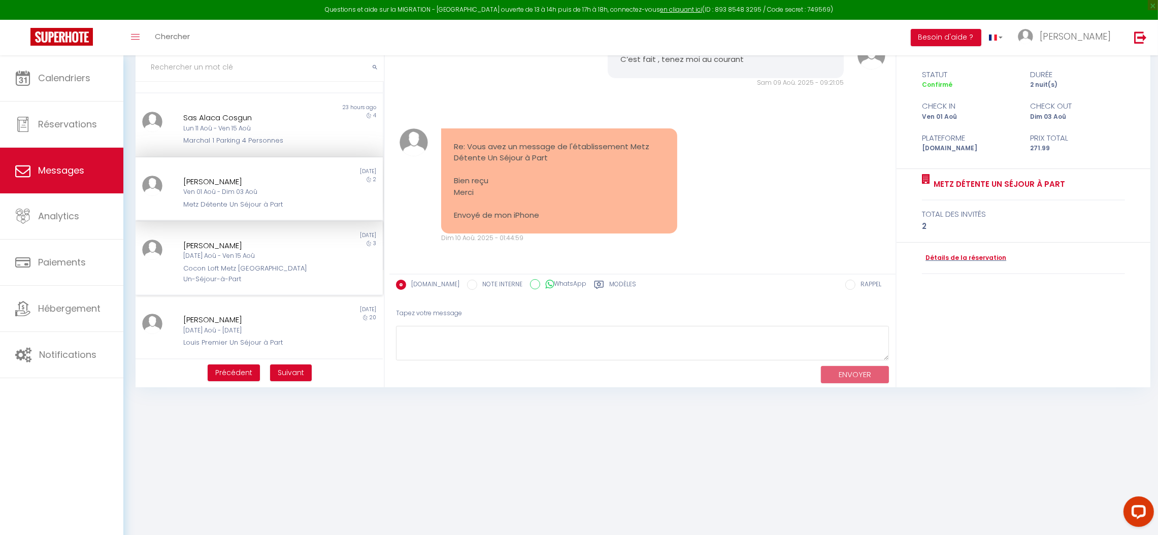
scroll to position [152, 0]
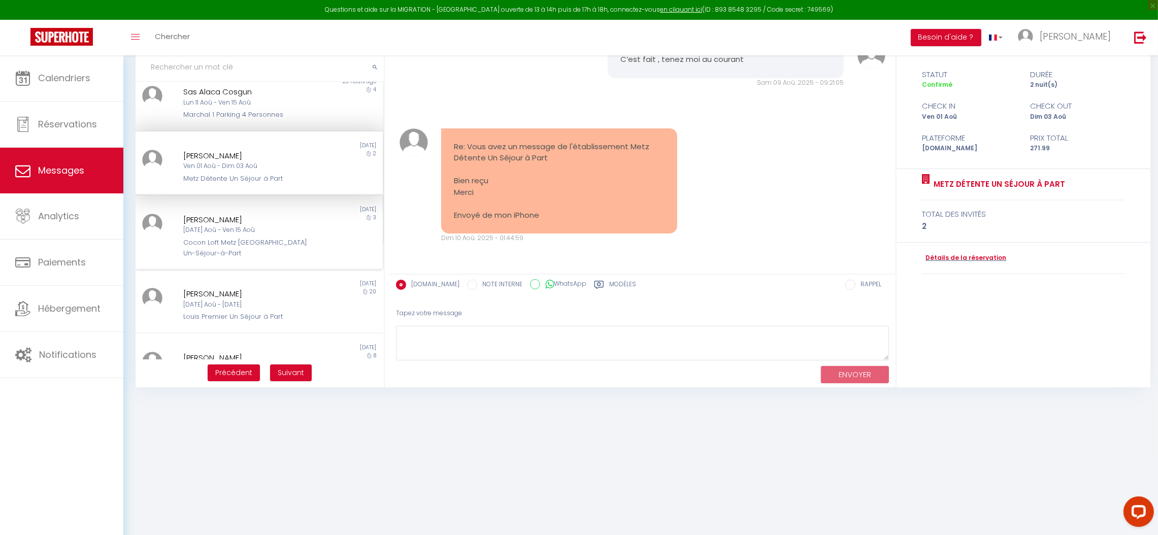
click at [243, 257] on div "Non lu [DATE] [PERSON_NAME] [DATE] Aoû - Ven 15 Aoû Cocon Loft [GEOGRAPHIC_DATA…" at bounding box center [259, 233] width 247 height 74
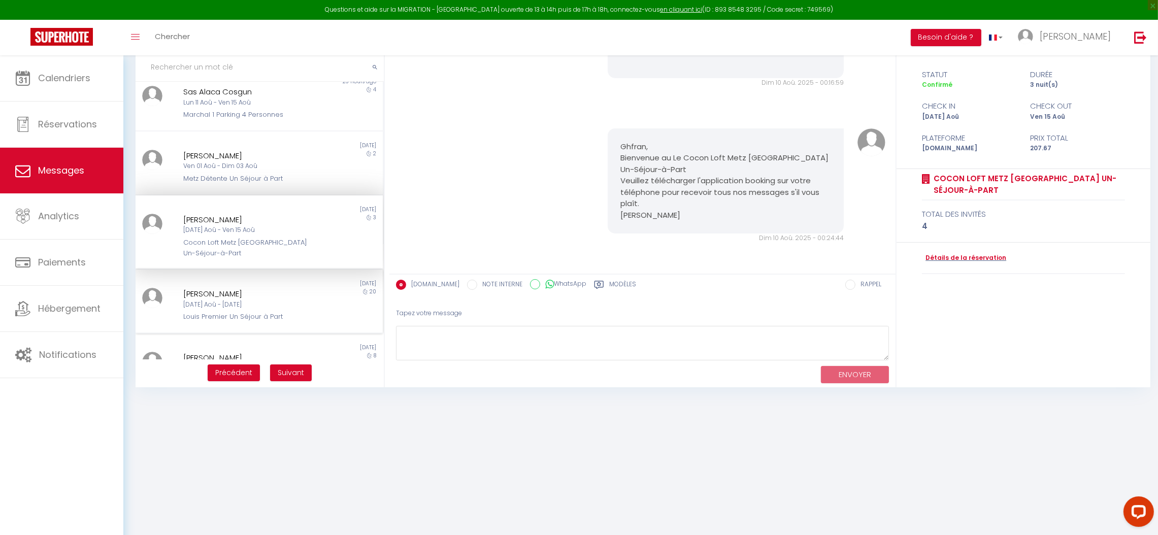
scroll to position [228, 0]
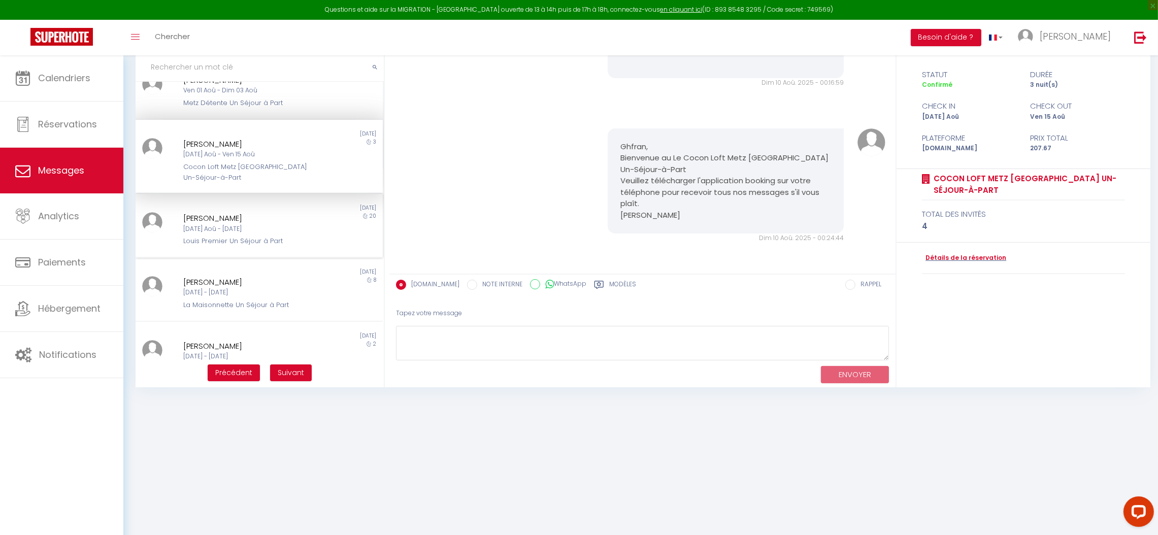
click at [275, 224] on div "[DATE] Aoû - [DATE]" at bounding box center [248, 229] width 131 height 10
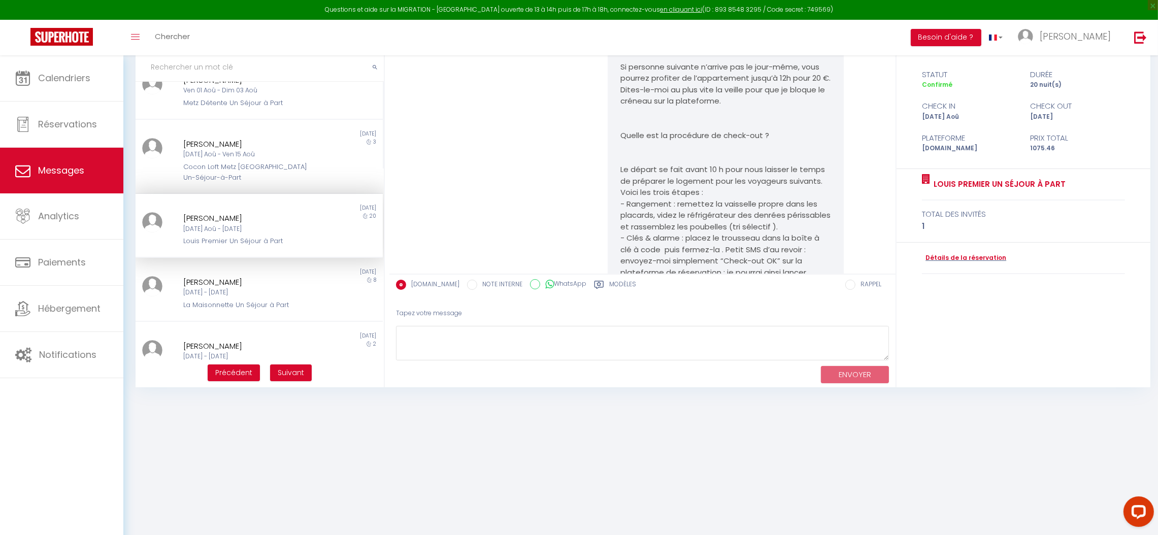
scroll to position [4978, 0]
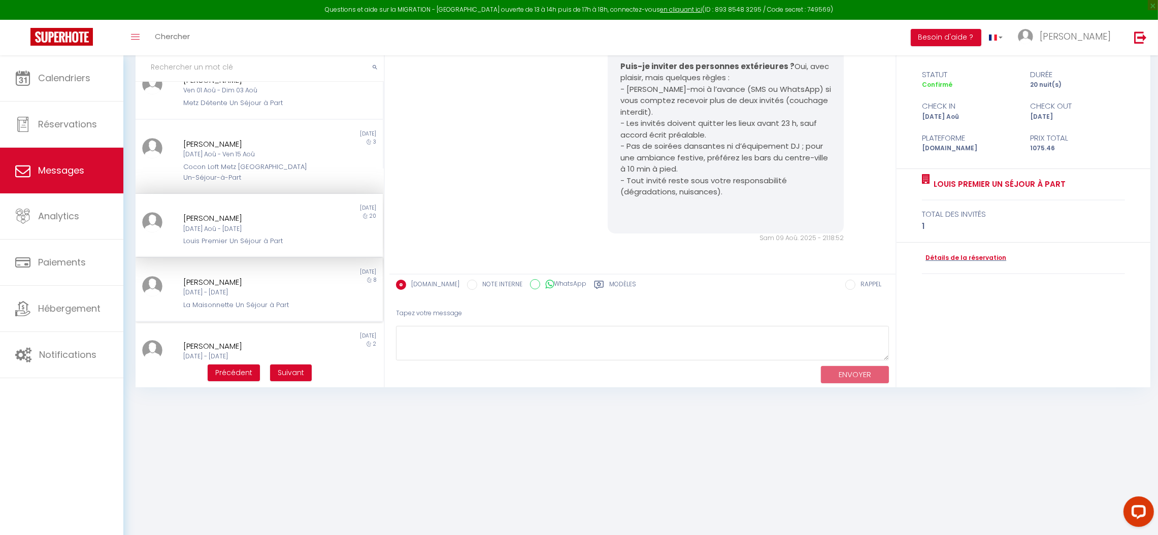
click at [270, 295] on div "[PERSON_NAME] [DATE] - [DATE] La Maisonnette Un Séjour à Part" at bounding box center [249, 293] width 144 height 35
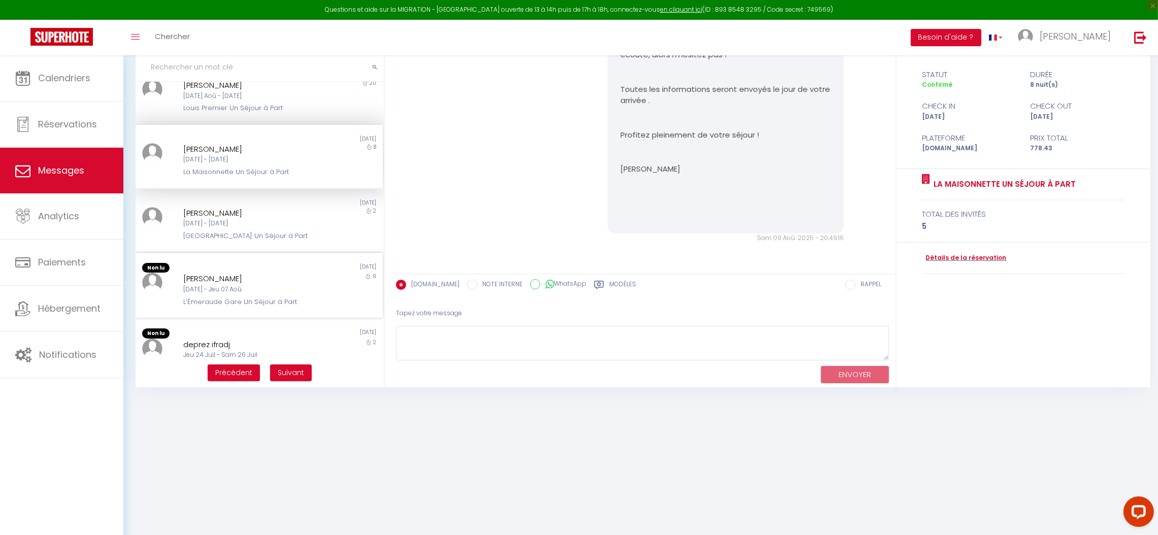
scroll to position [380, 0]
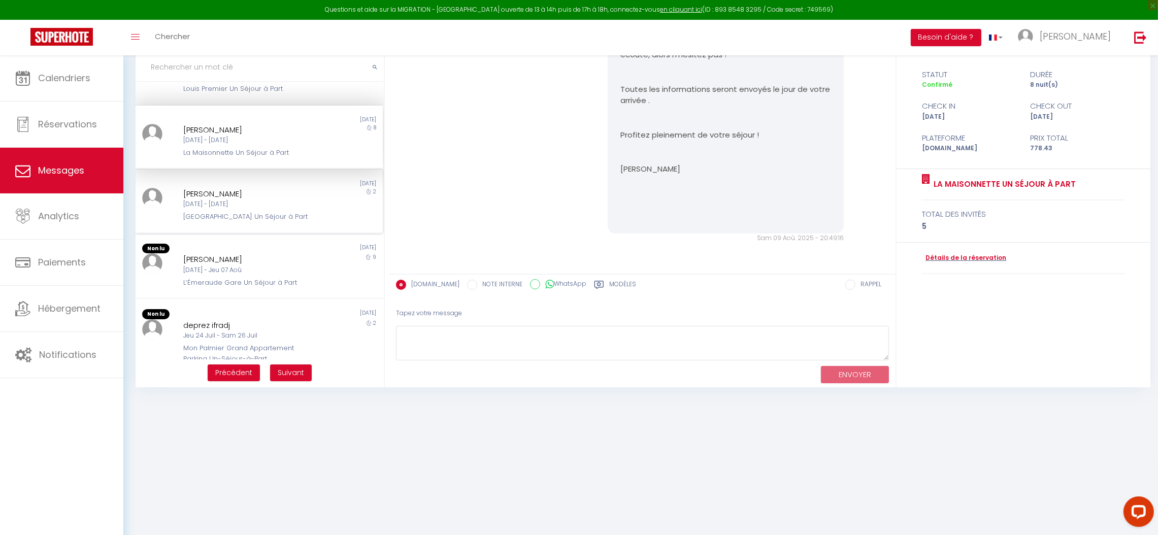
click at [291, 213] on div "[GEOGRAPHIC_DATA] Un Séjour à Part" at bounding box center [248, 217] width 131 height 10
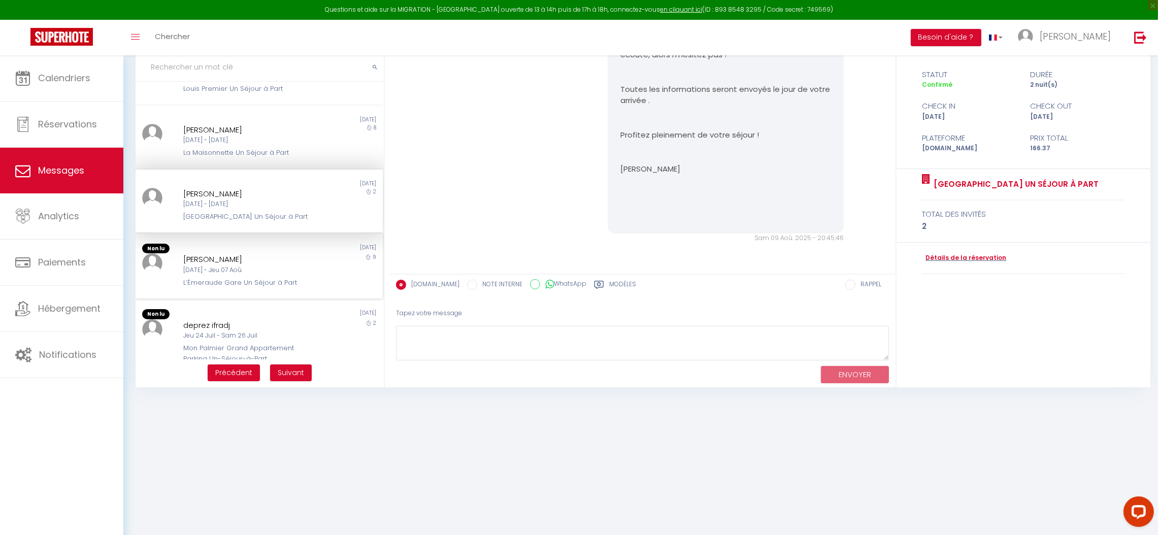
click at [293, 266] on div "[DATE] - Jeu 07 Aoû" at bounding box center [248, 271] width 131 height 10
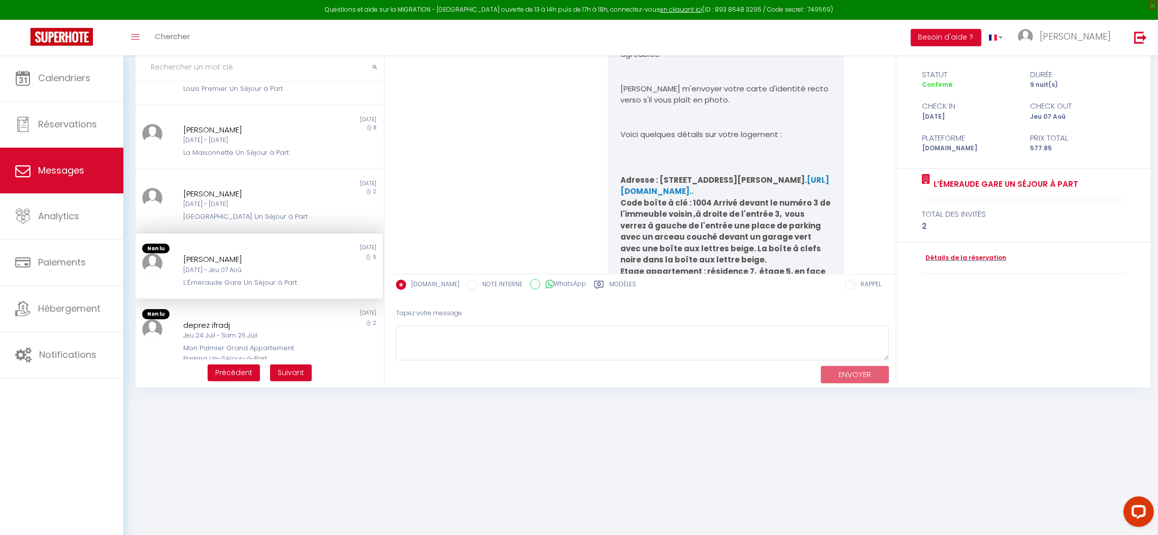
scroll to position [12462, 0]
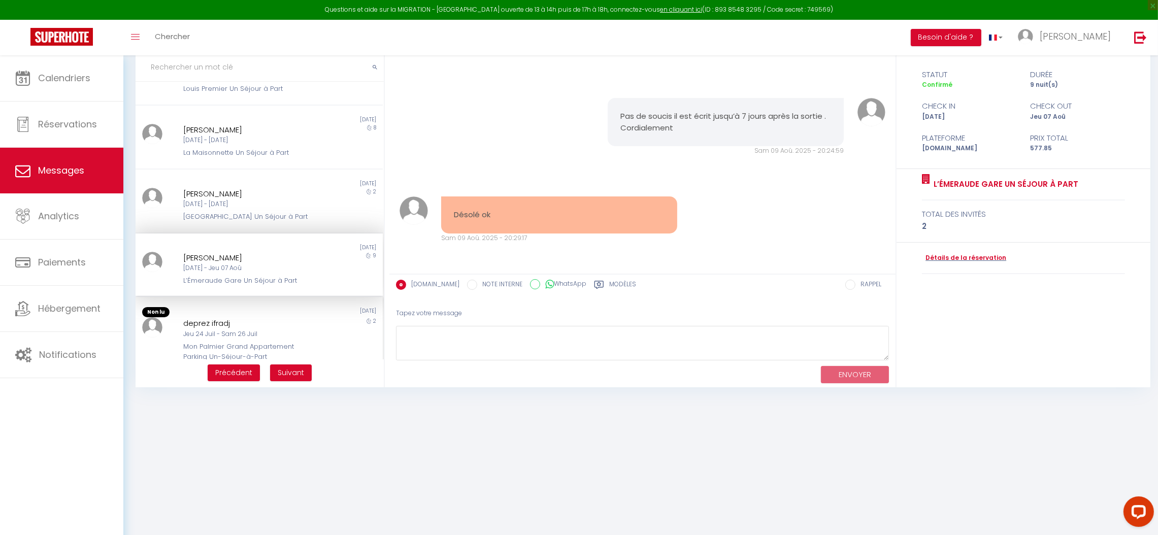
click at [271, 321] on div "deprez ifradj" at bounding box center [248, 323] width 131 height 12
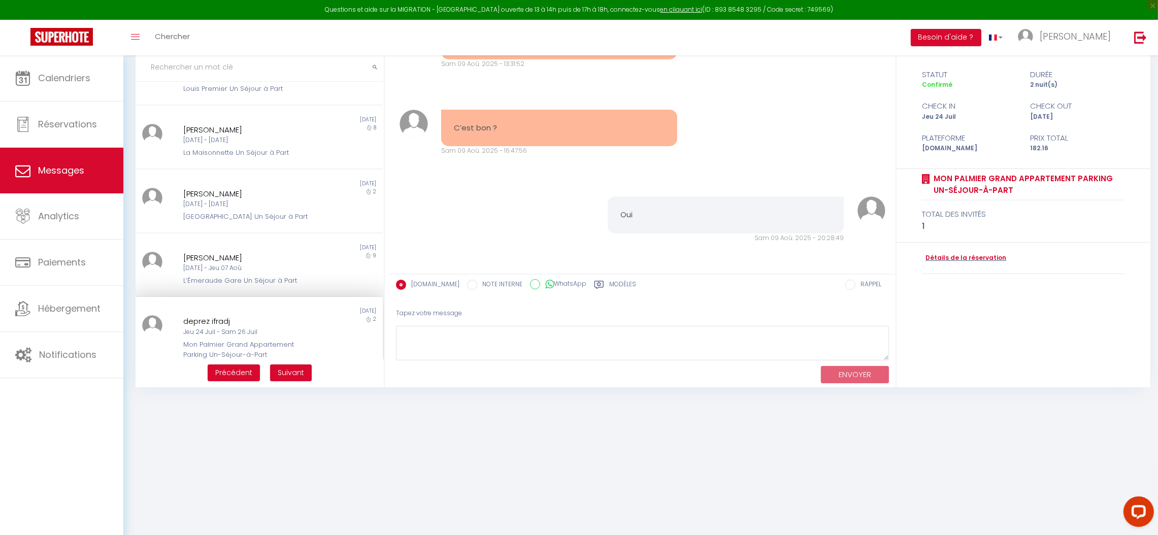
scroll to position [387, 0]
click at [296, 371] on span "Suivant" at bounding box center [291, 373] width 26 height 10
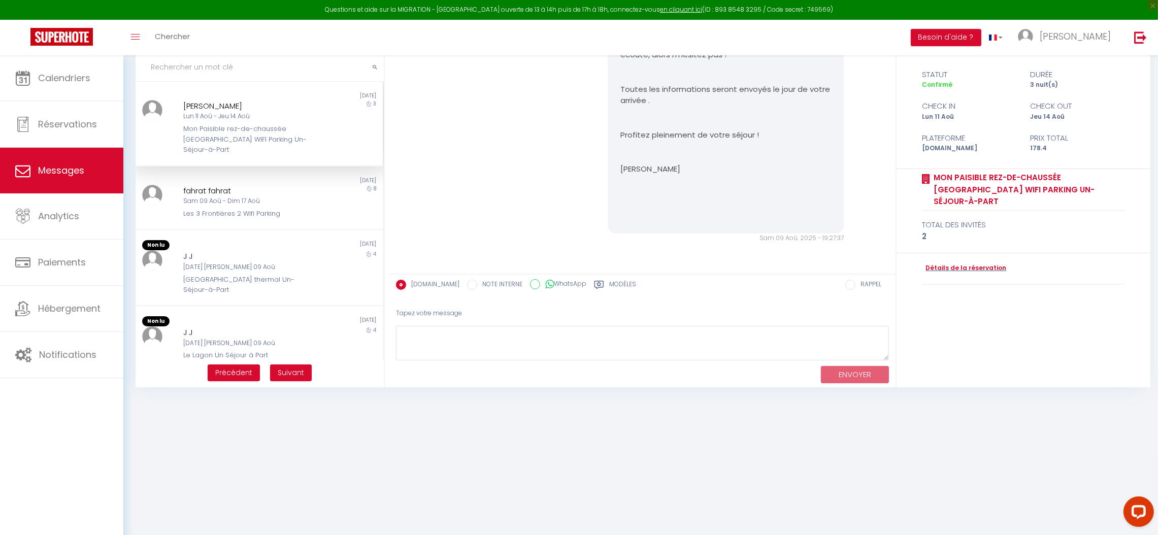
click at [294, 136] on div "Mon Paisible rez-de-chaussée [GEOGRAPHIC_DATA] WIFI Parking Un-Séjour-à-Part" at bounding box center [248, 139] width 131 height 31
click at [277, 197] on div "Sam 09 Aoû - Dim 17 Aoû" at bounding box center [248, 202] width 131 height 10
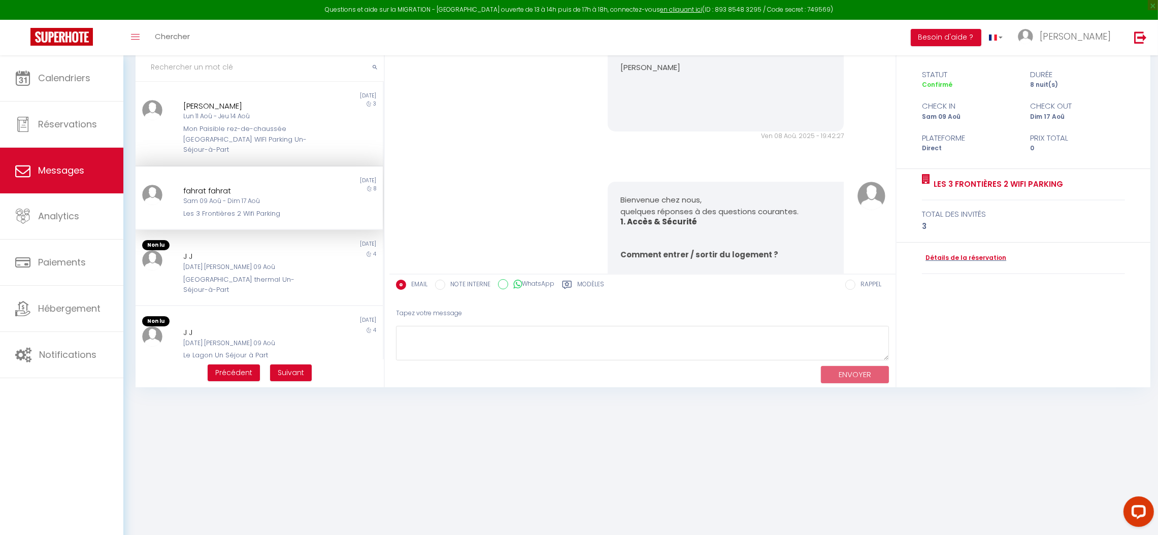
scroll to position [5763, 0]
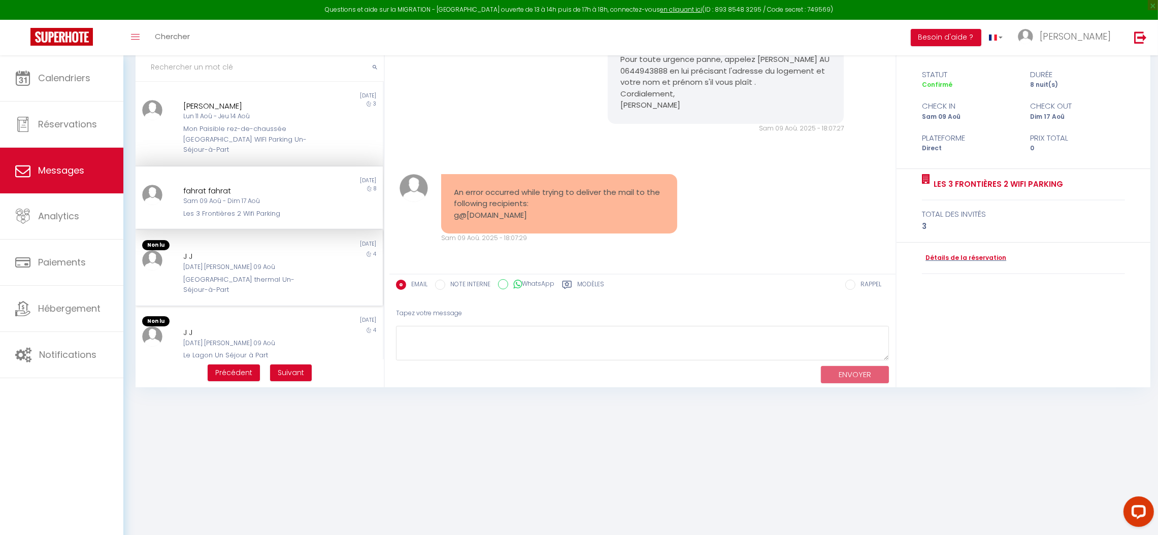
click at [264, 275] on div "[GEOGRAPHIC_DATA] thermal Un-Séjour-à-Part" at bounding box center [248, 285] width 131 height 21
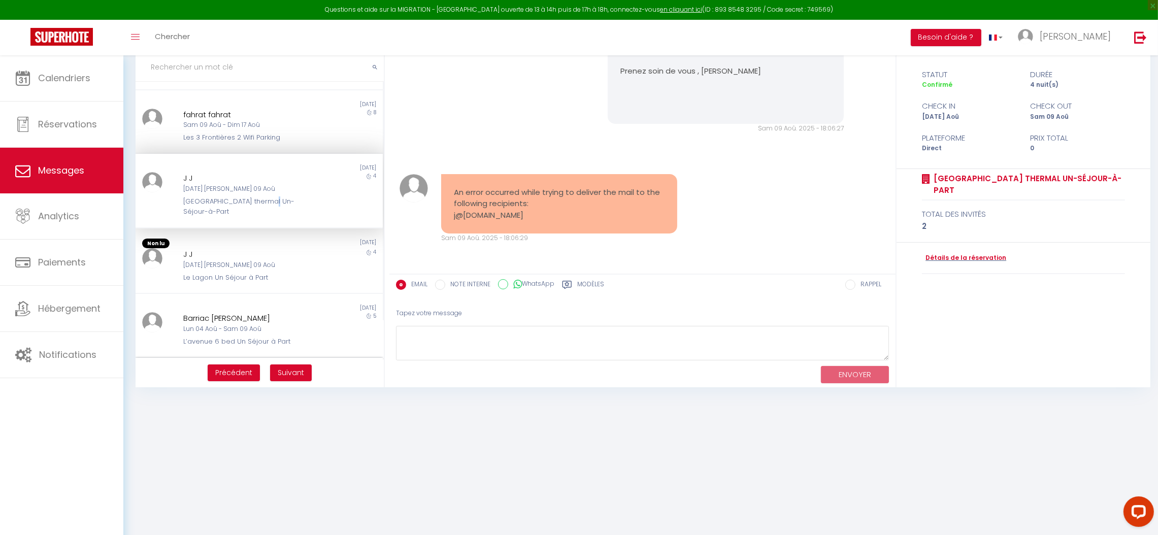
scroll to position [152, 0]
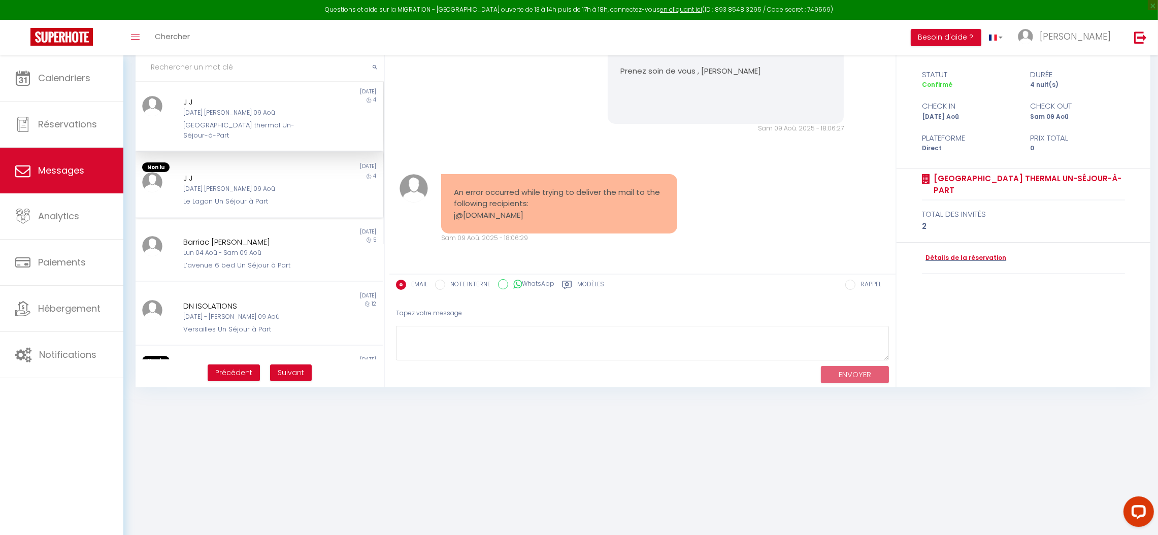
click at [240, 172] on div "J J" at bounding box center [248, 178] width 131 height 12
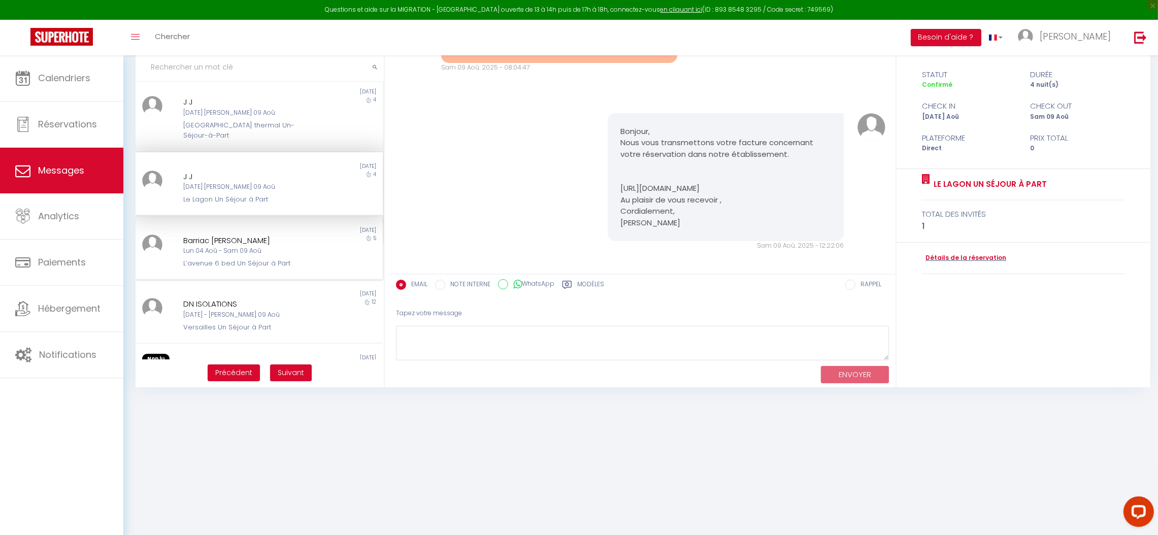
scroll to position [8096, 0]
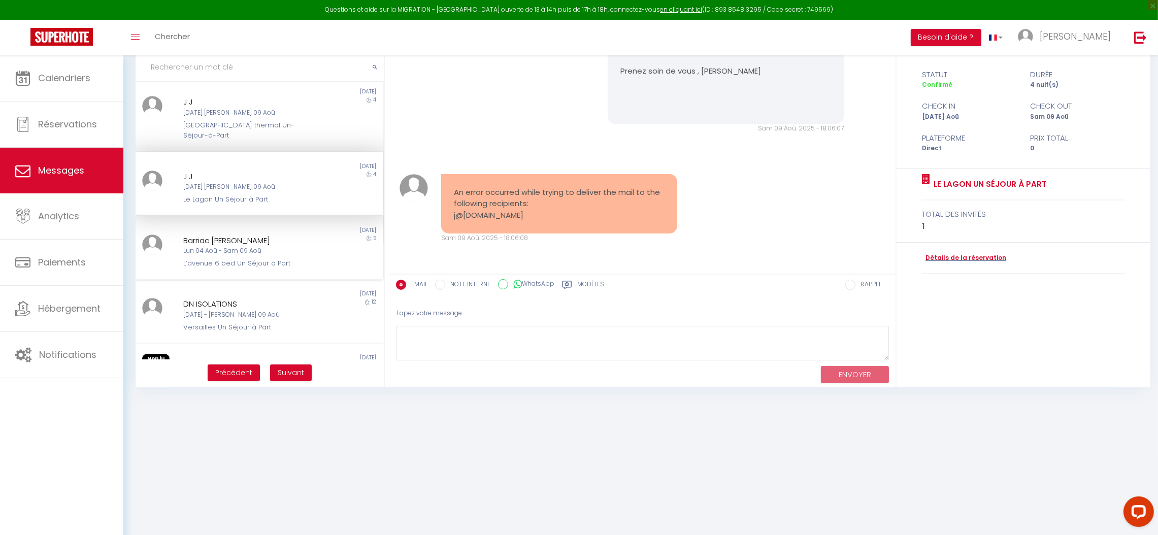
click at [265, 258] on div "L’avenue 6 bed Un Séjour à Part" at bounding box center [248, 263] width 131 height 10
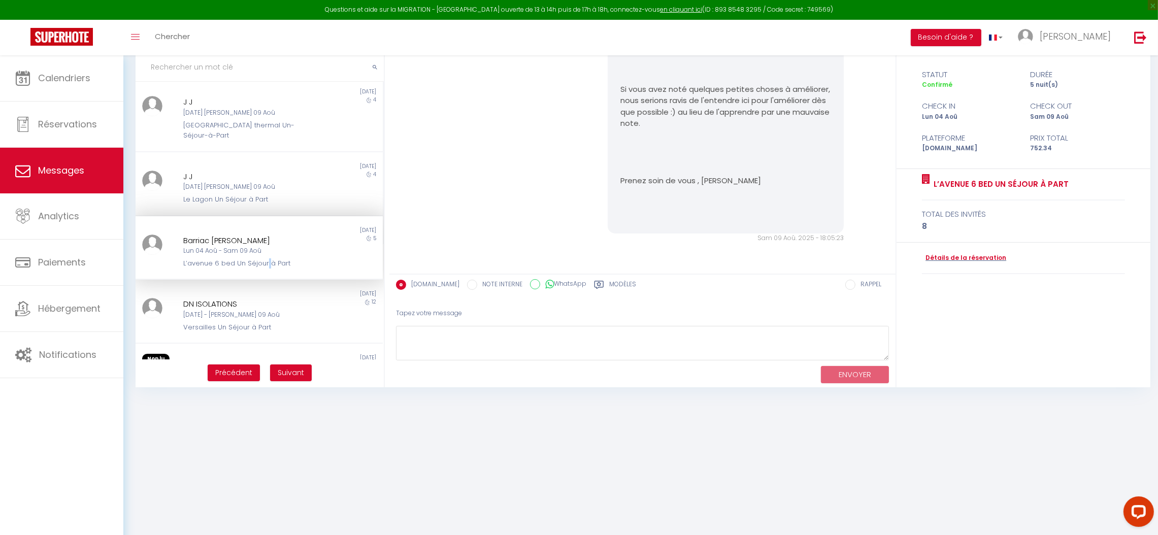
scroll to position [305, 0]
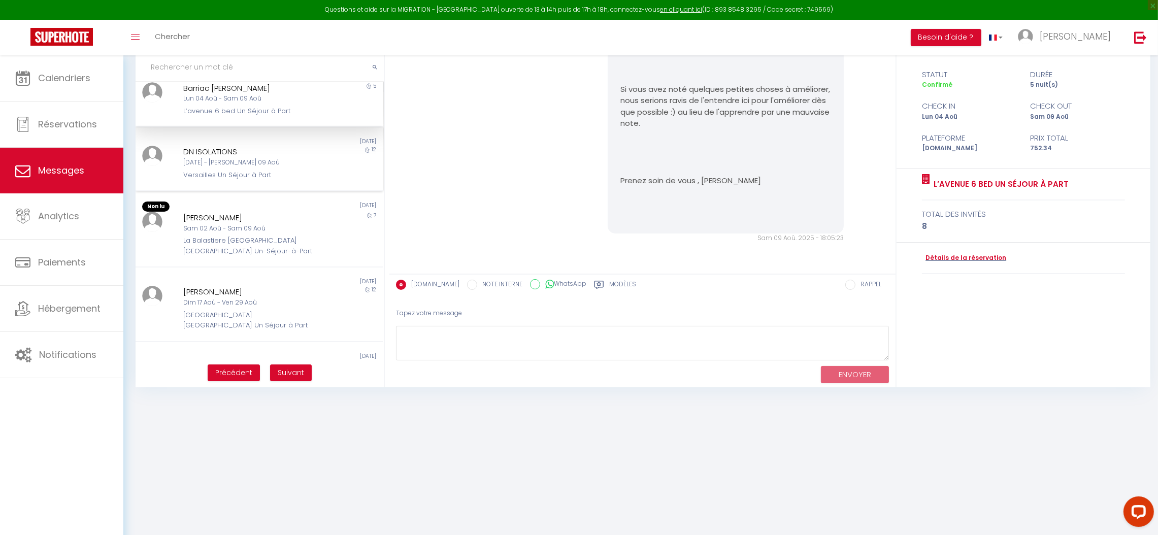
click at [261, 158] on div "[DATE] - [PERSON_NAME] 09 Aoû" at bounding box center [248, 163] width 131 height 10
click at [281, 236] on div "La Balastiere [GEOGRAPHIC_DATA] [GEOGRAPHIC_DATA] Un-Séjour-à-Part" at bounding box center [248, 246] width 131 height 21
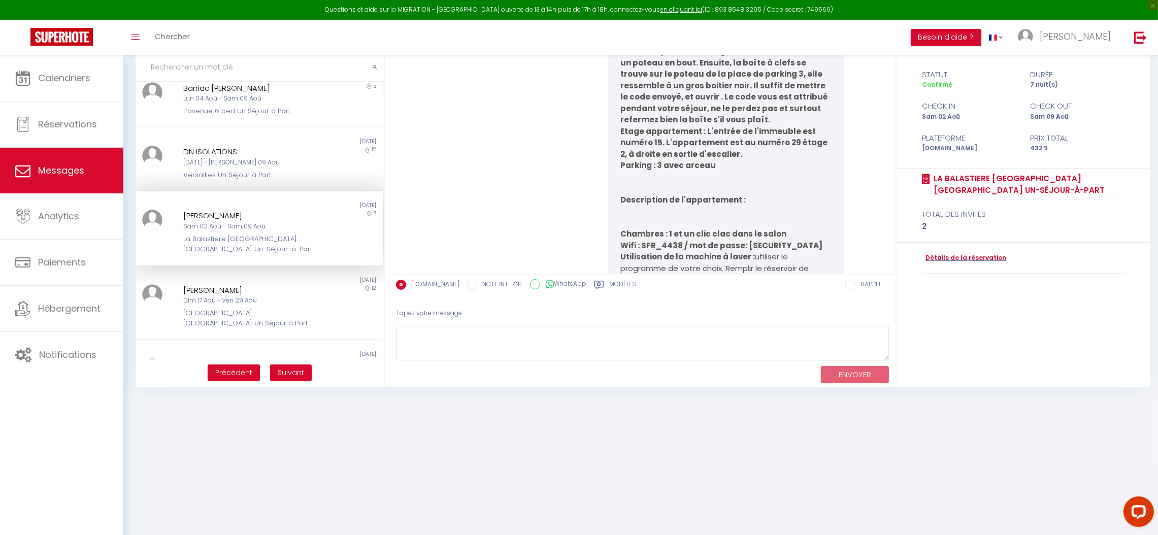
scroll to position [9296, 0]
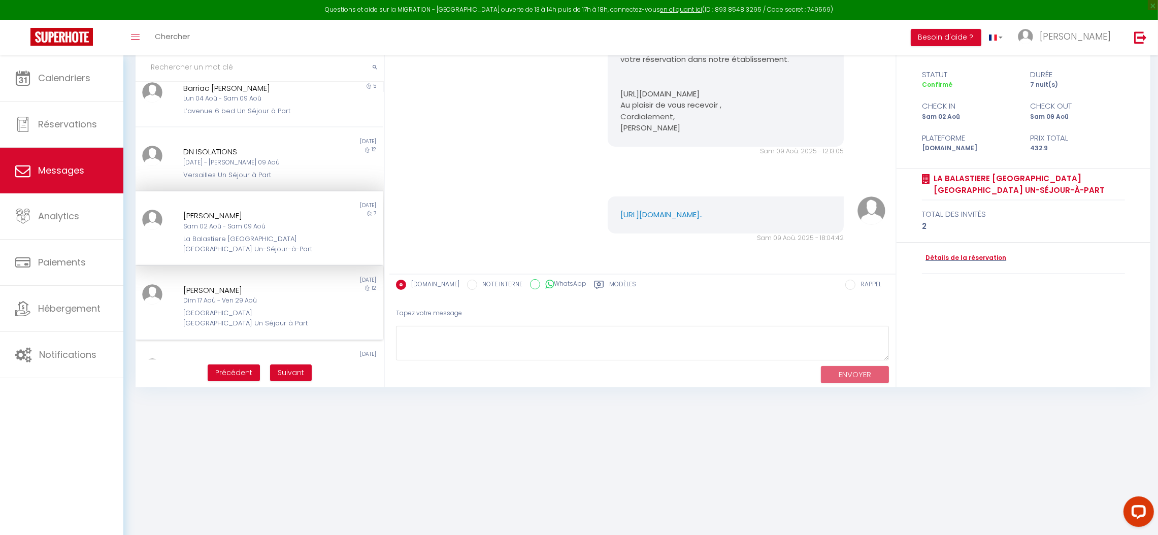
click at [271, 296] on div "Dim 17 Aoû - Ven 29 Aoû" at bounding box center [248, 301] width 131 height 10
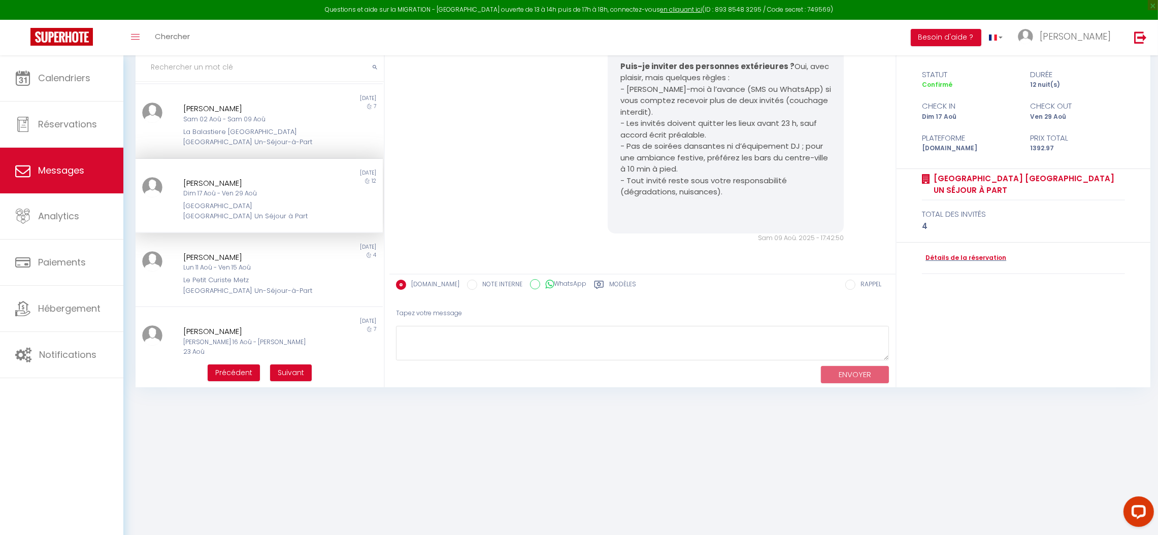
scroll to position [418, 0]
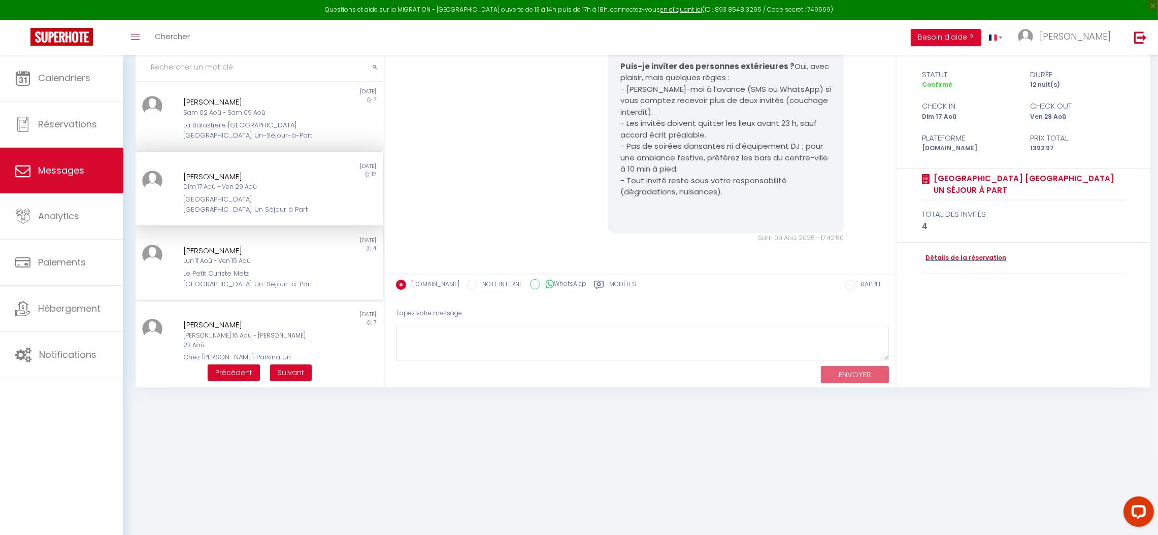
click at [270, 256] on div "Lun 11 Aoû - Ven 15 Aoû" at bounding box center [248, 261] width 131 height 10
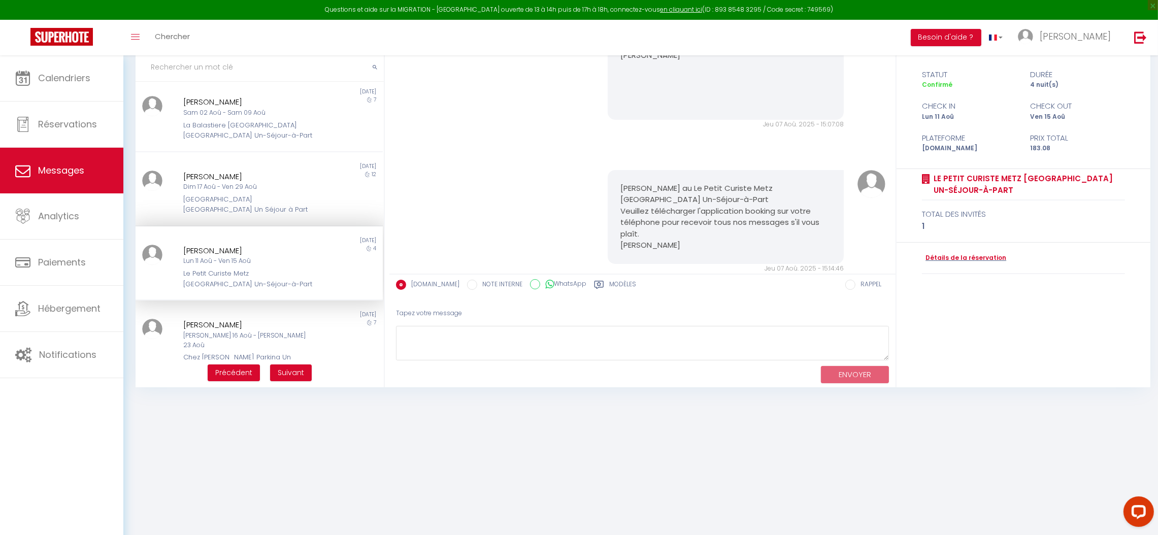
scroll to position [5244, 0]
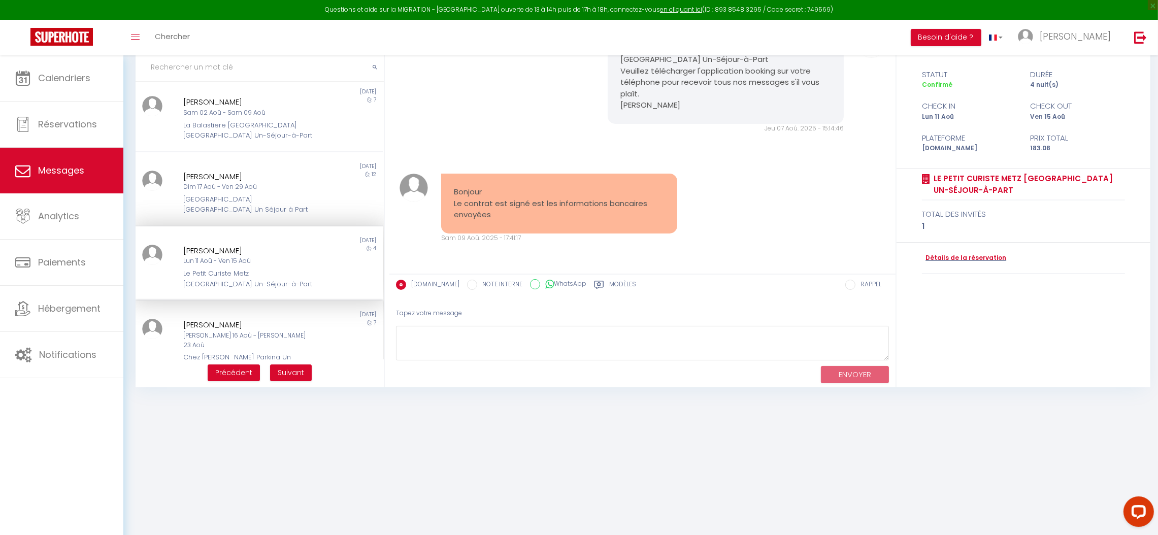
click at [270, 352] on div "Chez [PERSON_NAME] Parking Un Séjour à Part" at bounding box center [248, 362] width 131 height 21
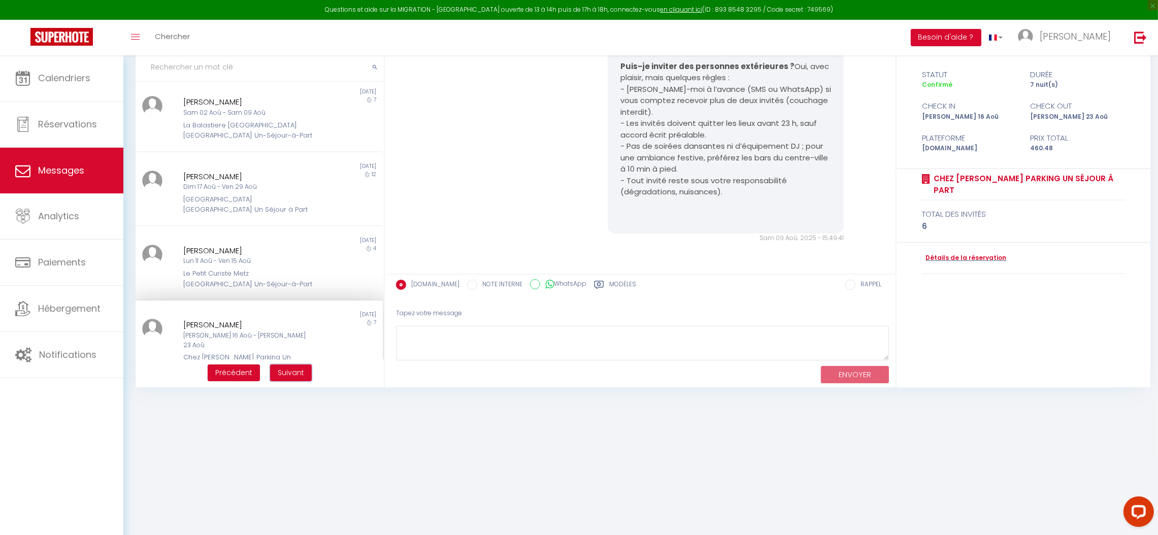
click at [294, 374] on span "Suivant" at bounding box center [291, 373] width 26 height 10
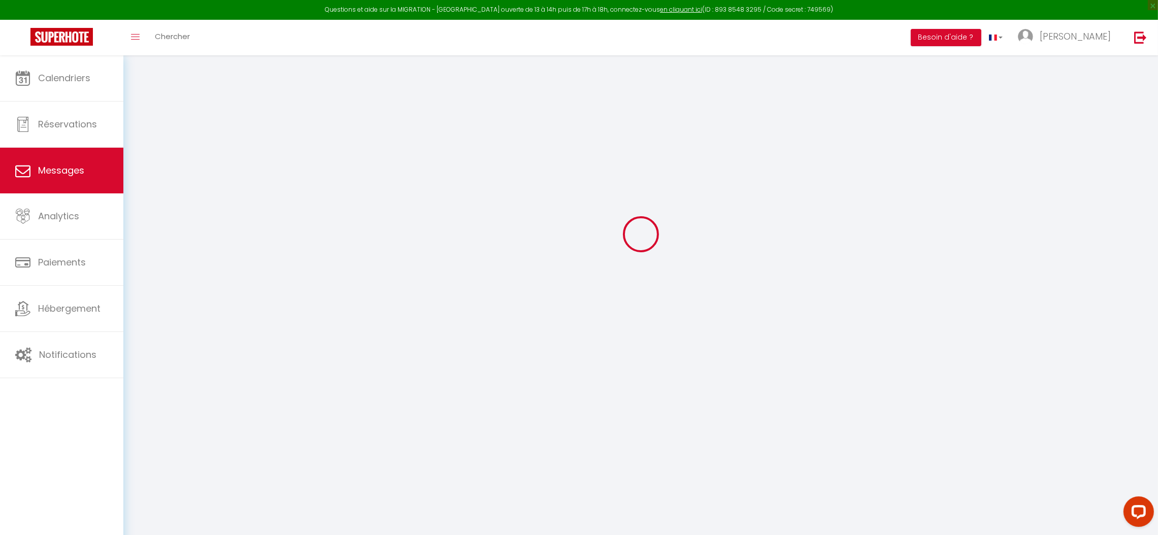
scroll to position [407, 0]
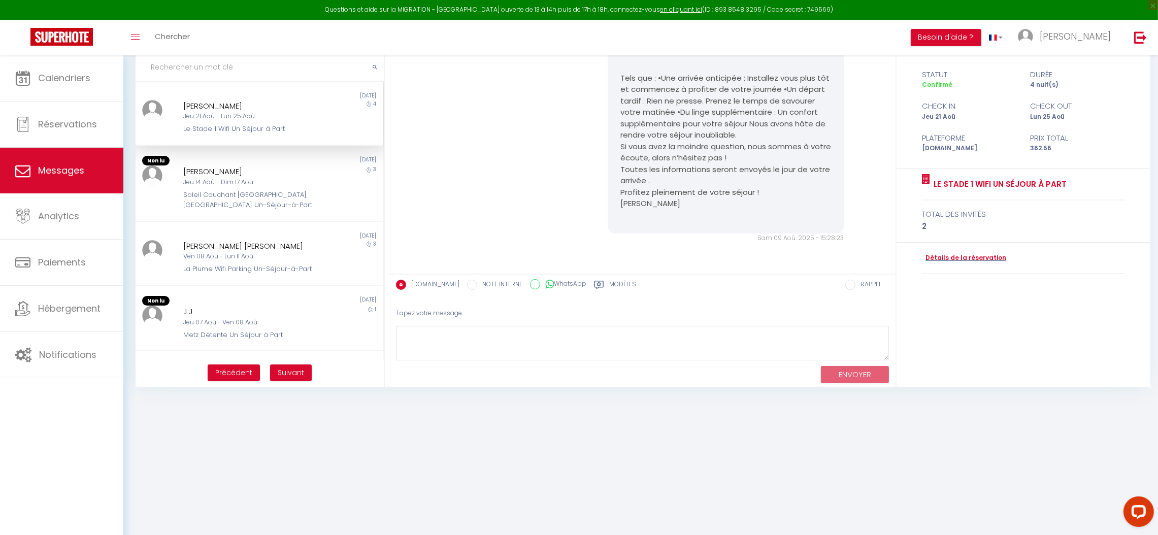
click at [234, 127] on div "Le Stade 1 Wifi Un Séjour à Part" at bounding box center [248, 129] width 131 height 10
click at [235, 160] on div "Non lu" at bounding box center [197, 161] width 123 height 10
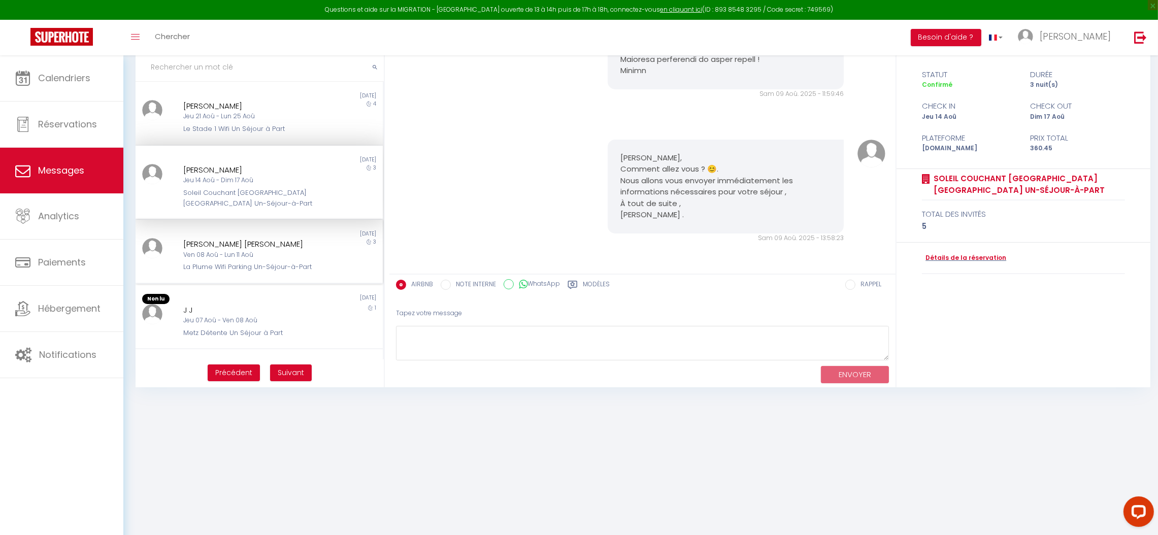
click at [246, 250] on div "[PERSON_NAME] [PERSON_NAME]" at bounding box center [248, 244] width 131 height 12
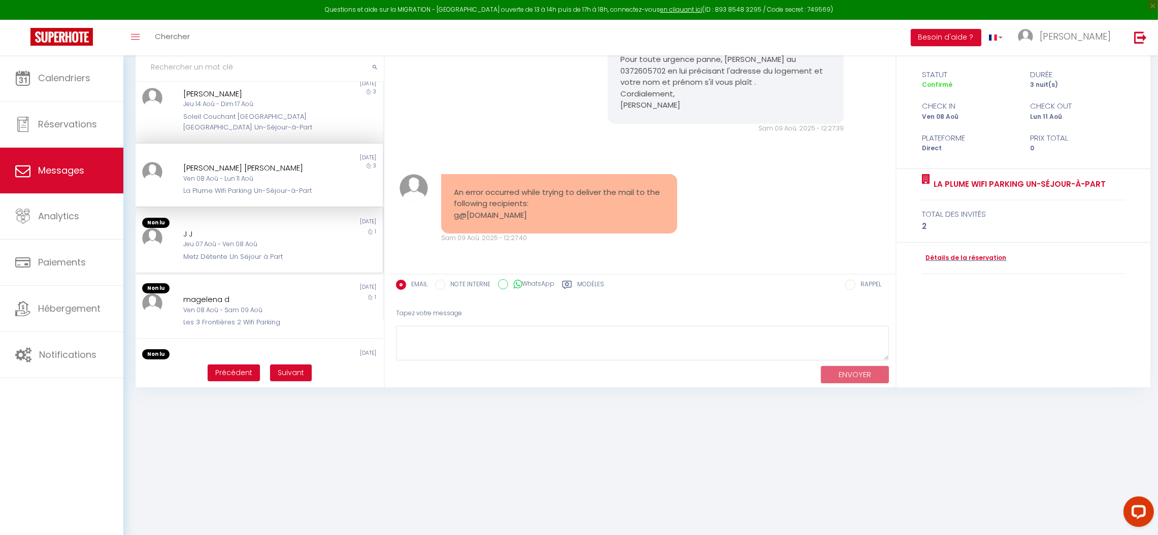
click at [255, 249] on div "Jeu 07 Aoû - Ven 08 Aoû" at bounding box center [248, 245] width 131 height 10
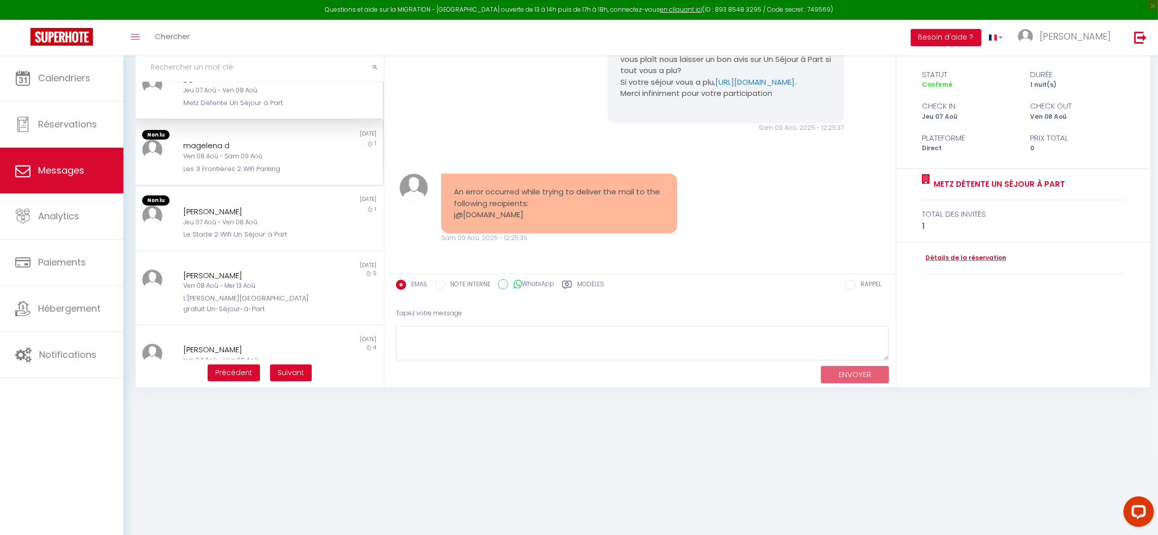
click at [259, 152] on div "magelena d" at bounding box center [248, 146] width 131 height 12
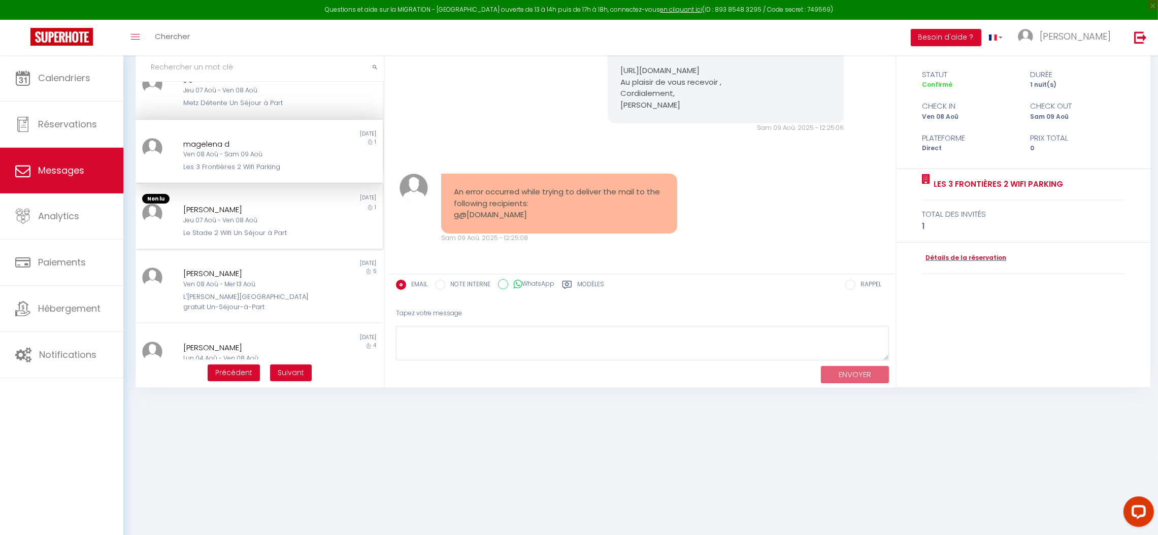
click at [288, 238] on div "Le Stade 2 Wifi Un Séjour à Part" at bounding box center [248, 233] width 131 height 10
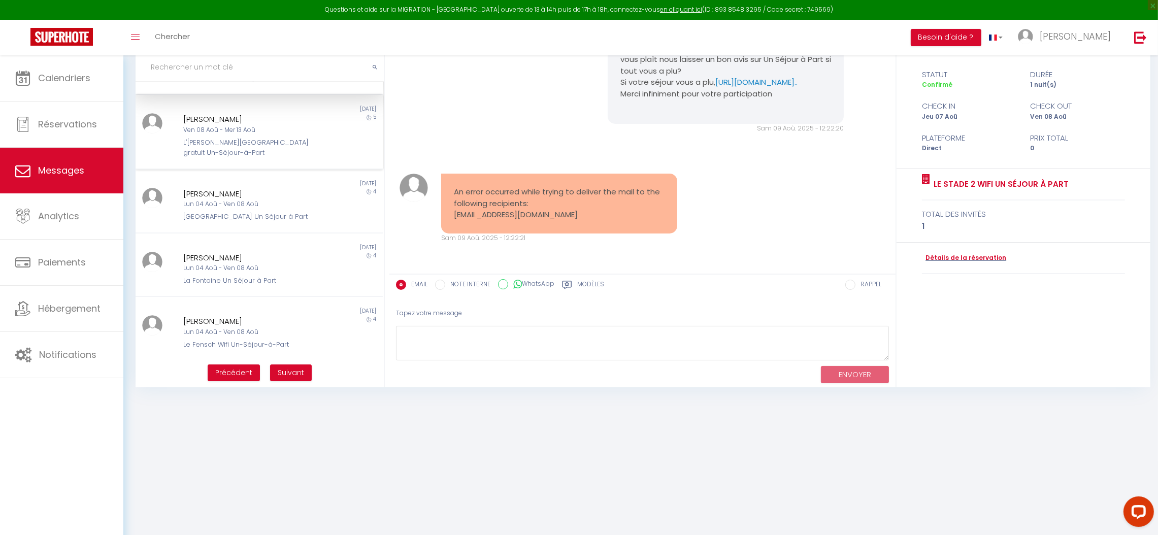
click at [266, 158] on div "L'[PERSON_NAME][GEOGRAPHIC_DATA] gratuit Un-Séjour-à-Part" at bounding box center [248, 148] width 131 height 21
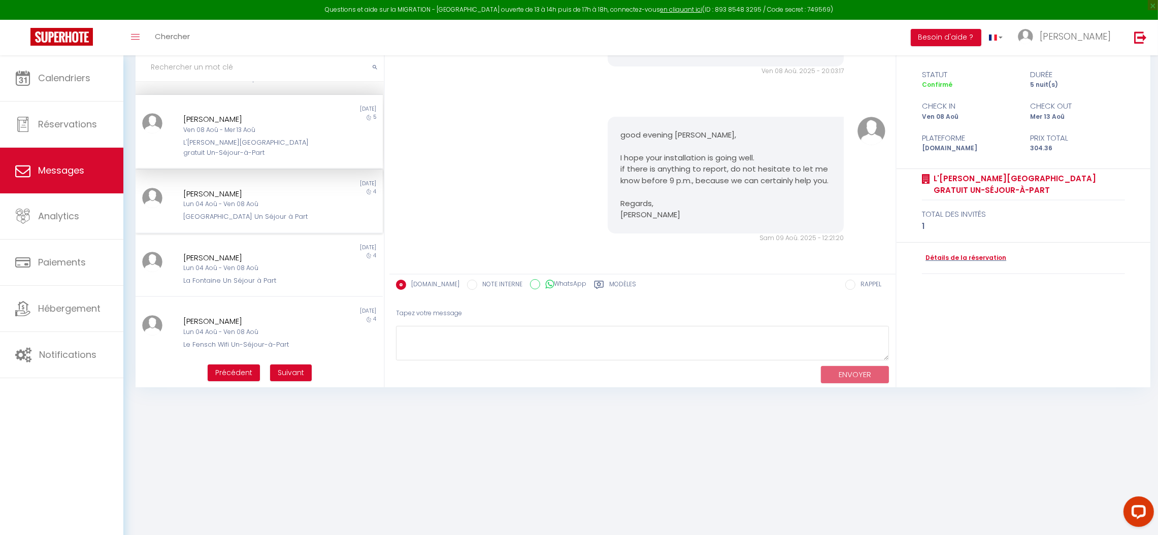
click at [274, 234] on div "Non lu [DATE] [PERSON_NAME] Lun 04 Aoû - Ven 08 [GEOGRAPHIC_DATA] Un Séjour à P…" at bounding box center [259, 202] width 247 height 64
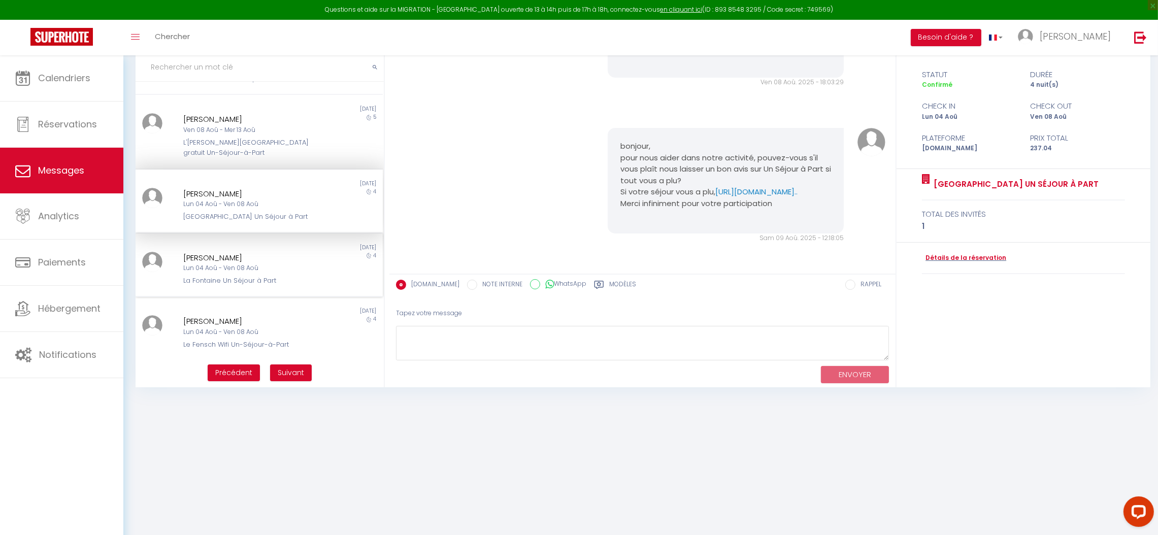
click at [277, 264] on div "[PERSON_NAME]" at bounding box center [248, 258] width 131 height 12
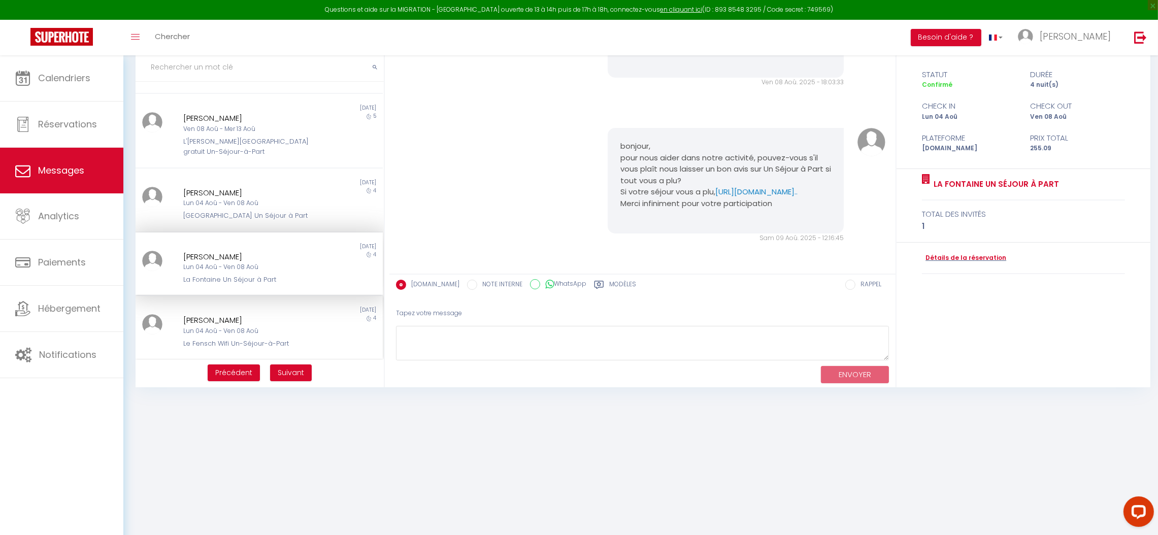
click at [274, 334] on div "Lun 04 Aoû - Ven 08 Aoû" at bounding box center [248, 332] width 131 height 10
click at [289, 365] on button "Suivant" at bounding box center [291, 373] width 42 height 17
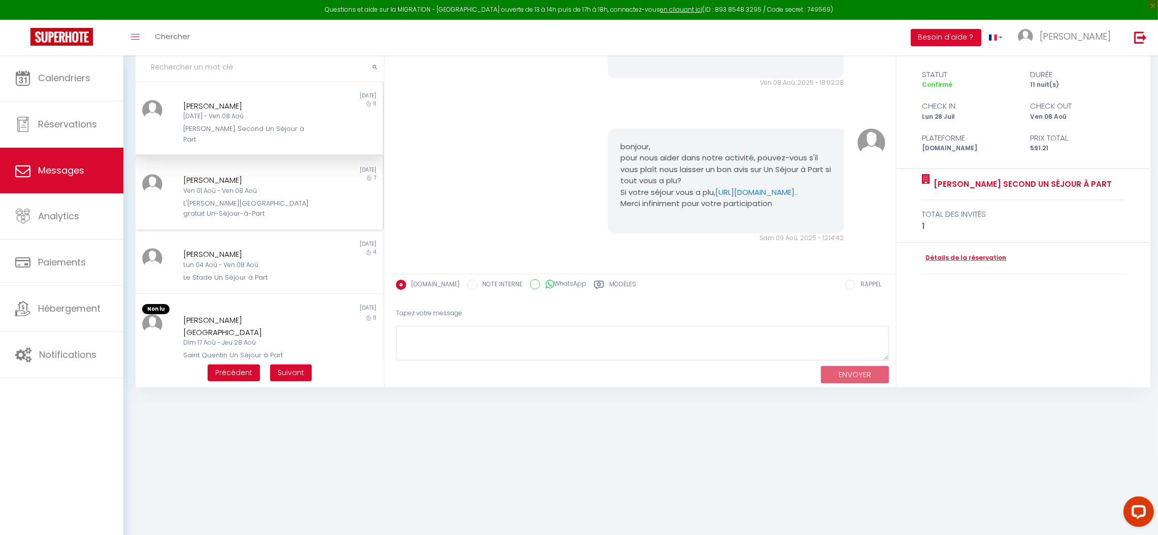
click at [264, 185] on div "[PERSON_NAME] 01 Aoû - Ven 08 Aoû L'[PERSON_NAME][GEOGRAPHIC_DATA] gratuit Un-S…" at bounding box center [249, 196] width 144 height 45
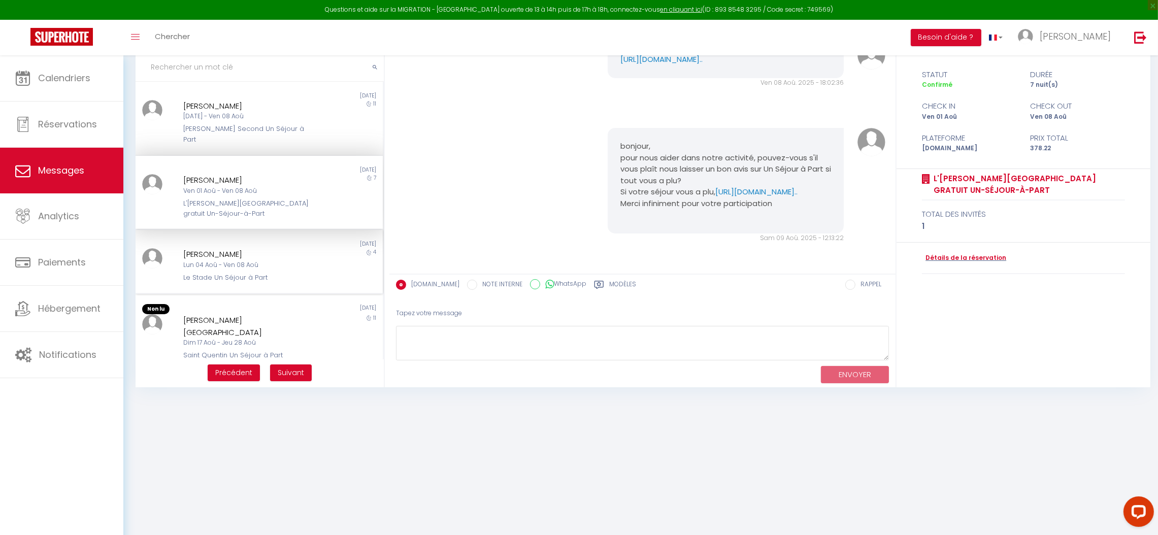
click at [266, 261] on div "Lun 04 Aoû - Ven 08 Aoû" at bounding box center [248, 266] width 131 height 10
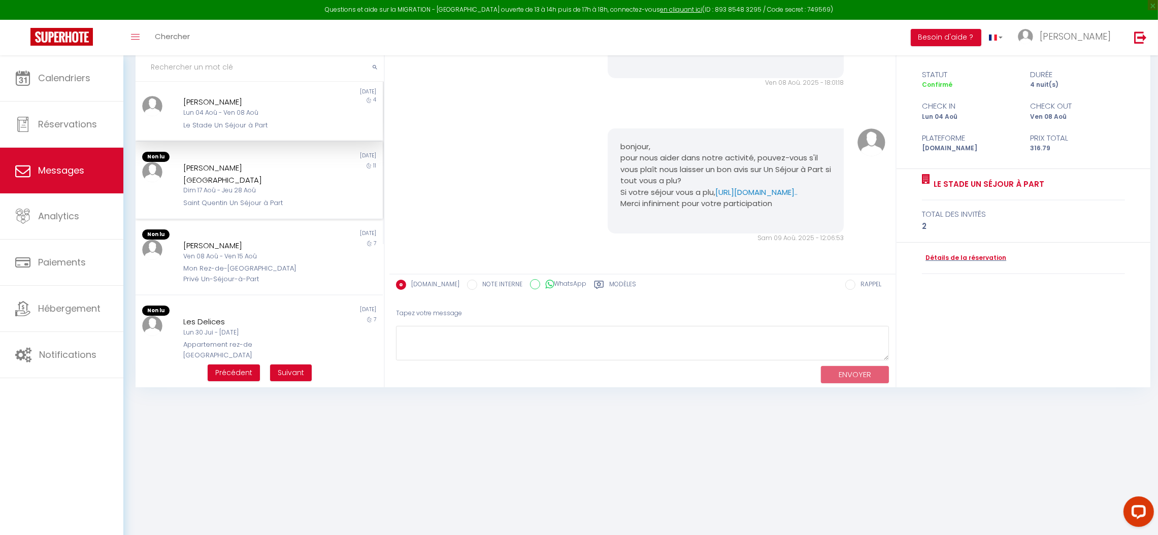
click at [269, 186] on div "Dim 17 Aoû - Jeu 28 Aoû" at bounding box center [248, 191] width 131 height 10
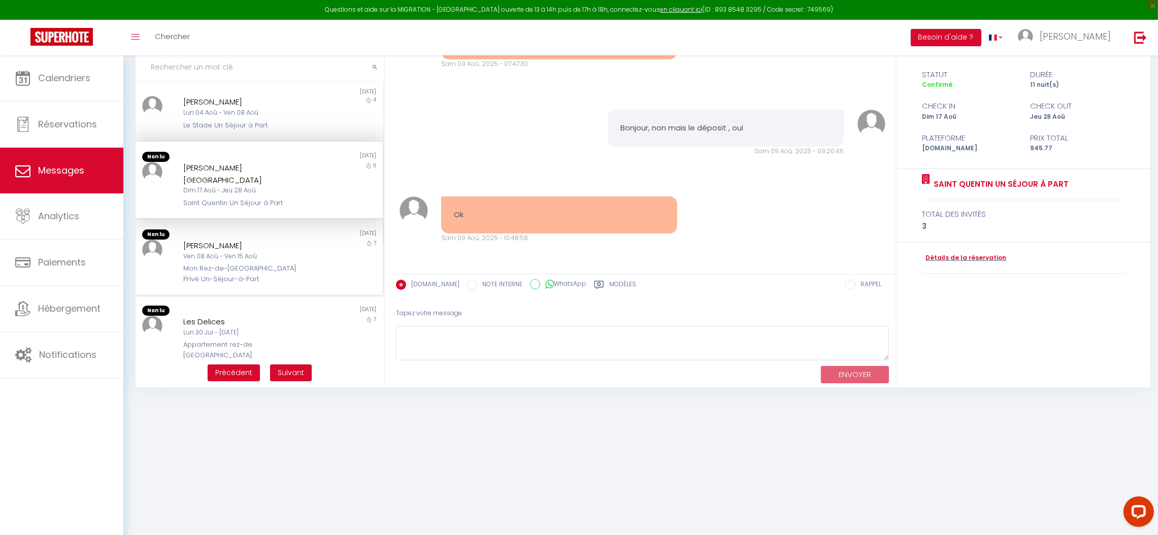
click at [277, 264] on div "Mon Rez-de-[GEOGRAPHIC_DATA] Privé Un-Séjour-à-Part" at bounding box center [248, 274] width 131 height 21
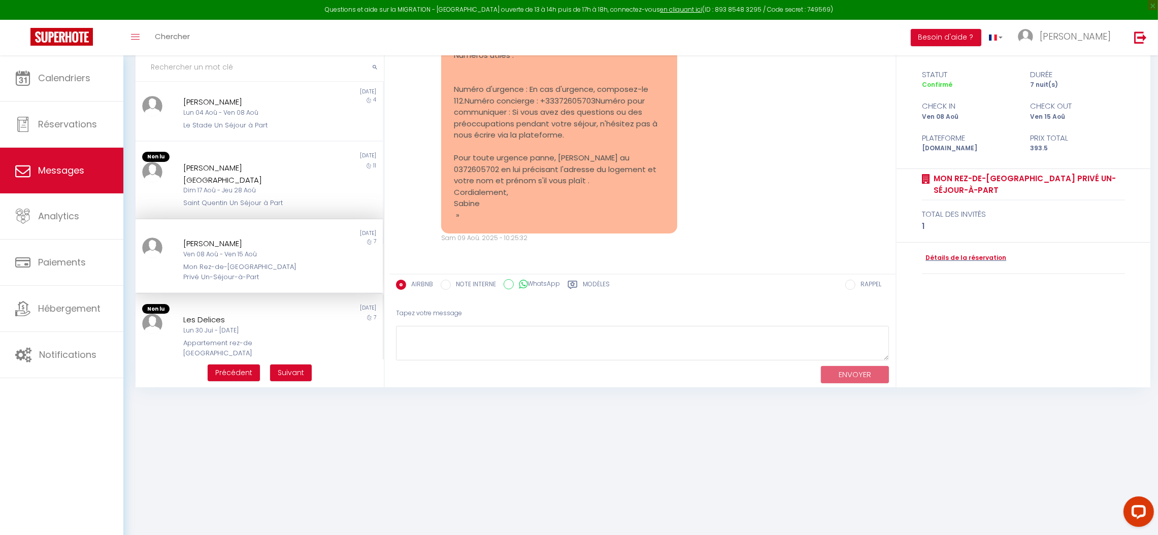
click at [298, 328] on div "Non lu [DATE] Les Delices Lun 30 Jui - [DATE] Appartement rez-de [GEOGRAPHIC_DA…" at bounding box center [259, 332] width 247 height 76
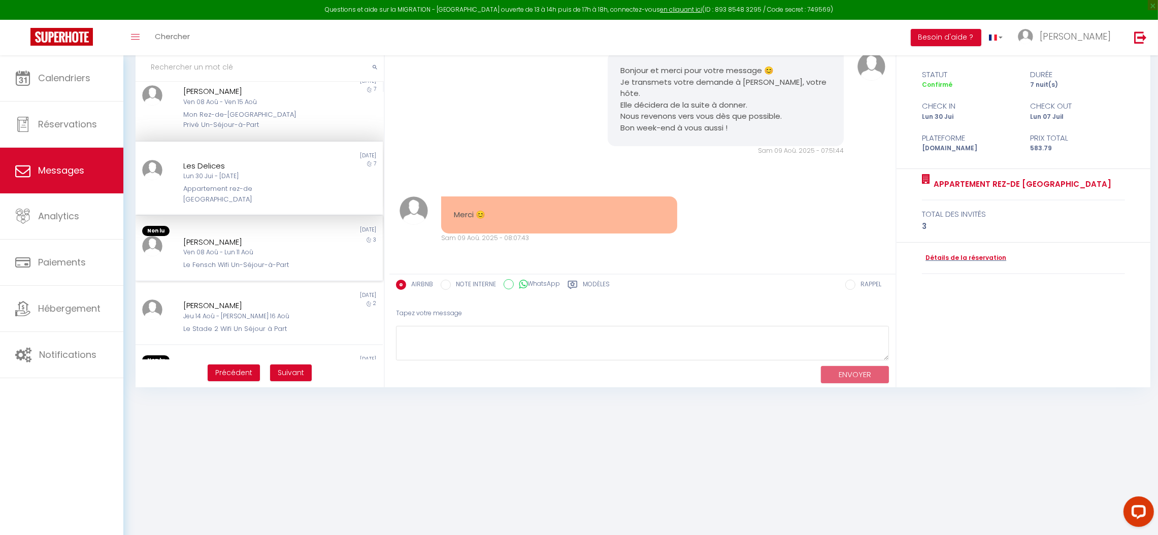
click at [321, 236] on div "3" at bounding box center [352, 253] width 62 height 35
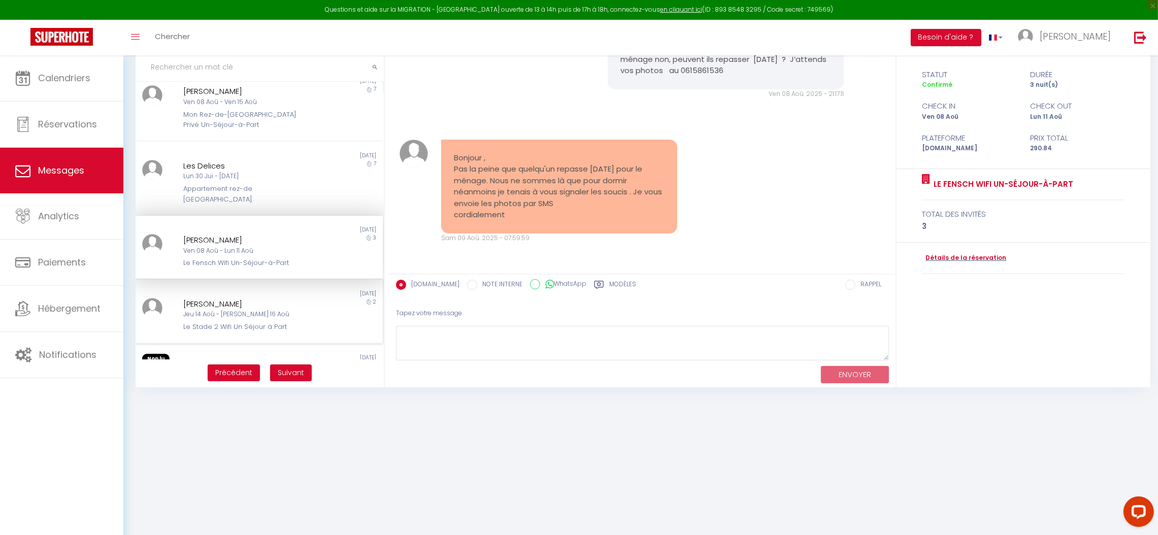
click at [282, 298] on div "[PERSON_NAME]" at bounding box center [248, 304] width 131 height 12
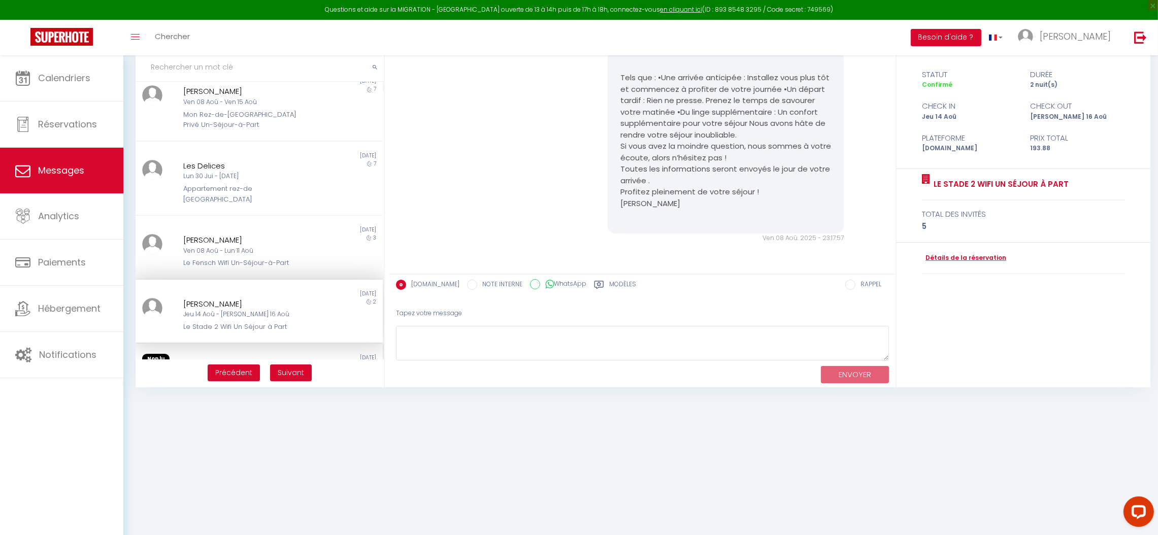
click at [273, 364] on div "[PERSON_NAME]" at bounding box center [248, 370] width 131 height 12
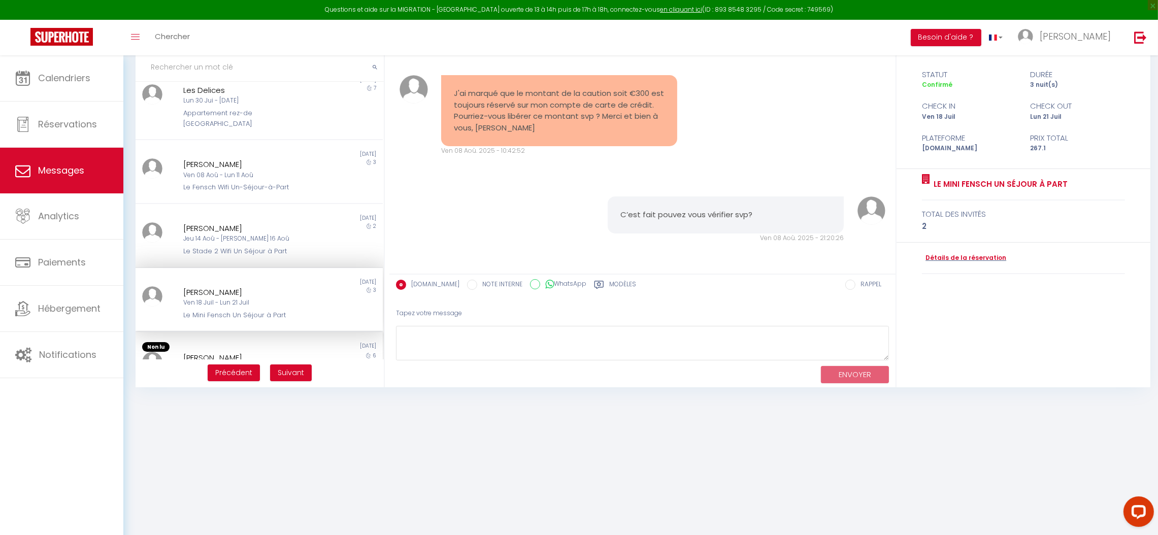
click at [280, 364] on div "Sam 30 Aoû - [DATE]" at bounding box center [248, 369] width 131 height 10
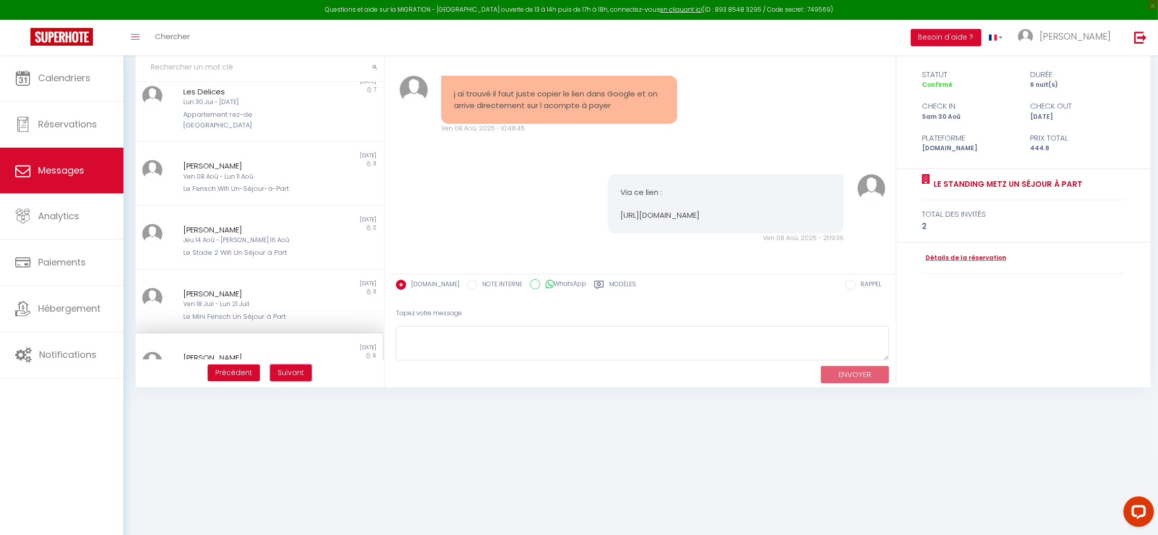
click at [288, 371] on span "Suivant" at bounding box center [291, 373] width 26 height 10
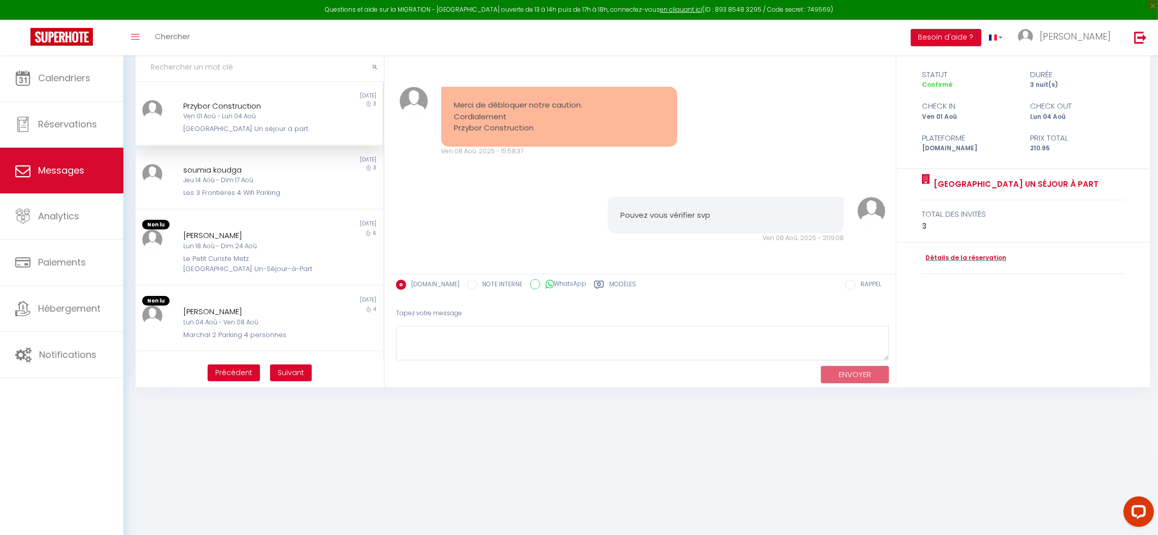
click at [290, 120] on div "Ven 01 Aoû - Lun 04 Aoû" at bounding box center [248, 117] width 131 height 10
click at [262, 185] on div "Jeu 14 Aoû - Dim 17 Aoû" at bounding box center [248, 181] width 131 height 10
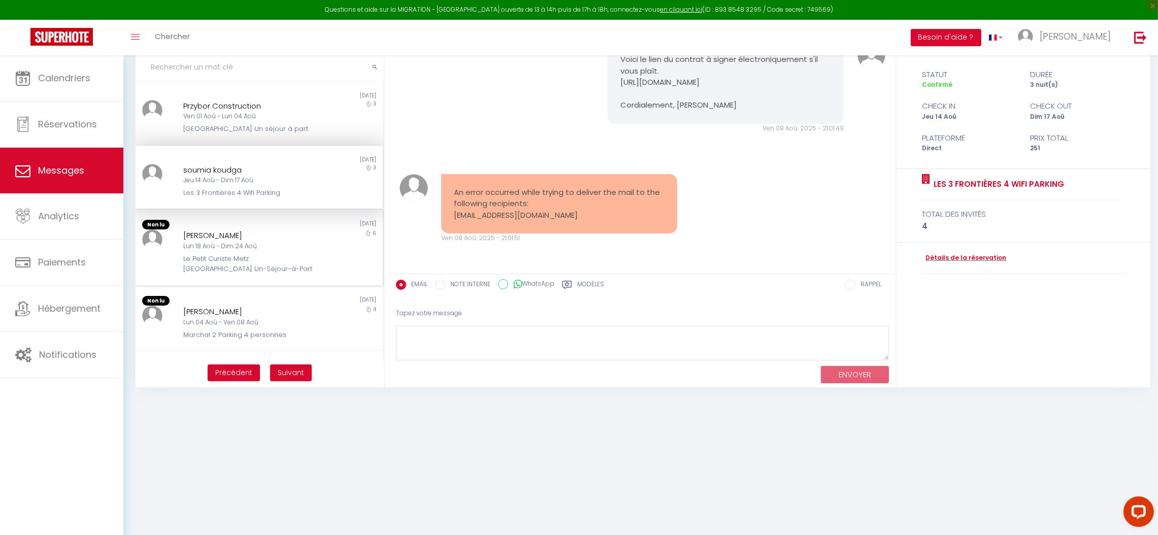
click at [264, 230] on div "[DATE]" at bounding box center [320, 225] width 123 height 10
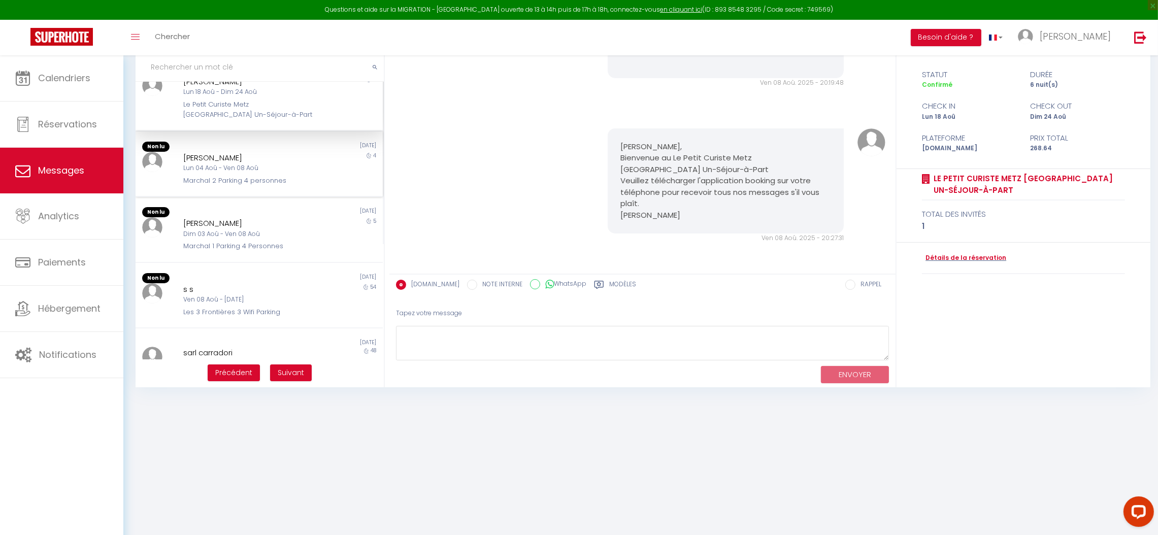
click at [254, 186] on div "Marchal 2 Parking 4 personnes" at bounding box center [248, 181] width 131 height 10
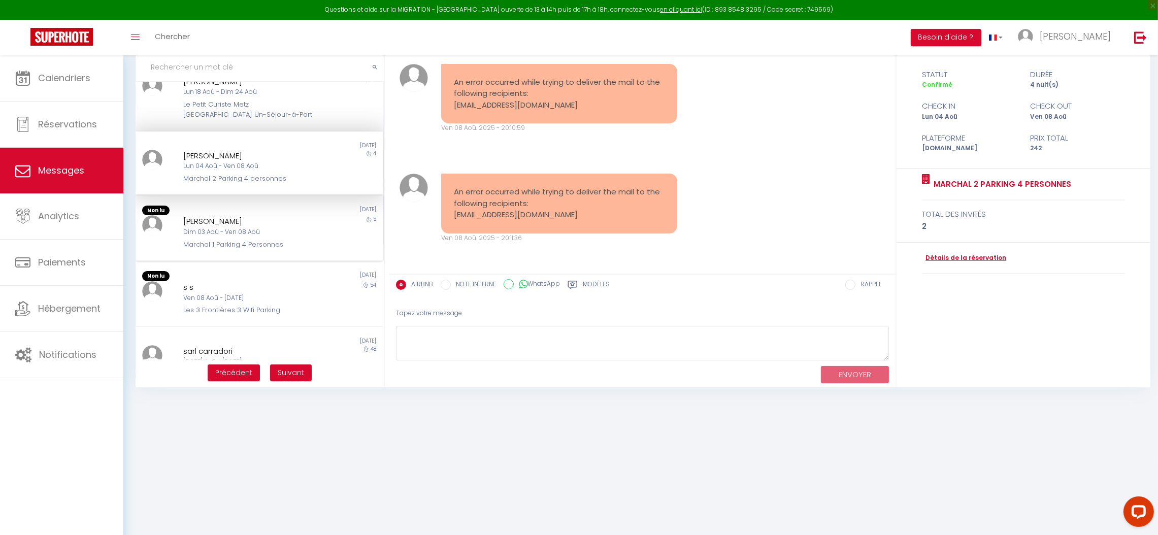
click at [258, 237] on div "Dim 03 Aoû - Ven 08 Aoû" at bounding box center [248, 232] width 131 height 10
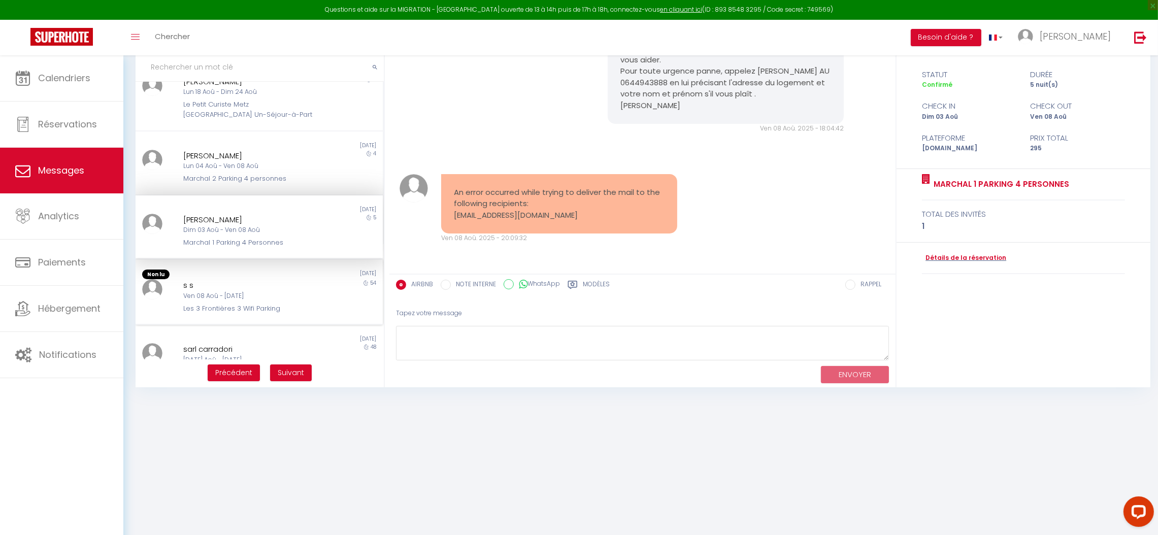
click at [269, 301] on div "Ven 08 Aoû - [DATE]" at bounding box center [248, 296] width 131 height 10
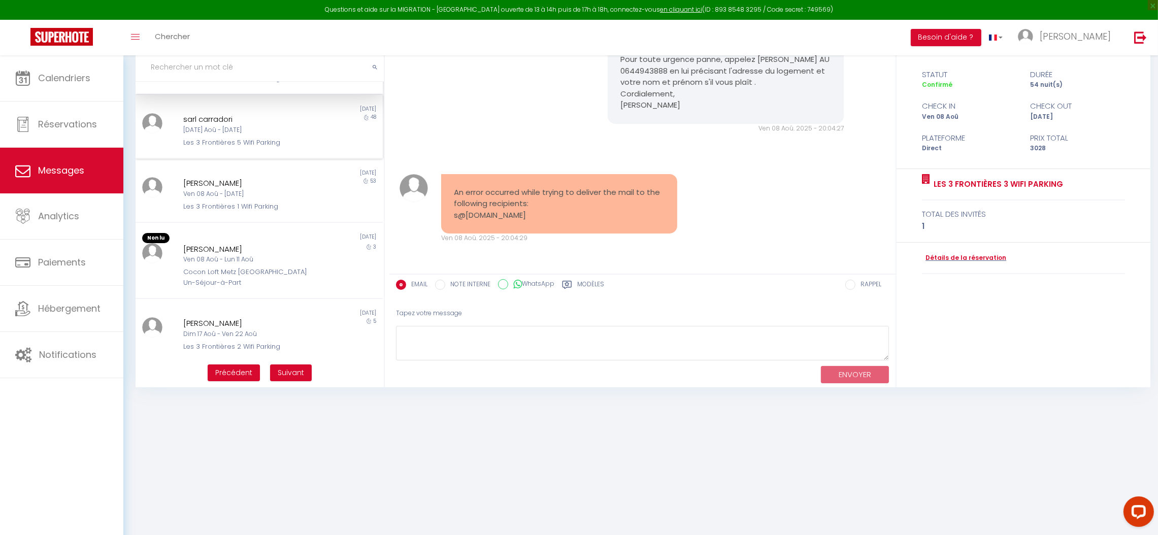
click at [297, 135] on div "[DATE] Aoû - [DATE]" at bounding box center [248, 130] width 131 height 10
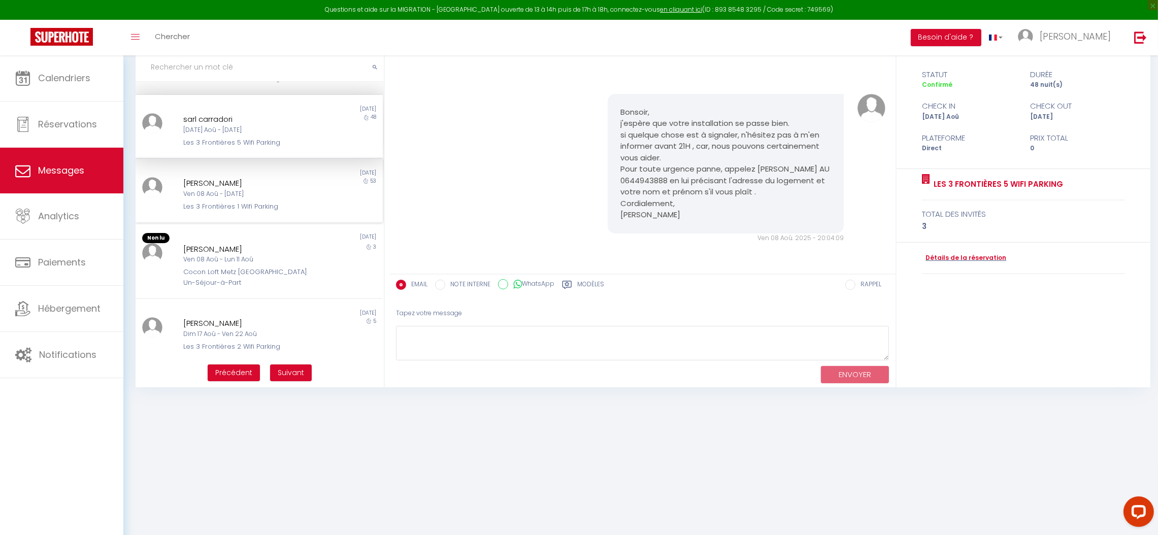
click at [185, 185] on div "[PERSON_NAME]" at bounding box center [248, 183] width 131 height 12
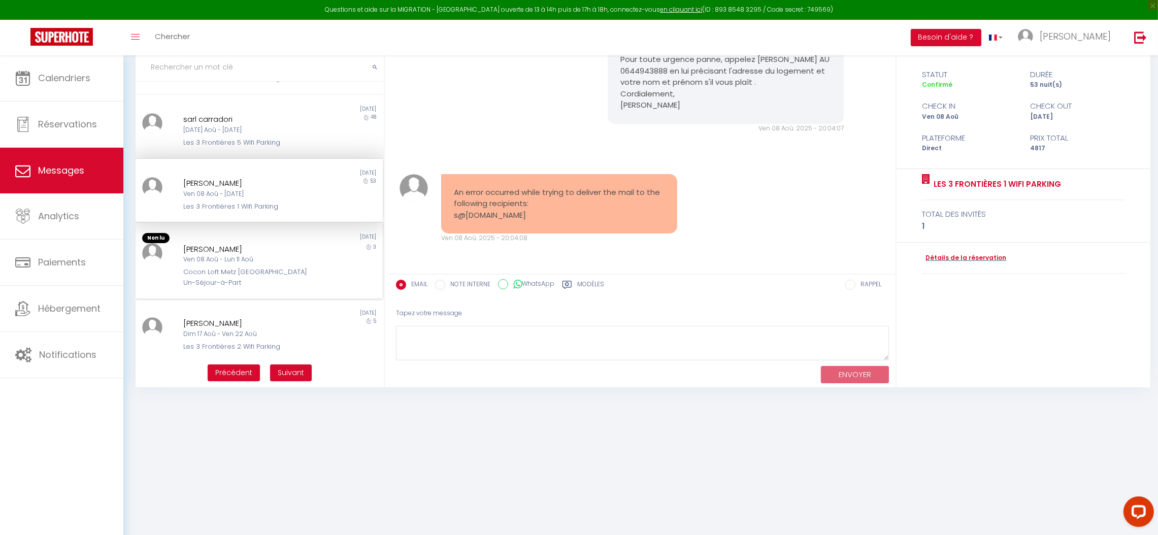
click at [231, 271] on div "Maty Dione Ven 08 Aoû - Lun 11 Aoû Cocon Loft [GEOGRAPHIC_DATA] [GEOGRAPHIC_DAT…" at bounding box center [249, 265] width 144 height 45
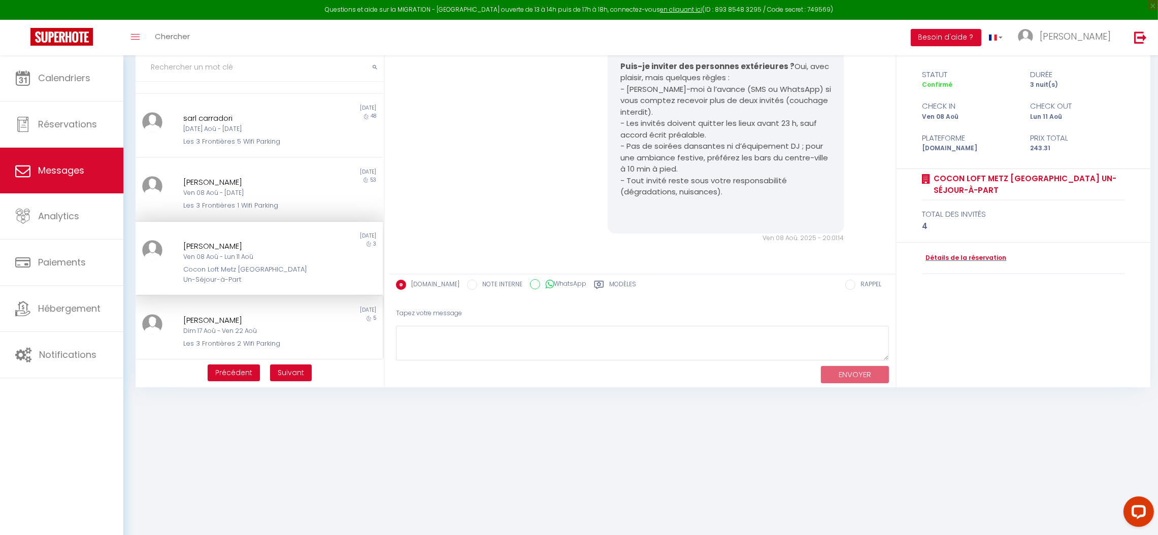
click at [248, 327] on div "Dim 17 Aoû - Ven 22 Aoû" at bounding box center [248, 332] width 131 height 10
